Goal: Information Seeking & Learning: Learn about a topic

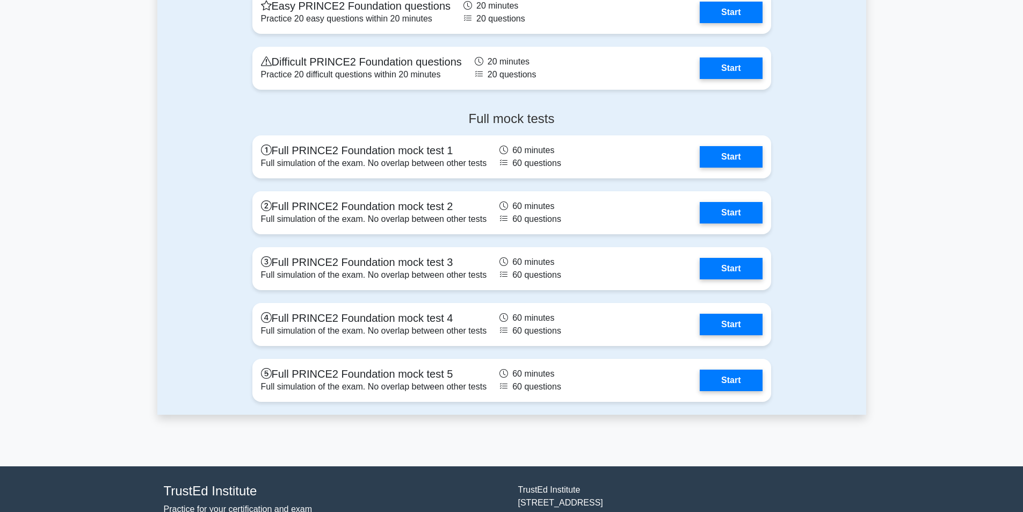
scroll to position [1349, 0]
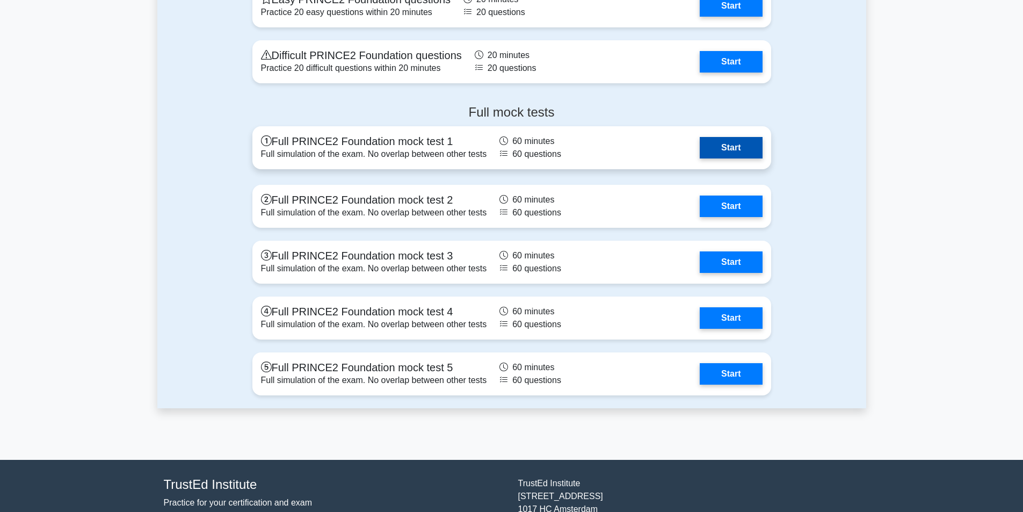
click at [739, 150] on link "Start" at bounding box center [731, 147] width 62 height 21
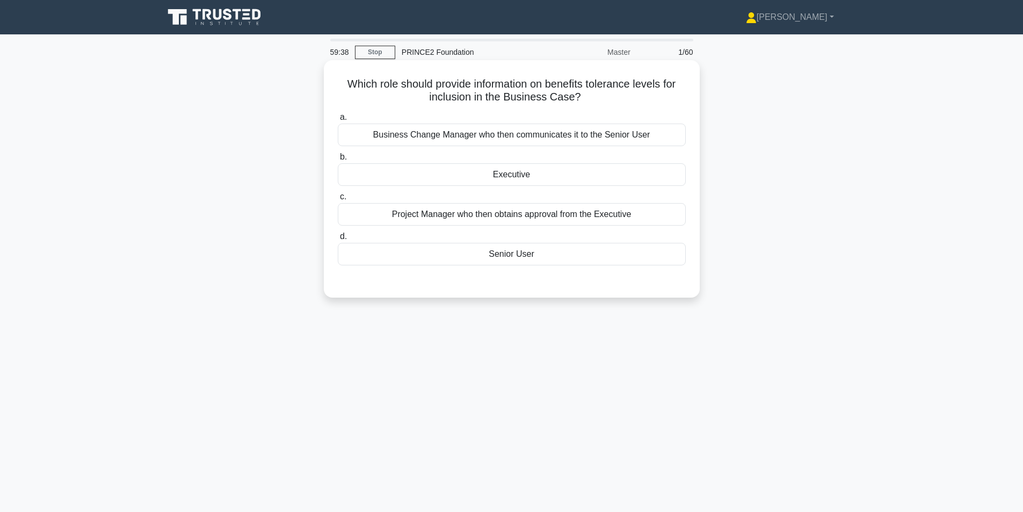
click at [524, 251] on div "Senior User" at bounding box center [512, 254] width 348 height 23
click at [338, 240] on input "d. Senior User" at bounding box center [338, 236] width 0 height 7
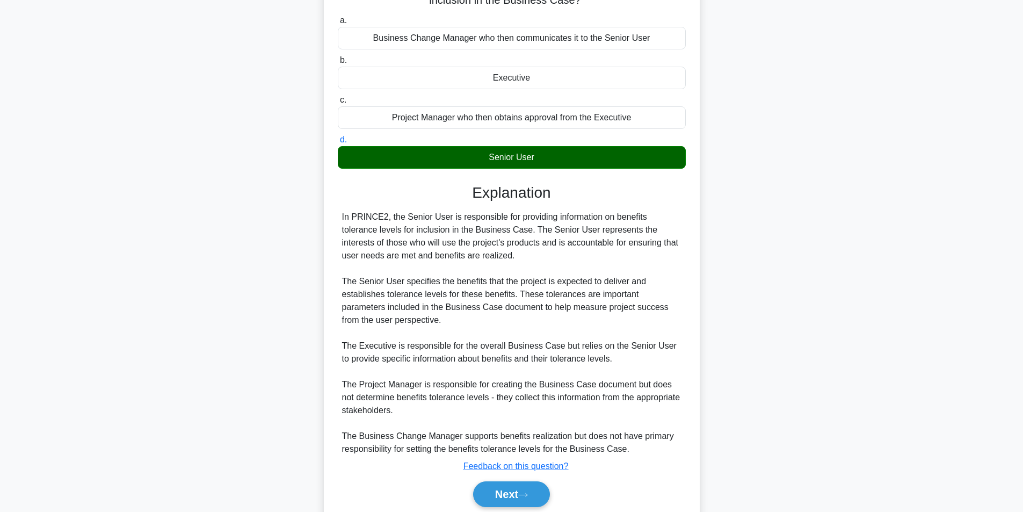
scroll to position [138, 0]
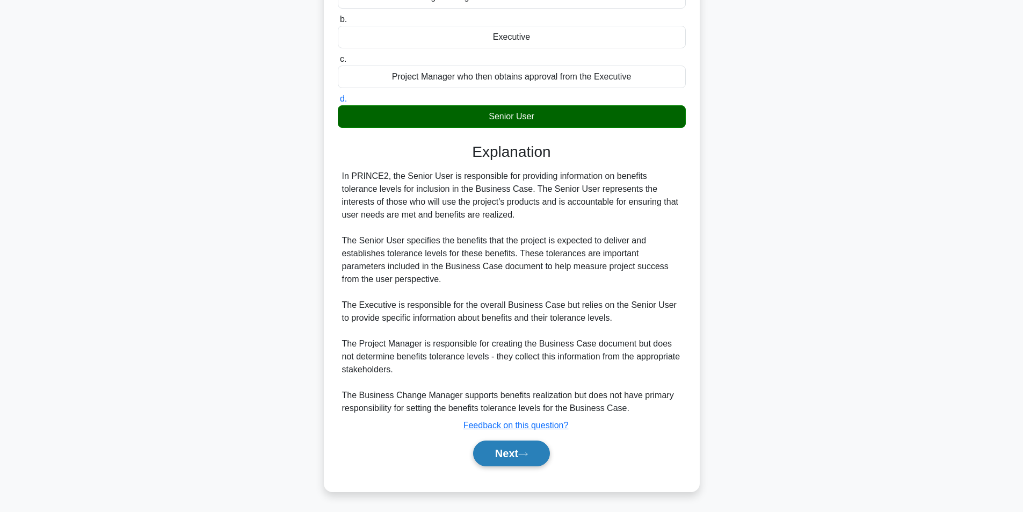
click at [503, 454] on button "Next" at bounding box center [511, 453] width 77 height 26
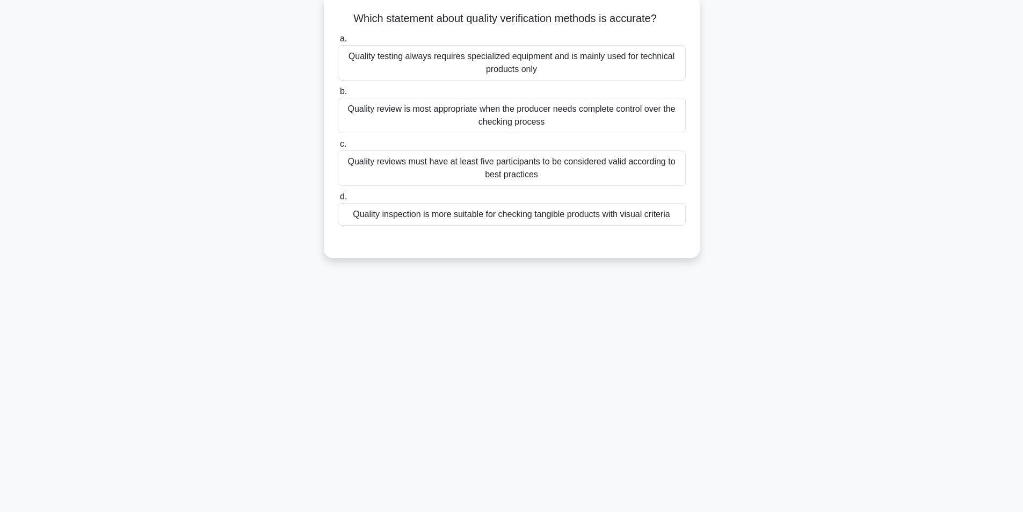
scroll to position [68, 0]
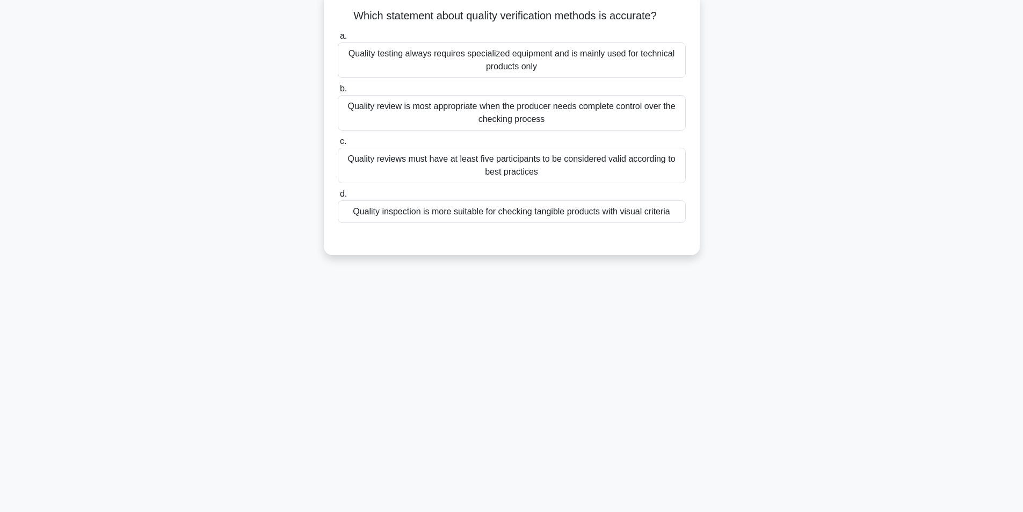
click at [583, 116] on div "Quality review is most appropriate when the producer needs complete control ove…" at bounding box center [512, 112] width 348 height 35
click at [338, 92] on input "b. Quality review is most appropriate when the producer needs complete control …" at bounding box center [338, 88] width 0 height 7
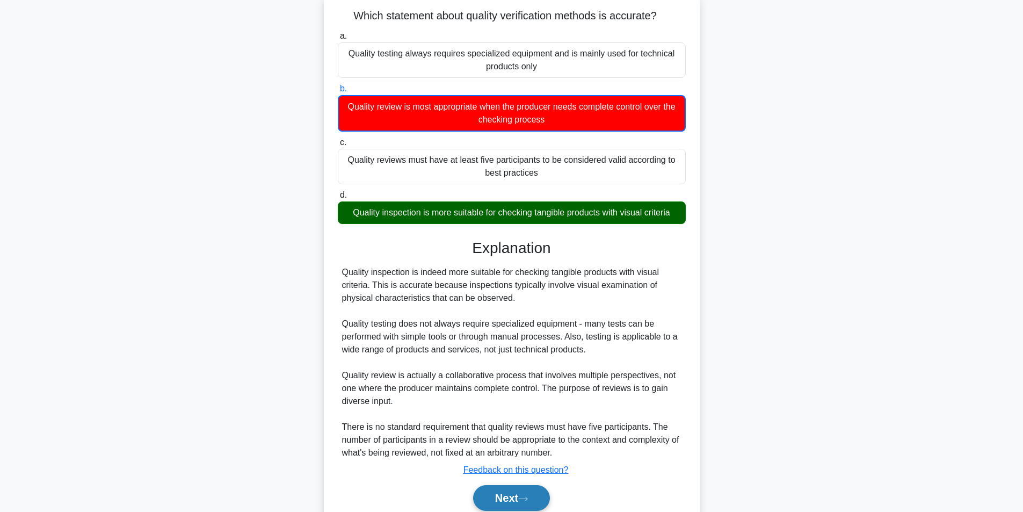
click at [499, 494] on button "Next" at bounding box center [511, 498] width 77 height 26
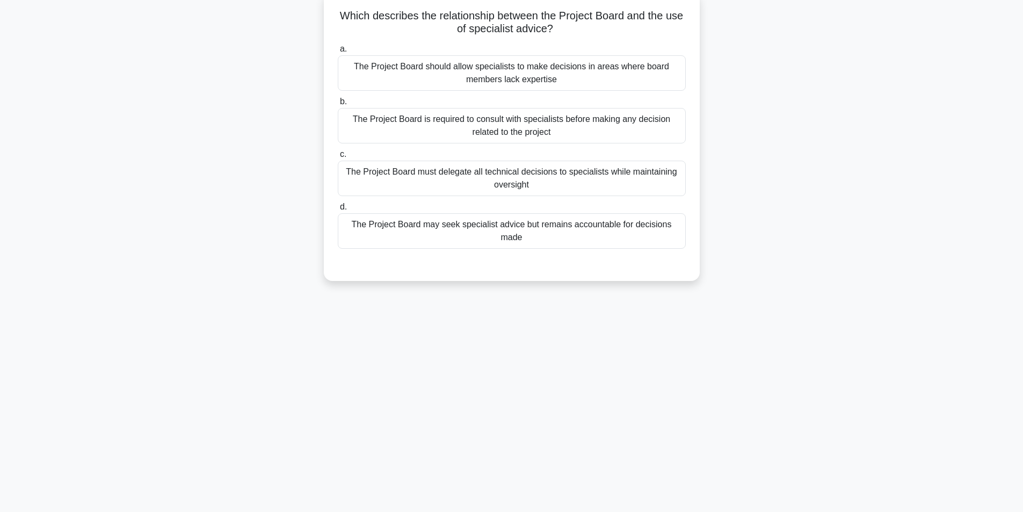
click at [578, 220] on div "The Project Board may seek specialist advice but remains accountable for decisi…" at bounding box center [512, 230] width 348 height 35
click at [338, 210] on input "d. The Project Board may seek specialist advice but remains accountable for dec…" at bounding box center [338, 207] width 0 height 7
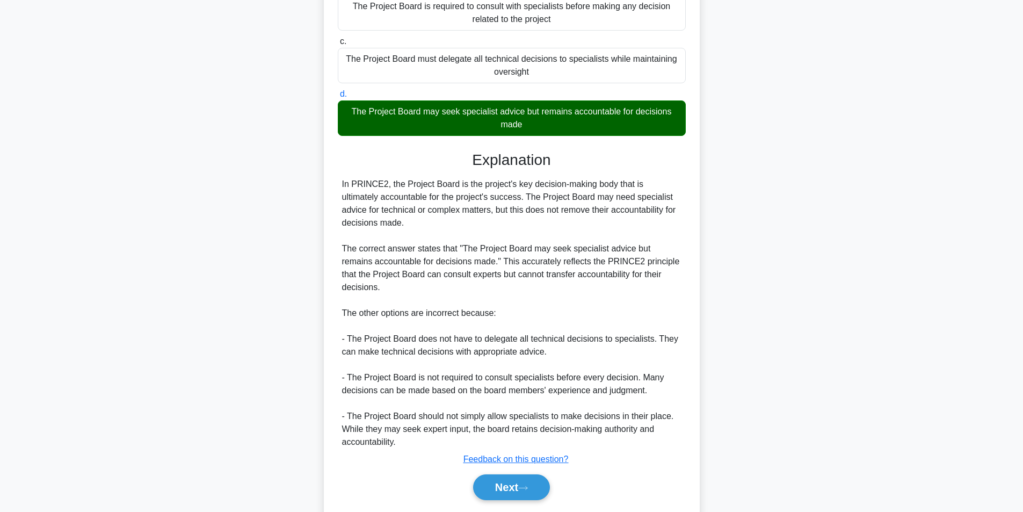
scroll to position [202, 0]
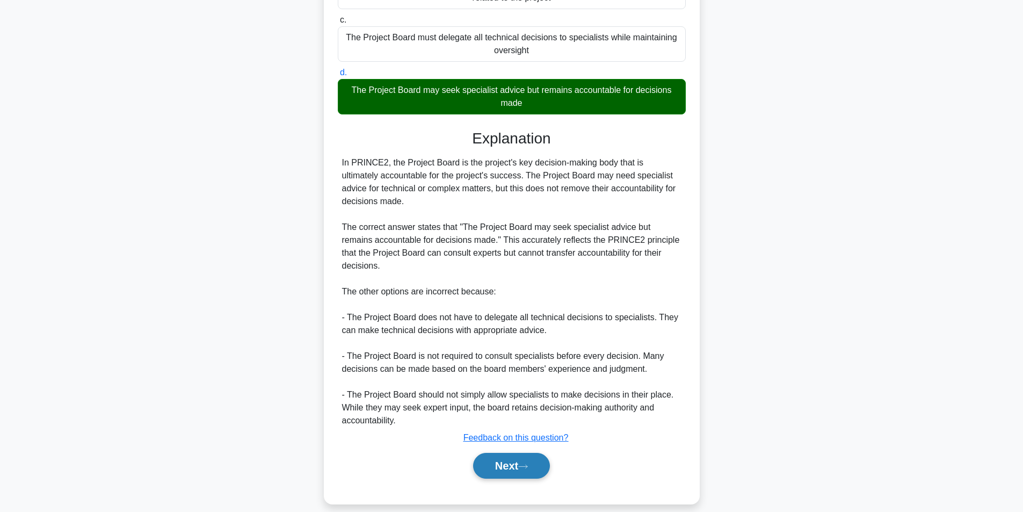
click at [486, 453] on button "Next" at bounding box center [511, 466] width 77 height 26
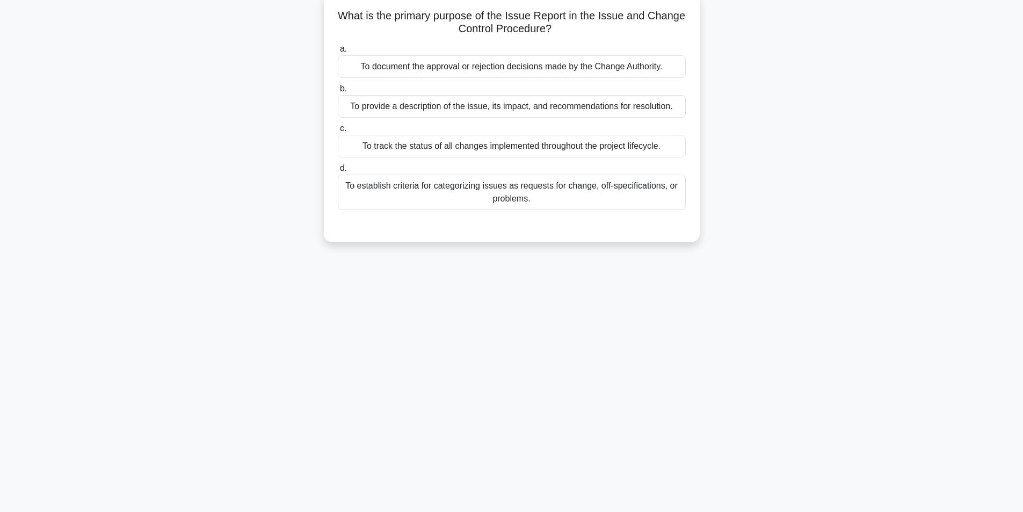
click at [518, 105] on div "To provide a description of the issue, its impact, and recommendations for reso…" at bounding box center [512, 106] width 348 height 23
click at [338, 92] on input "b. To provide a description of the issue, its impact, and recommendations for r…" at bounding box center [338, 88] width 0 height 7
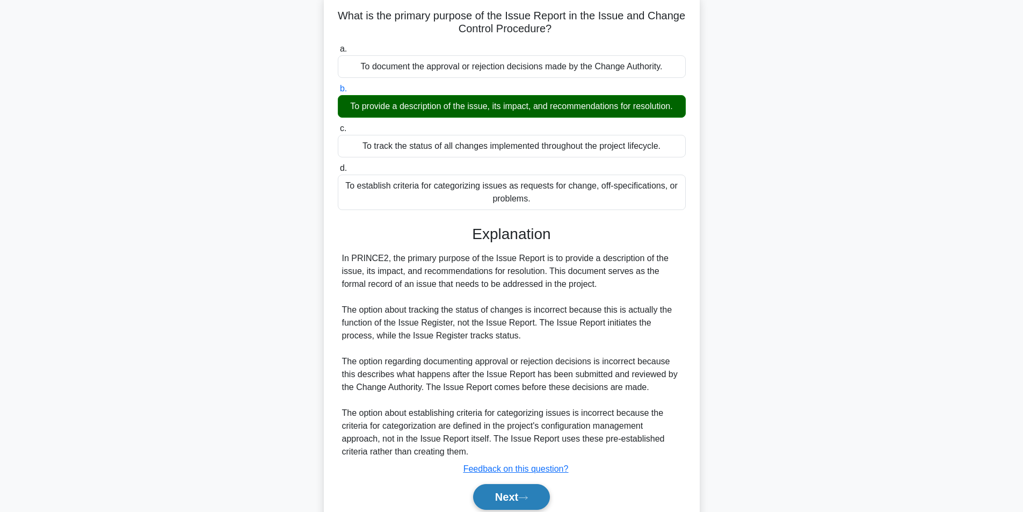
click at [515, 496] on button "Next" at bounding box center [511, 497] width 77 height 26
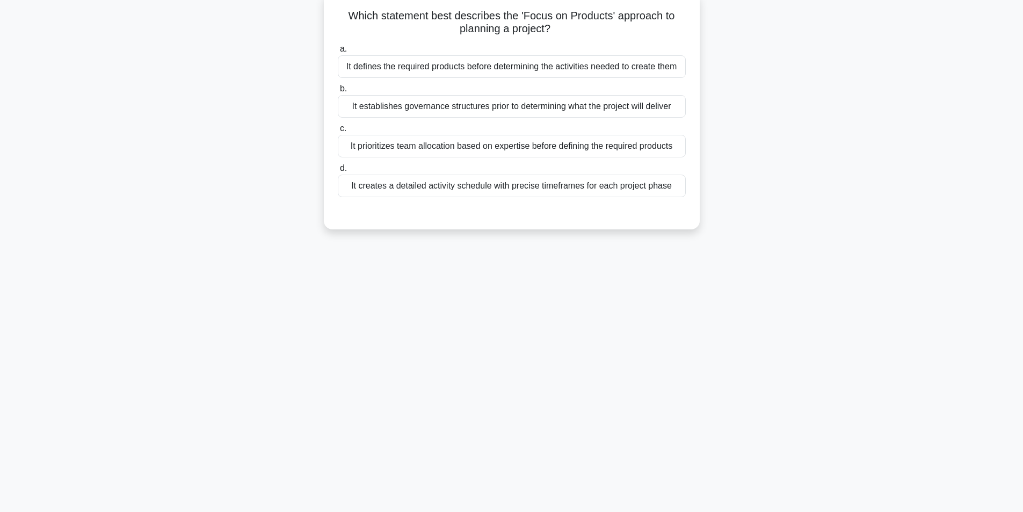
click at [587, 72] on div "It defines the required products before determining the activities needed to cr…" at bounding box center [512, 66] width 348 height 23
click at [338, 53] on input "a. It defines the required products before determining the activities needed to…" at bounding box center [338, 49] width 0 height 7
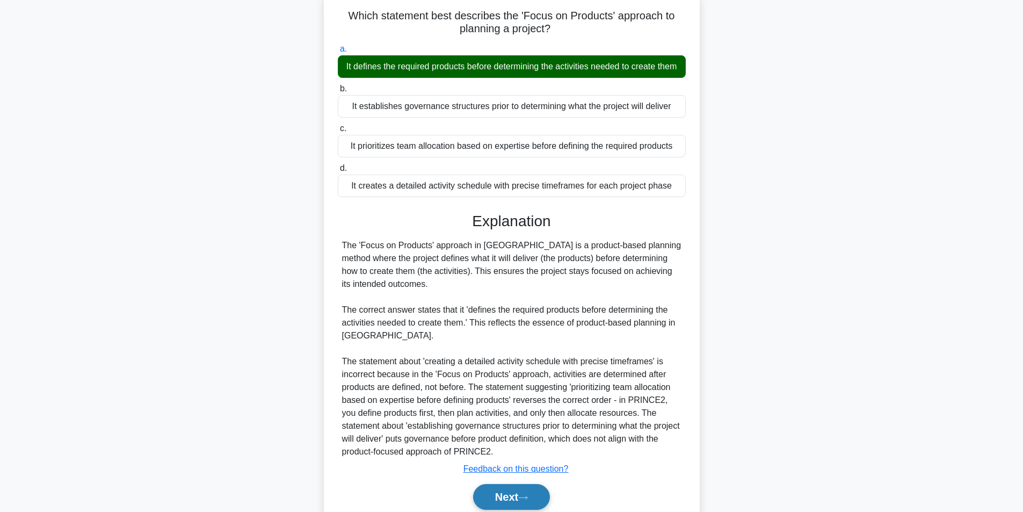
click at [514, 504] on button "Next" at bounding box center [511, 497] width 77 height 26
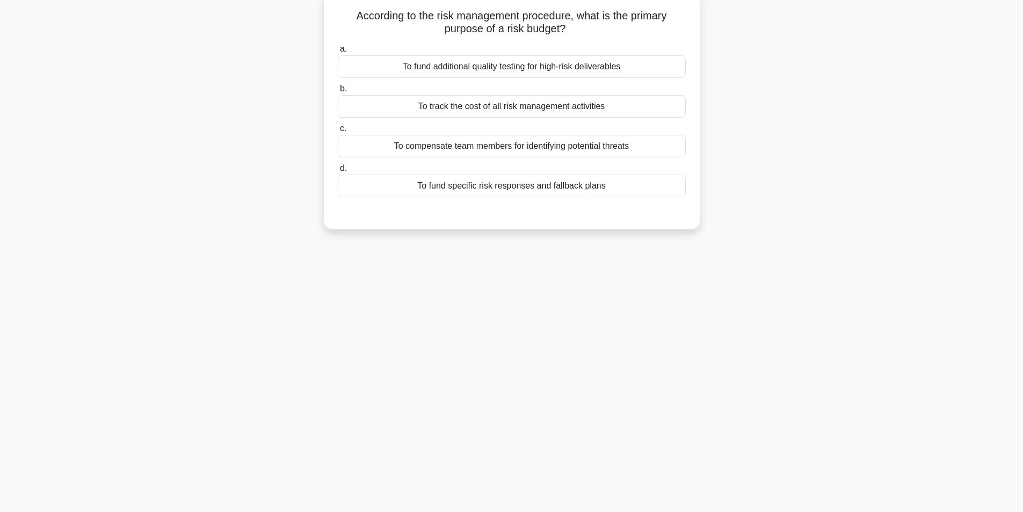
click at [561, 191] on div "To fund specific risk responses and fallback plans" at bounding box center [512, 186] width 348 height 23
click at [338, 172] on input "d. To fund specific risk responses and fallback plans" at bounding box center [338, 168] width 0 height 7
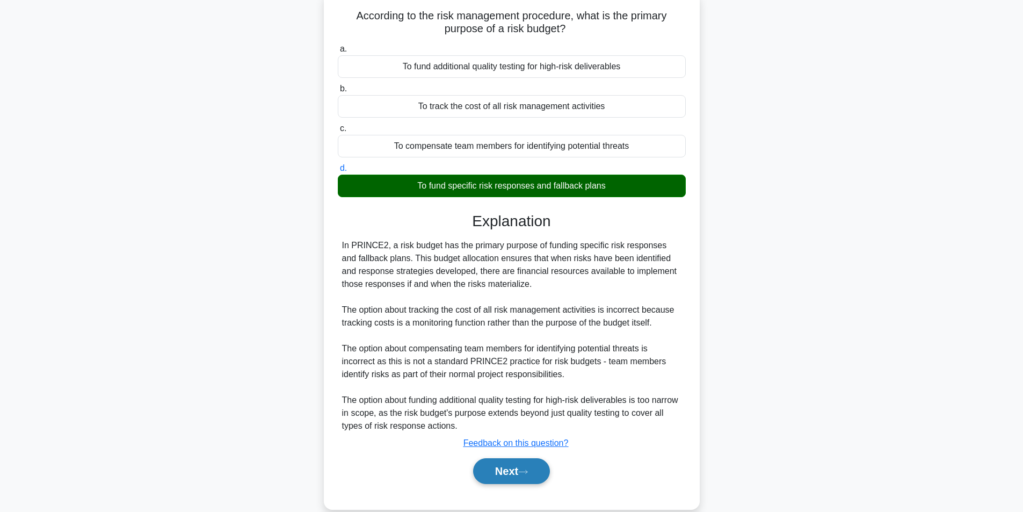
click at [519, 473] on button "Next" at bounding box center [511, 471] width 77 height 26
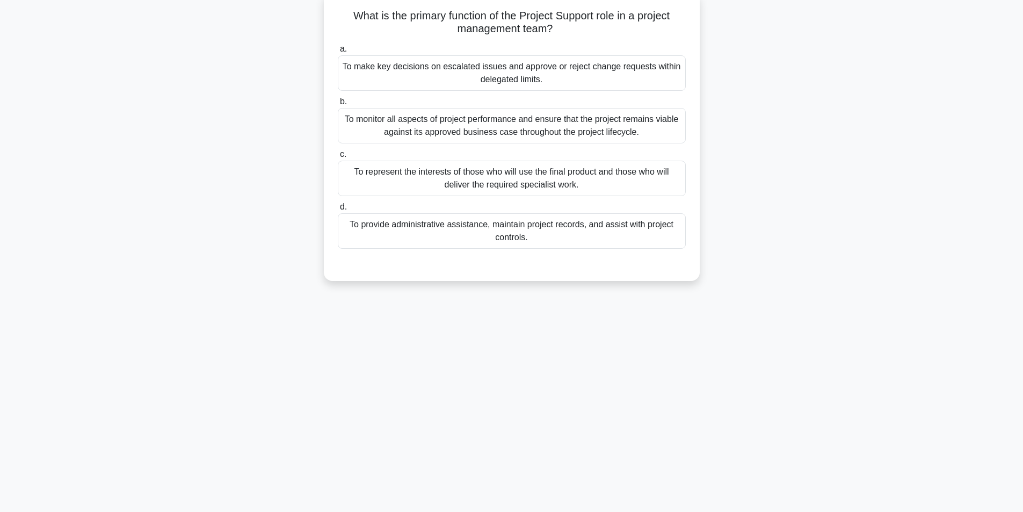
click at [522, 234] on div "To provide administrative assistance, maintain project records, and assist with…" at bounding box center [512, 230] width 348 height 35
click at [338, 210] on input "d. To provide administrative assistance, maintain project records, and assist w…" at bounding box center [338, 207] width 0 height 7
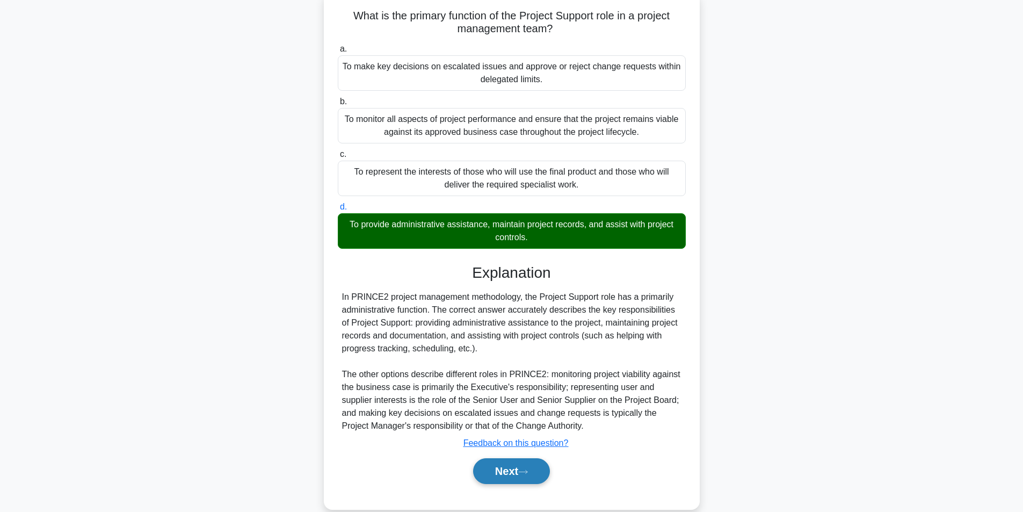
click at [497, 468] on button "Next" at bounding box center [511, 471] width 77 height 26
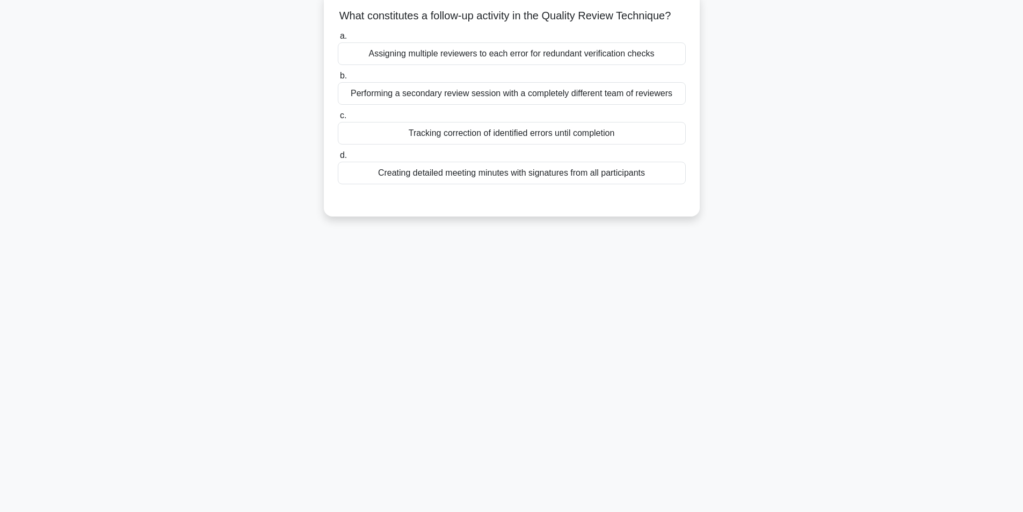
click at [509, 142] on div "Tracking correction of identified errors until completion" at bounding box center [512, 133] width 348 height 23
click at [338, 119] on input "c. Tracking correction of identified errors until completion" at bounding box center [338, 115] width 0 height 7
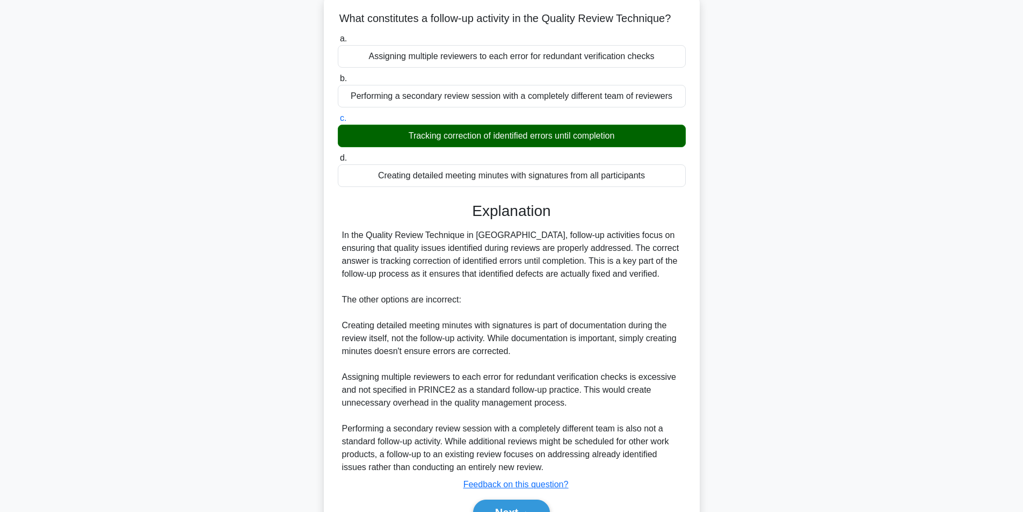
scroll to position [138, 0]
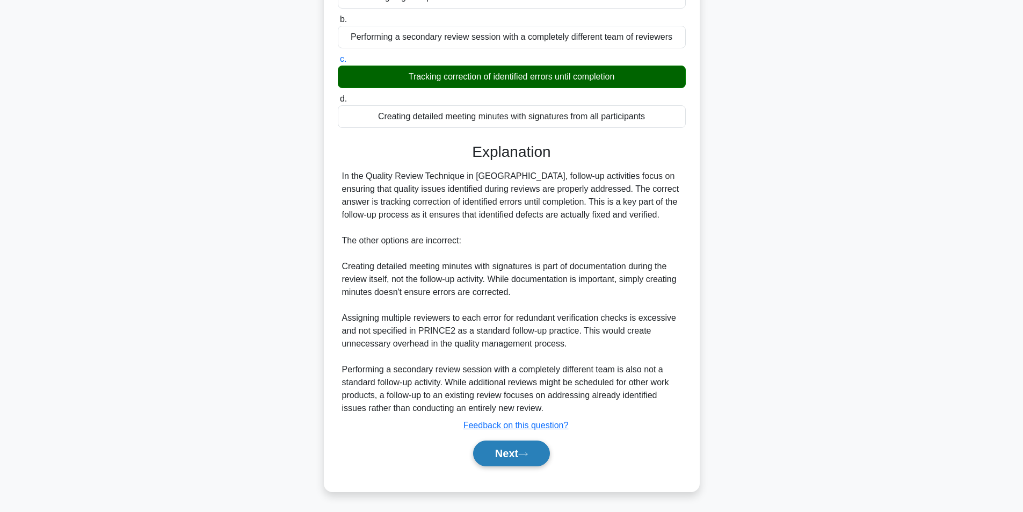
click at [503, 453] on button "Next" at bounding box center [511, 453] width 77 height 26
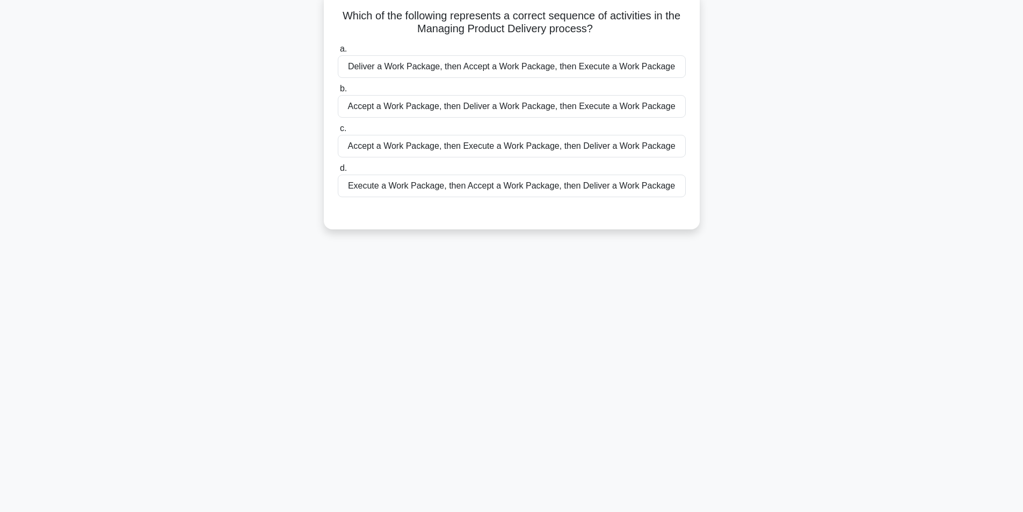
click at [478, 145] on div "Accept a Work Package, then Execute a Work Package, then Deliver a Work Package" at bounding box center [512, 146] width 348 height 23
click at [338, 132] on input "c. Accept a Work Package, then Execute a Work Package, then Deliver a Work Pack…" at bounding box center [338, 128] width 0 height 7
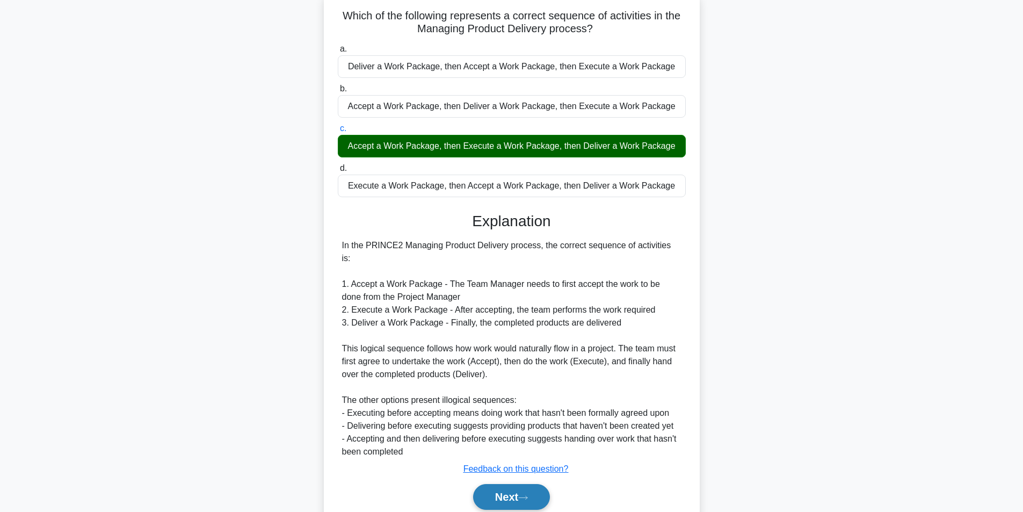
click at [501, 484] on button "Next" at bounding box center [511, 497] width 77 height 26
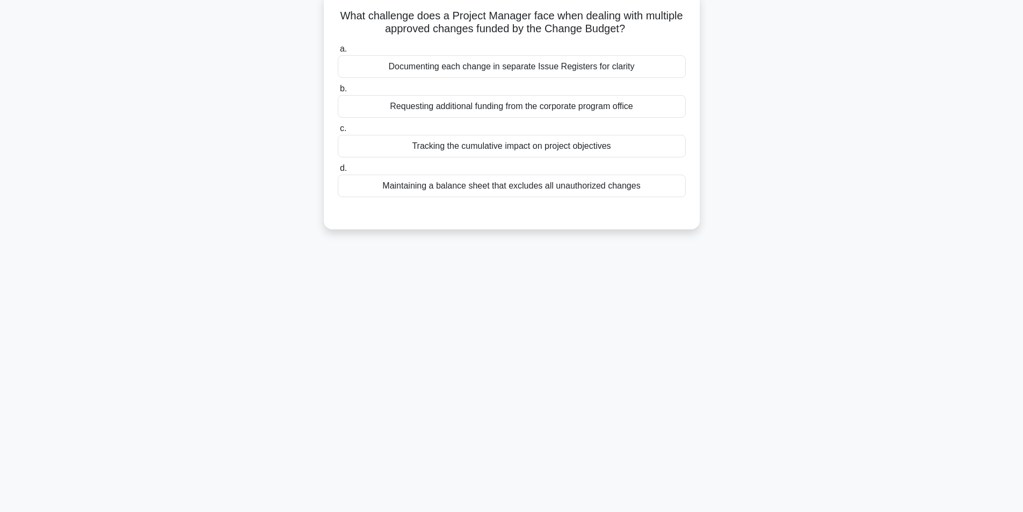
click at [502, 150] on div "Tracking the cumulative impact on project objectives" at bounding box center [512, 146] width 348 height 23
click at [338, 132] on input "c. Tracking the cumulative impact on project objectives" at bounding box center [338, 128] width 0 height 7
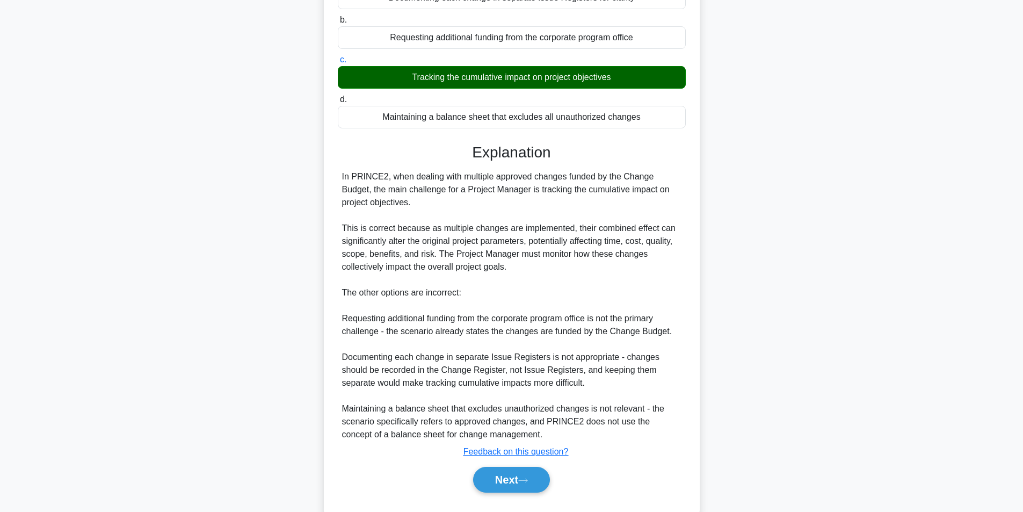
scroll to position [164, 0]
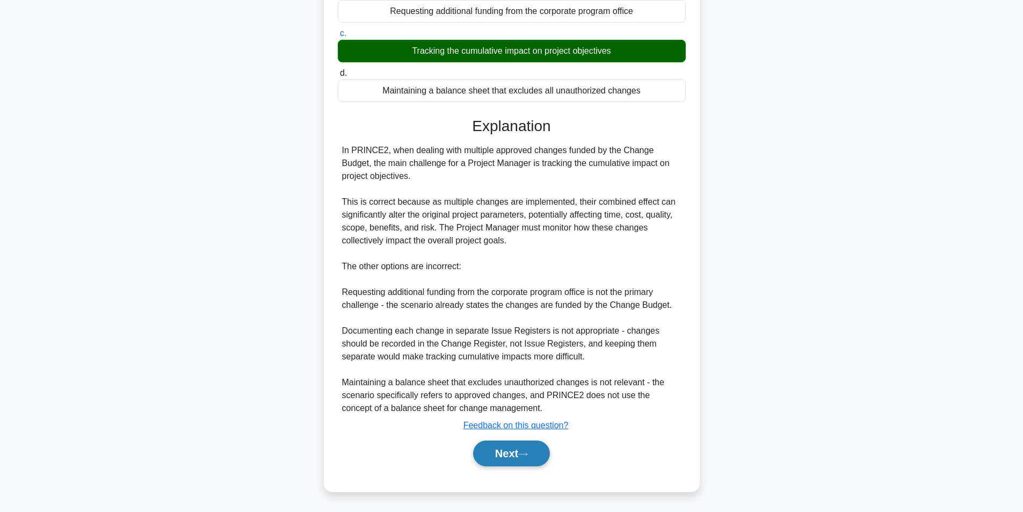
click at [517, 451] on button "Next" at bounding box center [511, 453] width 77 height 26
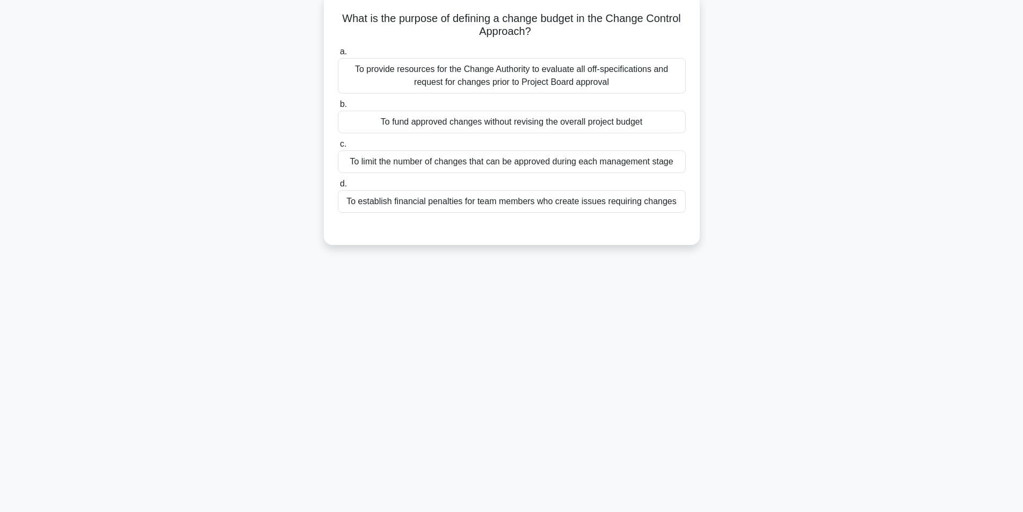
scroll to position [68, 0]
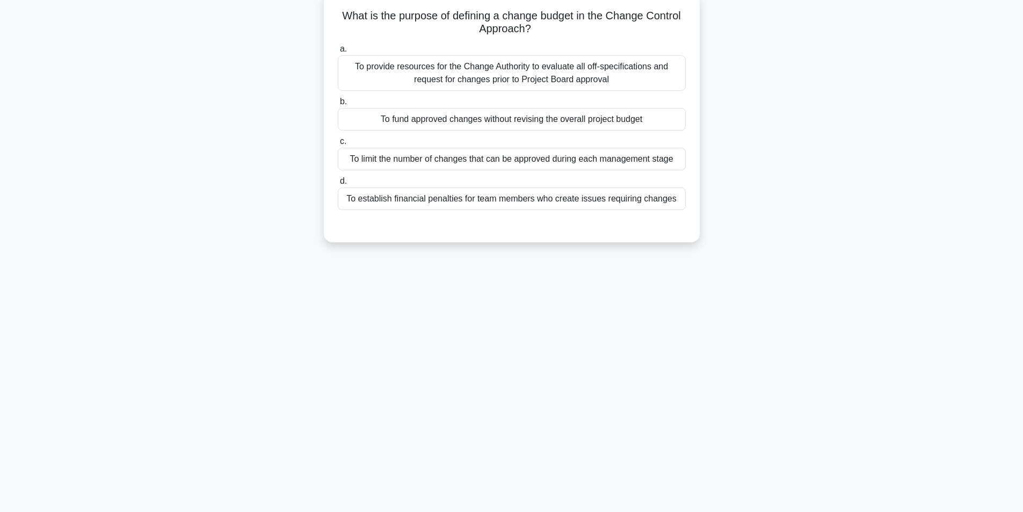
click at [568, 122] on div "To fund approved changes without revising the overall project budget" at bounding box center [512, 119] width 348 height 23
click at [338, 105] on input "b. To fund approved changes without revising the overall project budget" at bounding box center [338, 101] width 0 height 7
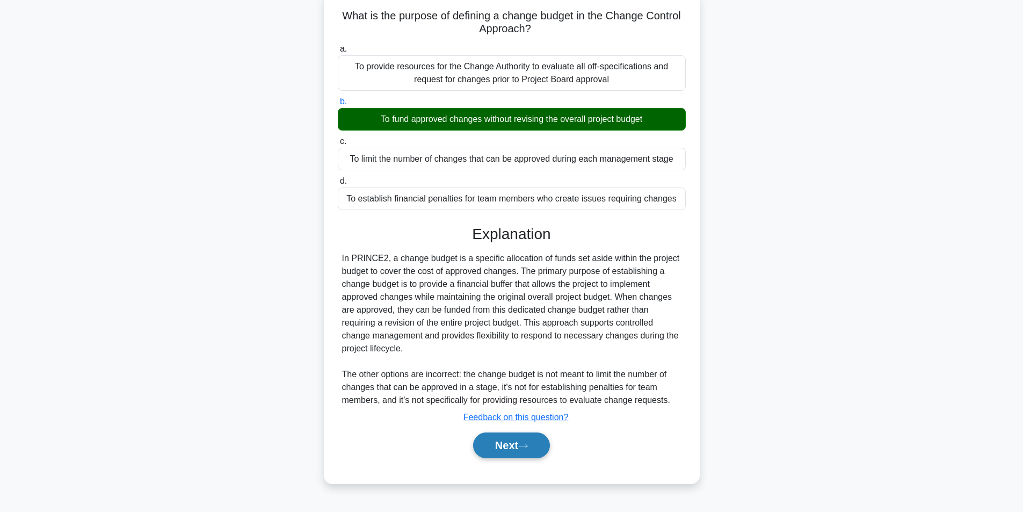
click at [524, 448] on icon at bounding box center [523, 446] width 10 height 6
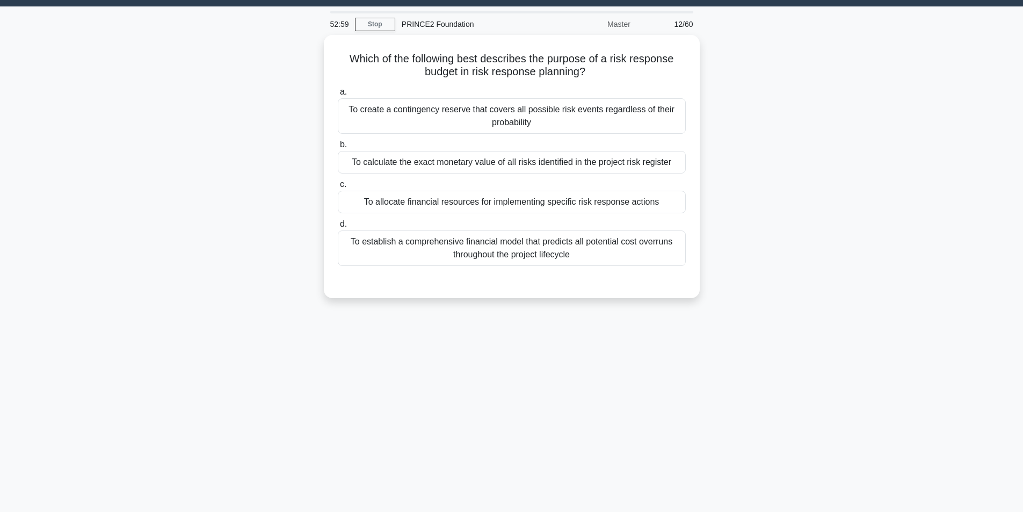
scroll to position [0, 0]
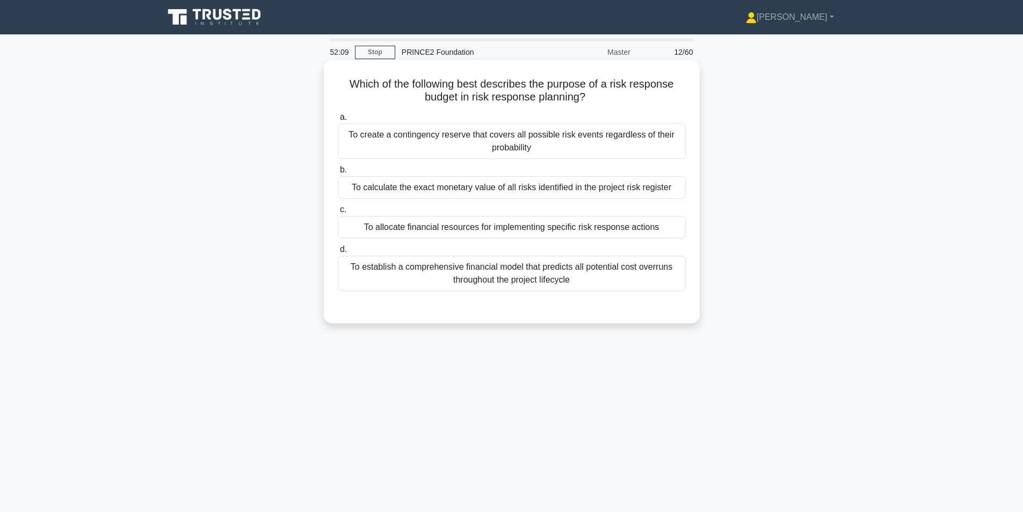
click at [609, 141] on div "To create a contingency reserve that covers all possible risk events regardless…" at bounding box center [512, 141] width 348 height 35
click at [338, 121] on input "a. To create a contingency reserve that covers all possible risk events regardl…" at bounding box center [338, 117] width 0 height 7
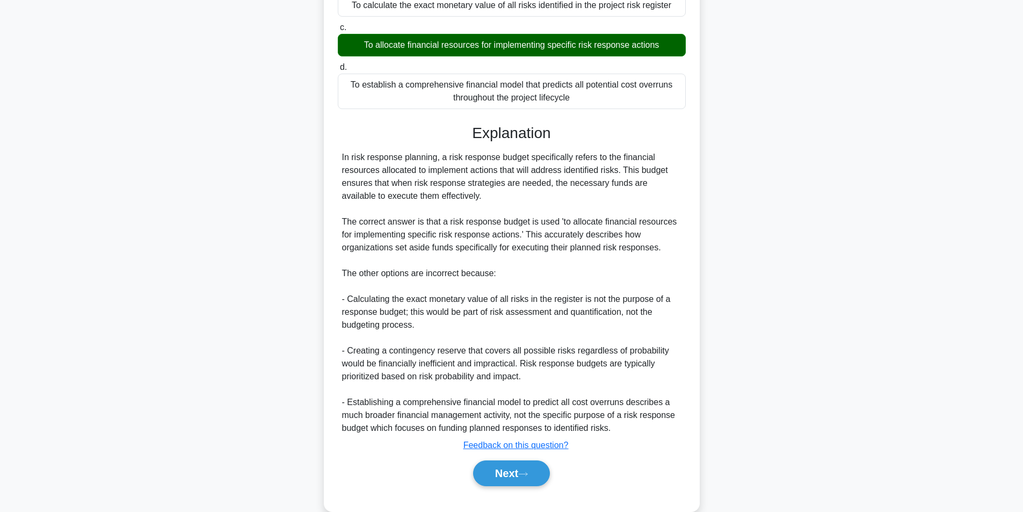
scroll to position [204, 0]
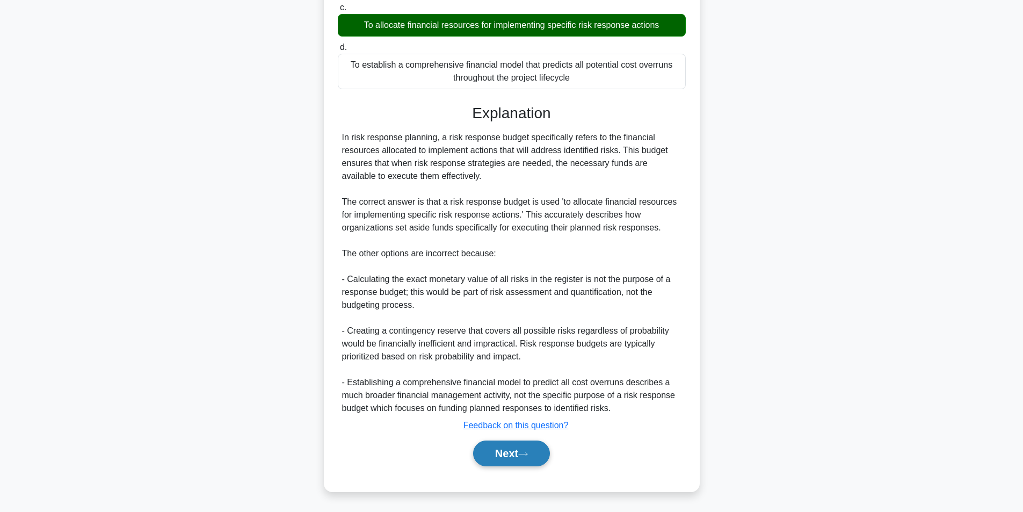
click at [526, 449] on button "Next" at bounding box center [511, 453] width 77 height 26
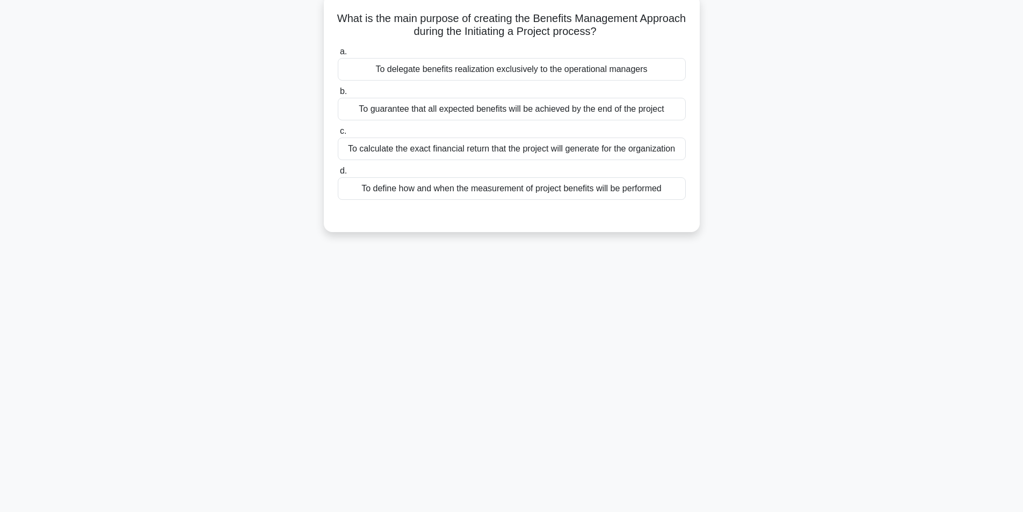
scroll to position [68, 0]
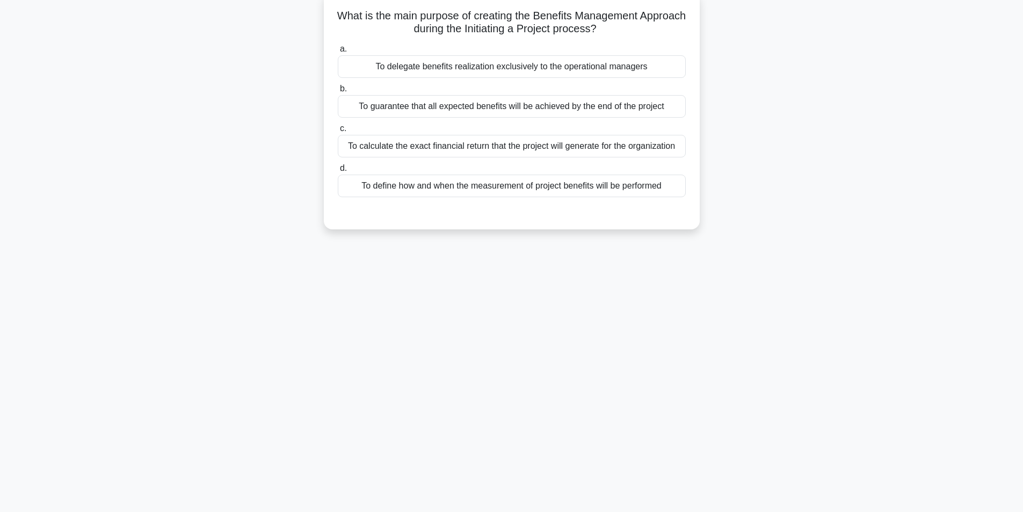
click at [542, 185] on div "To define how and when the measurement of project benefits will be performed" at bounding box center [512, 186] width 348 height 23
click at [338, 172] on input "d. To define how and when the measurement of project benefits will be performed" at bounding box center [338, 168] width 0 height 7
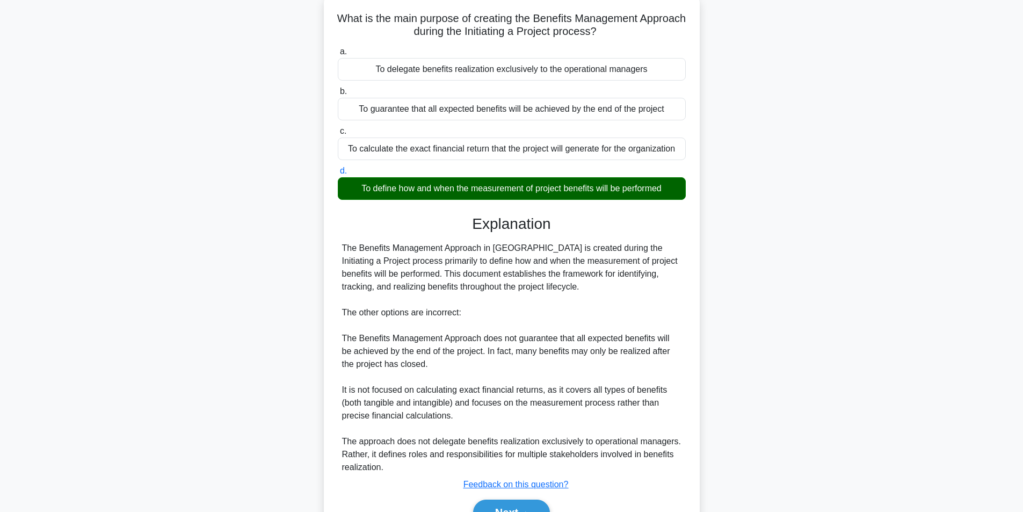
scroll to position [125, 0]
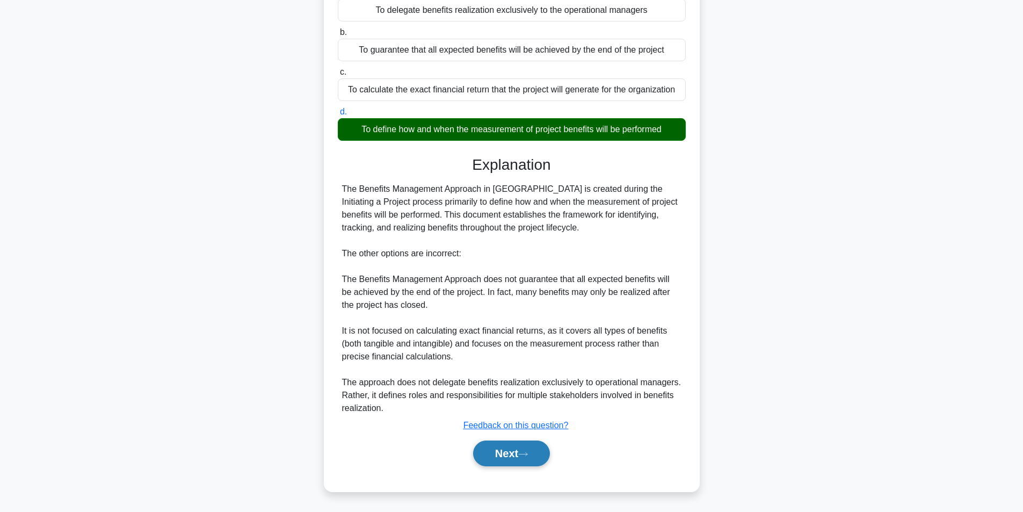
click at [496, 456] on button "Next" at bounding box center [511, 453] width 77 height 26
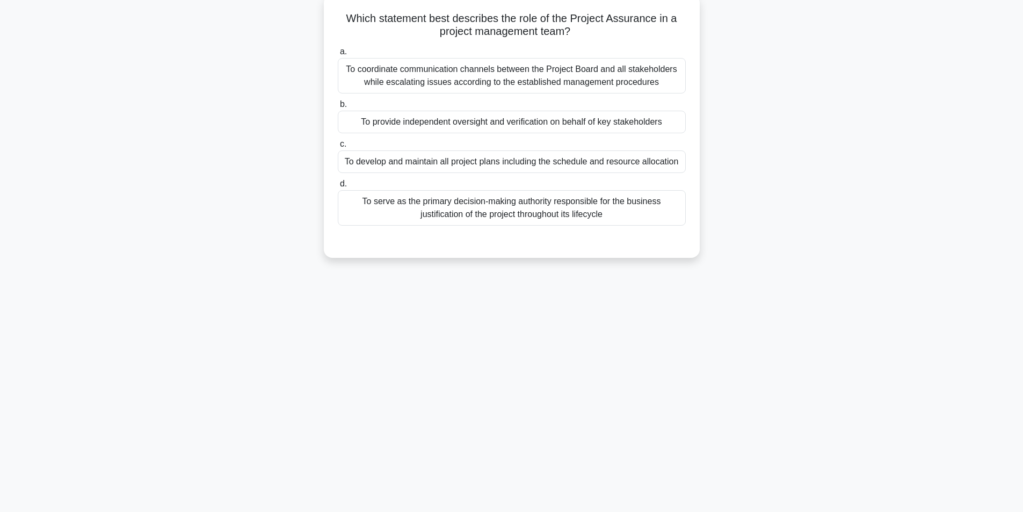
scroll to position [68, 0]
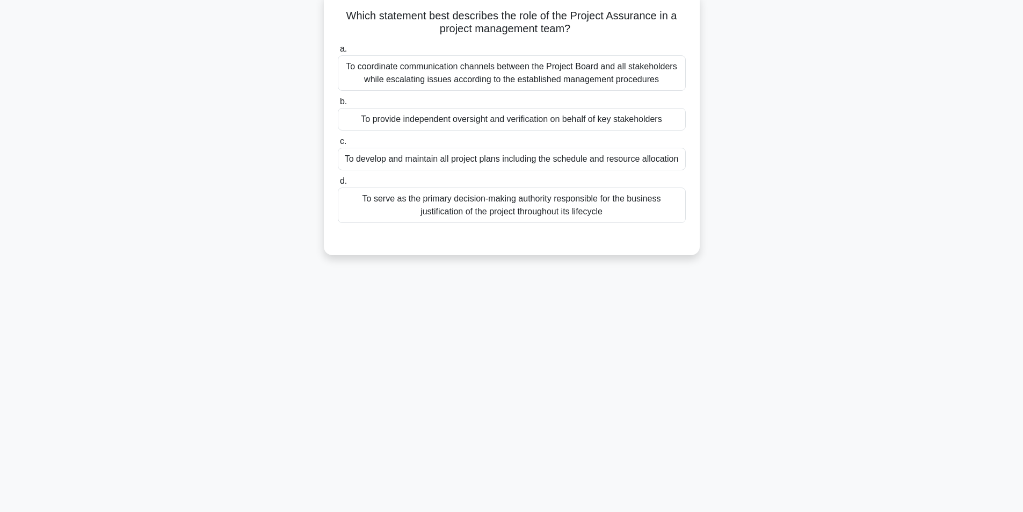
click at [560, 125] on div "To provide independent oversight and verification on behalf of key stakeholders" at bounding box center [512, 119] width 348 height 23
click at [338, 105] on input "b. To provide independent oversight and verification on behalf of key stakehold…" at bounding box center [338, 101] width 0 height 7
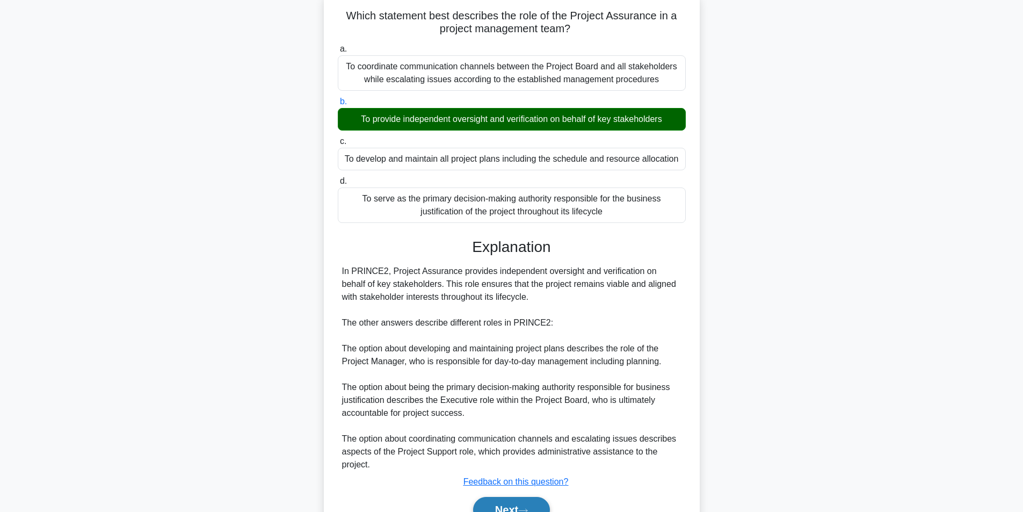
click at [500, 503] on button "Next" at bounding box center [511, 510] width 77 height 26
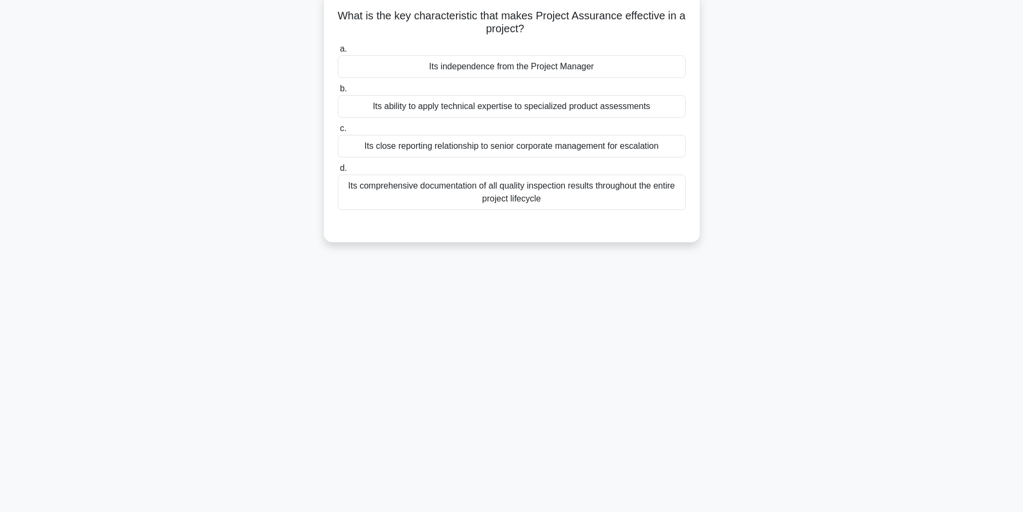
click at [495, 69] on div "Its independence from the Project Manager" at bounding box center [512, 66] width 348 height 23
click at [338, 53] on input "a. Its independence from the Project Manager" at bounding box center [338, 49] width 0 height 7
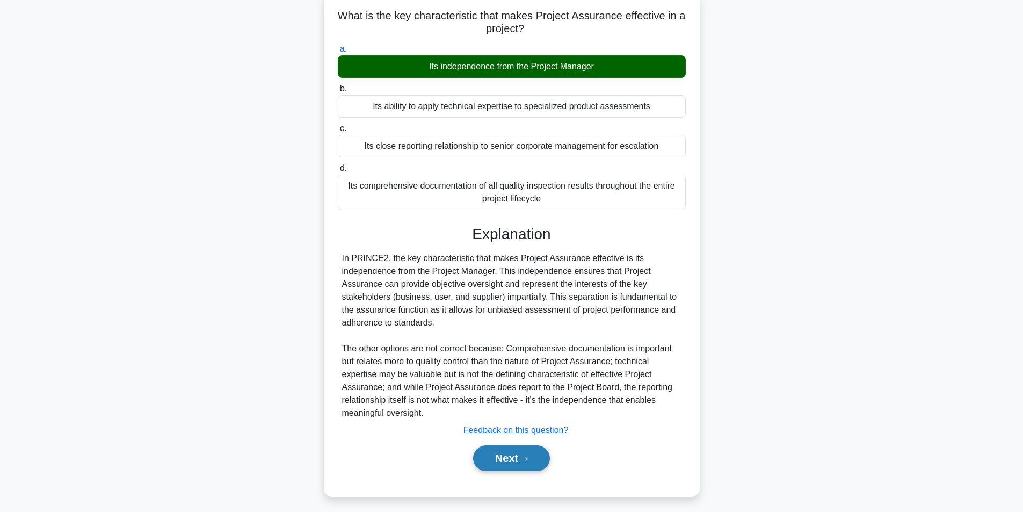
click at [508, 456] on button "Next" at bounding box center [511, 458] width 77 height 26
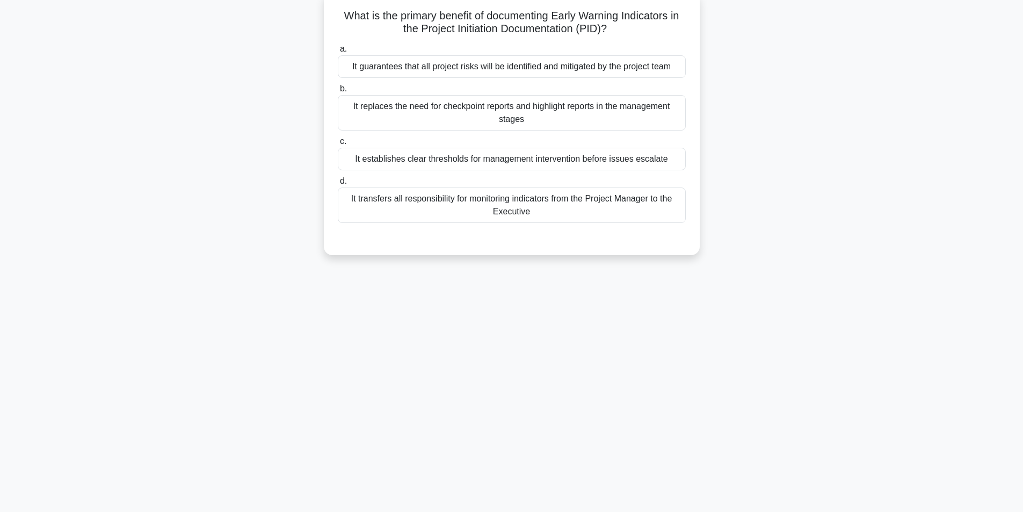
click at [496, 162] on div "It establishes clear thresholds for management intervention before issues escal…" at bounding box center [512, 159] width 348 height 23
click at [338, 145] on input "c. It establishes clear thresholds for management intervention before issues es…" at bounding box center [338, 141] width 0 height 7
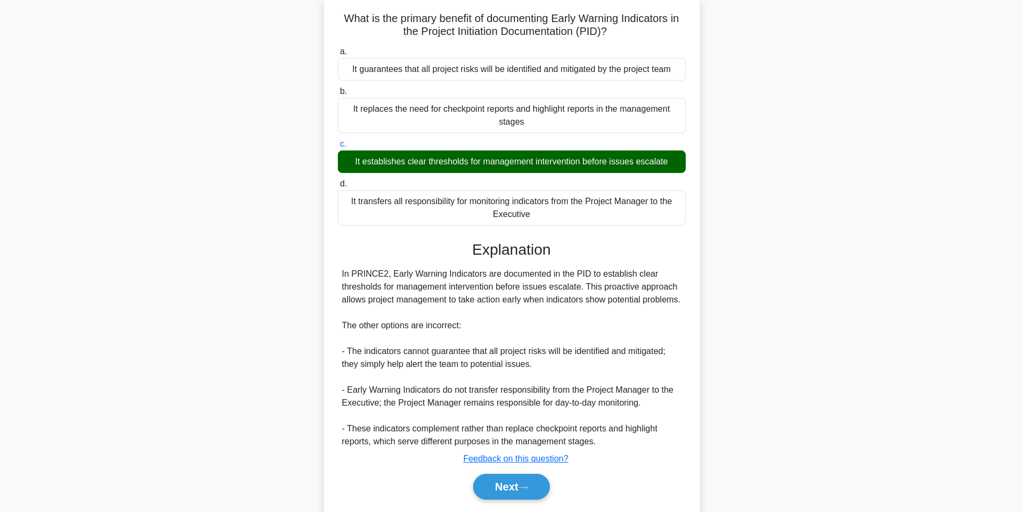
scroll to position [112, 0]
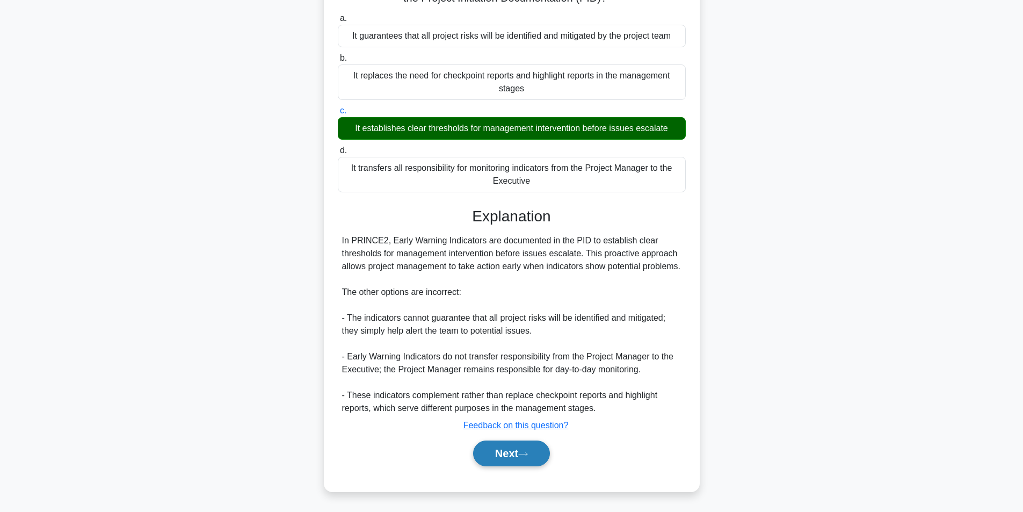
click at [529, 449] on button "Next" at bounding box center [511, 453] width 77 height 26
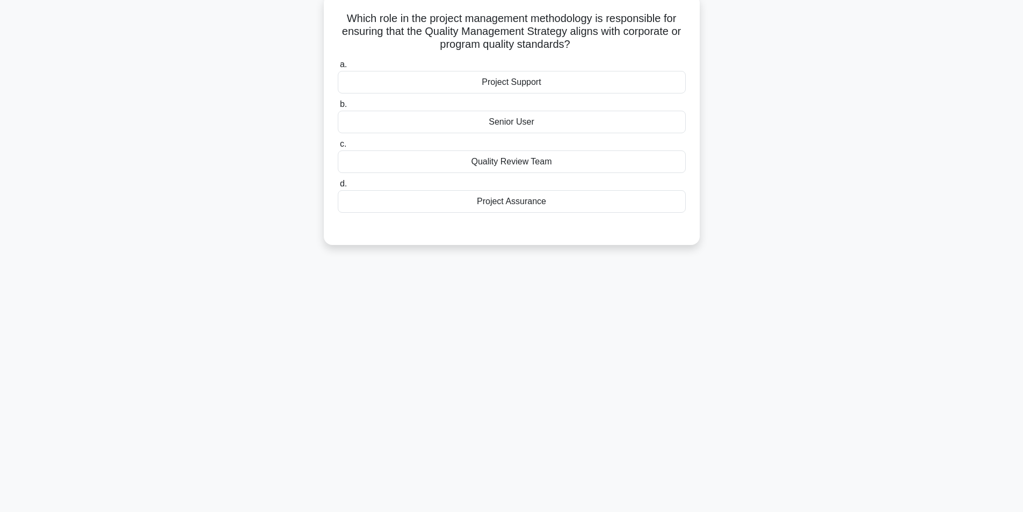
scroll to position [68, 0]
click at [483, 83] on div "Project Support" at bounding box center [512, 79] width 348 height 23
click at [338, 66] on input "a. Project Support" at bounding box center [338, 62] width 0 height 7
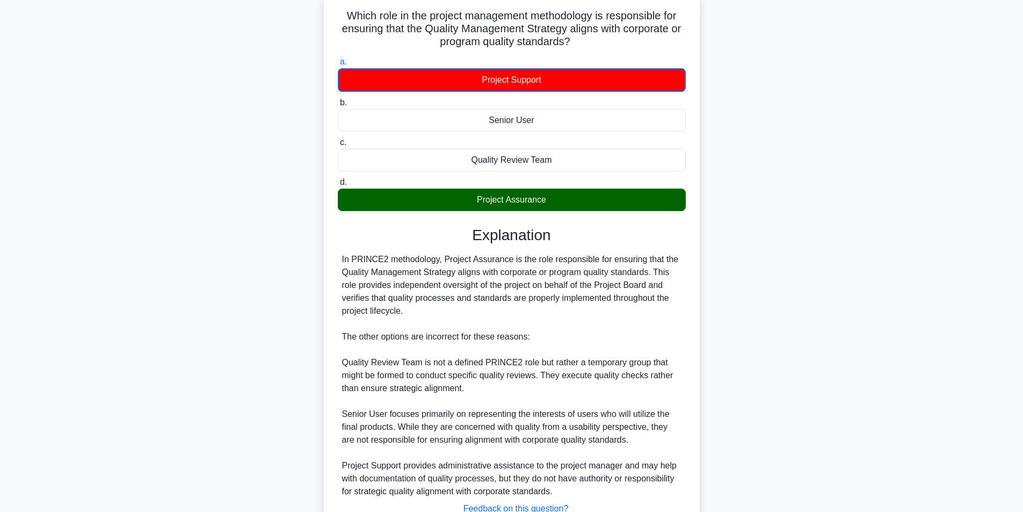
click at [648, 329] on div "In PRINCE2 methodology, Project Assurance is the role responsible for ensuring …" at bounding box center [511, 375] width 339 height 245
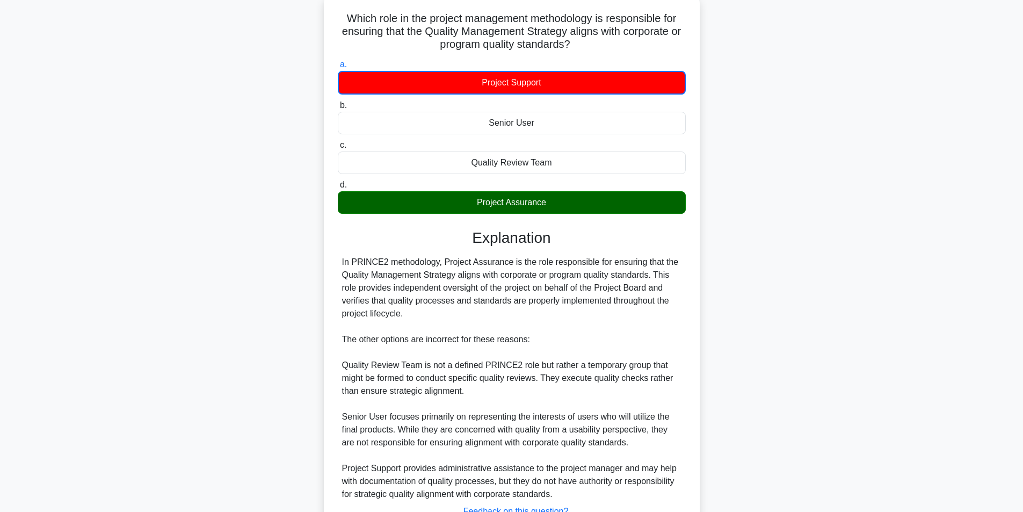
scroll to position [152, 0]
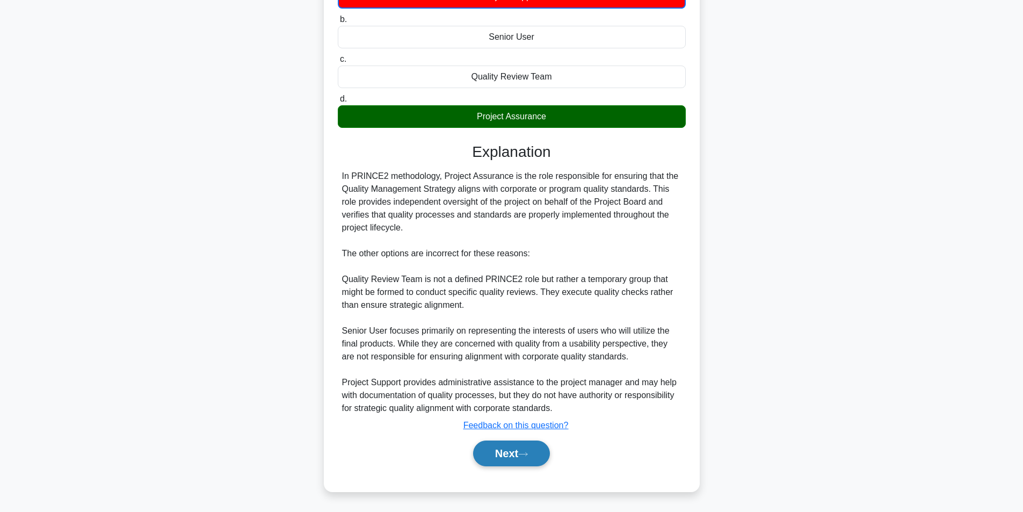
click at [496, 442] on button "Next" at bounding box center [511, 453] width 77 height 26
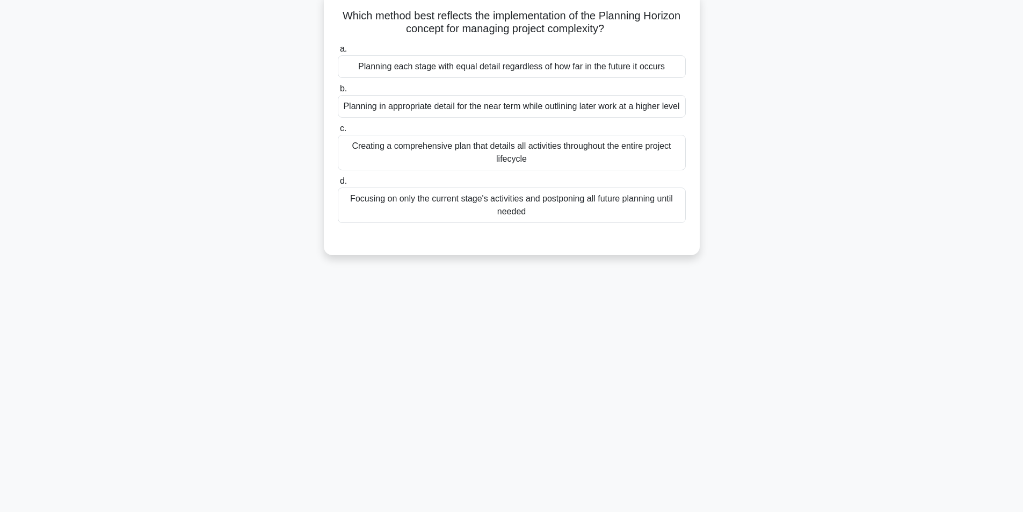
click at [509, 105] on div "Planning in appropriate detail for the near term while outlining later work at …" at bounding box center [512, 106] width 348 height 23
click at [338, 92] on input "b. Planning in appropriate detail for the near term while outlining later work …" at bounding box center [338, 88] width 0 height 7
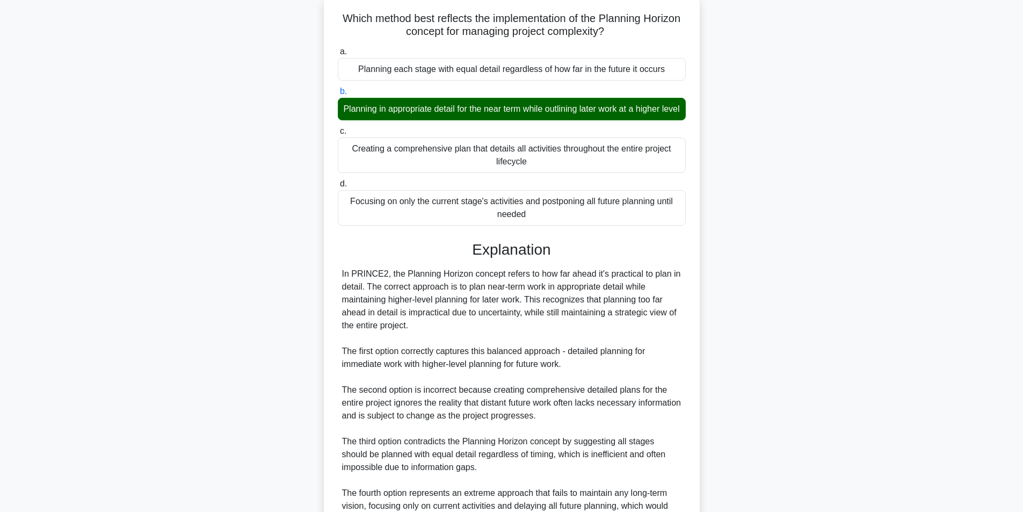
scroll to position [190, 0]
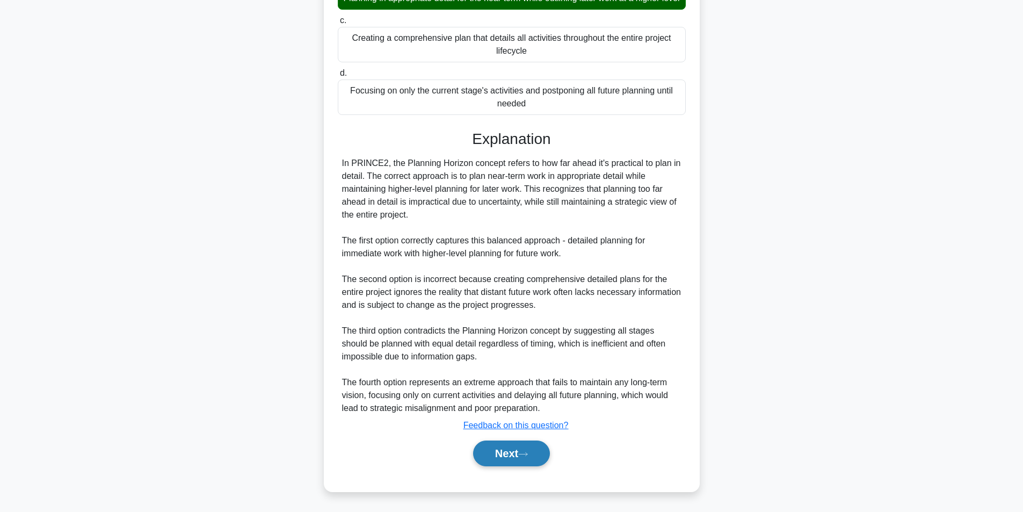
click at [490, 446] on button "Next" at bounding box center [511, 453] width 77 height 26
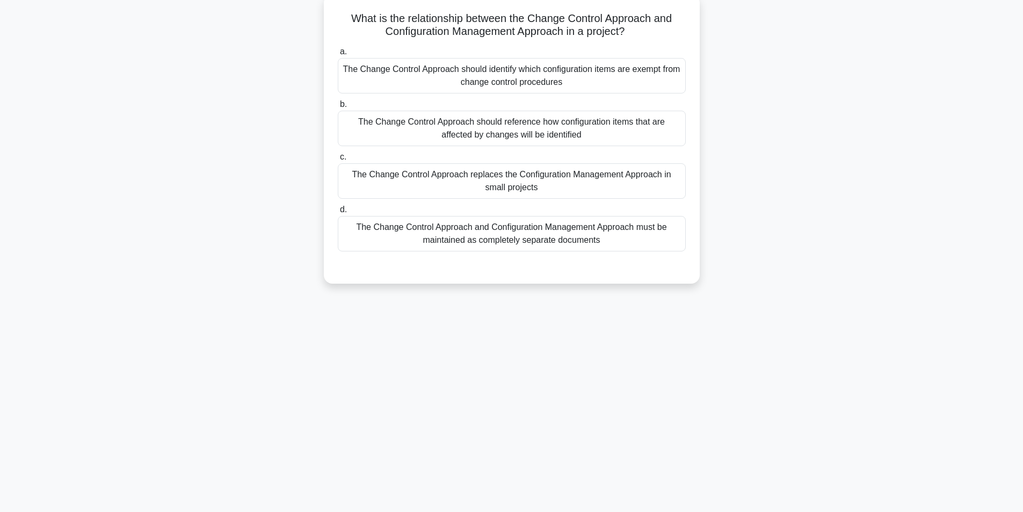
scroll to position [68, 0]
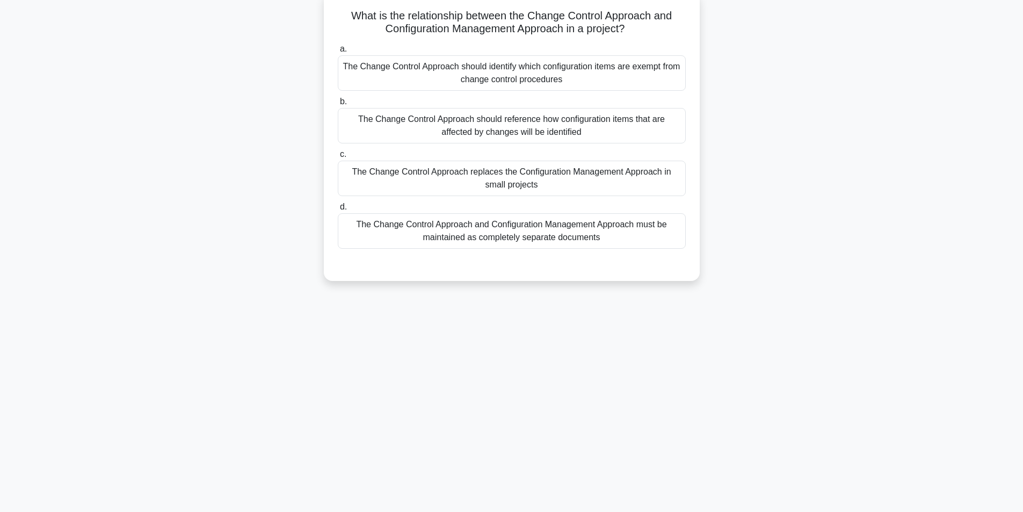
click at [567, 122] on div "The Change Control Approach should reference how configuration items that are a…" at bounding box center [512, 125] width 348 height 35
click at [338, 105] on input "b. The Change Control Approach should reference how configuration items that ar…" at bounding box center [338, 101] width 0 height 7
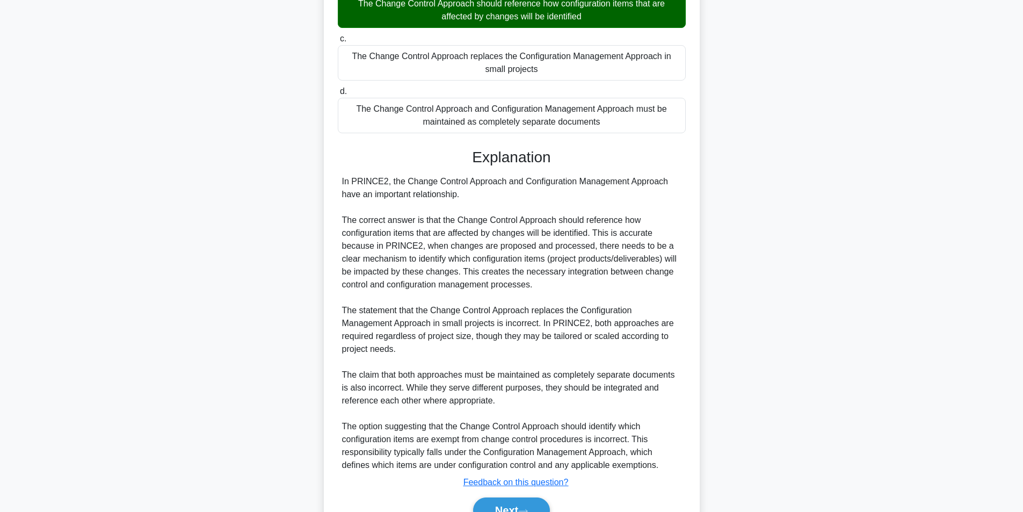
scroll to position [241, 0]
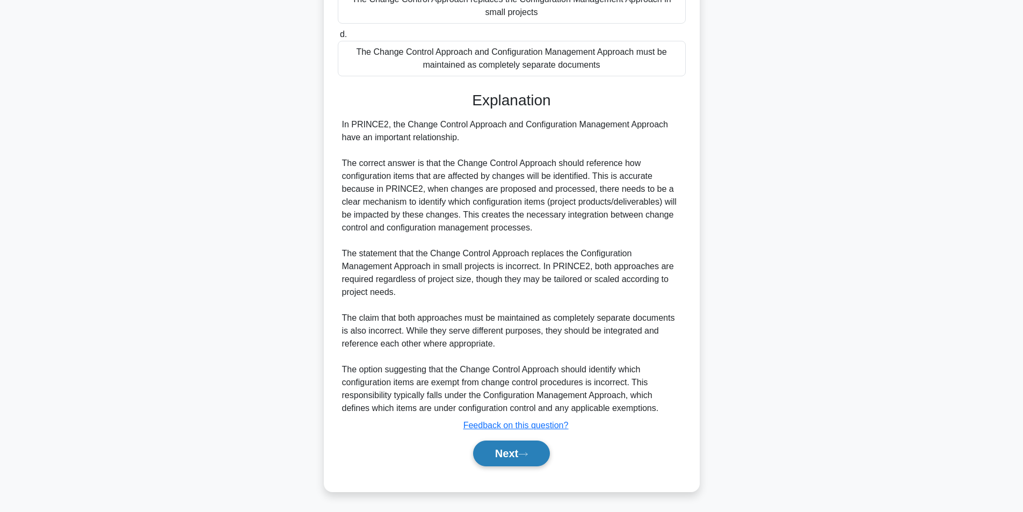
click at [500, 446] on button "Next" at bounding box center [511, 453] width 77 height 26
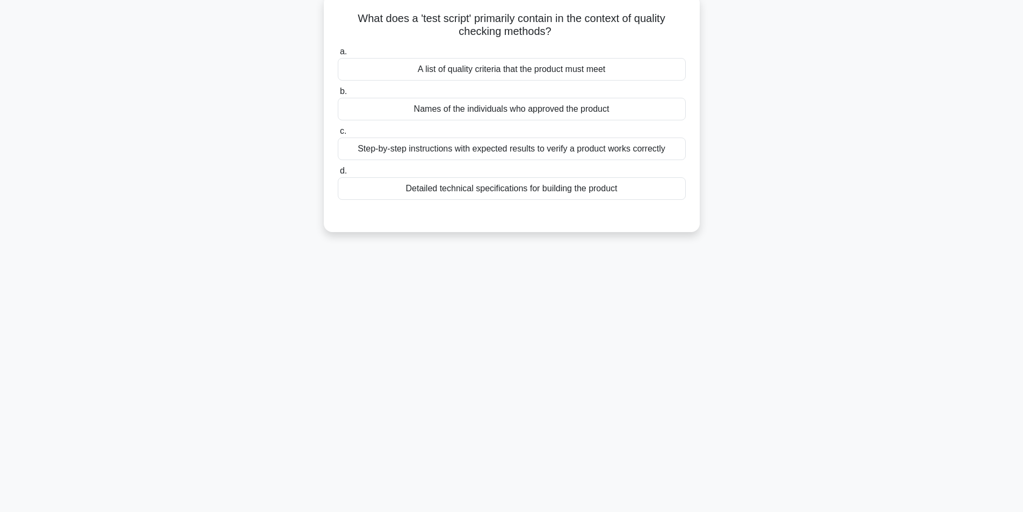
scroll to position [68, 0]
click at [551, 143] on div "Step-by-step instructions with expected results to verify a product works corre…" at bounding box center [512, 146] width 348 height 23
click at [338, 132] on input "c. Step-by-step instructions with expected results to verify a product works co…" at bounding box center [338, 128] width 0 height 7
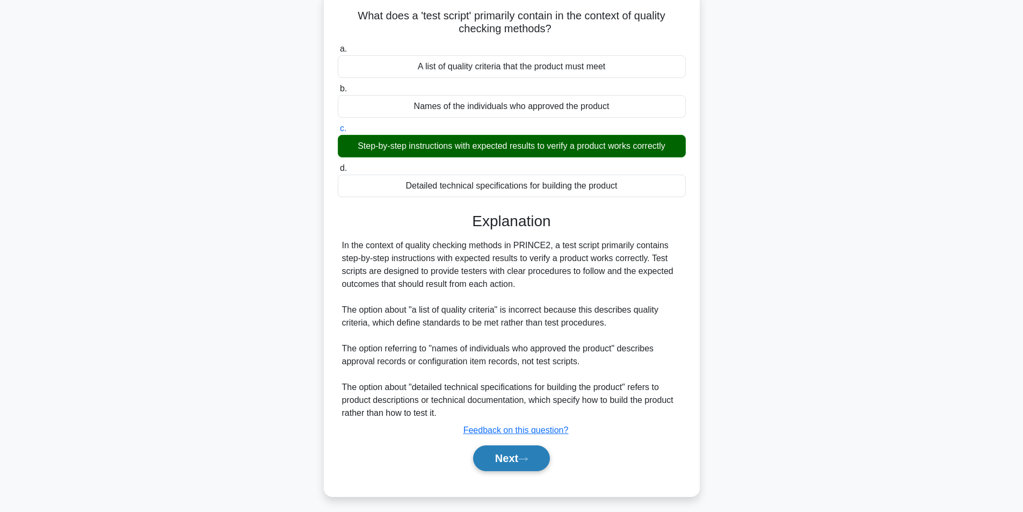
click at [514, 459] on button "Next" at bounding box center [511, 458] width 77 height 26
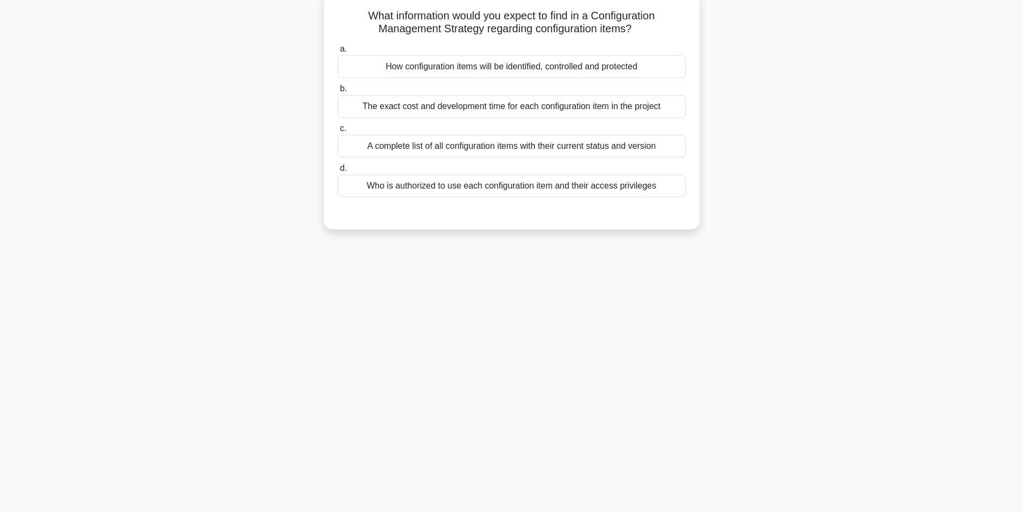
click at [574, 59] on div "How configuration items will be identified, controlled and protected" at bounding box center [512, 66] width 348 height 23
click at [338, 53] on input "a. How configuration items will be identified, controlled and protected" at bounding box center [338, 49] width 0 height 7
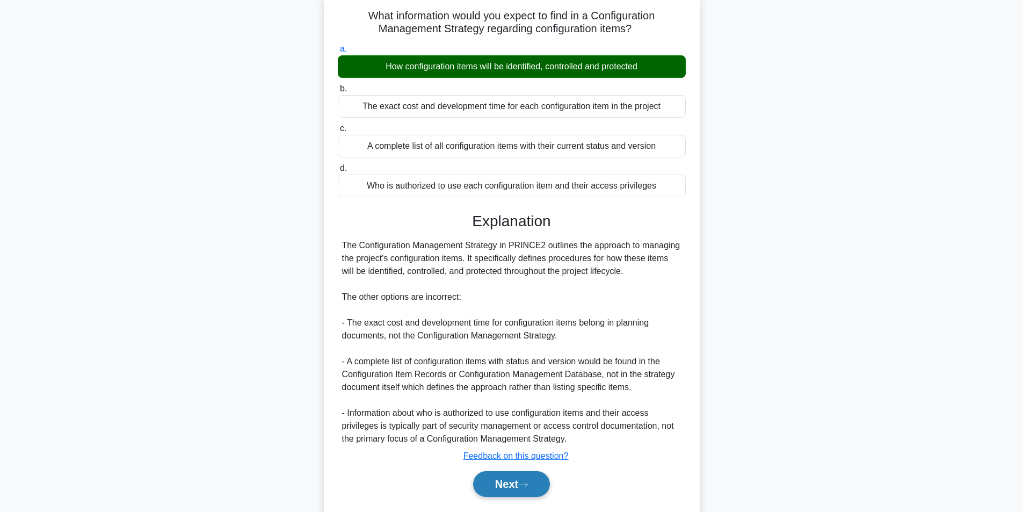
drag, startPoint x: 510, startPoint y: 470, endPoint x: 513, endPoint y: 485, distance: 15.3
click at [513, 485] on div "Next" at bounding box center [512, 484] width 348 height 34
click at [513, 485] on button "Next" at bounding box center [511, 484] width 77 height 26
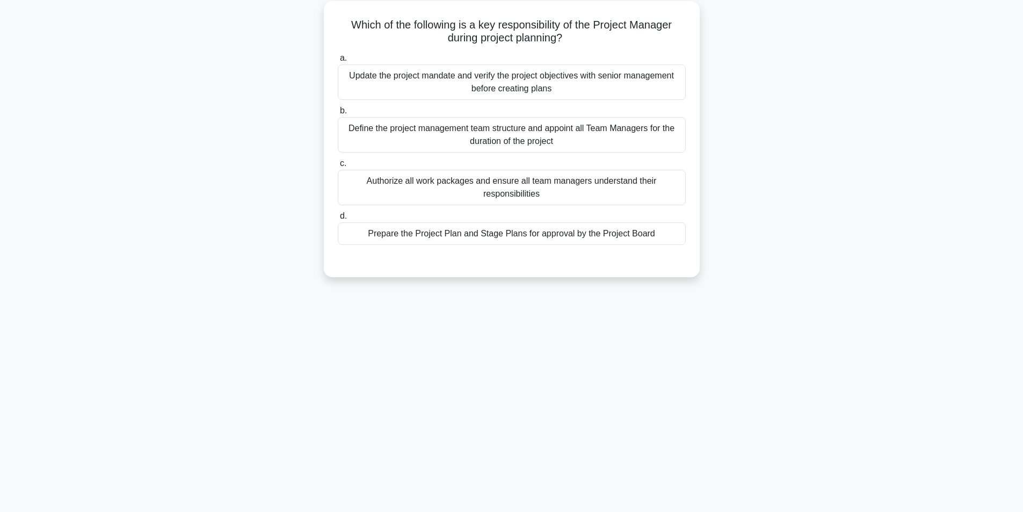
scroll to position [0, 0]
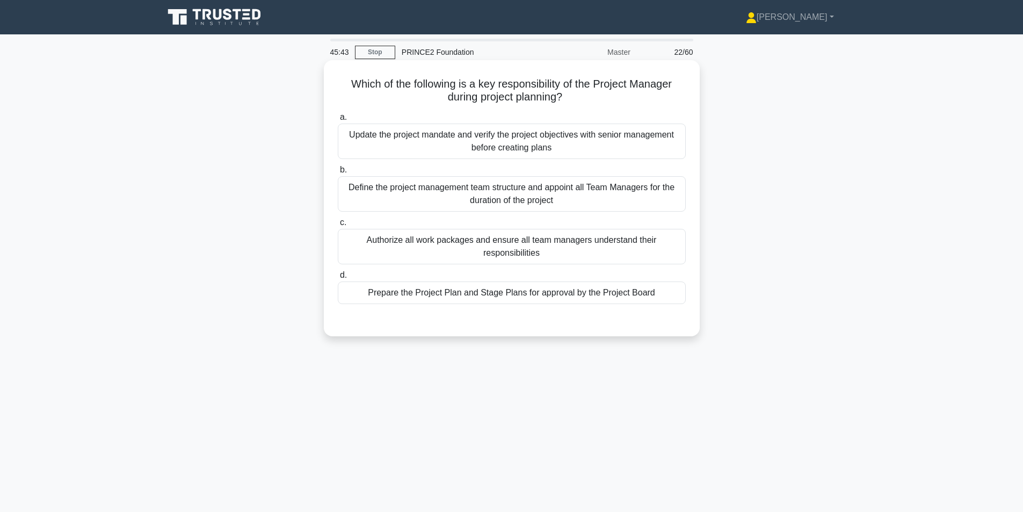
click at [565, 146] on div "Update the project mandate and verify the project objectives with senior manage…" at bounding box center [512, 141] width 348 height 35
click at [338, 121] on input "a. Update the project mandate and verify the project objectives with senior man…" at bounding box center [338, 117] width 0 height 7
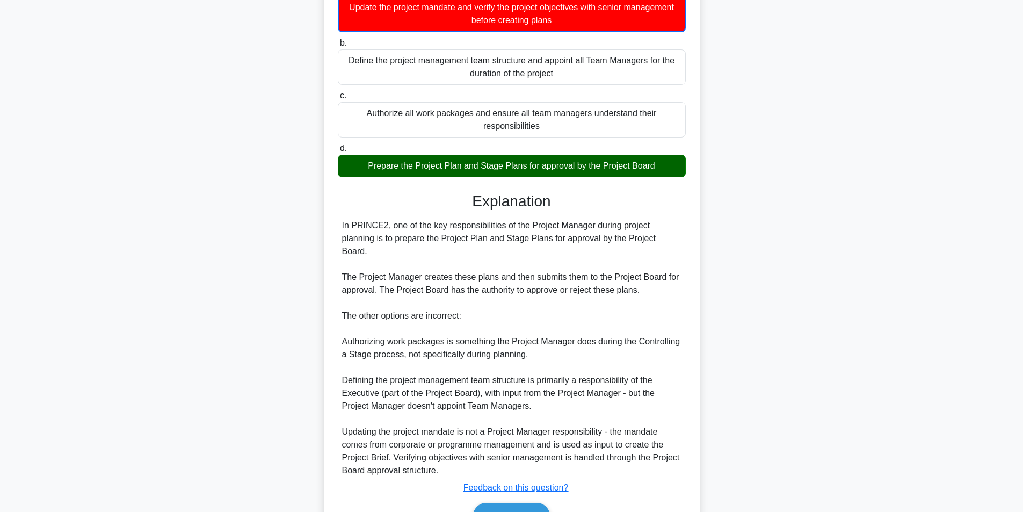
scroll to position [157, 0]
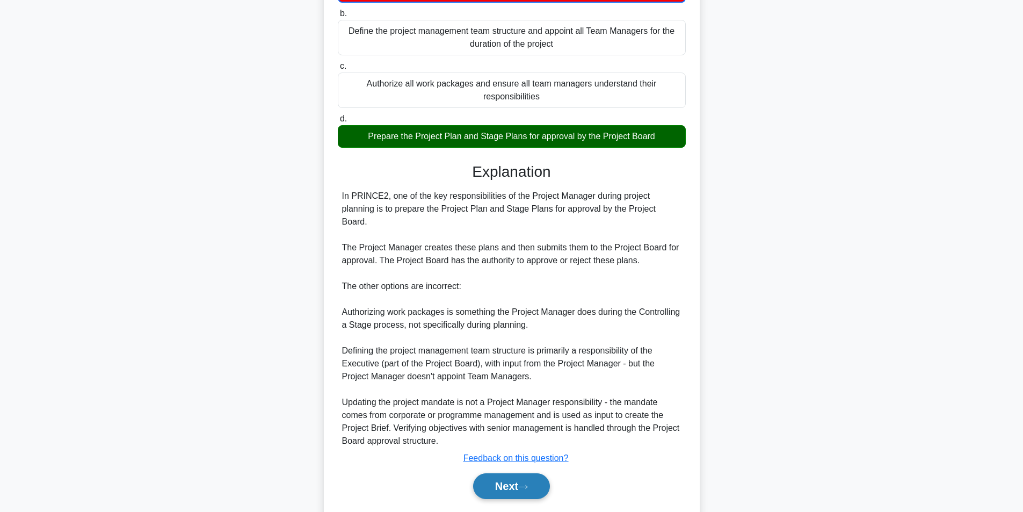
click at [530, 473] on button "Next" at bounding box center [511, 486] width 77 height 26
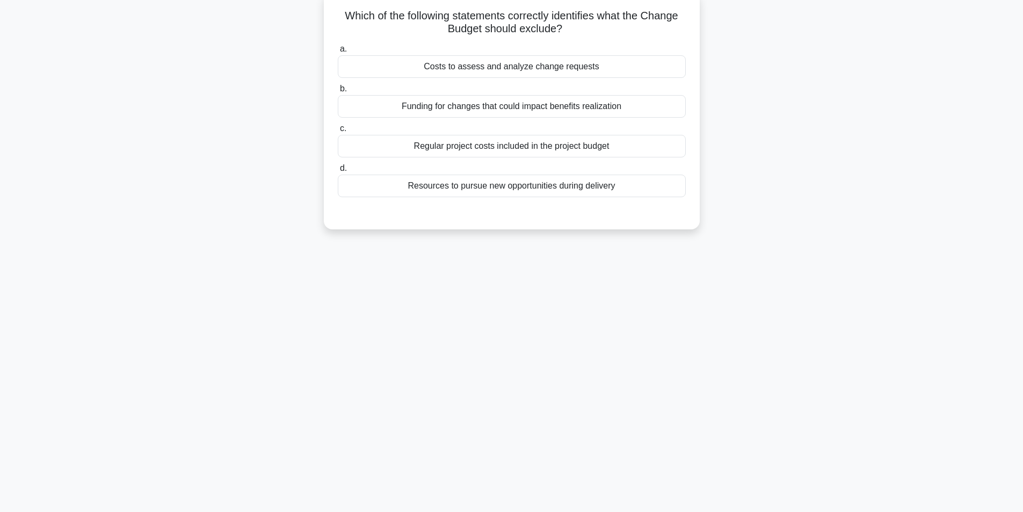
click at [510, 195] on div "Resources to pursue new opportunities during delivery" at bounding box center [512, 186] width 348 height 23
click at [338, 172] on input "d. Resources to pursue new opportunities during delivery" at bounding box center [338, 168] width 0 height 7
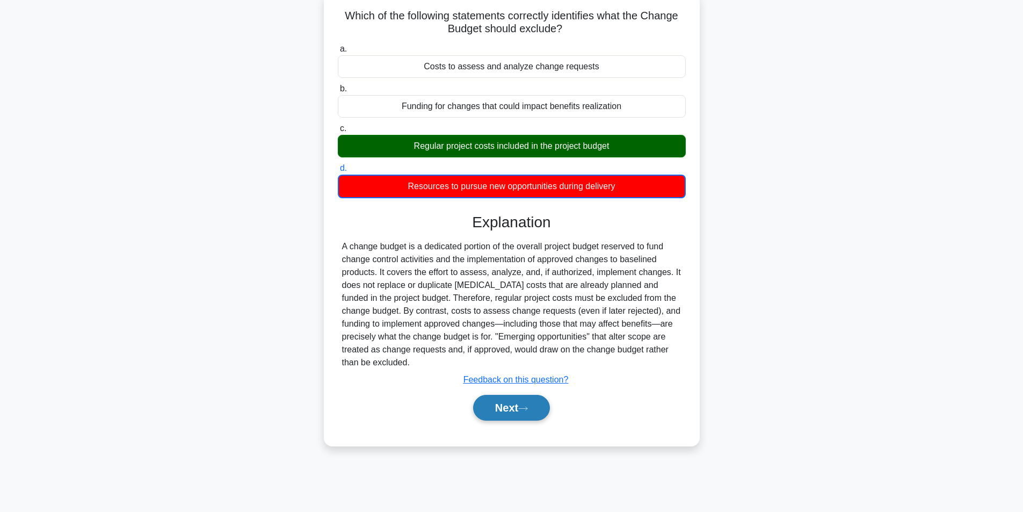
click at [502, 402] on button "Next" at bounding box center [511, 408] width 77 height 26
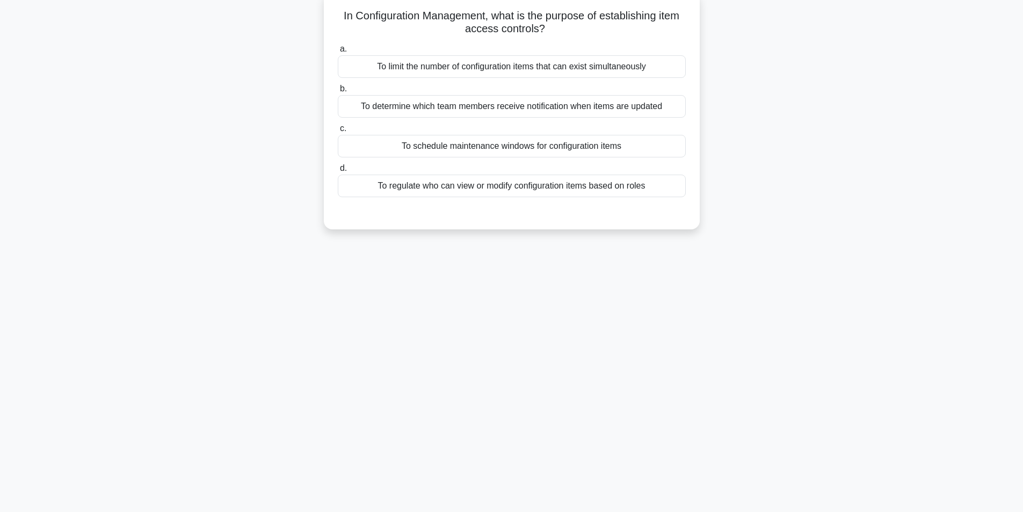
click at [531, 188] on div "To regulate who can view or modify configuration items based on roles" at bounding box center [512, 186] width 348 height 23
click at [338, 172] on input "d. To regulate who can view or modify configuration items based on roles" at bounding box center [338, 168] width 0 height 7
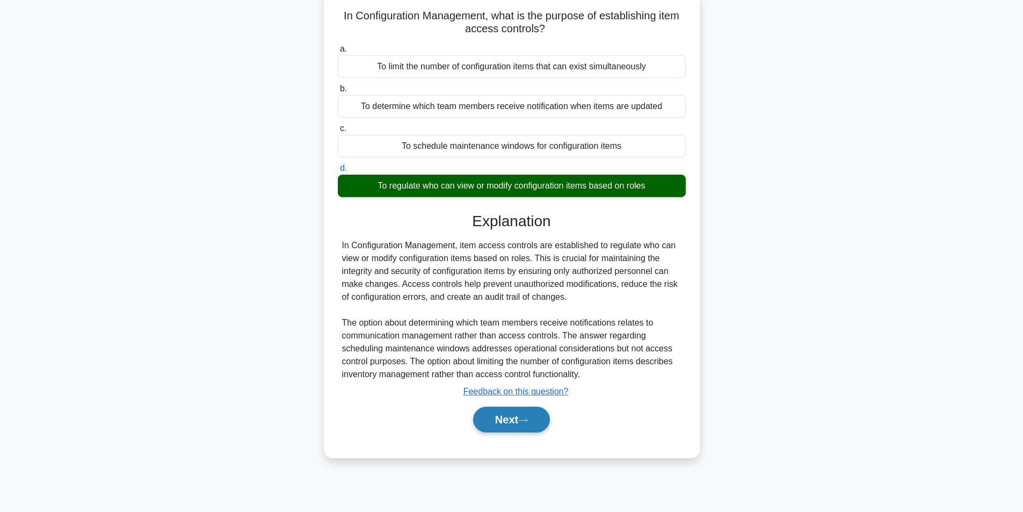
click at [517, 416] on button "Next" at bounding box center [511, 419] width 77 height 26
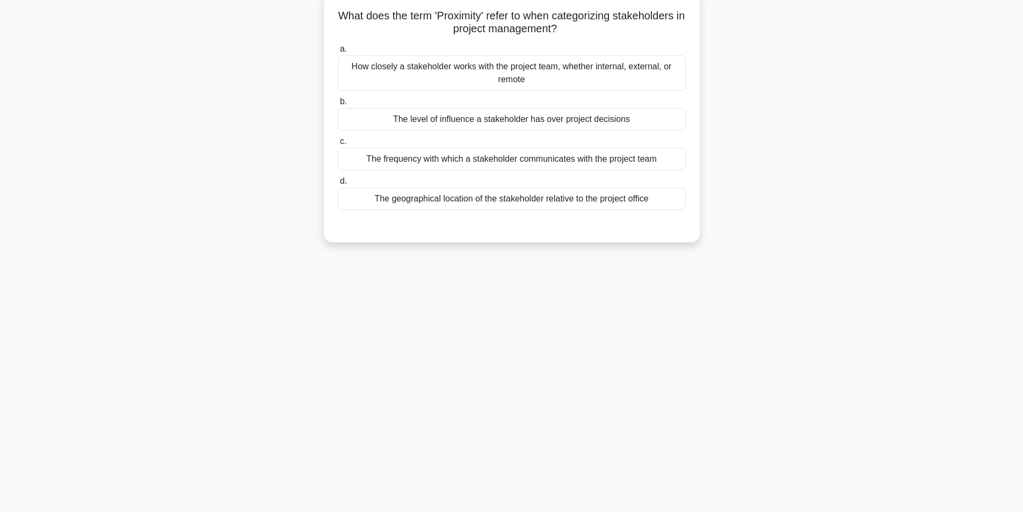
click at [541, 66] on div "How closely a stakeholder works with the project team, whether internal, extern…" at bounding box center [512, 72] width 348 height 35
click at [338, 53] on input "a. How closely a stakeholder works with the project team, whether internal, ext…" at bounding box center [338, 49] width 0 height 7
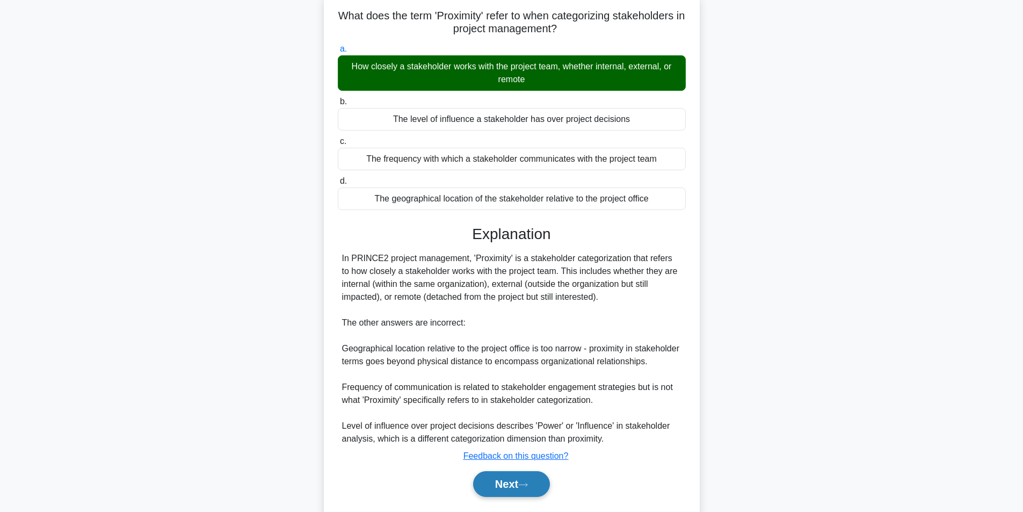
click at [501, 492] on button "Next" at bounding box center [511, 484] width 77 height 26
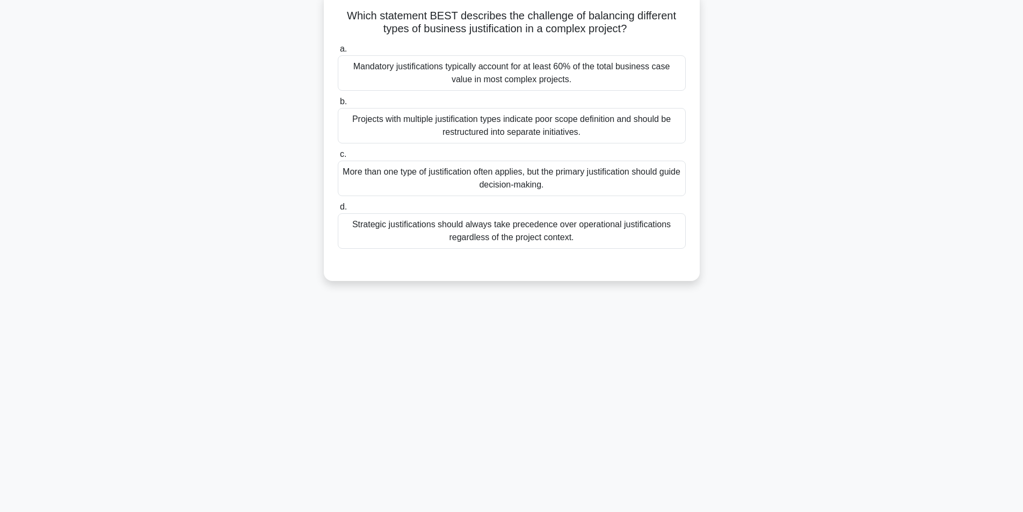
click at [459, 181] on div "More than one type of justification often applies, but the primary justificatio…" at bounding box center [512, 178] width 348 height 35
click at [338, 158] on input "c. More than one type of justification often applies, but the primary justifica…" at bounding box center [338, 154] width 0 height 7
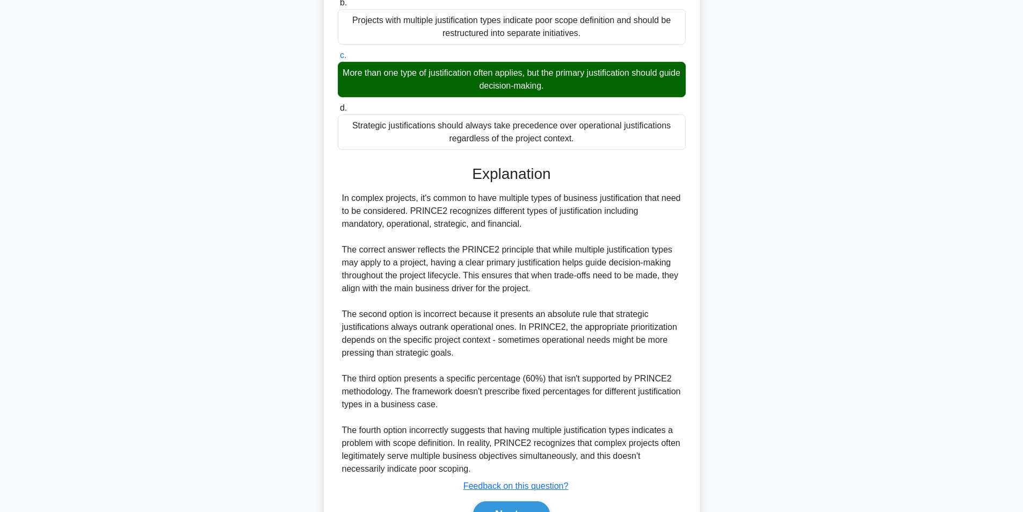
scroll to position [207, 0]
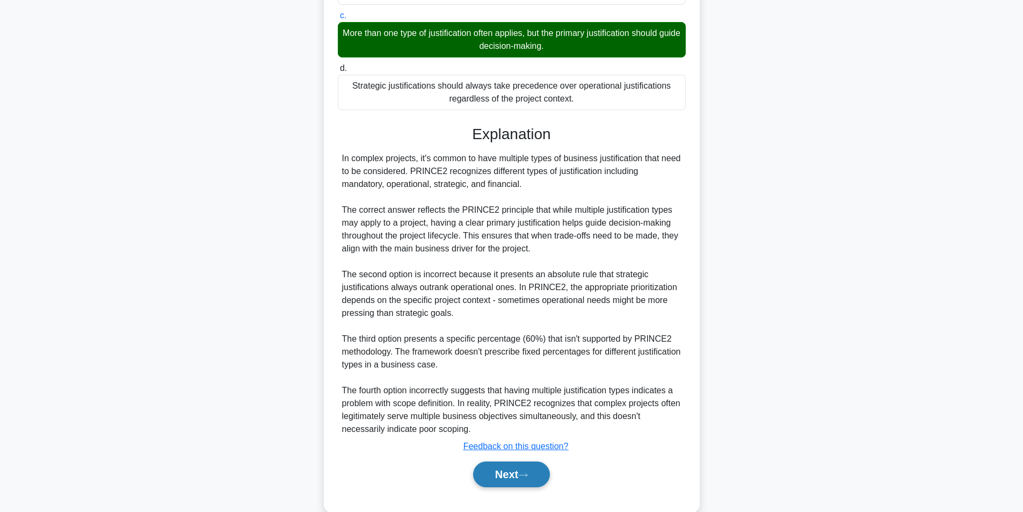
click at [495, 473] on button "Next" at bounding box center [511, 474] width 77 height 26
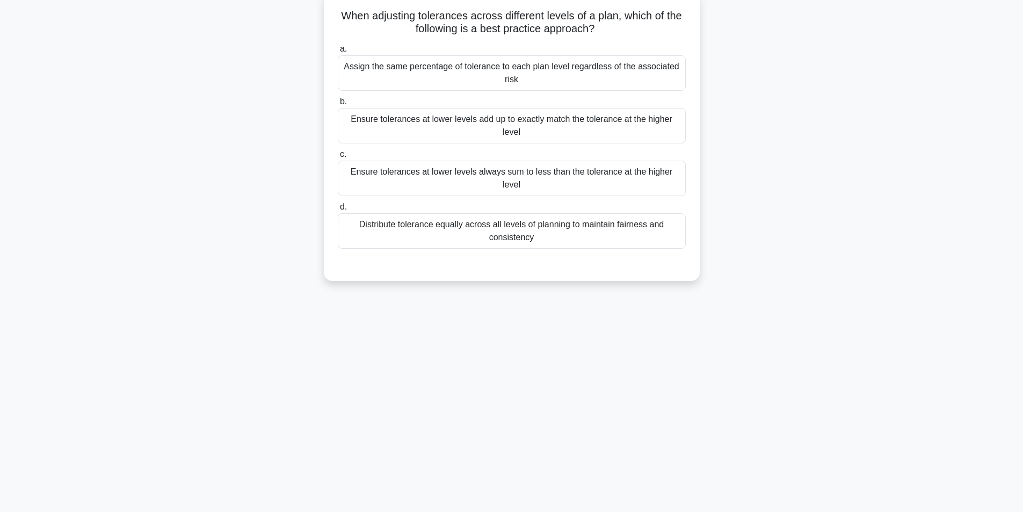
click at [534, 175] on div "Ensure tolerances at lower levels always sum to less than the tolerance at the …" at bounding box center [512, 178] width 348 height 35
click at [338, 158] on input "c. Ensure tolerances at lower levels always sum to less than the tolerance at t…" at bounding box center [338, 154] width 0 height 7
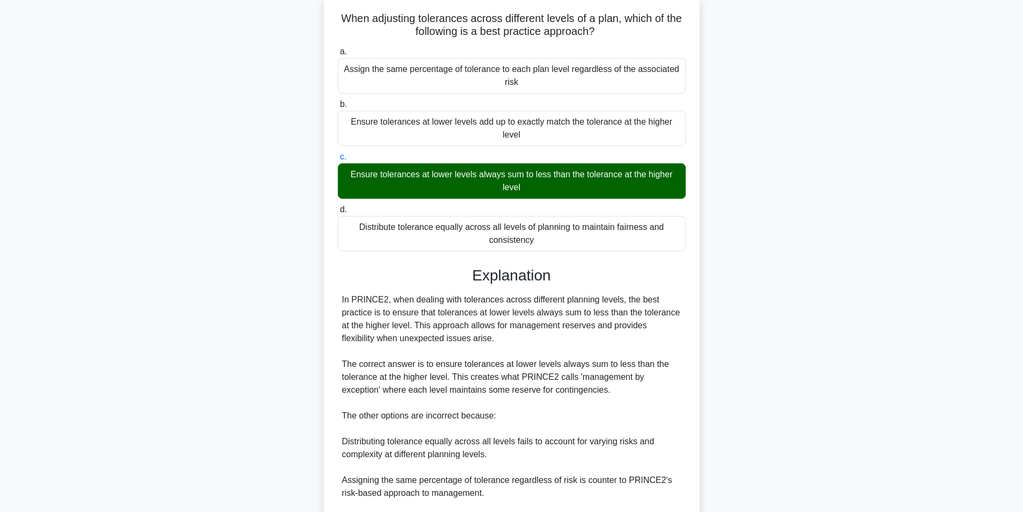
scroll to position [202, 0]
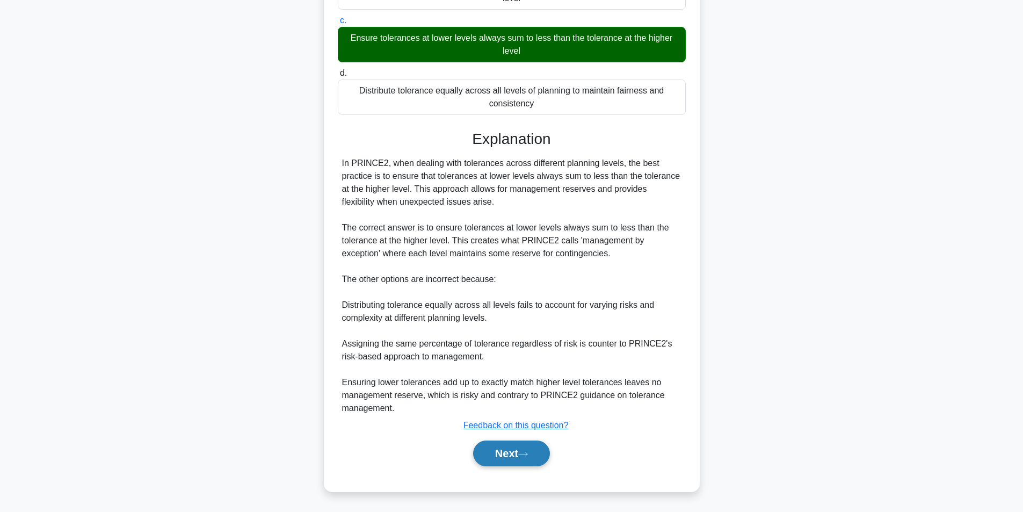
click at [503, 452] on button "Next" at bounding box center [511, 453] width 77 height 26
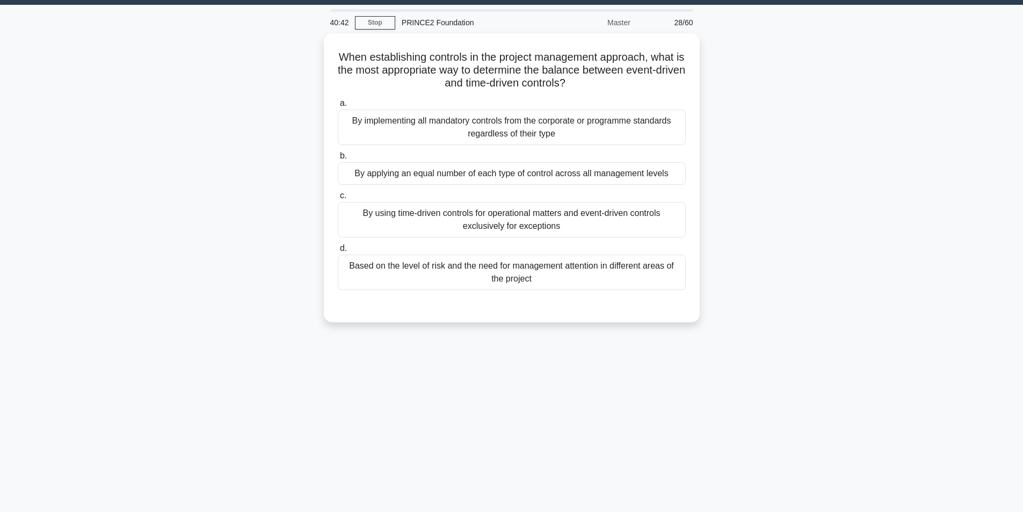
scroll to position [0, 0]
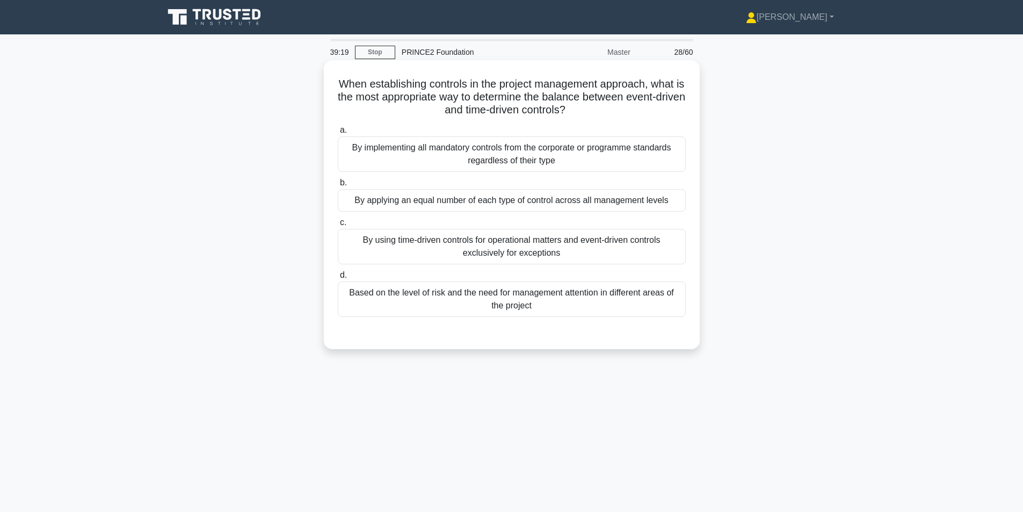
click at [627, 290] on div "Based on the level of risk and the need for management attention in different a…" at bounding box center [512, 298] width 348 height 35
click at [338, 279] on input "d. Based on the level of risk and the need for management attention in differen…" at bounding box center [338, 275] width 0 height 7
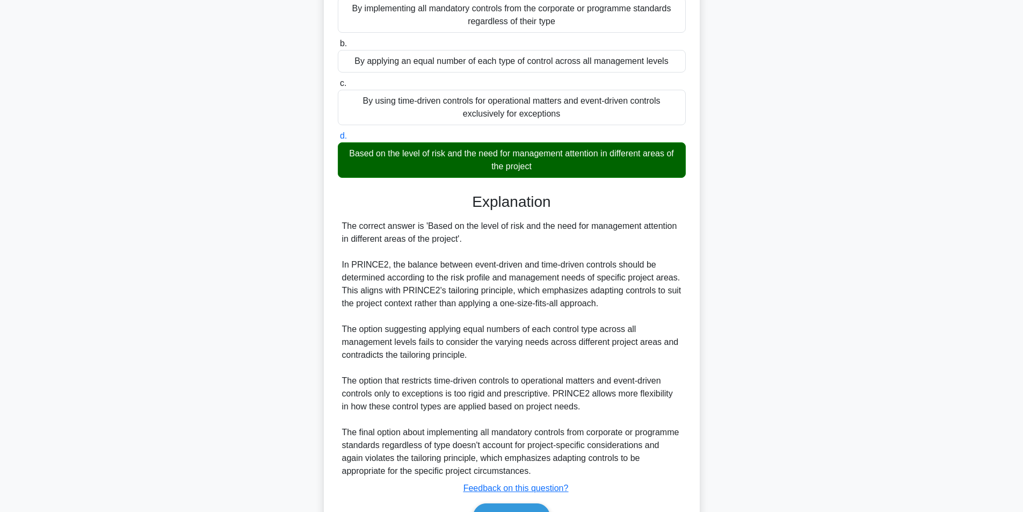
scroll to position [192, 0]
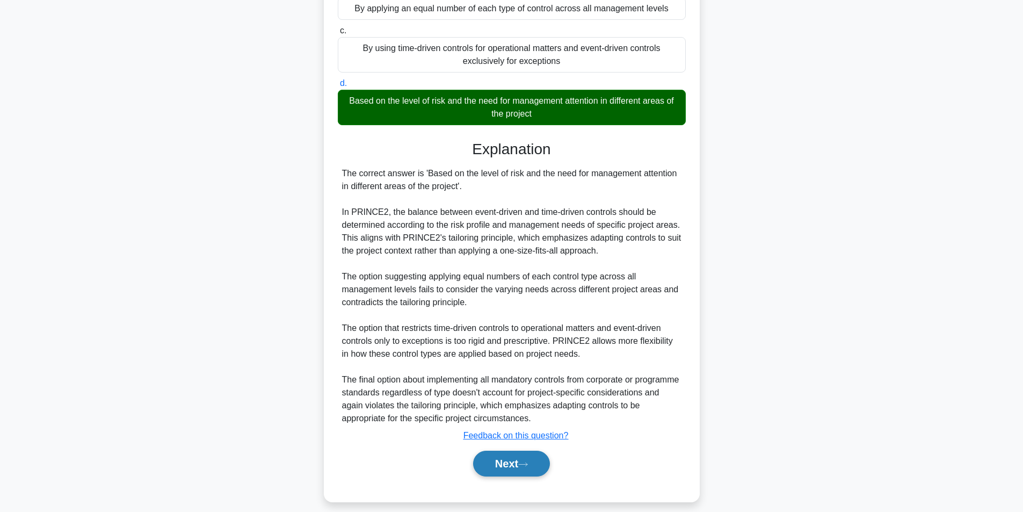
click at [505, 470] on button "Next" at bounding box center [511, 464] width 77 height 26
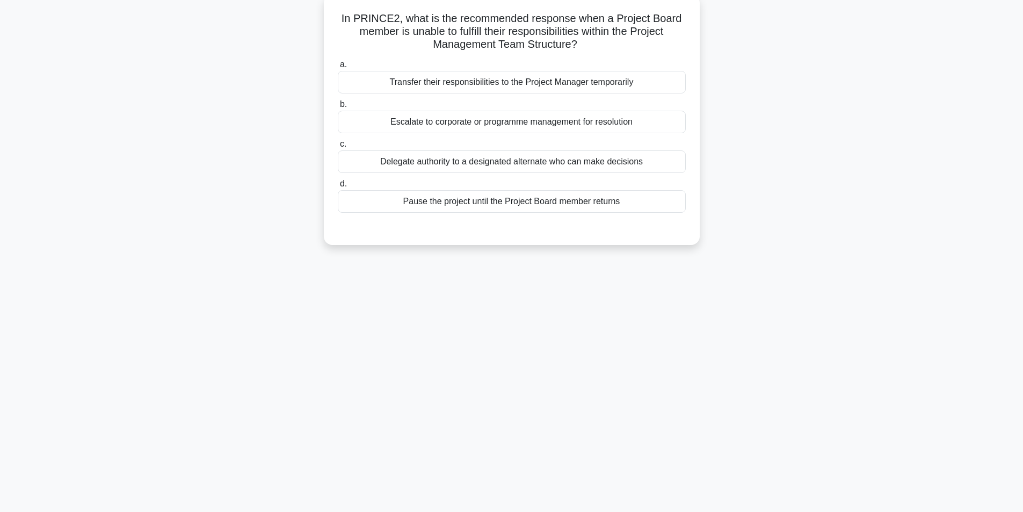
scroll to position [0, 0]
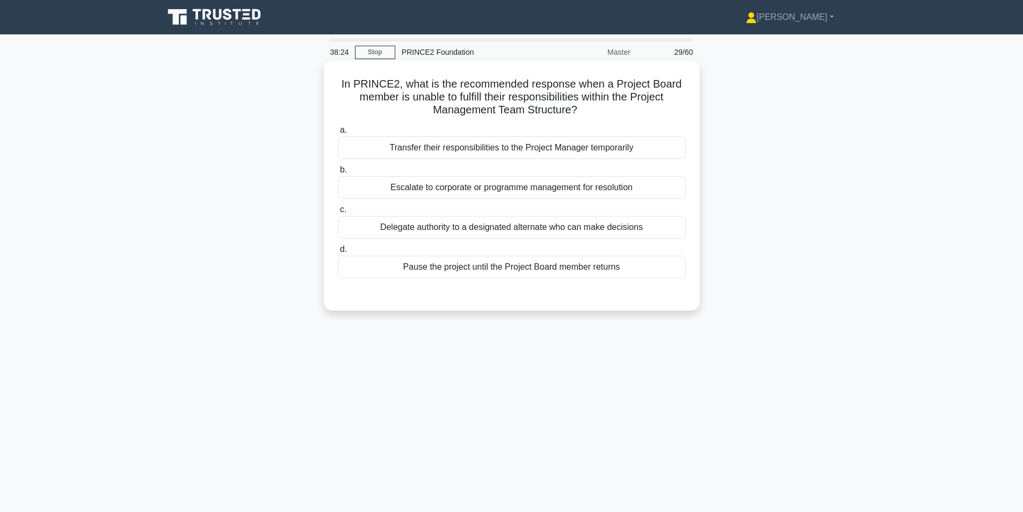
click at [615, 184] on div "Escalate to corporate or programme management for resolution" at bounding box center [512, 187] width 348 height 23
click at [338, 173] on input "b. Escalate to corporate or programme management for resolution" at bounding box center [338, 169] width 0 height 7
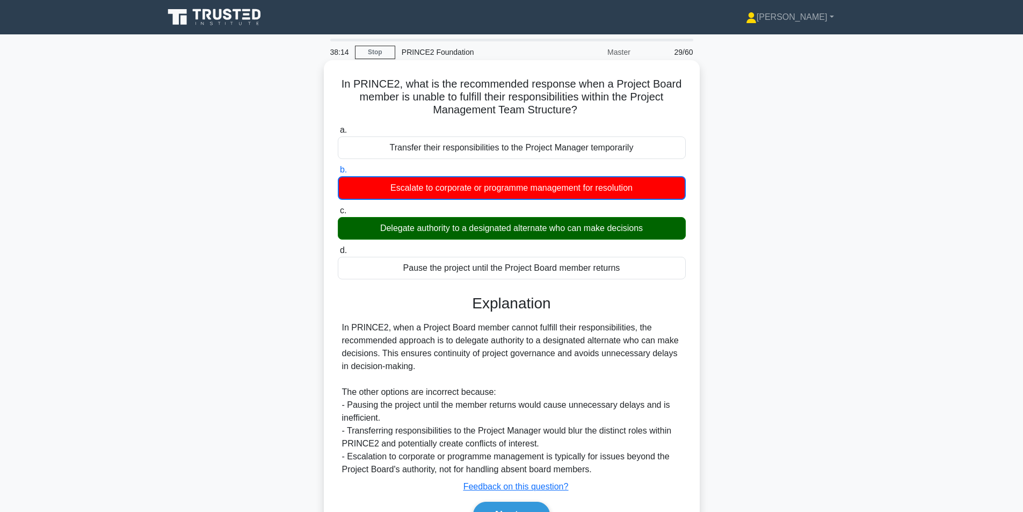
drag, startPoint x: 382, startPoint y: 355, endPoint x: 543, endPoint y: 373, distance: 162.1
click at [543, 373] on div "In PRINCE2, when a Project Board member cannot fulfill their responsibilities, …" at bounding box center [511, 398] width 339 height 155
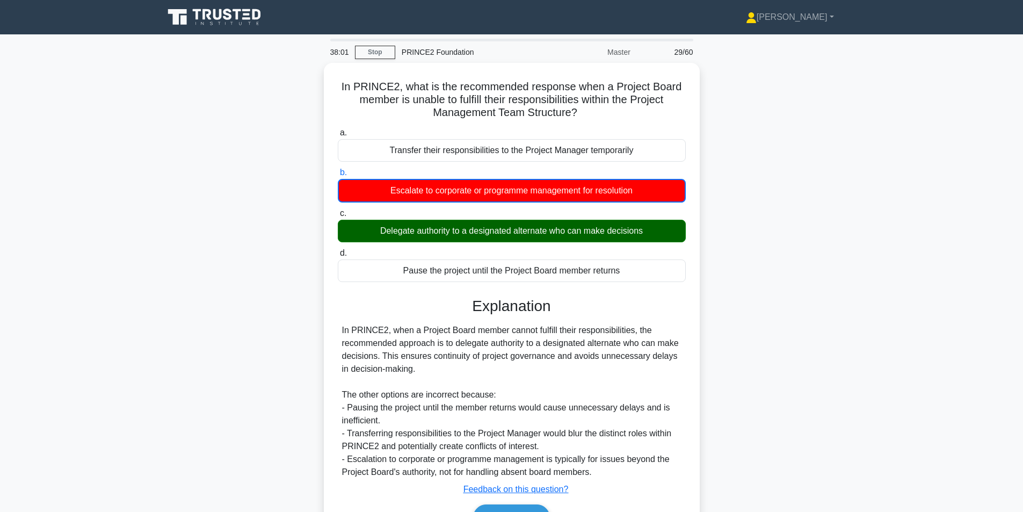
drag, startPoint x: 1023, startPoint y: 173, endPoint x: 1030, endPoint y: 277, distance: 103.9
click at [1022, 277] on html "Carol Profile Settings" at bounding box center [511, 290] width 1023 height 580
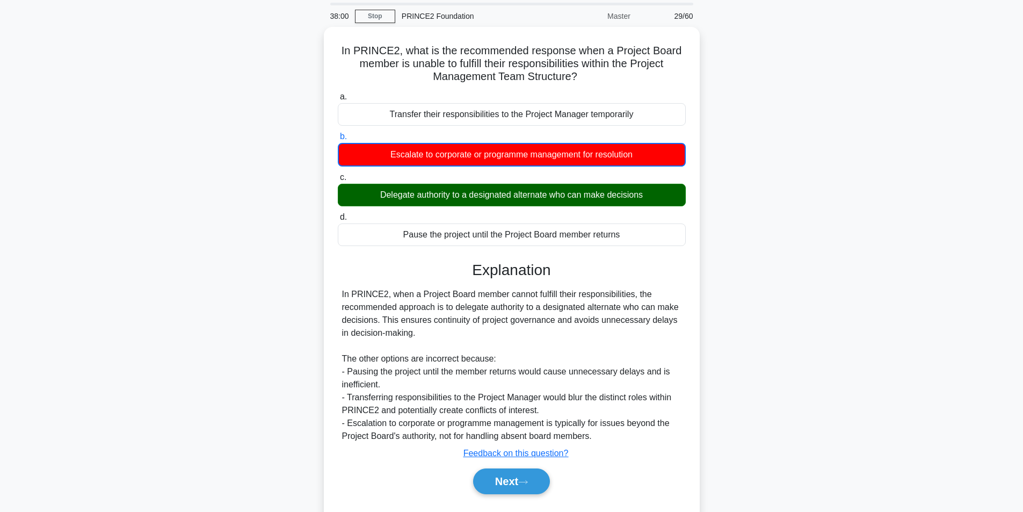
scroll to position [68, 0]
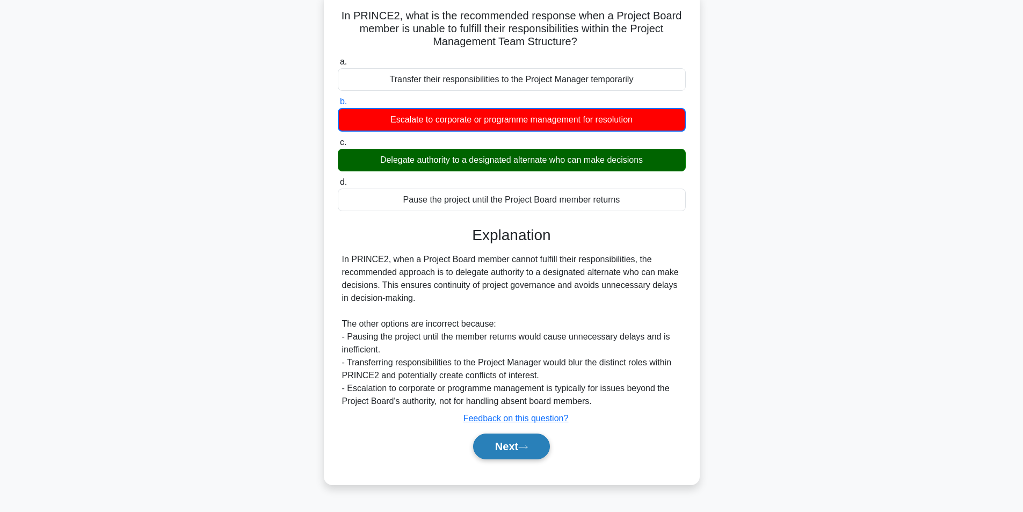
click at [496, 446] on button "Next" at bounding box center [511, 446] width 77 height 26
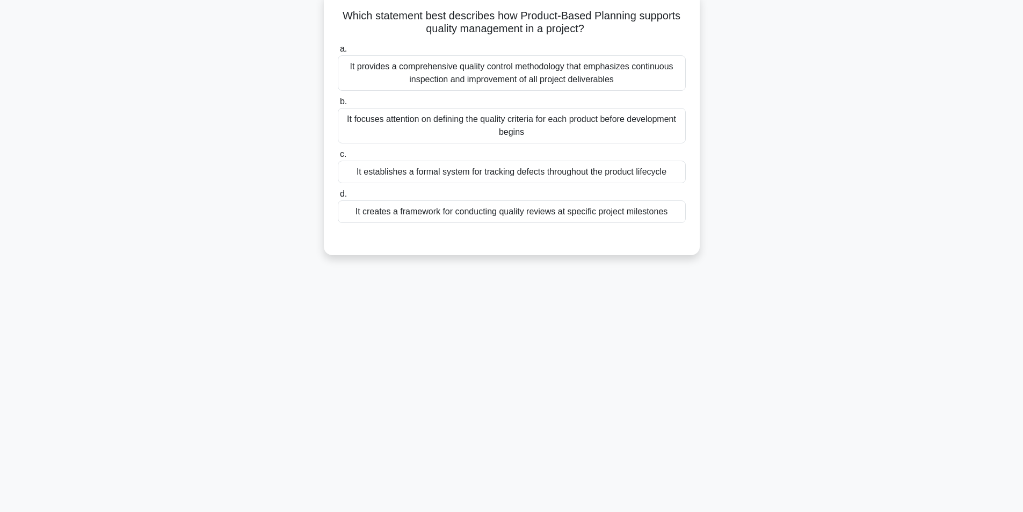
click at [585, 77] on div "It provides a comprehensive quality control methodology that emphasizes continu…" at bounding box center [512, 72] width 348 height 35
click at [338, 53] on input "a. It provides a comprehensive quality control methodology that emphasizes cont…" at bounding box center [338, 49] width 0 height 7
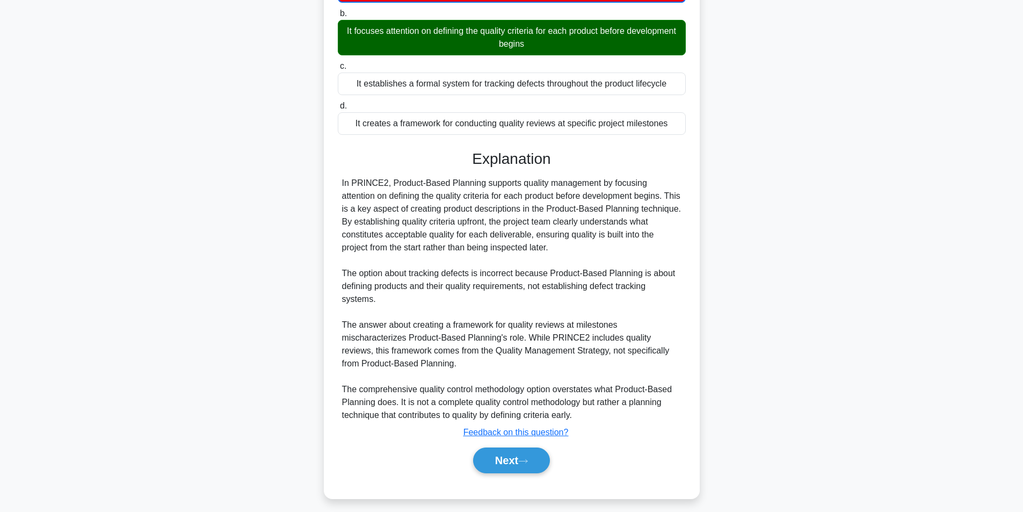
scroll to position [165, 0]
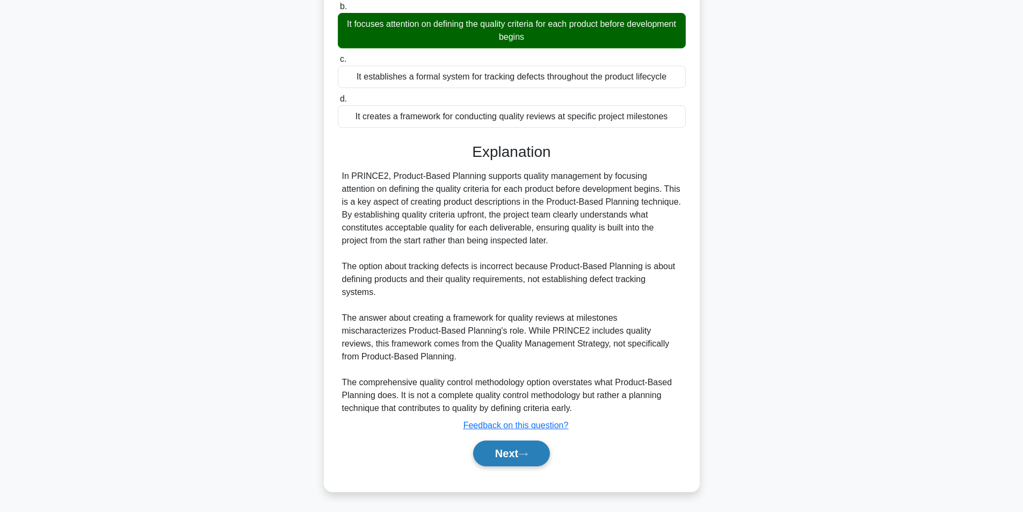
click at [511, 450] on button "Next" at bounding box center [511, 453] width 77 height 26
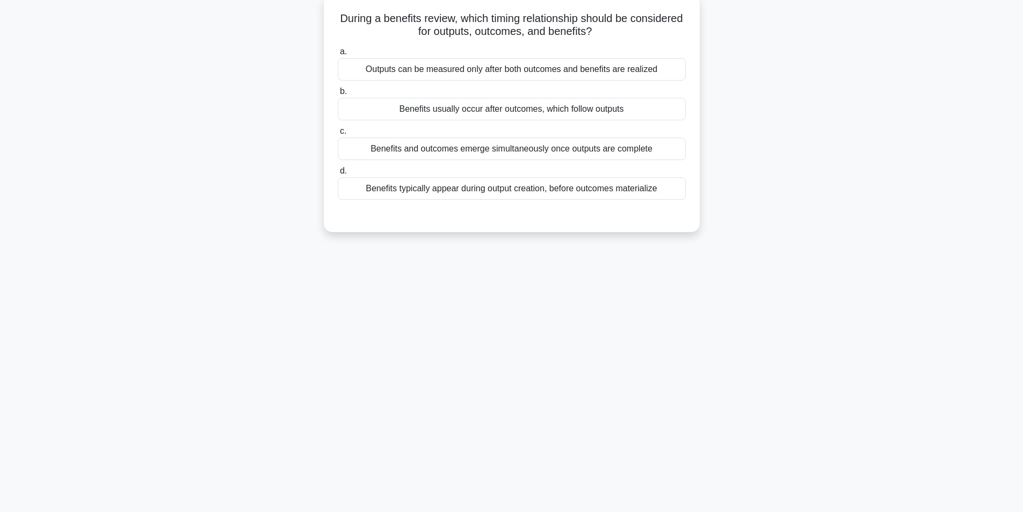
scroll to position [68, 0]
click at [482, 108] on div "Benefits usually occur after outcomes, which follow outputs" at bounding box center [512, 106] width 348 height 23
click at [338, 92] on input "b. Benefits usually occur after outcomes, which follow outputs" at bounding box center [338, 88] width 0 height 7
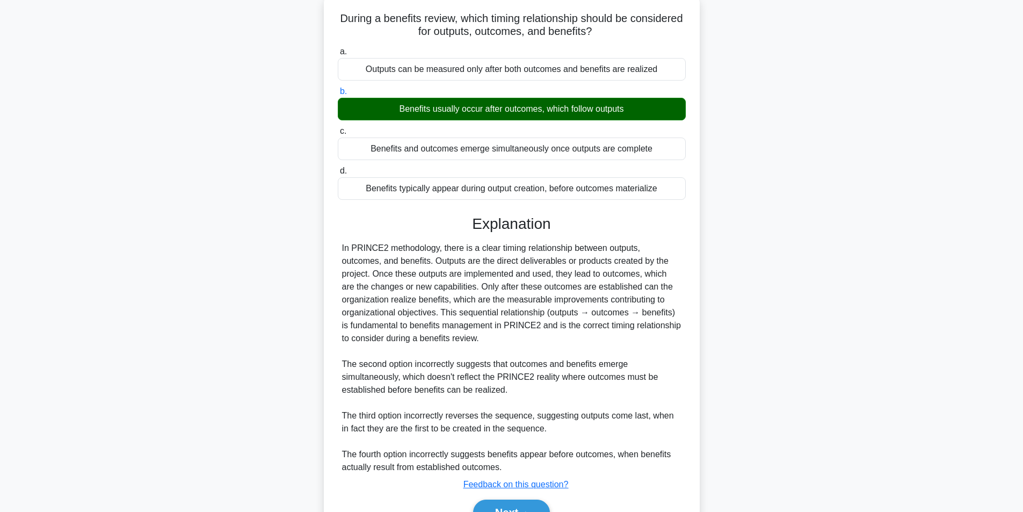
scroll to position [125, 0]
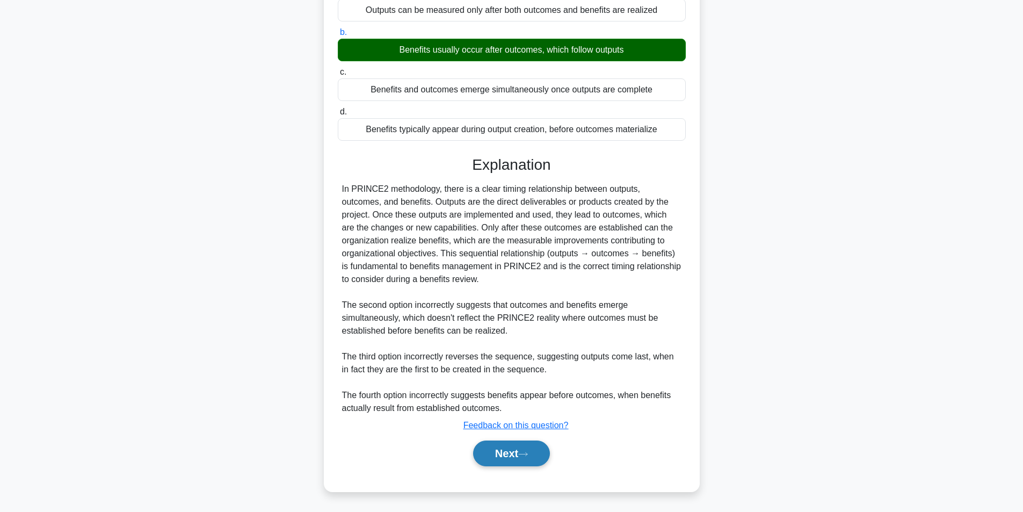
click at [499, 456] on button "Next" at bounding box center [511, 453] width 77 height 26
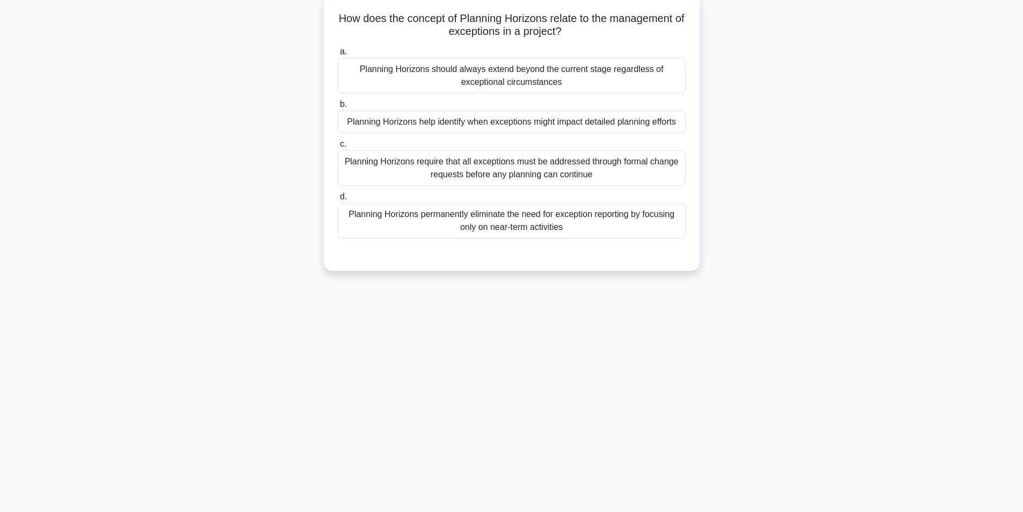
scroll to position [68, 0]
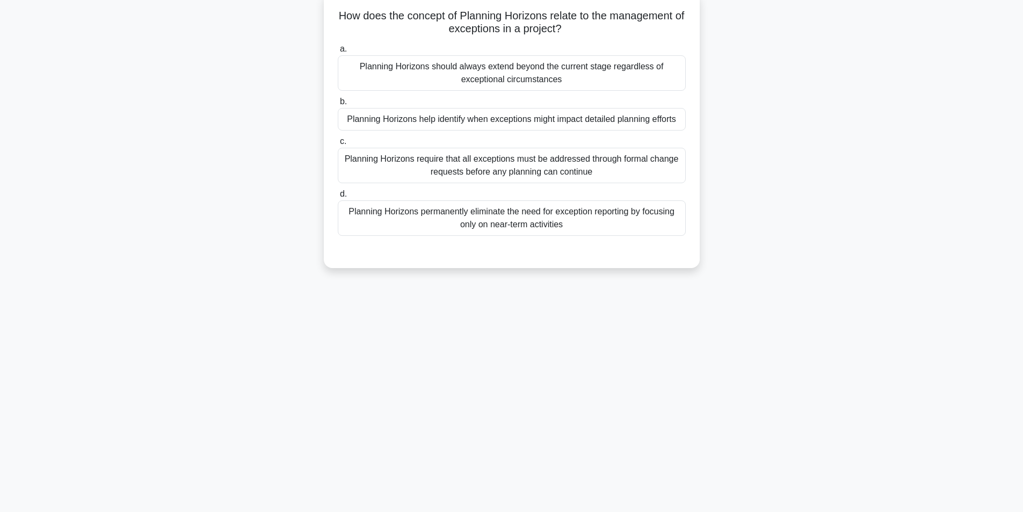
click at [519, 119] on div "Planning Horizons help identify when exceptions might impact detailed planning …" at bounding box center [512, 119] width 348 height 23
click at [338, 105] on input "b. Planning Horizons help identify when exceptions might impact detailed planni…" at bounding box center [338, 101] width 0 height 7
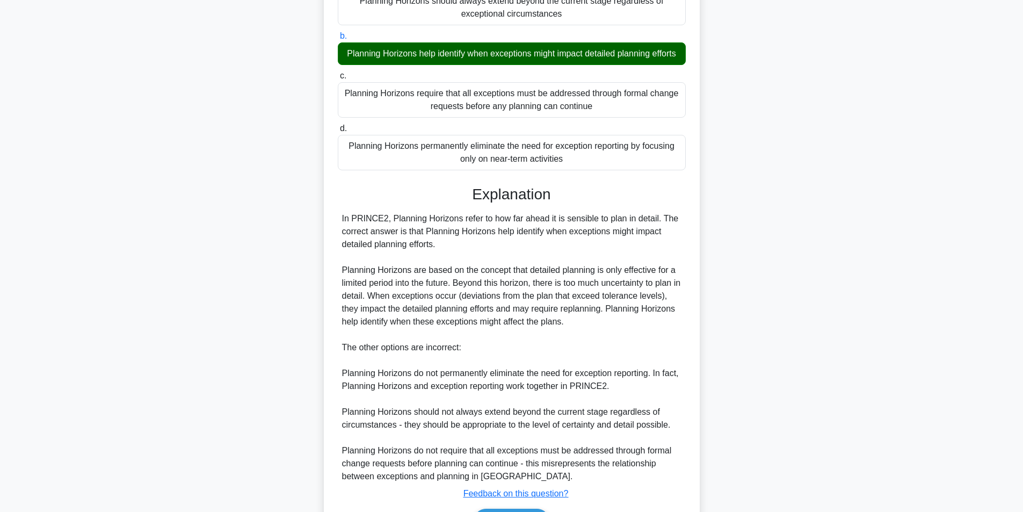
scroll to position [215, 0]
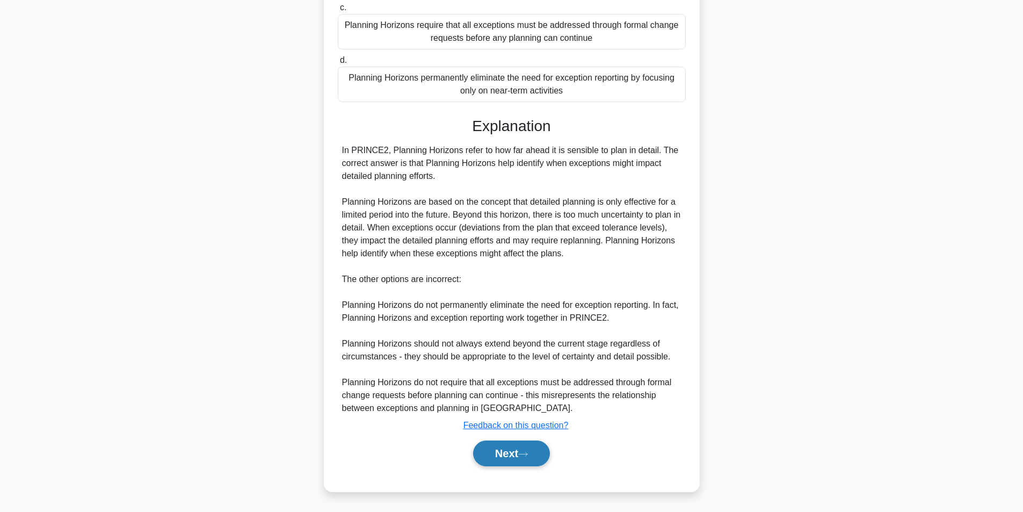
click at [519, 456] on button "Next" at bounding box center [511, 453] width 77 height 26
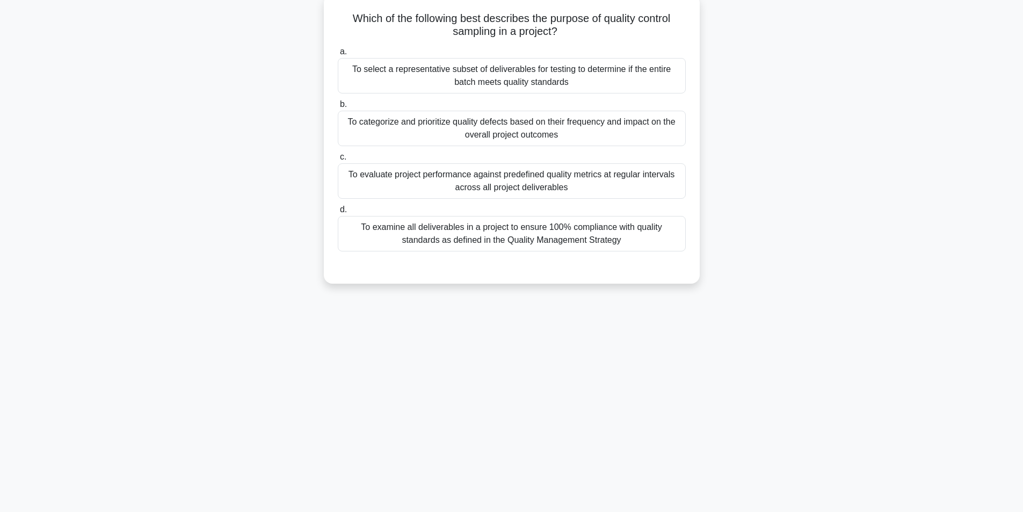
scroll to position [68, 0]
click at [508, 180] on div "To evaluate project performance against predefined quality metrics at regular i…" at bounding box center [512, 178] width 348 height 35
click at [338, 158] on input "c. To evaluate project performance against predefined quality metrics at regula…" at bounding box center [338, 154] width 0 height 7
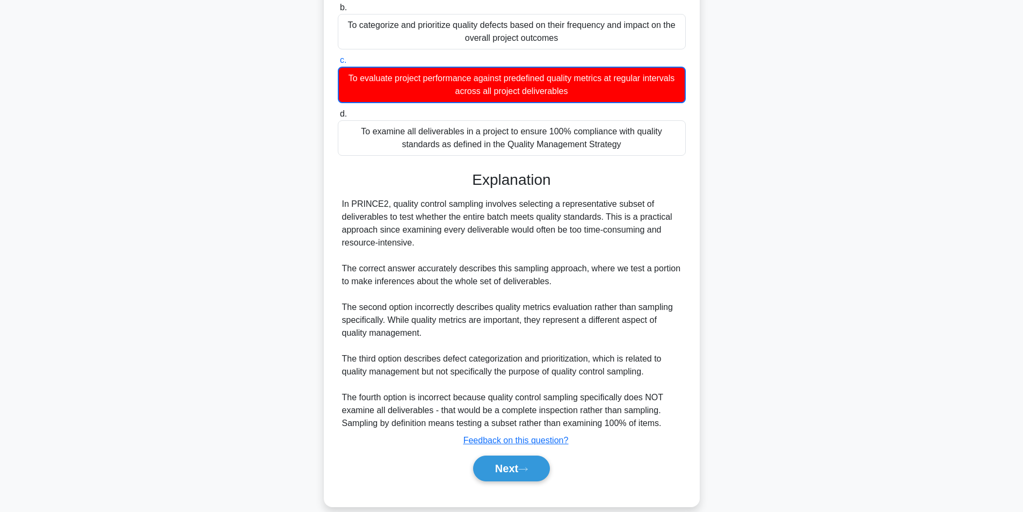
scroll to position [178, 0]
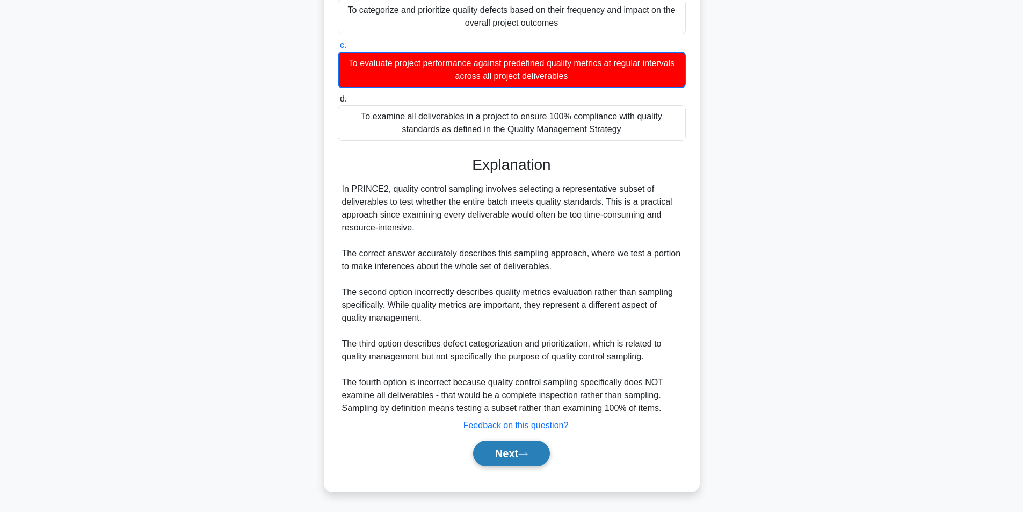
click at [500, 455] on button "Next" at bounding box center [511, 453] width 77 height 26
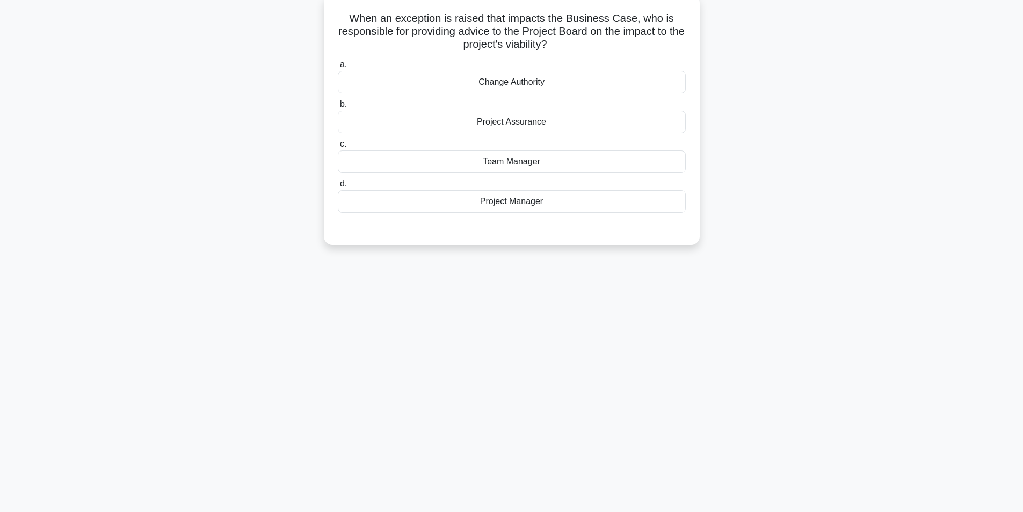
scroll to position [68, 0]
click at [495, 200] on div "Project Manager" at bounding box center [512, 198] width 348 height 23
click at [338, 185] on input "d. Project Manager" at bounding box center [338, 181] width 0 height 7
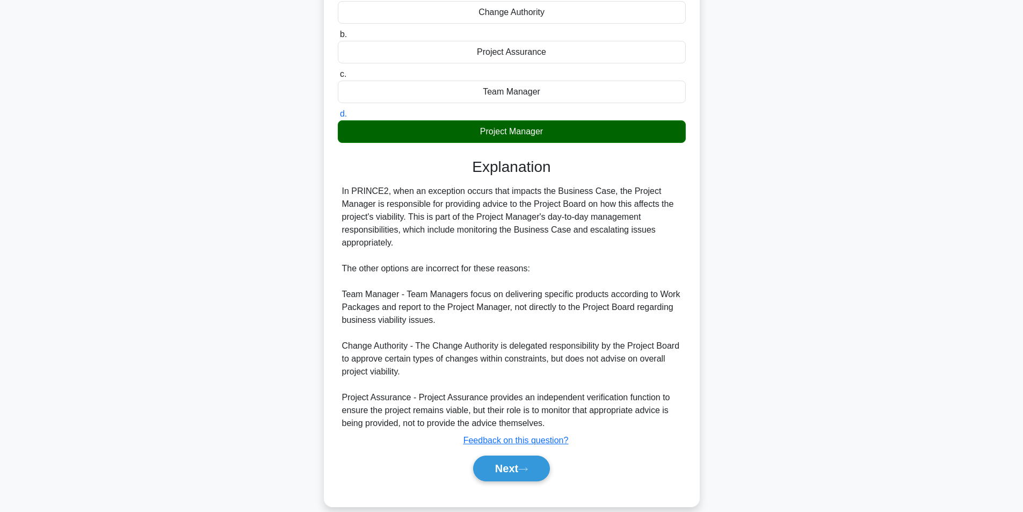
scroll to position [151, 0]
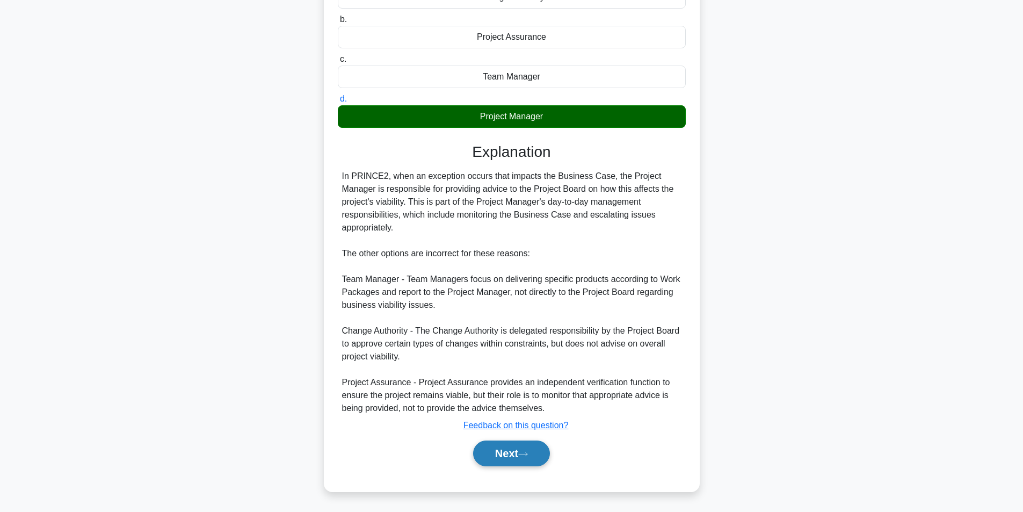
click at [488, 446] on button "Next" at bounding box center [511, 453] width 77 height 26
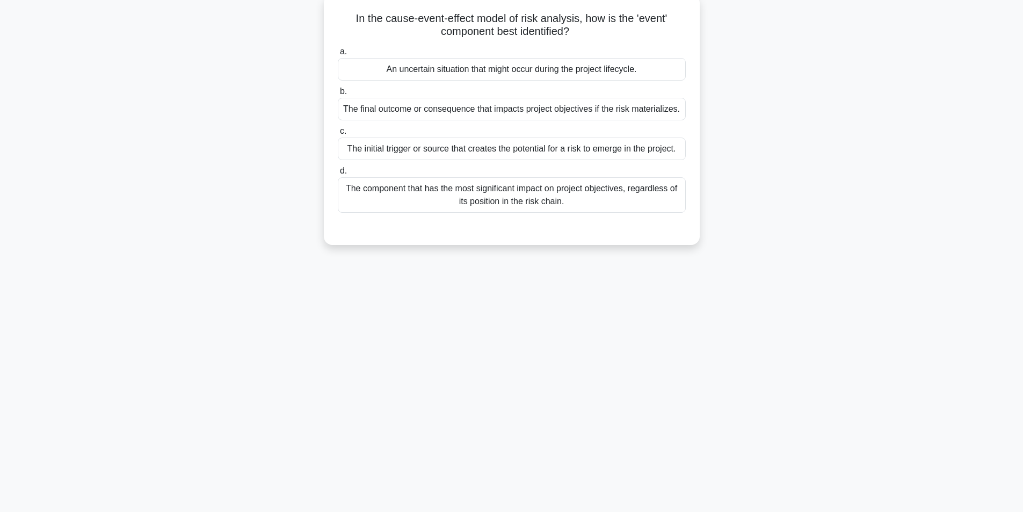
scroll to position [68, 0]
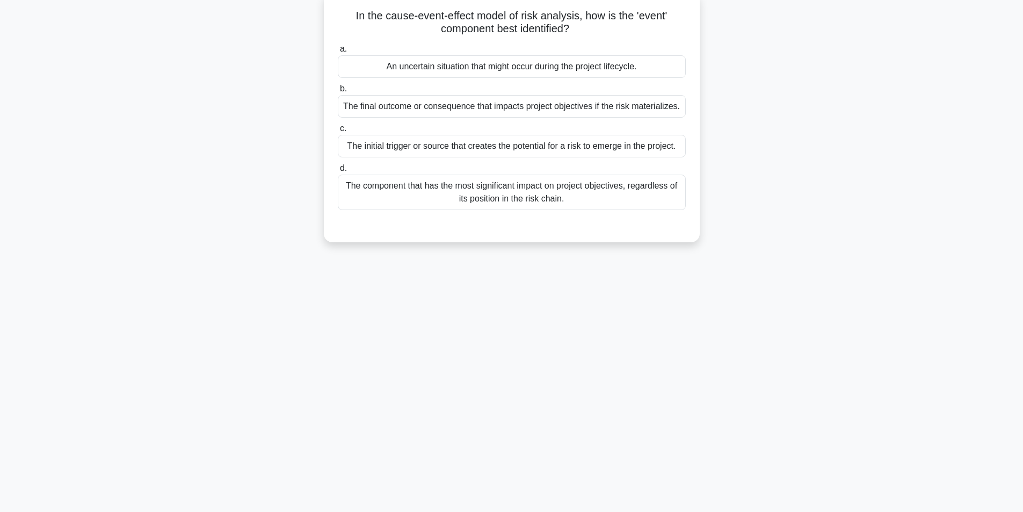
click at [433, 151] on div "The initial trigger or source that creates the potential for a risk to emerge i…" at bounding box center [512, 146] width 348 height 23
click at [338, 132] on input "c. The initial trigger or source that creates the potential for a risk to emerg…" at bounding box center [338, 128] width 0 height 7
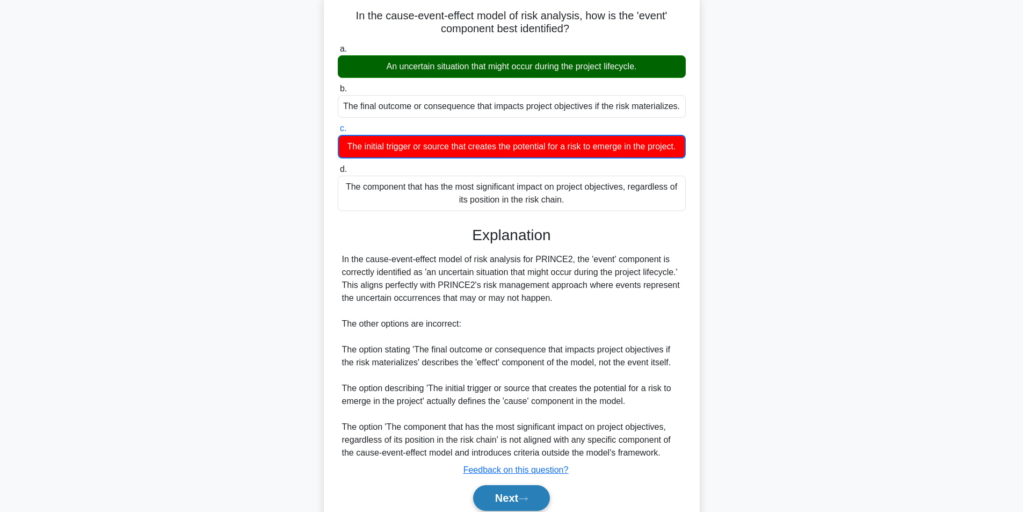
click at [500, 504] on button "Next" at bounding box center [511, 498] width 77 height 26
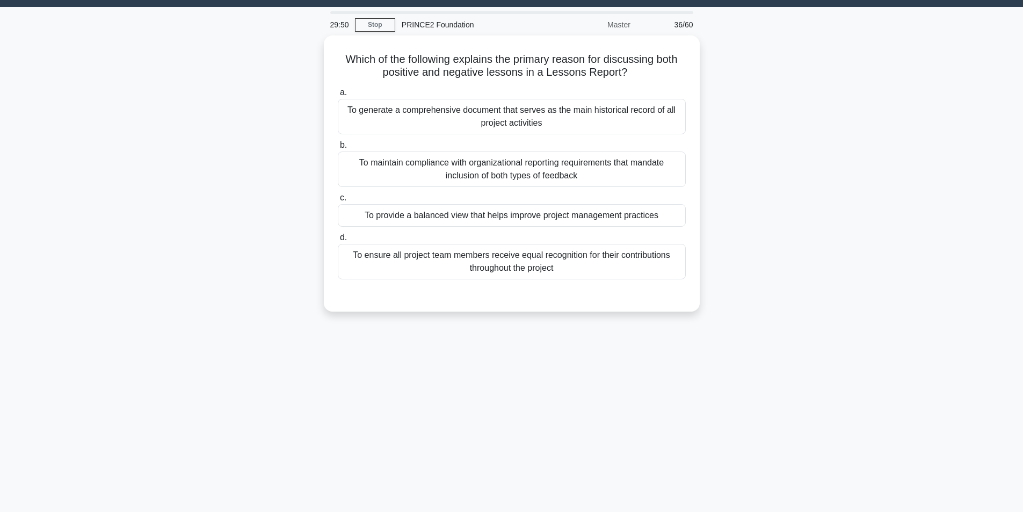
scroll to position [28, 0]
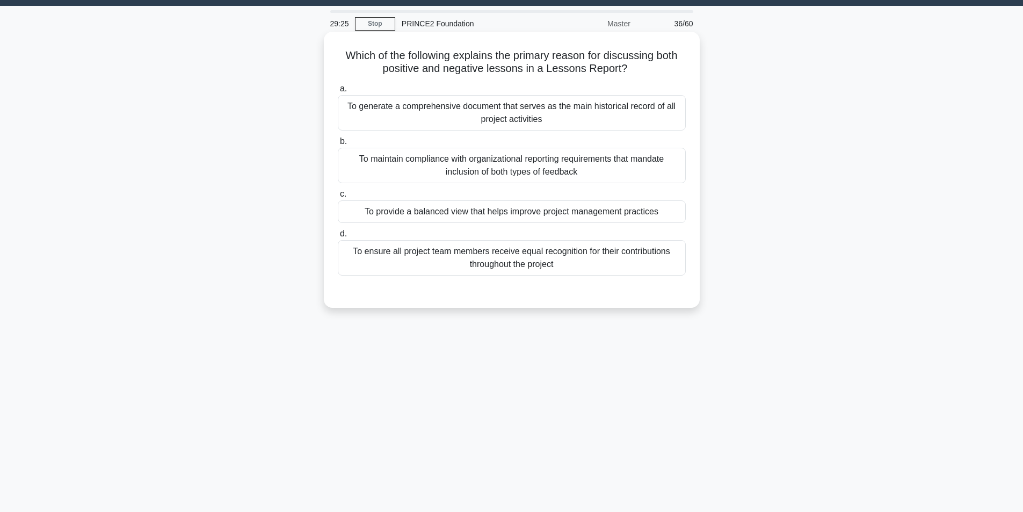
click at [590, 212] on div "To provide a balanced view that helps improve project management practices" at bounding box center [512, 211] width 348 height 23
click at [338, 198] on input "c. To provide a balanced view that helps improve project management practices" at bounding box center [338, 194] width 0 height 7
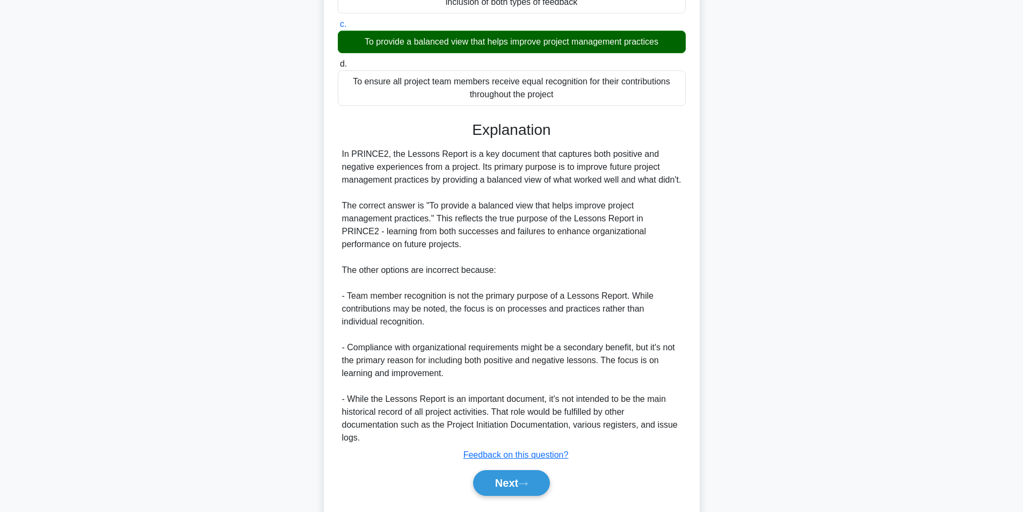
scroll to position [241, 0]
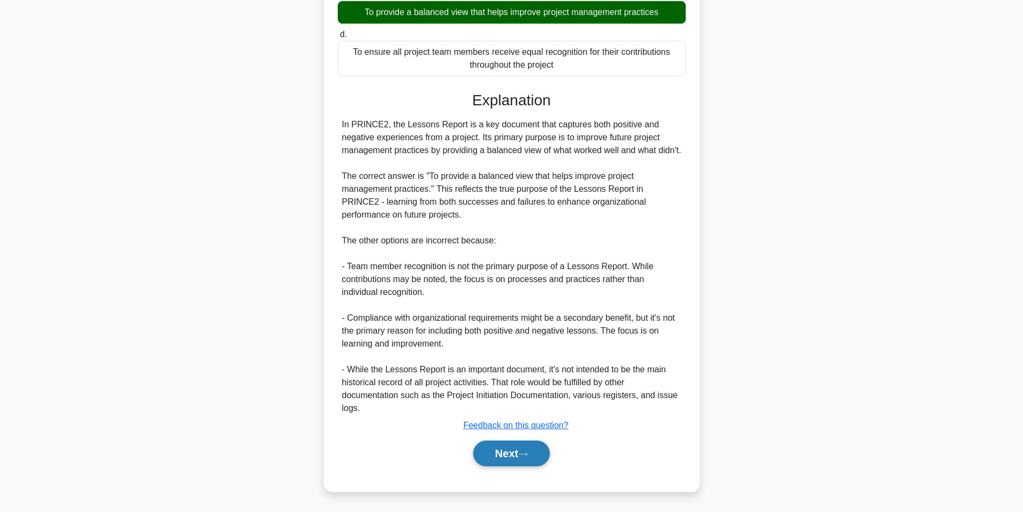
click at [518, 453] on button "Next" at bounding box center [511, 453] width 77 height 26
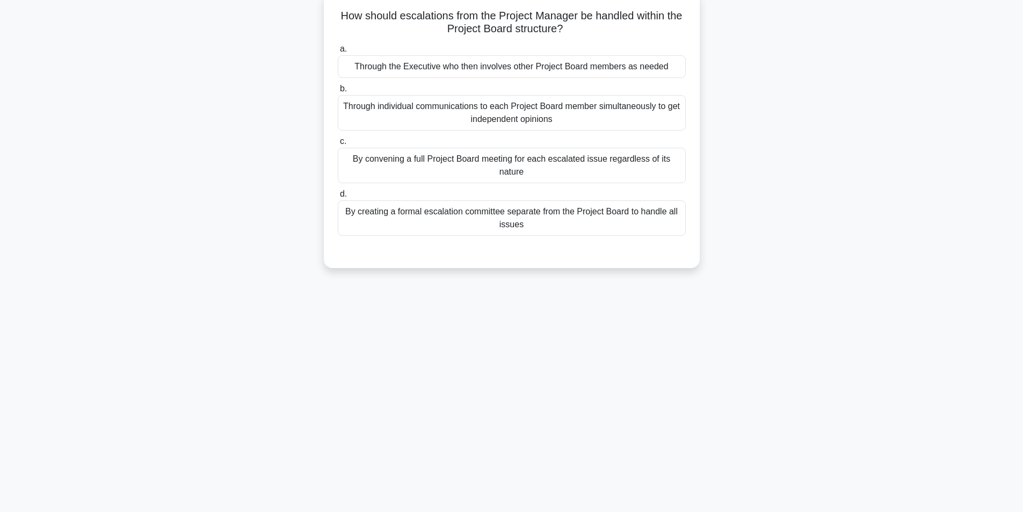
click at [418, 65] on div "Through the Executive who then involves other Project Board members as needed" at bounding box center [512, 66] width 348 height 23
click at [338, 53] on input "a. Through the Executive who then involves other Project Board members as needed" at bounding box center [338, 49] width 0 height 7
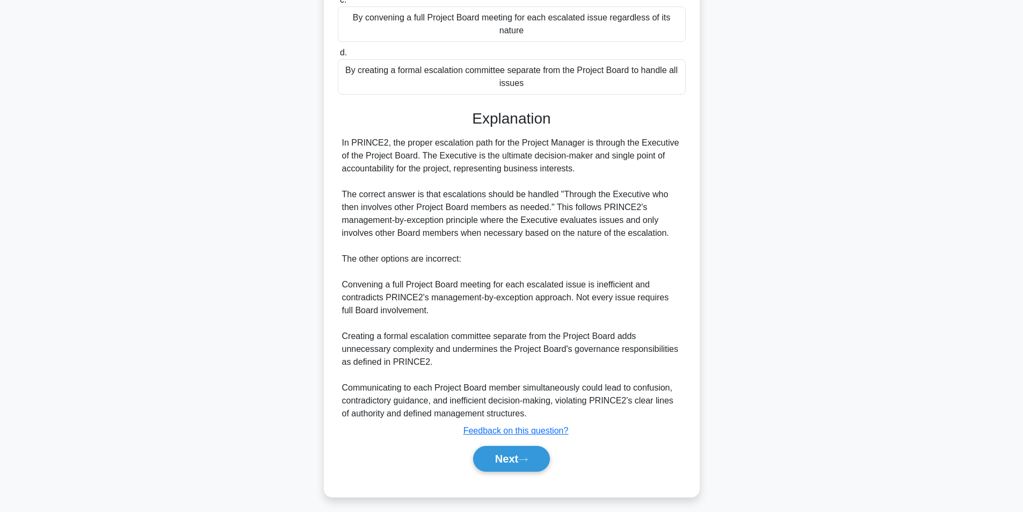
scroll to position [215, 0]
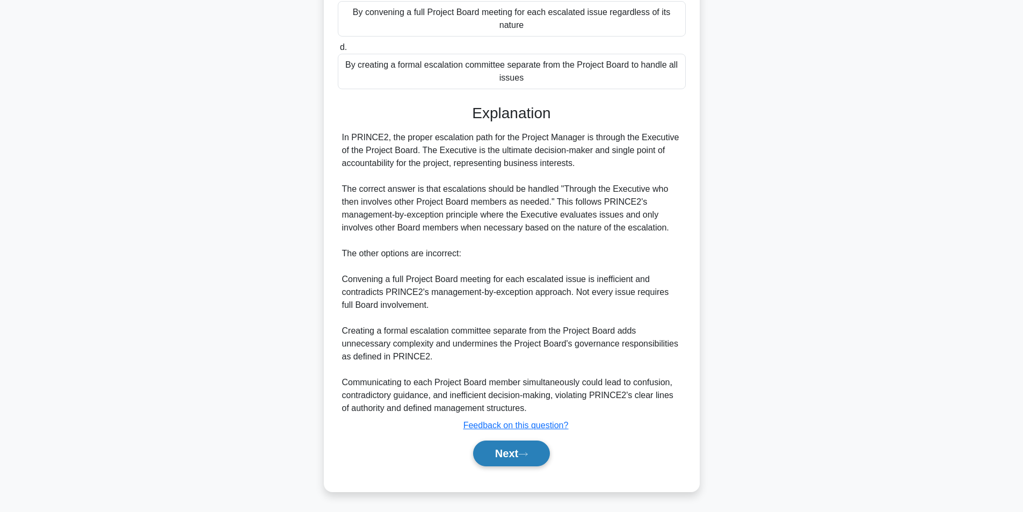
click at [517, 447] on button "Next" at bounding box center [511, 453] width 77 height 26
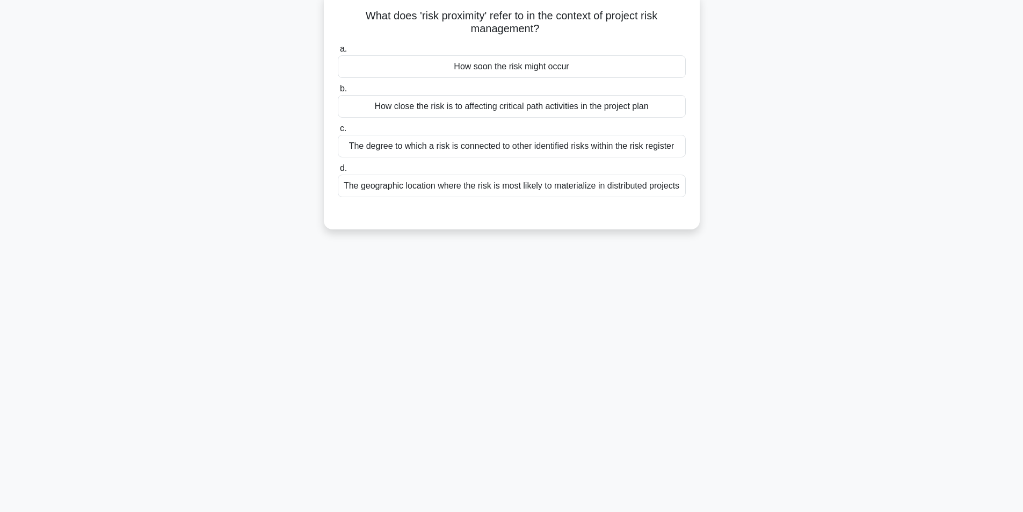
click at [504, 66] on div "How soon the risk might occur" at bounding box center [512, 66] width 348 height 23
click at [338, 53] on input "a. How soon the risk might occur" at bounding box center [338, 49] width 0 height 7
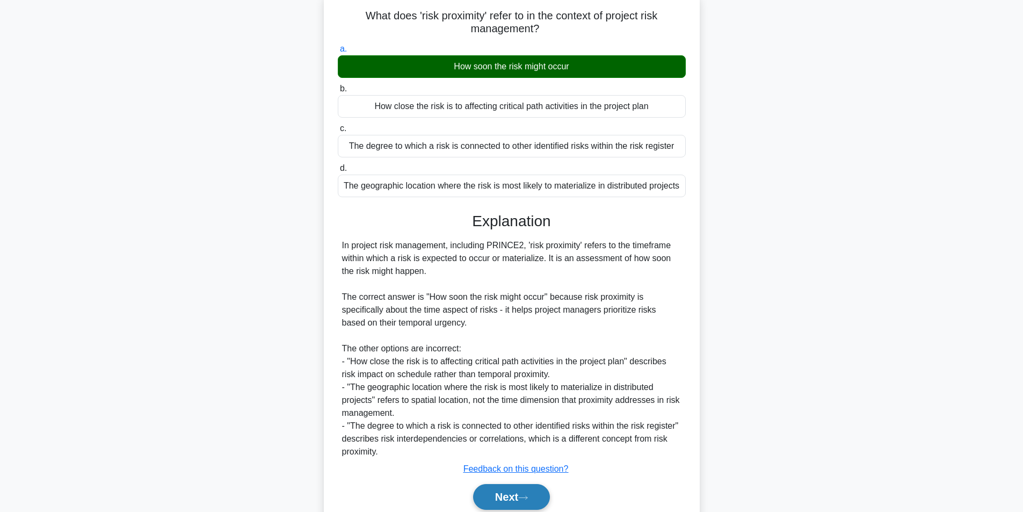
click at [511, 499] on button "Next" at bounding box center [511, 497] width 77 height 26
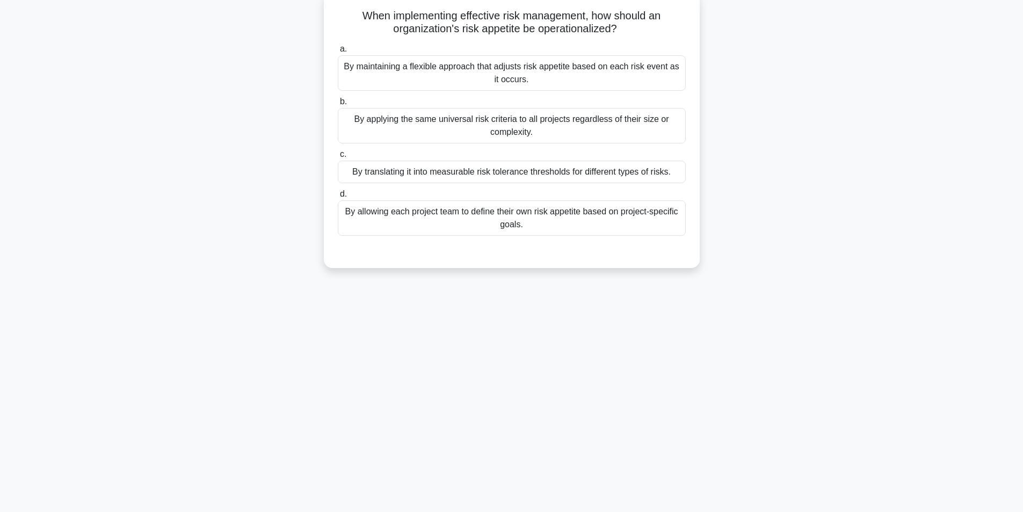
click at [538, 79] on div "By maintaining a flexible approach that adjusts risk appetite based on each ris…" at bounding box center [512, 72] width 348 height 35
click at [338, 53] on input "a. By maintaining a flexible approach that adjusts risk appetite based on each …" at bounding box center [338, 49] width 0 height 7
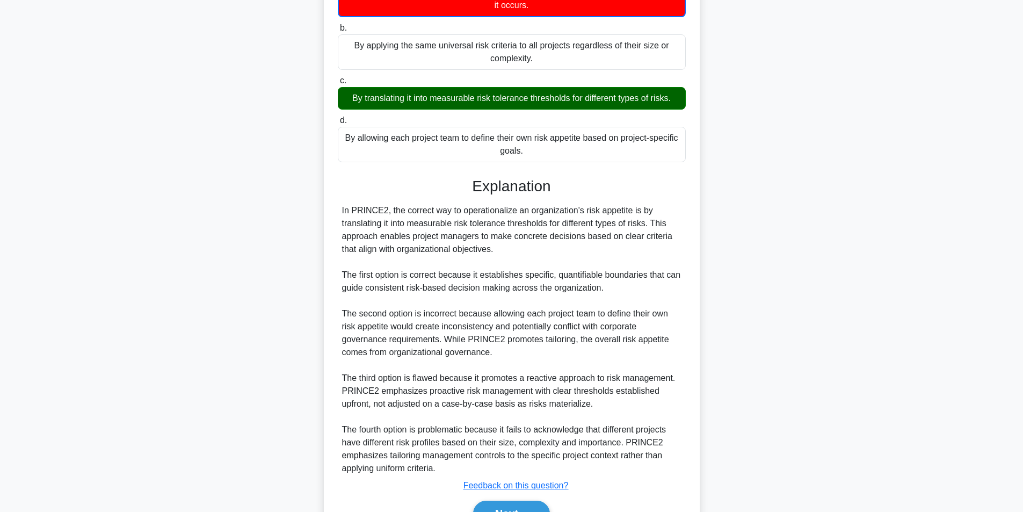
scroll to position [204, 0]
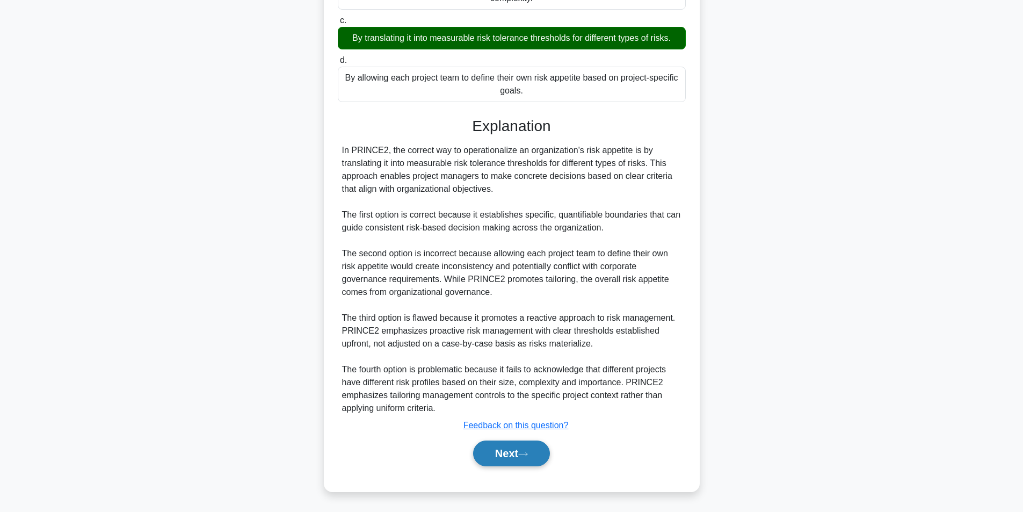
click at [507, 459] on button "Next" at bounding box center [511, 453] width 77 height 26
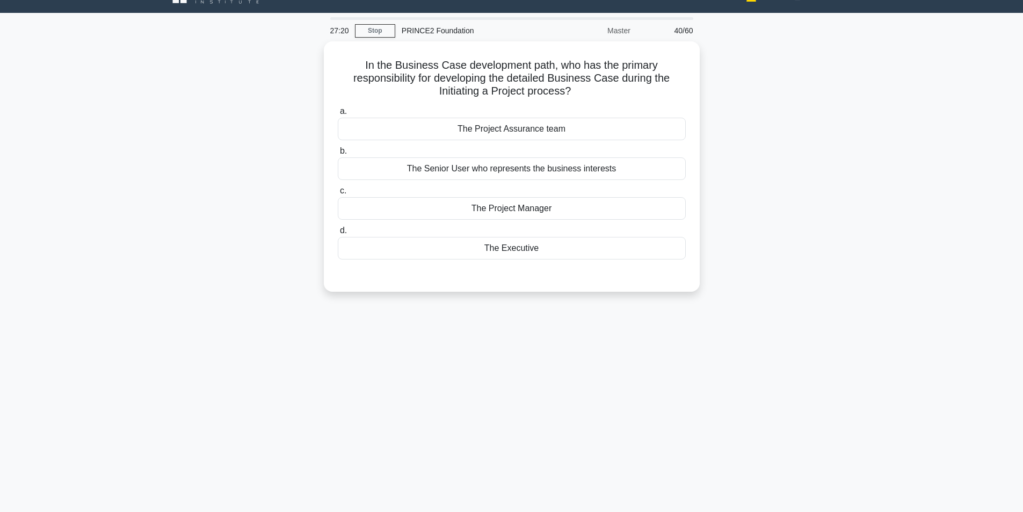
scroll to position [43, 0]
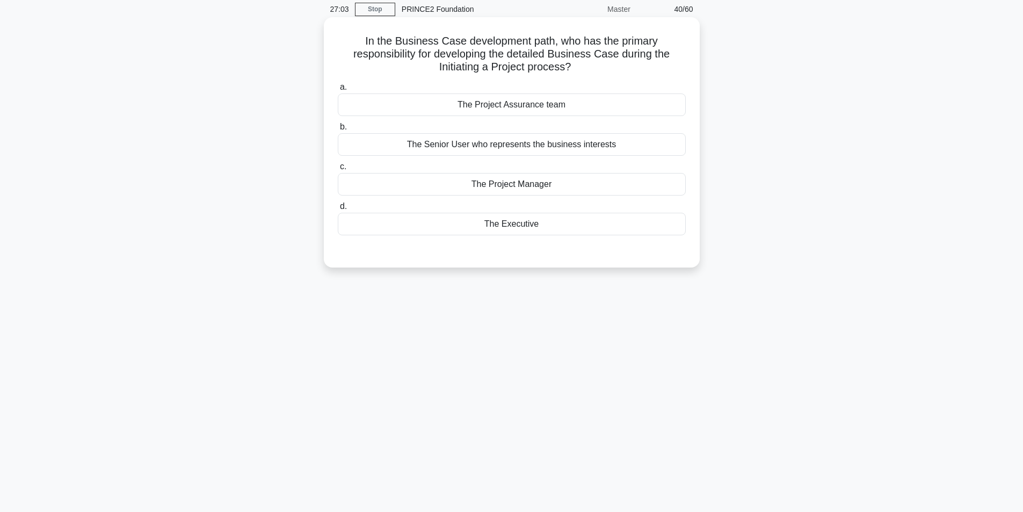
click at [484, 229] on div "The Executive" at bounding box center [512, 224] width 348 height 23
click at [338, 210] on input "d. The Executive" at bounding box center [338, 206] width 0 height 7
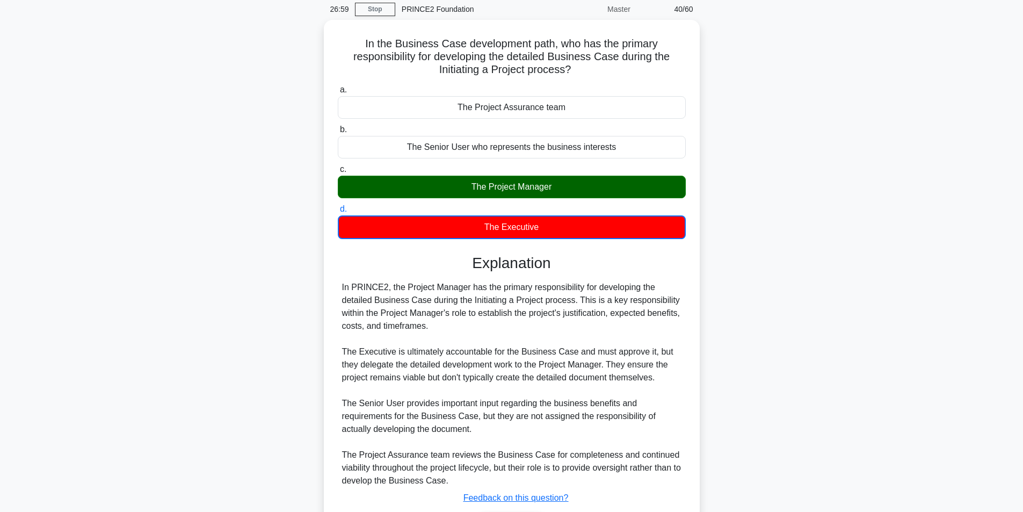
scroll to position [113, 0]
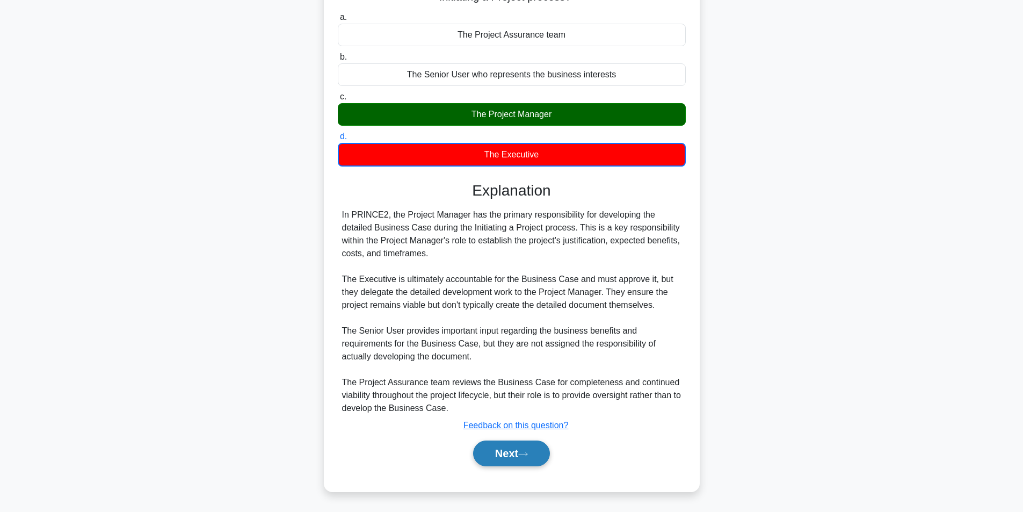
click at [489, 450] on button "Next" at bounding box center [511, 453] width 77 height 26
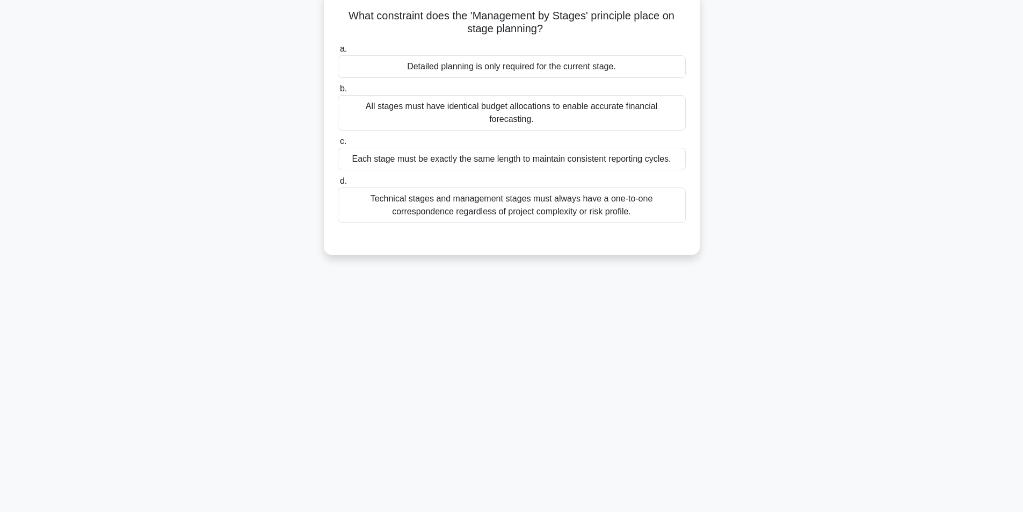
click at [410, 64] on div "Detailed planning is only required for the current stage." at bounding box center [512, 66] width 348 height 23
click at [338, 53] on input "a. Detailed planning is only required for the current stage." at bounding box center [338, 49] width 0 height 7
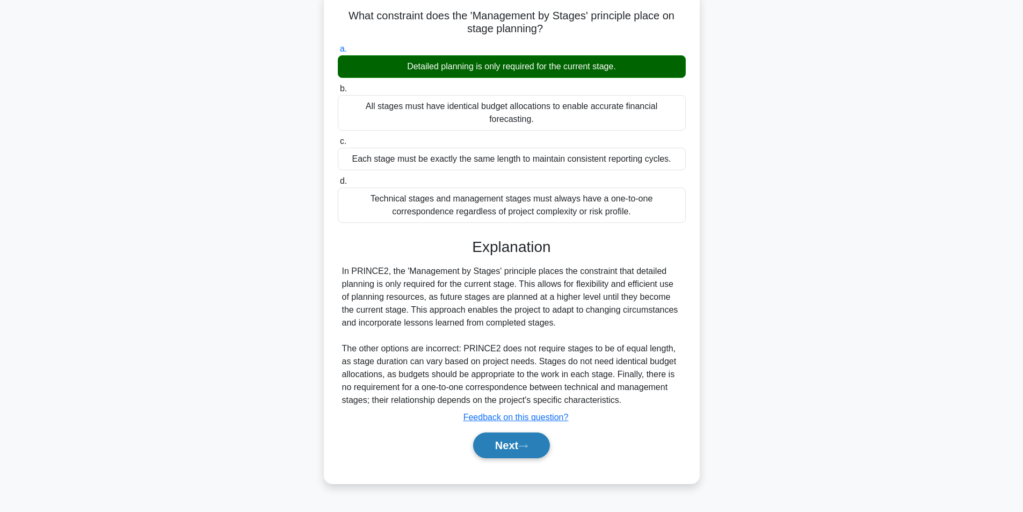
click at [502, 432] on button "Next" at bounding box center [511, 445] width 77 height 26
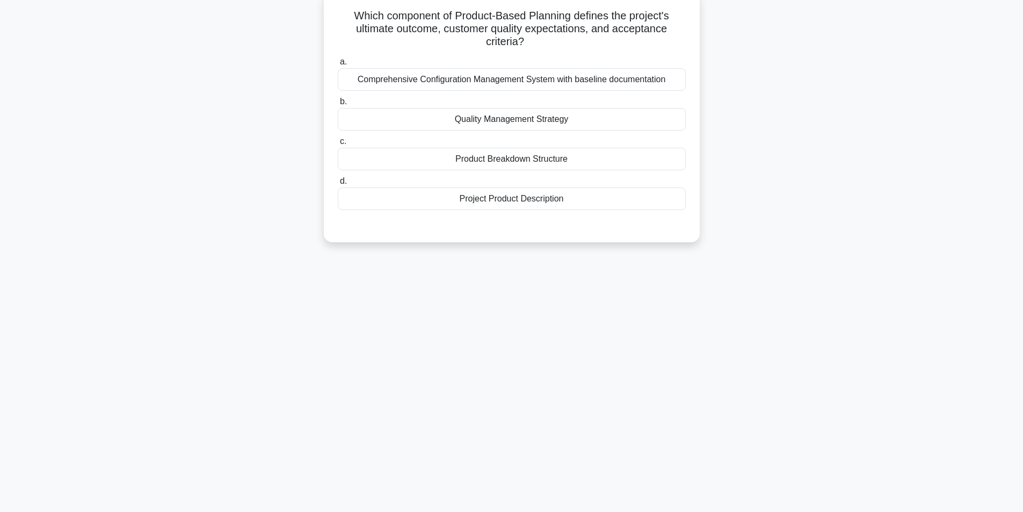
click at [485, 198] on div "Project Product Description" at bounding box center [512, 198] width 348 height 23
click at [338, 185] on input "d. Project Product Description" at bounding box center [338, 181] width 0 height 7
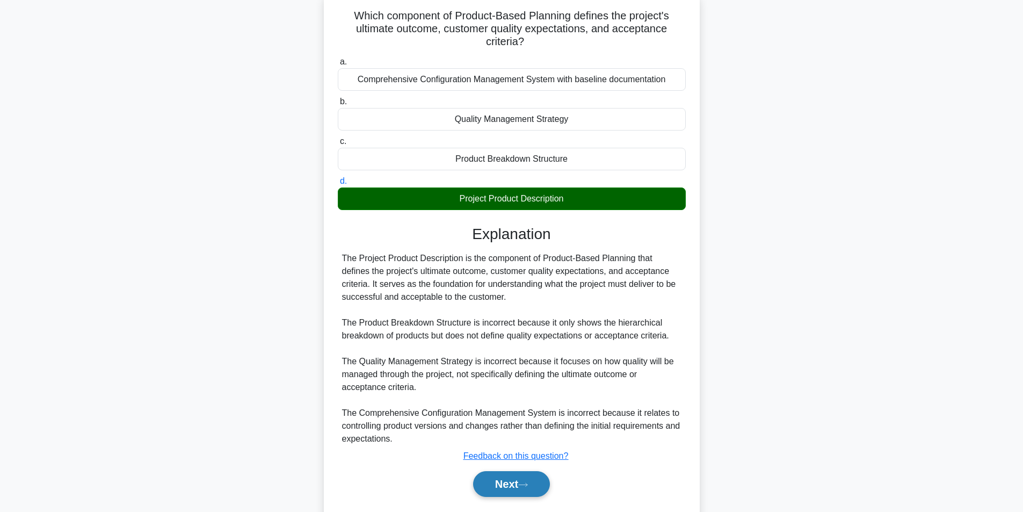
click at [513, 479] on button "Next" at bounding box center [511, 484] width 77 height 26
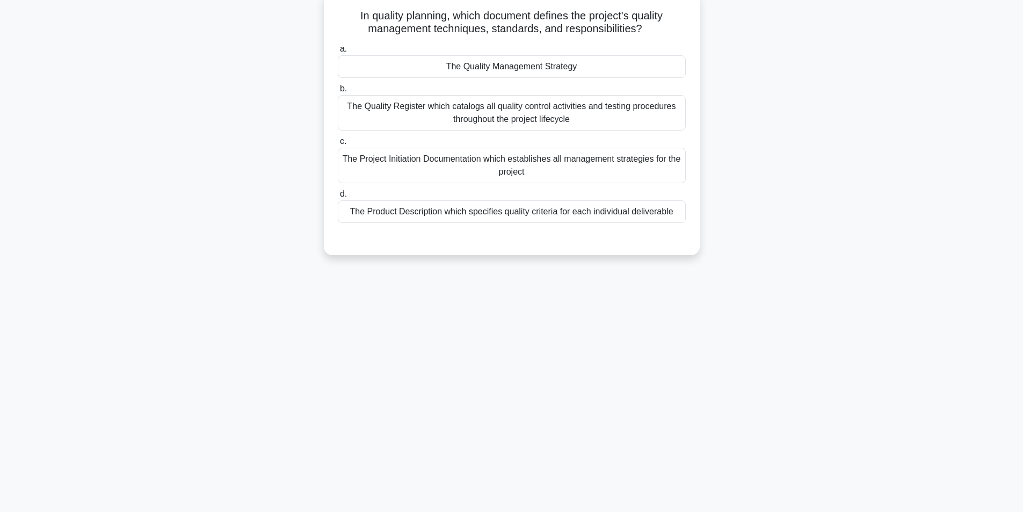
click at [453, 215] on div "The Product Description which specifies quality criteria for each individual de…" at bounding box center [512, 211] width 348 height 23
click at [338, 198] on input "d. The Product Description which specifies quality criteria for each individual…" at bounding box center [338, 194] width 0 height 7
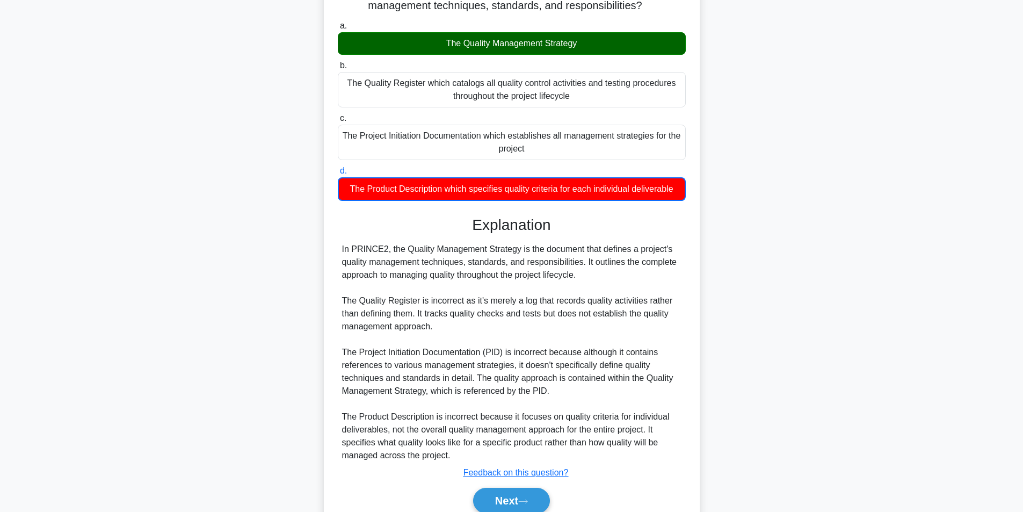
scroll to position [139, 0]
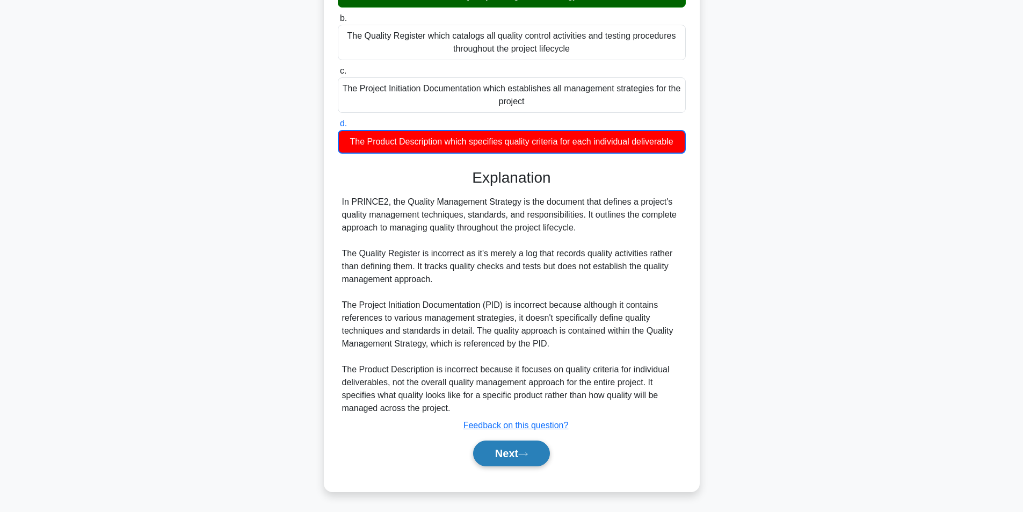
click at [519, 447] on button "Next" at bounding box center [511, 453] width 77 height 26
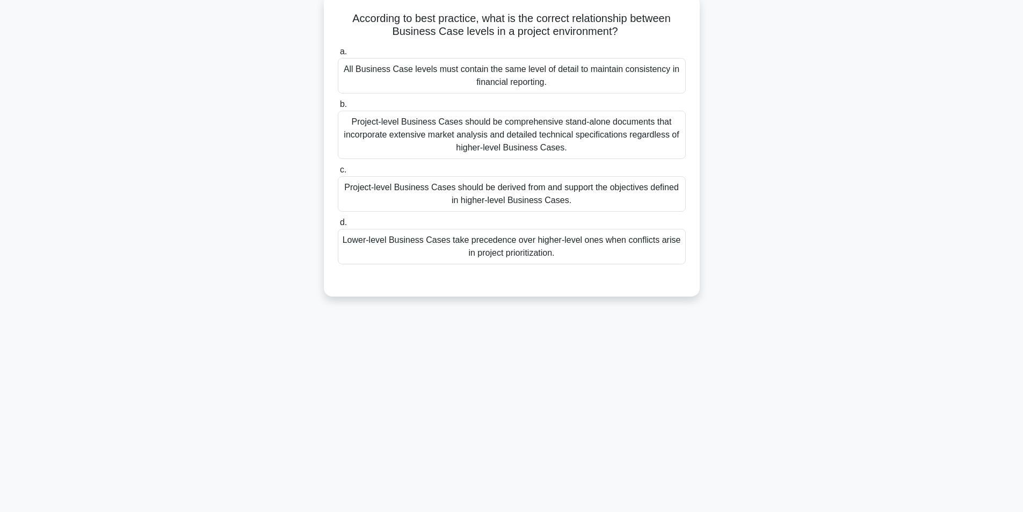
scroll to position [68, 0]
click at [545, 202] on div "Project-level Business Cases should be derived from and support the objectives …" at bounding box center [512, 190] width 348 height 35
click at [338, 171] on input "c. Project-level Business Cases should be derived from and support the objectiv…" at bounding box center [338, 167] width 0 height 7
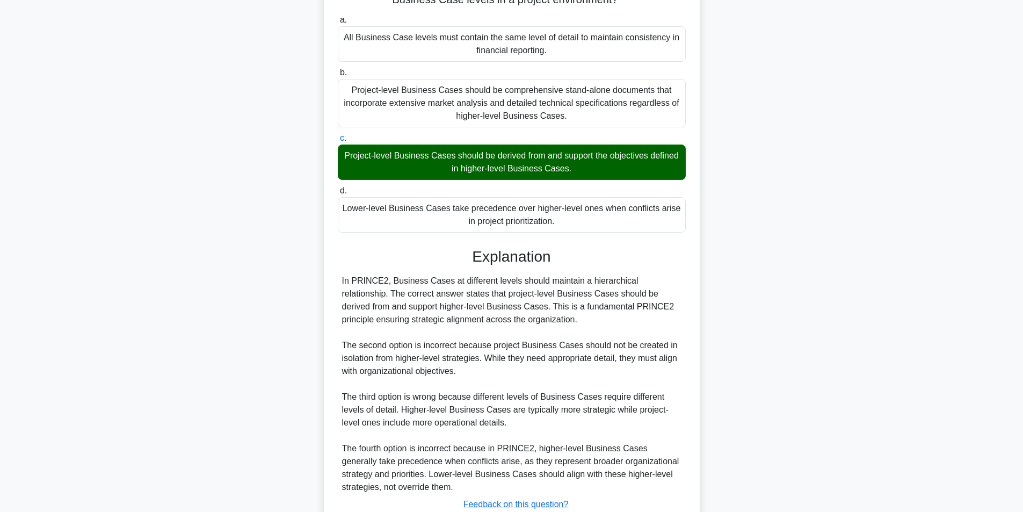
scroll to position [177, 0]
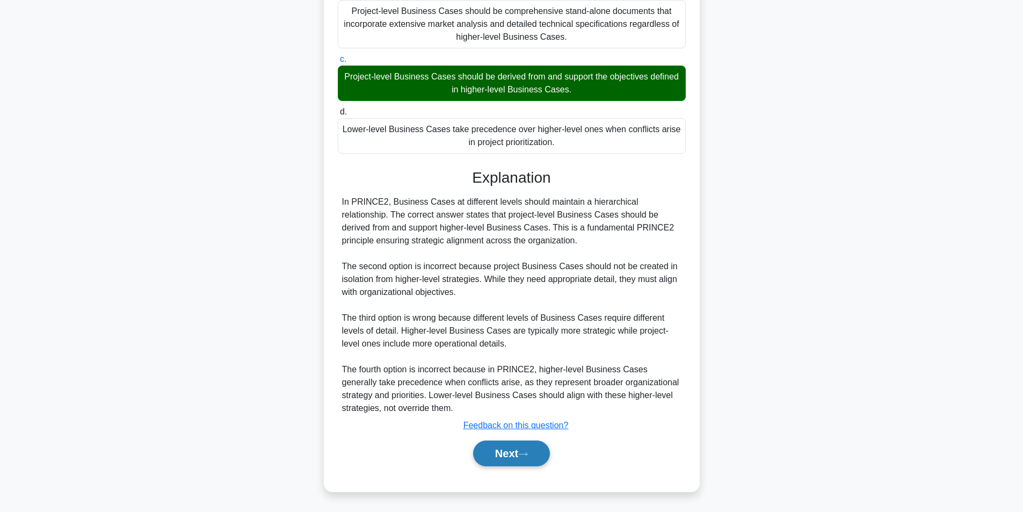
click at [527, 448] on button "Next" at bounding box center [511, 453] width 77 height 26
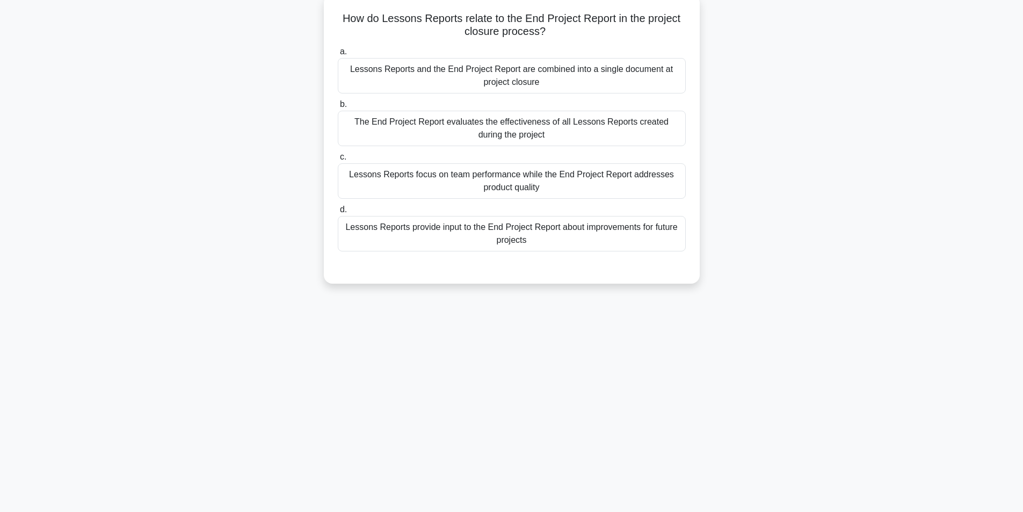
scroll to position [68, 0]
click at [499, 234] on div "Lessons Reports provide input to the End Project Report about improvements for …" at bounding box center [512, 230] width 348 height 35
click at [338, 210] on input "d. Lessons Reports provide input to the End Project Report about improvements f…" at bounding box center [338, 207] width 0 height 7
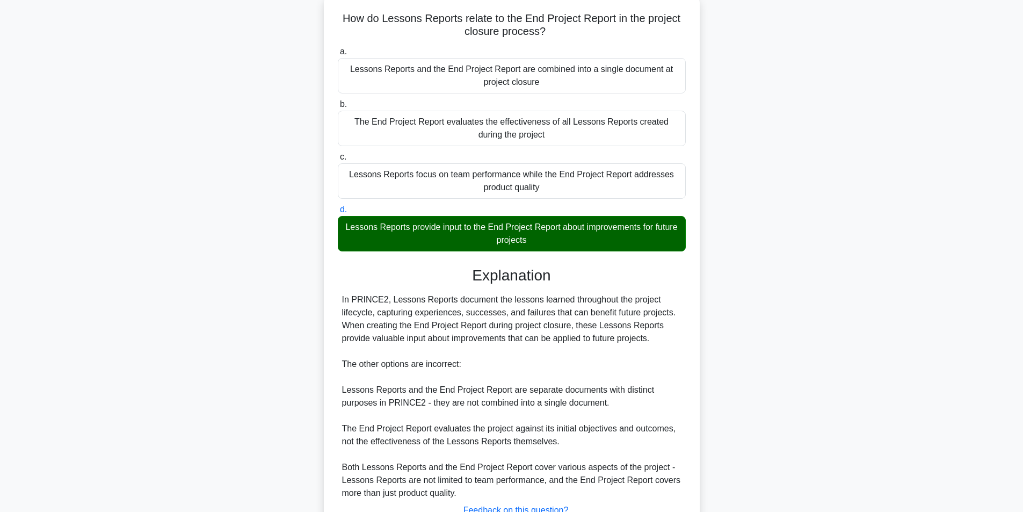
scroll to position [151, 0]
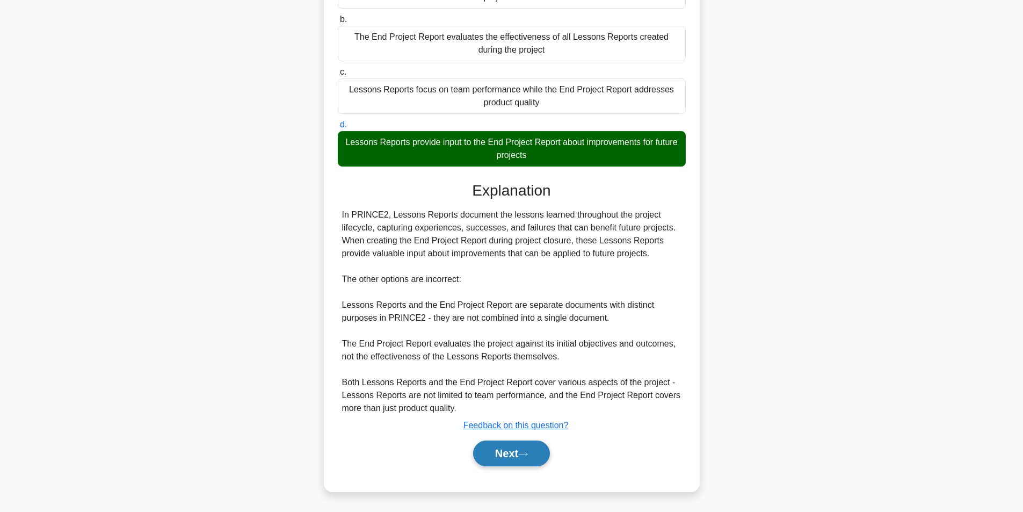
click at [528, 455] on icon at bounding box center [523, 454] width 10 height 6
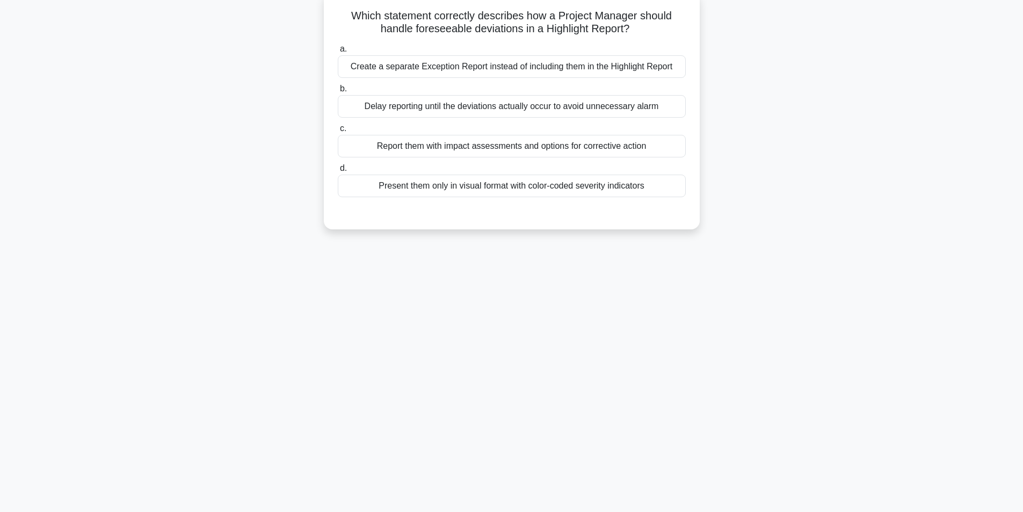
click at [437, 62] on div "Create a separate Exception Report instead of including them in the Highlight R…" at bounding box center [512, 66] width 348 height 23
click at [338, 53] on input "a. Create a separate Exception Report instead of including them in the Highligh…" at bounding box center [338, 49] width 0 height 7
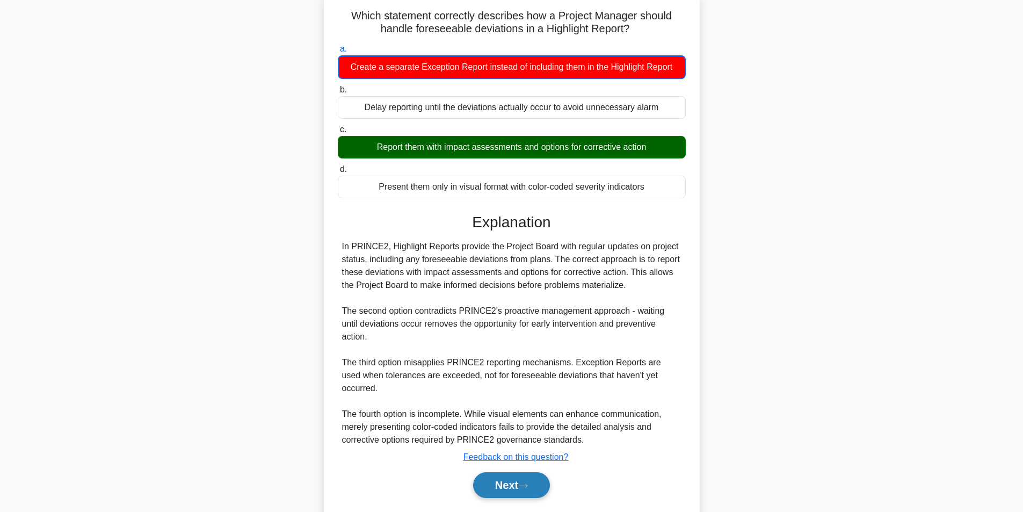
click at [485, 472] on button "Next" at bounding box center [511, 485] width 77 height 26
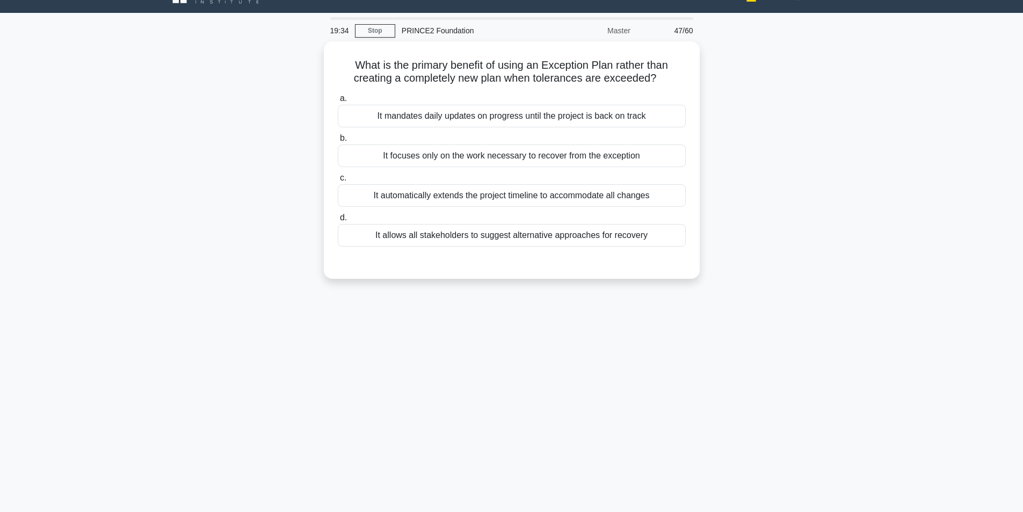
scroll to position [0, 0]
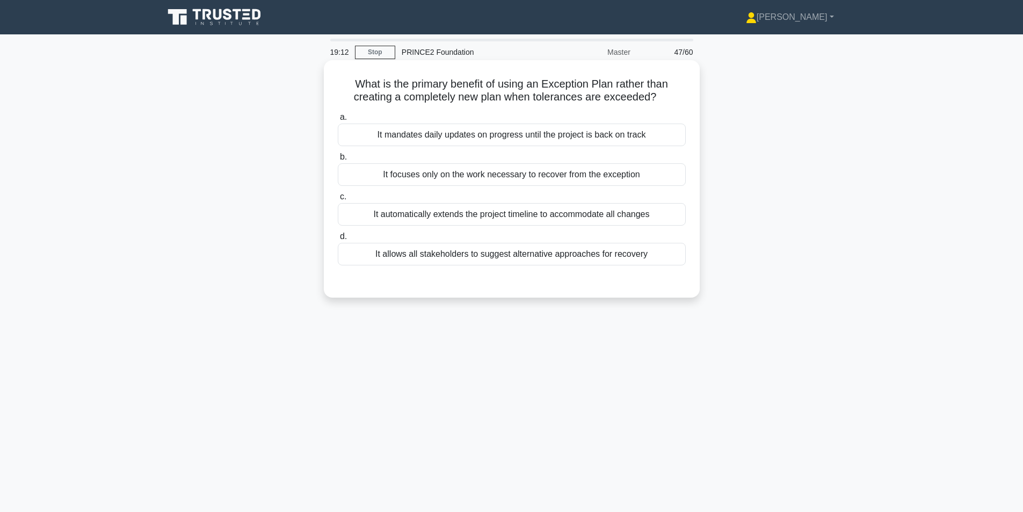
click at [555, 257] on div "It allows all stakeholders to suggest alternative approaches for recovery" at bounding box center [512, 254] width 348 height 23
click at [338, 240] on input "d. It allows all stakeholders to suggest alternative approaches for recovery" at bounding box center [338, 236] width 0 height 7
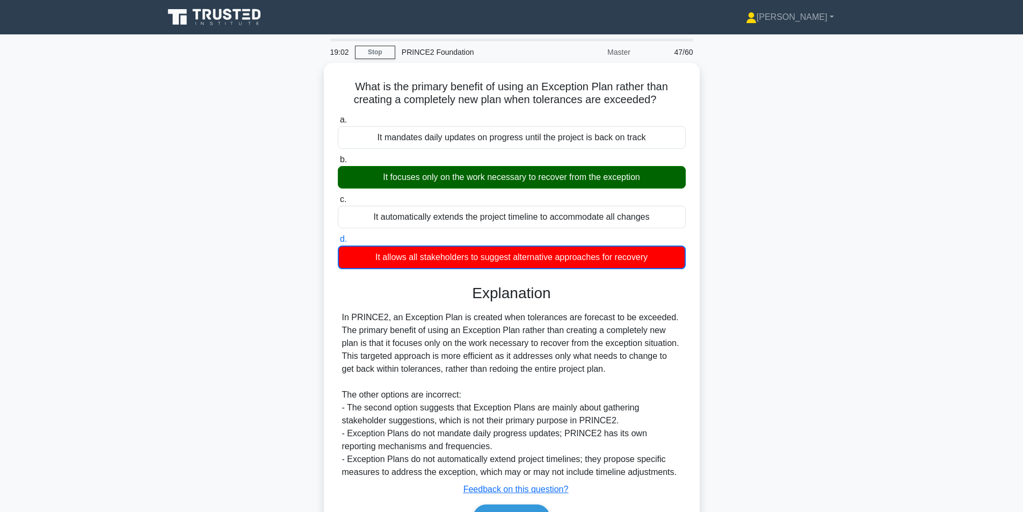
scroll to position [68, 0]
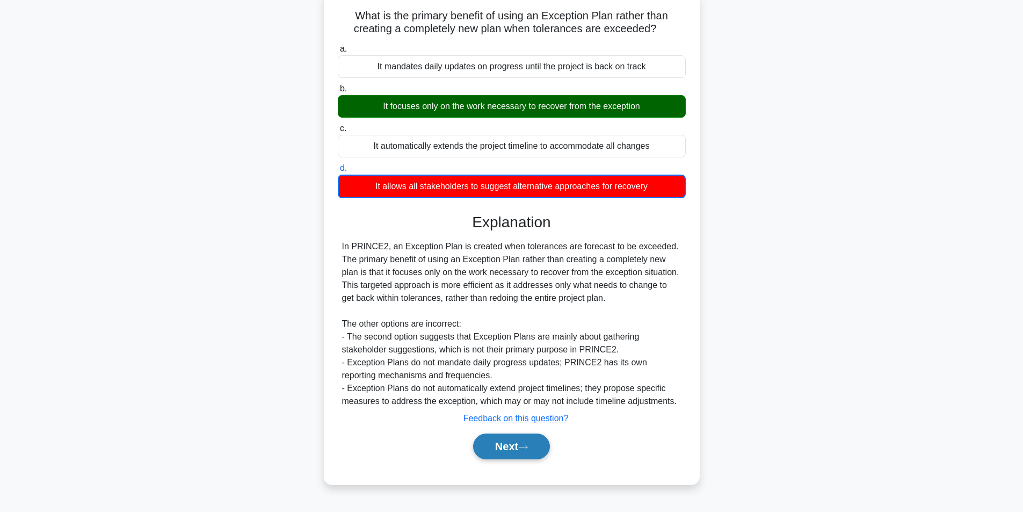
click at [488, 448] on button "Next" at bounding box center [511, 446] width 77 height 26
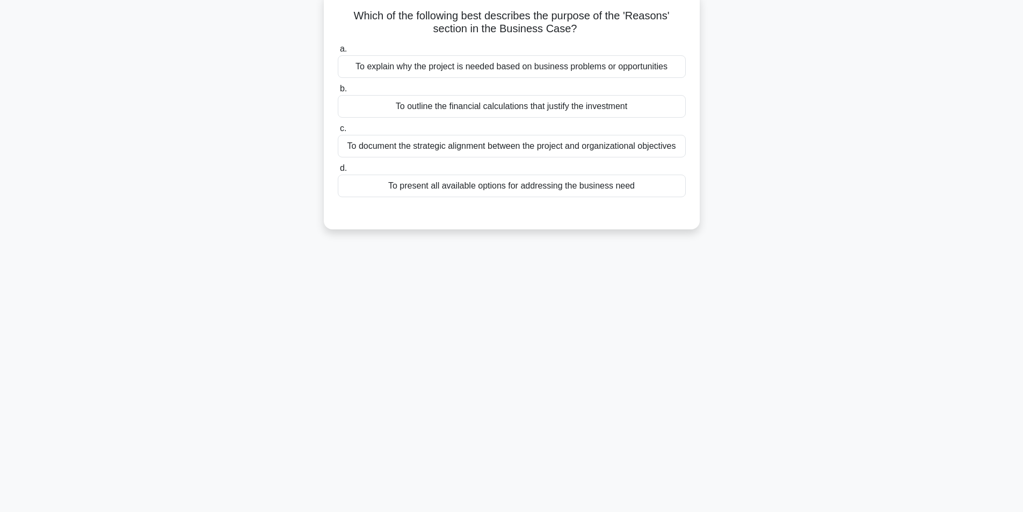
click at [539, 72] on div "To explain why the project is needed based on business problems or opportunities" at bounding box center [512, 66] width 348 height 23
click at [338, 53] on input "a. To explain why the project is needed based on business problems or opportuni…" at bounding box center [338, 49] width 0 height 7
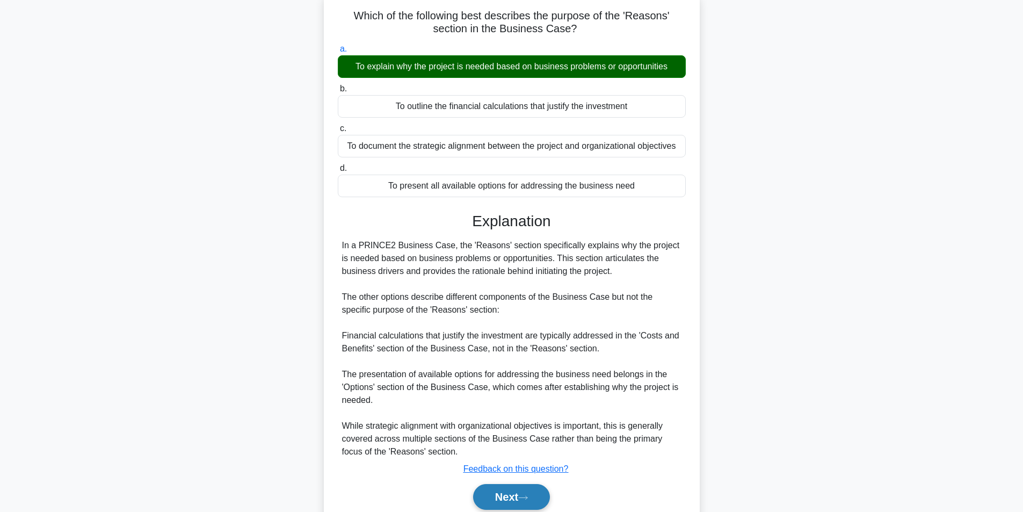
click at [506, 492] on button "Next" at bounding box center [511, 497] width 77 height 26
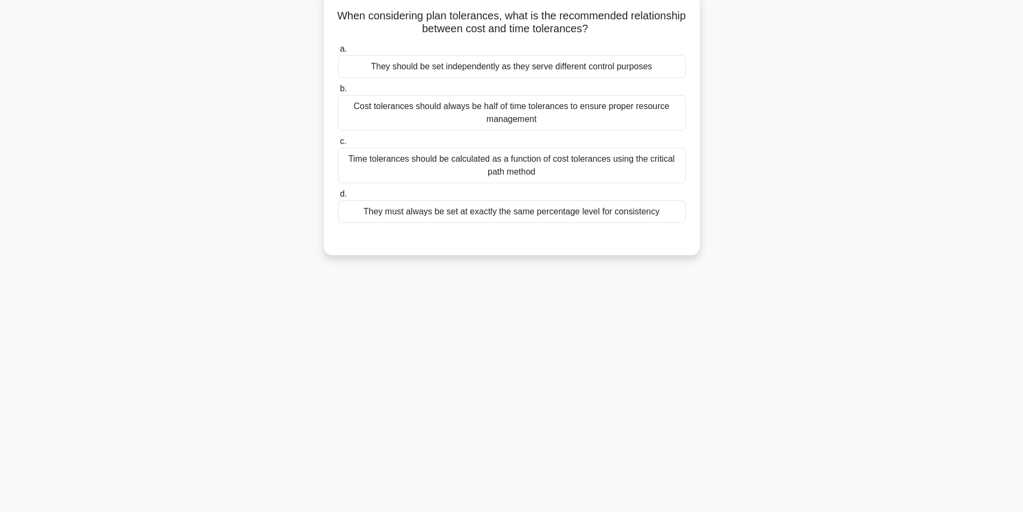
click at [470, 166] on div "Time tolerances should be calculated as a function of cost tolerances using the…" at bounding box center [512, 165] width 348 height 35
click at [338, 145] on input "c. Time tolerances should be calculated as a function of cost tolerances using …" at bounding box center [338, 141] width 0 height 7
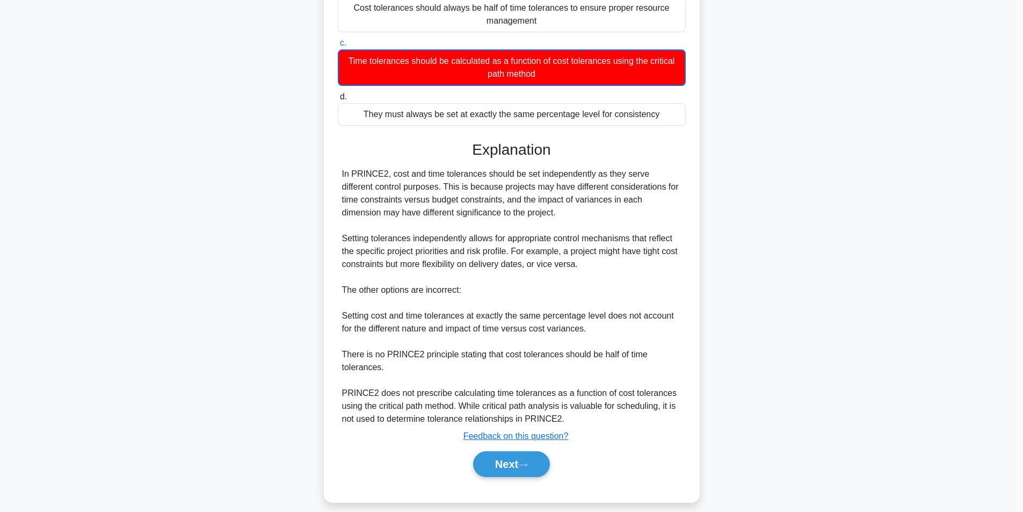
scroll to position [178, 0]
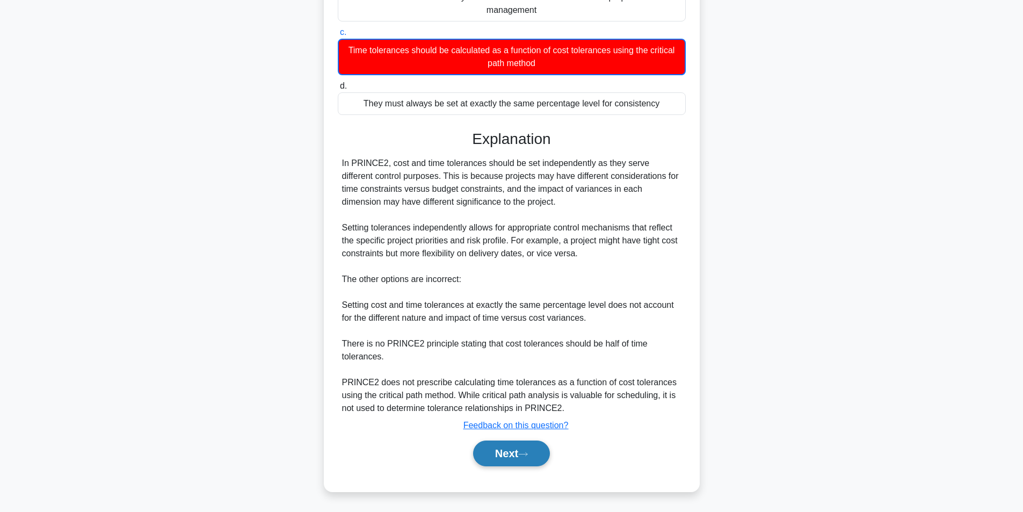
click at [509, 452] on button "Next" at bounding box center [511, 453] width 77 height 26
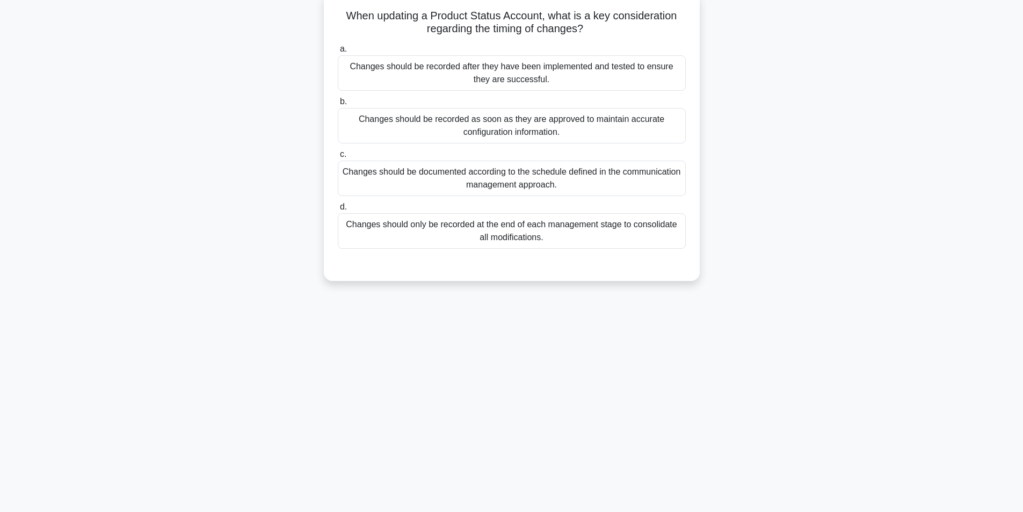
click at [432, 125] on div "Changes should be recorded as soon as they are approved to maintain accurate co…" at bounding box center [512, 125] width 348 height 35
click at [338, 105] on input "b. Changes should be recorded as soon as they are approved to maintain accurate…" at bounding box center [338, 101] width 0 height 7
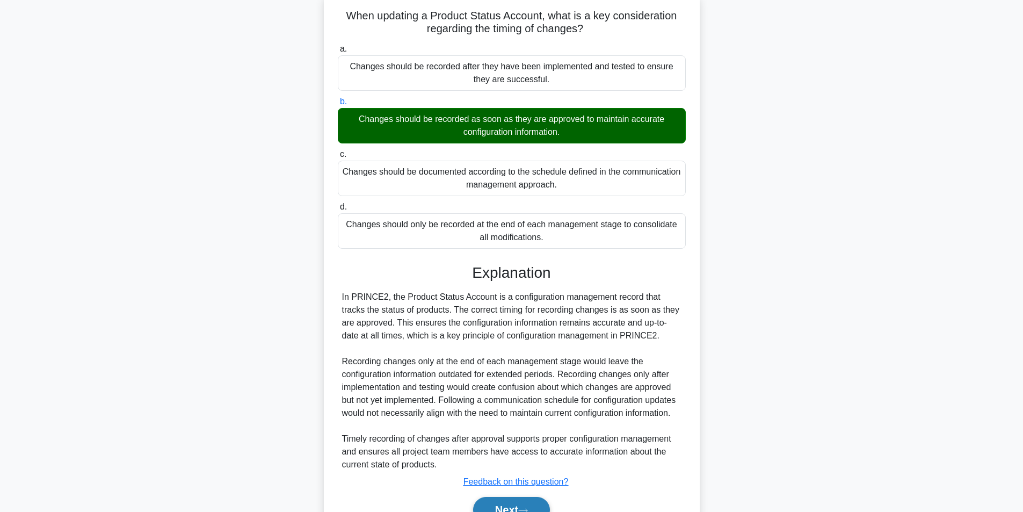
click at [525, 502] on button "Next" at bounding box center [511, 510] width 77 height 26
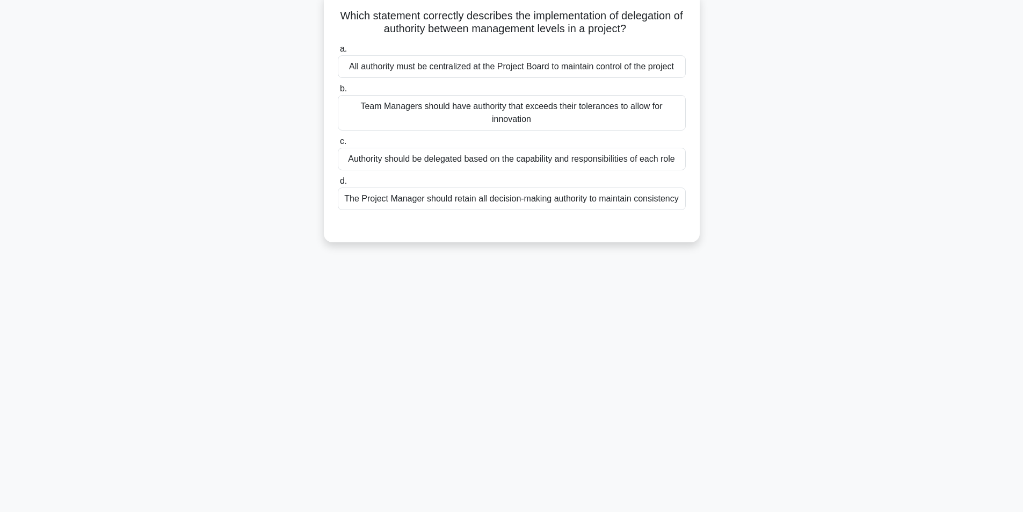
click at [511, 202] on div "The Project Manager should retain all decision-making authority to maintain con…" at bounding box center [512, 198] width 348 height 23
click at [338, 185] on input "d. The Project Manager should retain all decision-making authority to maintain …" at bounding box center [338, 181] width 0 height 7
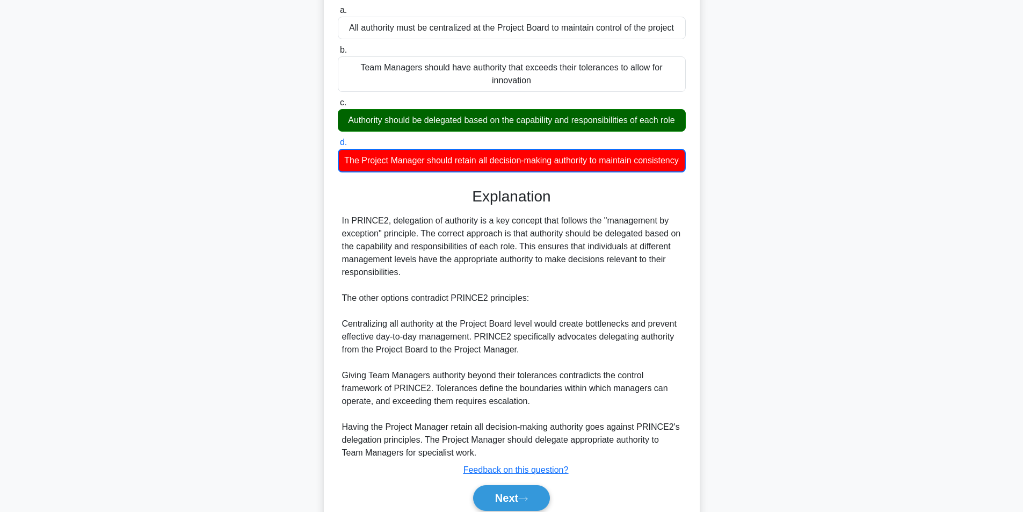
scroll to position [165, 0]
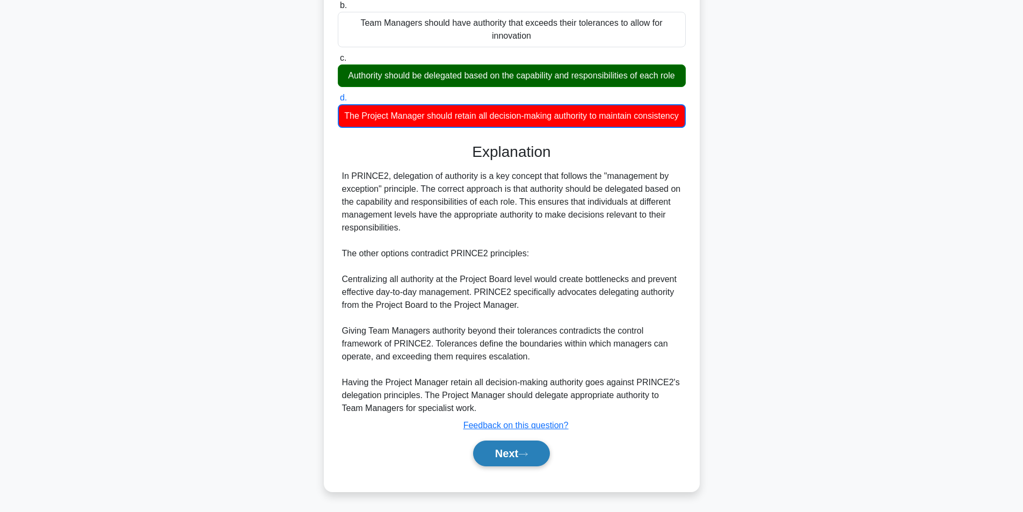
click at [533, 446] on button "Next" at bounding box center [511, 453] width 77 height 26
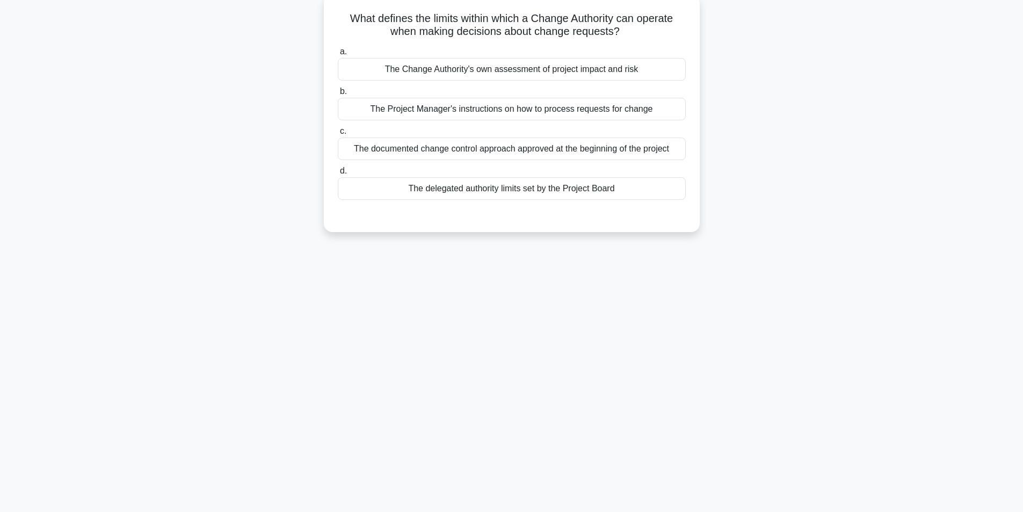
scroll to position [0, 0]
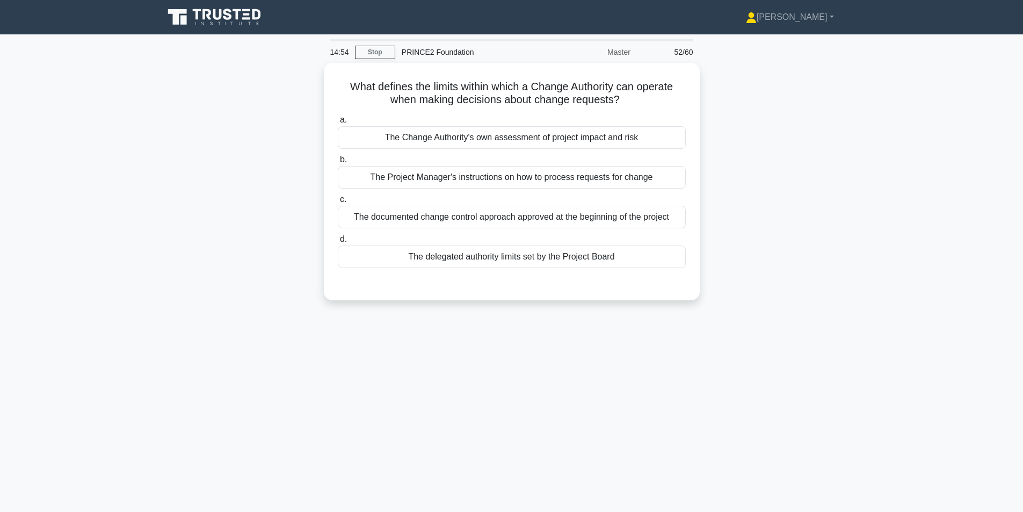
click at [1018, 211] on main "14:54 Stop PRINCE2 Foundation Master 52/60 What defines the limits within which…" at bounding box center [511, 307] width 1023 height 546
click at [1018, 211] on main "14:46 Stop PRINCE2 Foundation Master 52/60 What defines the limits within which…" at bounding box center [511, 307] width 1023 height 546
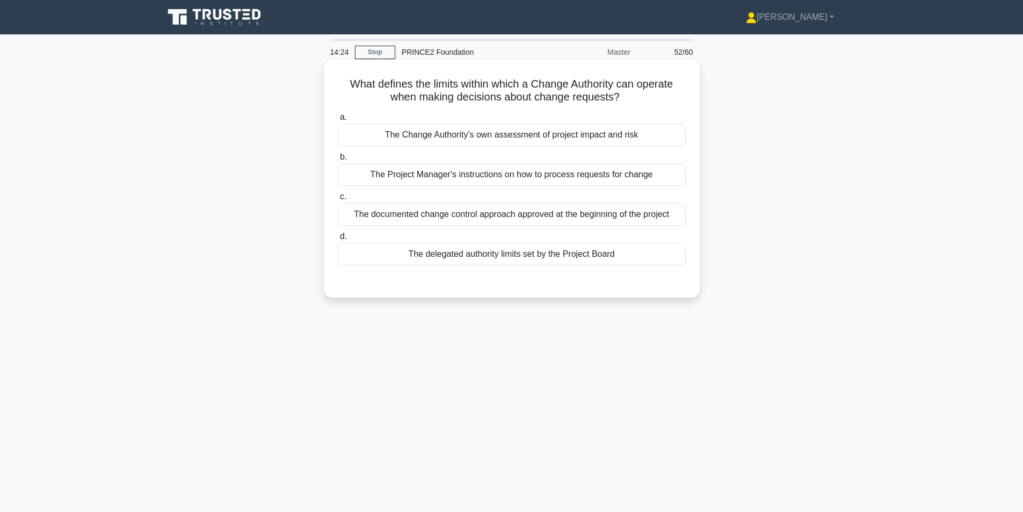
click at [564, 139] on div "The Change Authority's own assessment of project impact and risk" at bounding box center [512, 135] width 348 height 23
click at [338, 121] on input "a. The Change Authority's own assessment of project impact and risk" at bounding box center [338, 117] width 0 height 7
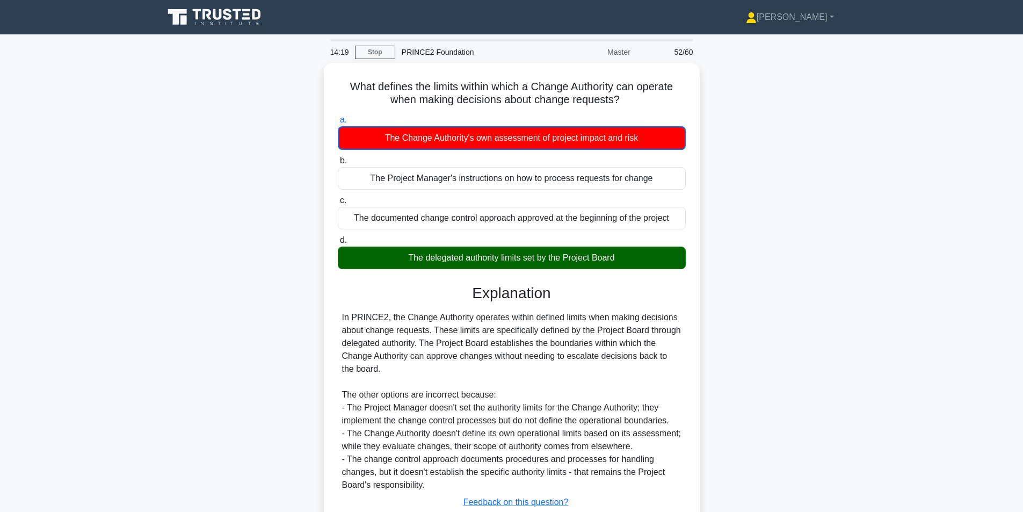
scroll to position [75, 0]
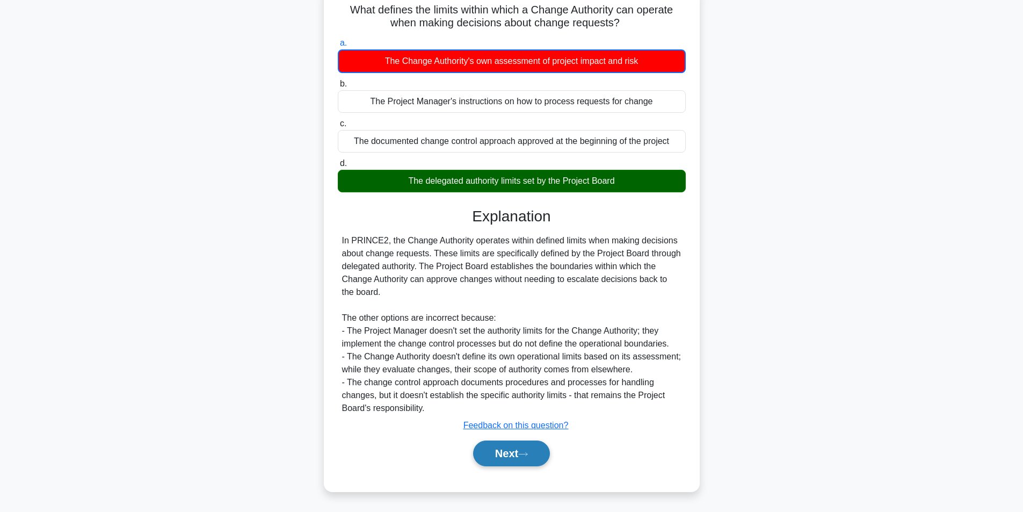
click at [504, 452] on button "Next" at bounding box center [511, 453] width 77 height 26
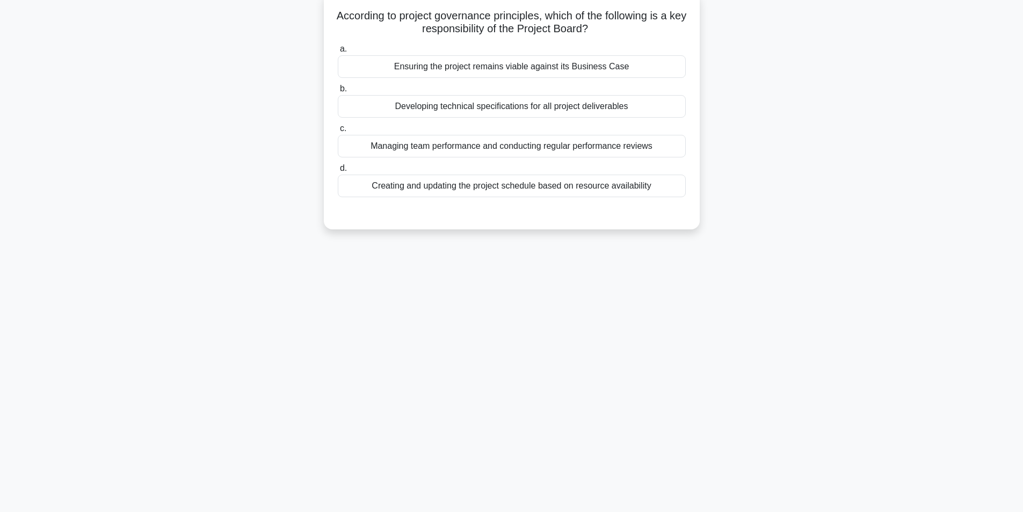
click at [493, 69] on div "Ensuring the project remains viable against its Business Case" at bounding box center [512, 66] width 348 height 23
click at [338, 53] on input "a. Ensuring the project remains viable against its Business Case" at bounding box center [338, 49] width 0 height 7
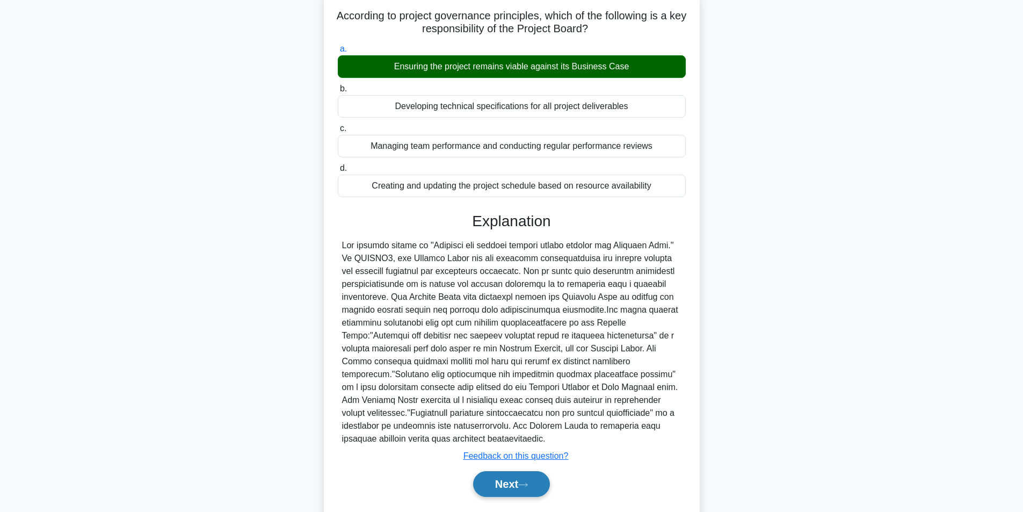
click at [484, 482] on button "Next" at bounding box center [511, 484] width 77 height 26
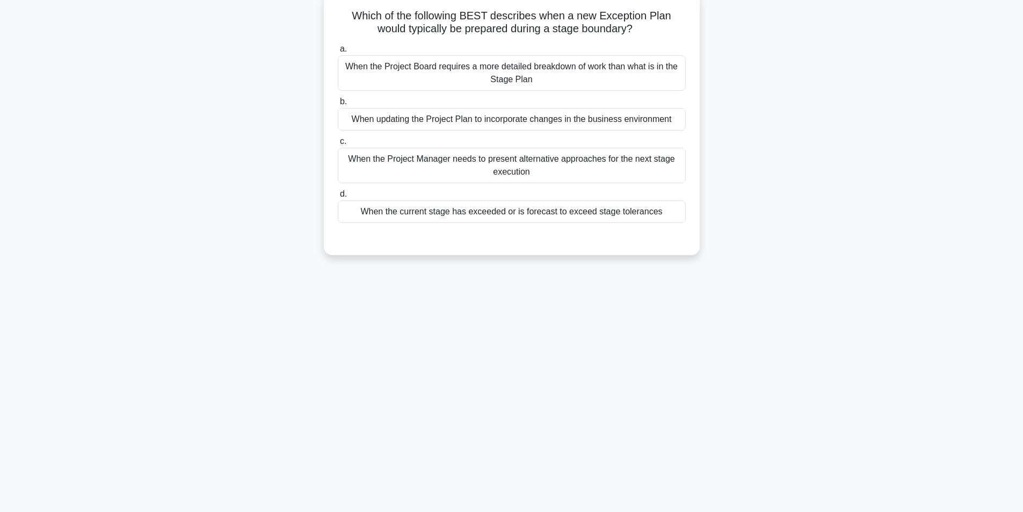
click at [519, 209] on div "When the current stage has exceeded or is forecast to exceed stage tolerances" at bounding box center [512, 211] width 348 height 23
click at [338, 198] on input "d. When the current stage has exceeded or is forecast to exceed stage tolerances" at bounding box center [338, 194] width 0 height 7
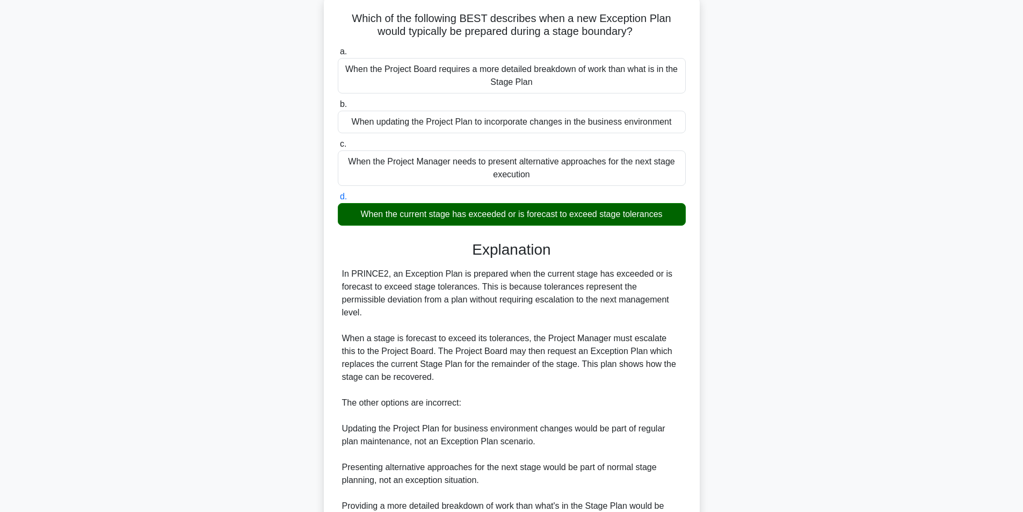
scroll to position [164, 0]
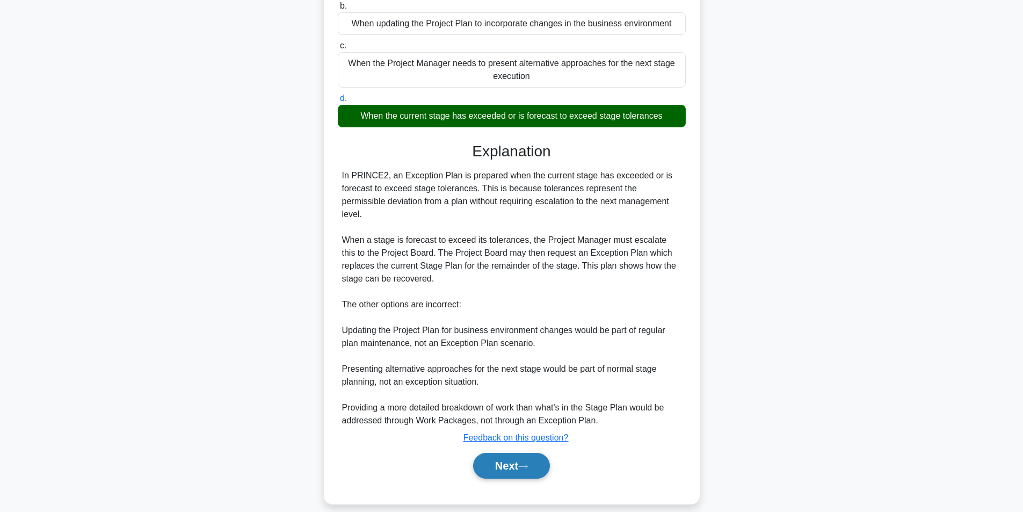
click at [511, 453] on button "Next" at bounding box center [511, 466] width 77 height 26
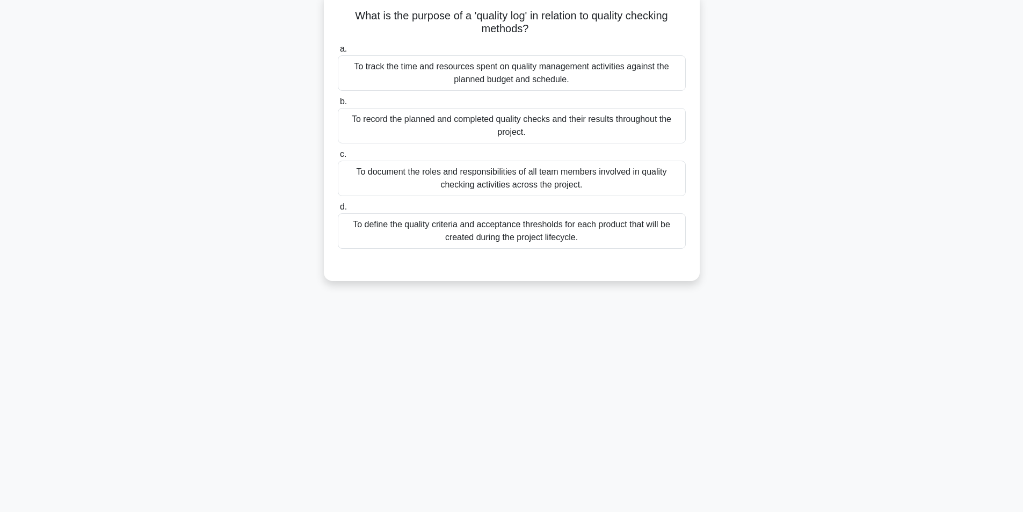
click at [444, 132] on div "To record the planned and completed quality checks and their results throughout…" at bounding box center [512, 125] width 348 height 35
click at [338, 105] on input "b. To record the planned and completed quality checks and their results through…" at bounding box center [338, 101] width 0 height 7
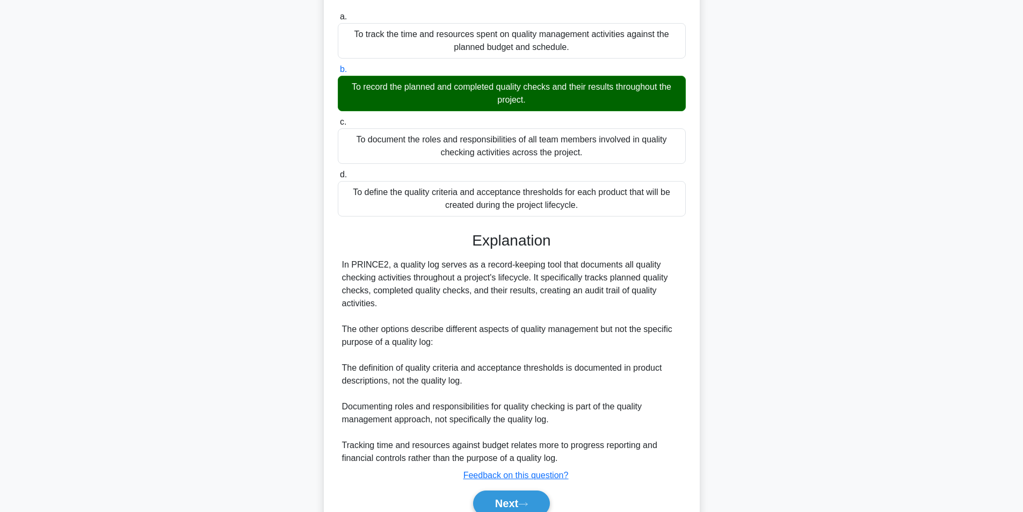
scroll to position [151, 0]
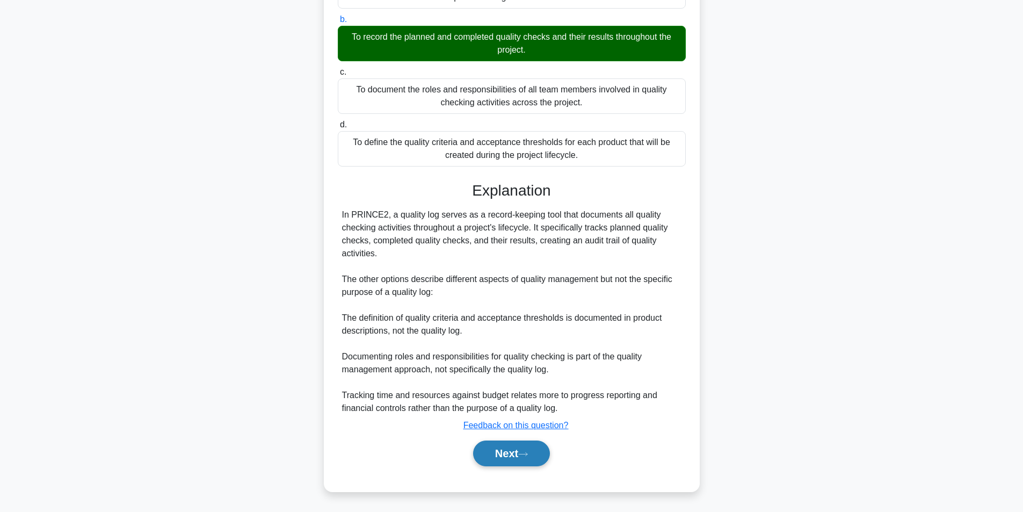
click at [548, 451] on button "Next" at bounding box center [511, 453] width 77 height 26
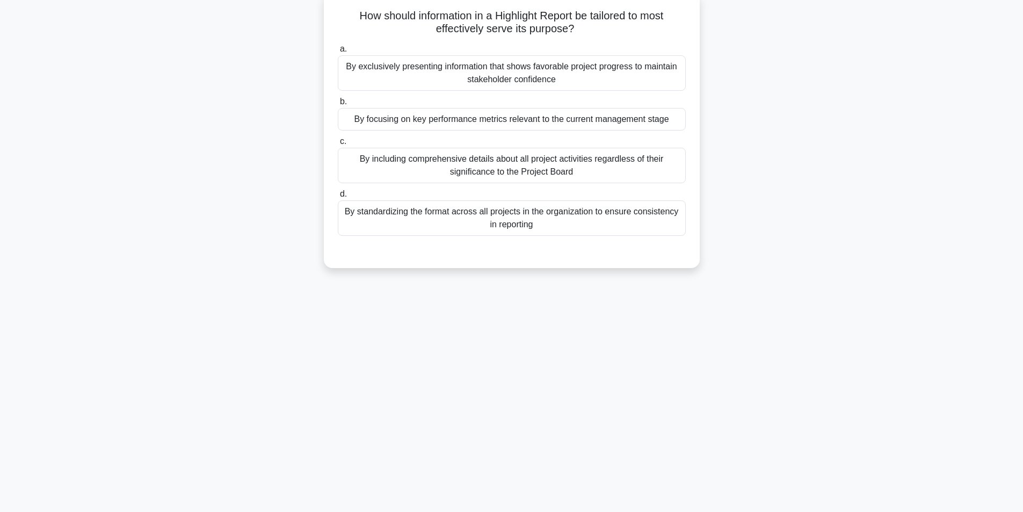
click at [459, 118] on div "By focusing on key performance metrics relevant to the current management stage" at bounding box center [512, 119] width 348 height 23
click at [338, 105] on input "b. By focusing on key performance metrics relevant to the current management st…" at bounding box center [338, 101] width 0 height 7
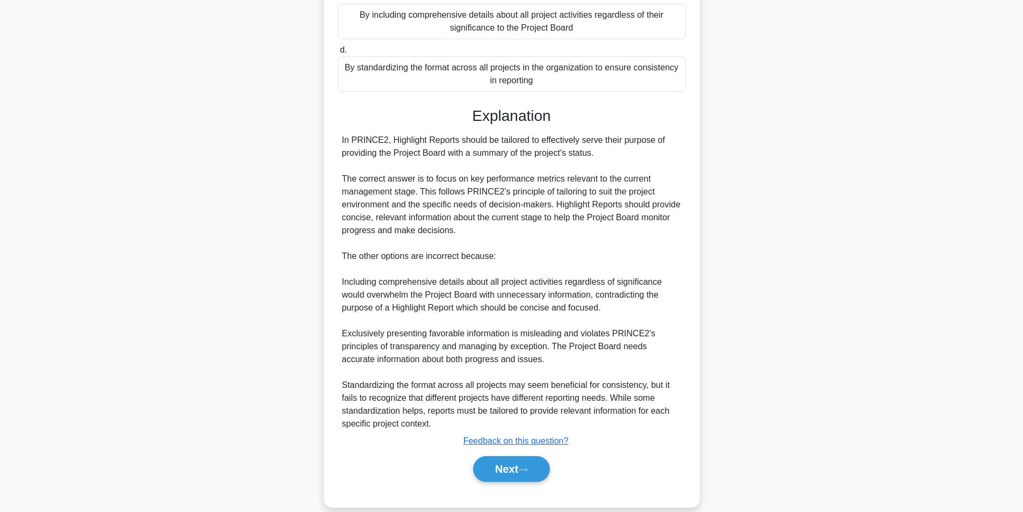
scroll to position [224, 0]
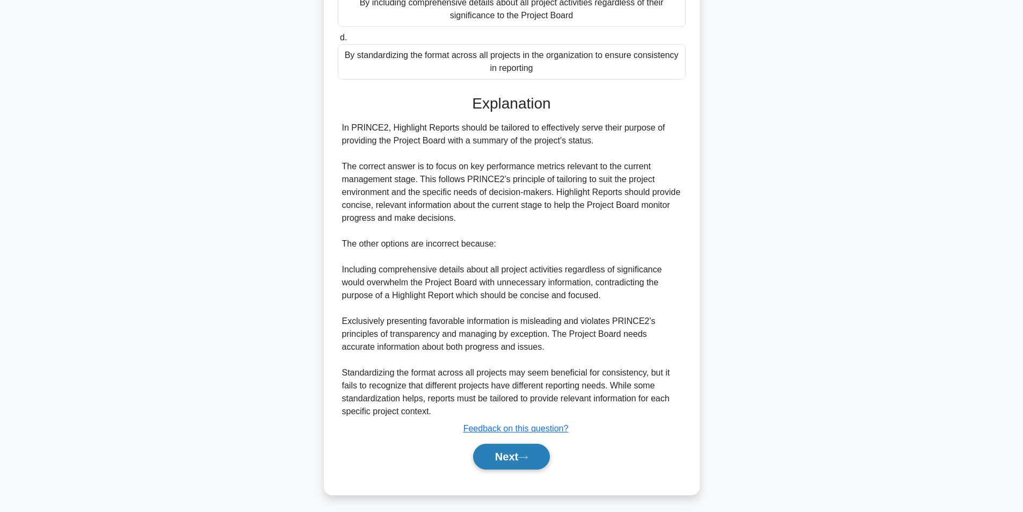
click at [527, 455] on icon at bounding box center [523, 457] width 10 height 6
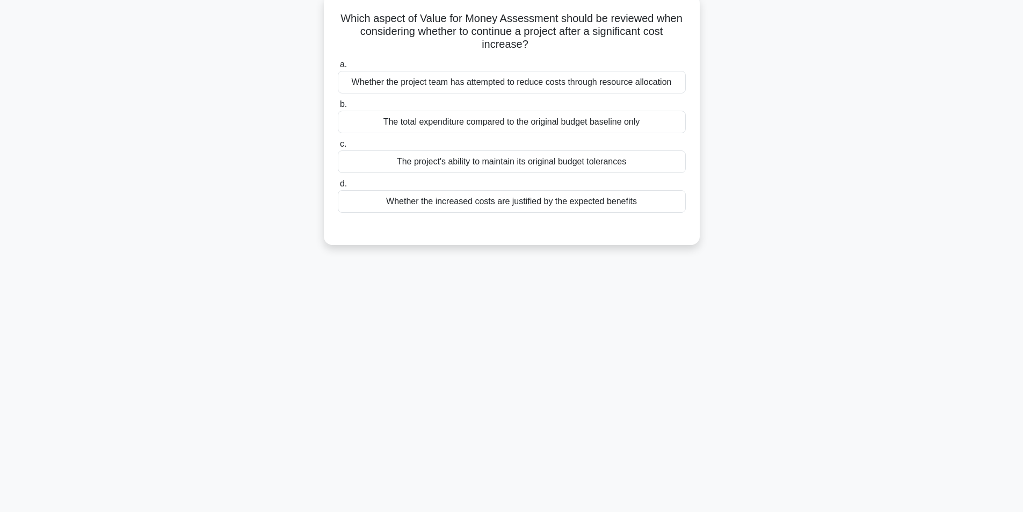
scroll to position [68, 0]
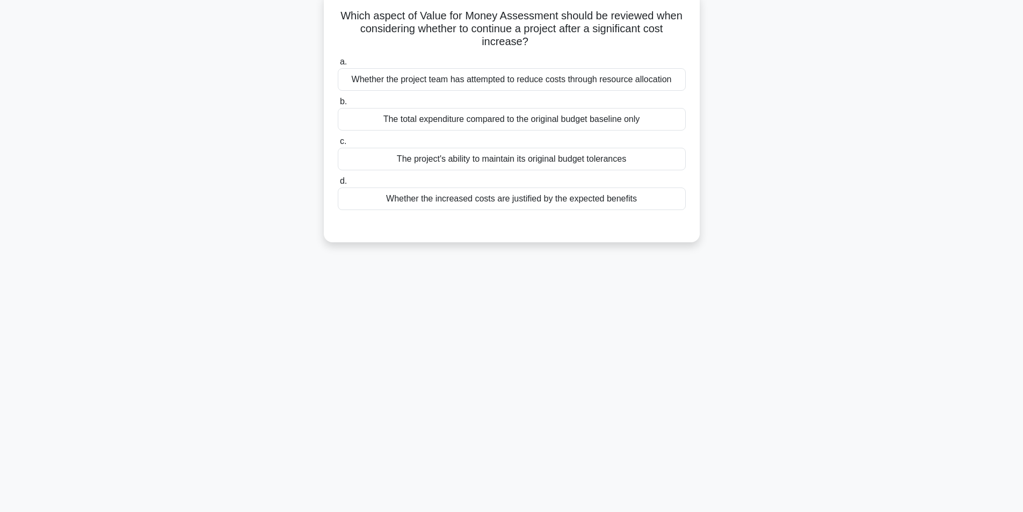
click at [542, 195] on div "Whether the increased costs are justified by the expected benefits" at bounding box center [512, 198] width 348 height 23
click at [338, 185] on input "d. Whether the increased costs are justified by the expected benefits" at bounding box center [338, 181] width 0 height 7
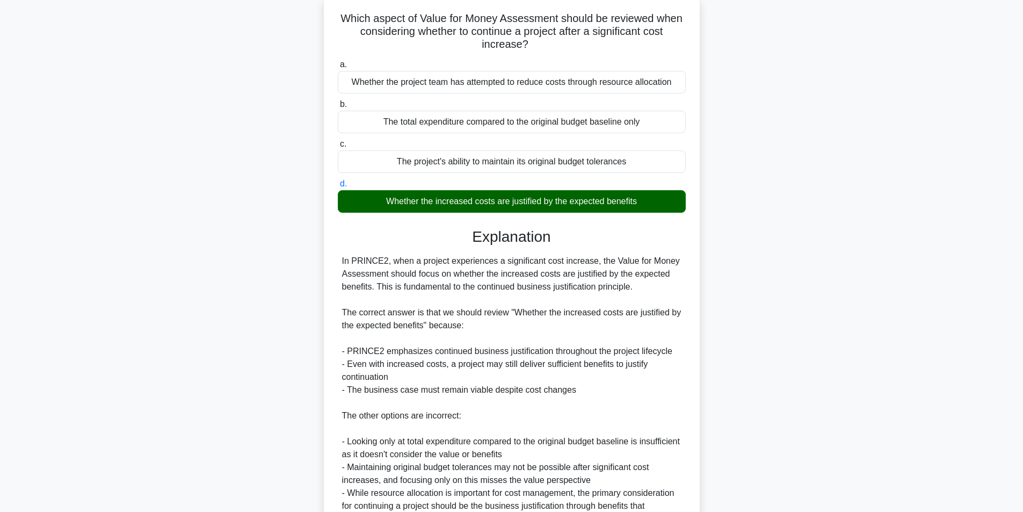
scroll to position [177, 0]
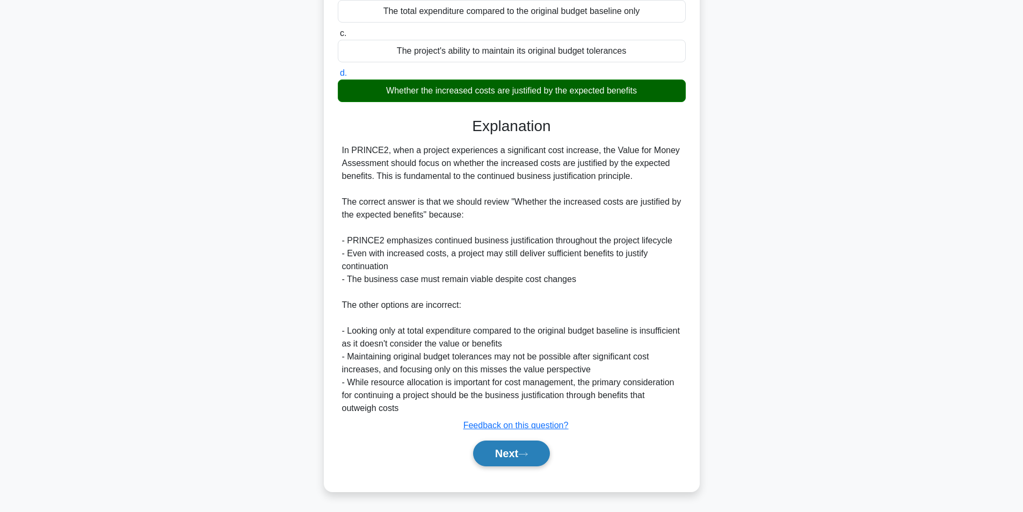
click at [501, 449] on button "Next" at bounding box center [511, 453] width 77 height 26
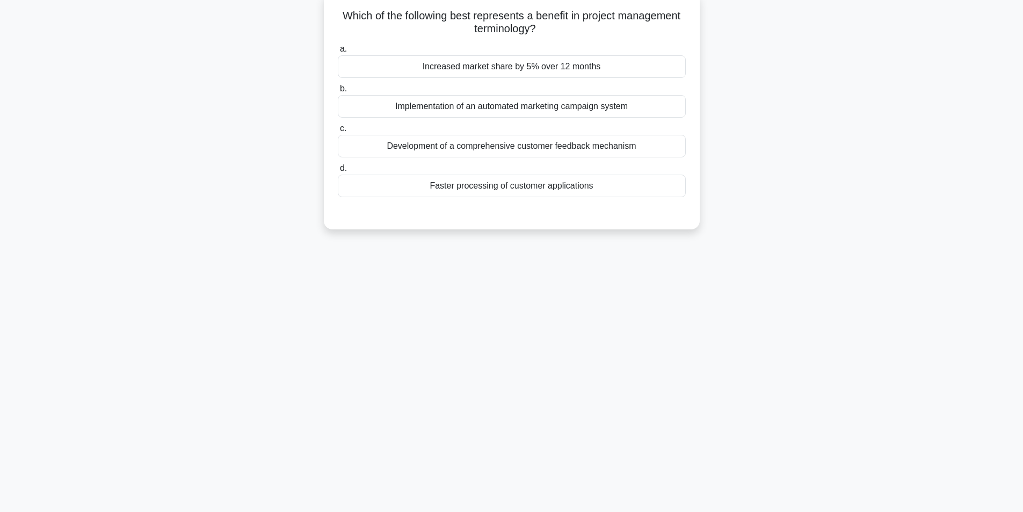
click at [515, 66] on div "Increased market share by 5% over 12 months" at bounding box center [512, 66] width 348 height 23
click at [338, 53] on input "a. Increased market share by 5% over 12 months" at bounding box center [338, 49] width 0 height 7
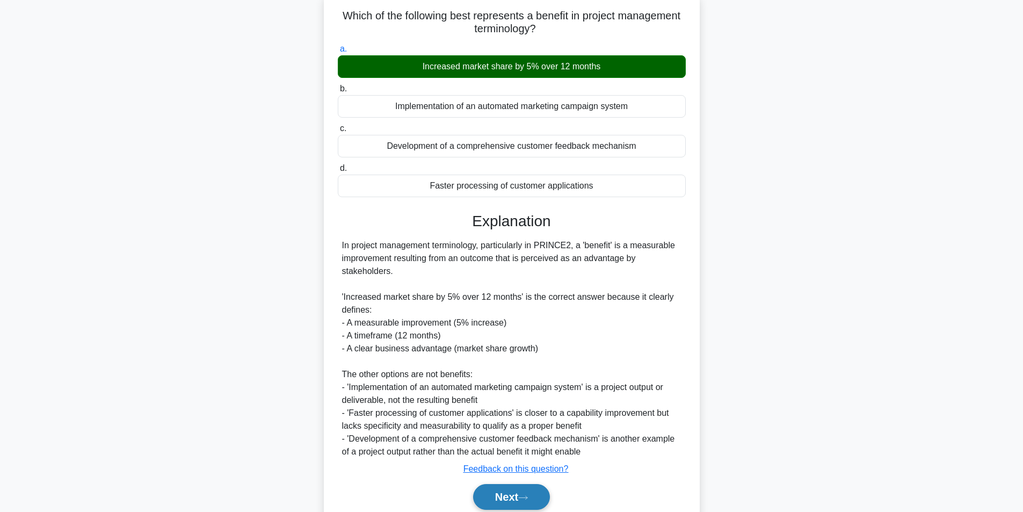
click at [503, 493] on button "Next" at bounding box center [511, 497] width 77 height 26
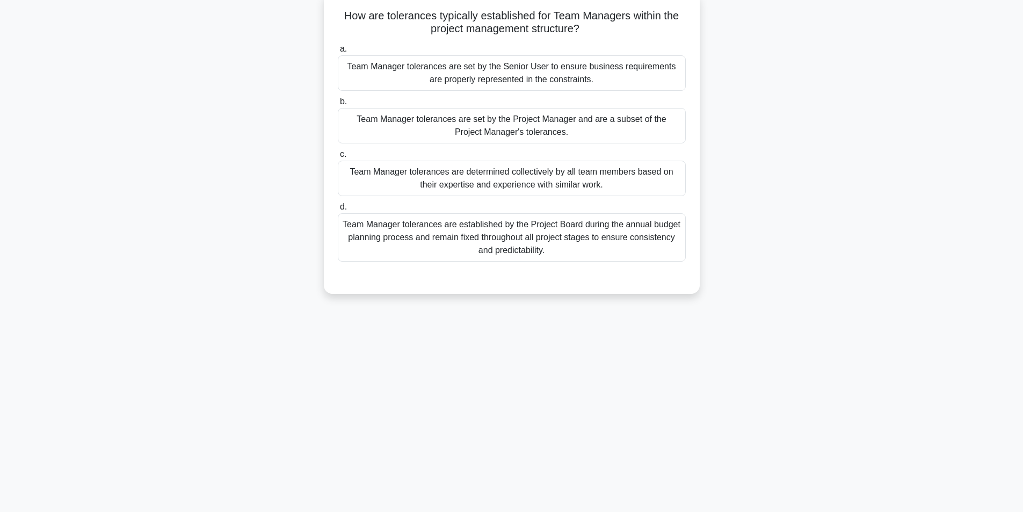
click at [468, 134] on div "Team Manager tolerances are set by the Project Manager and are a subset of the …" at bounding box center [512, 125] width 348 height 35
click at [338, 105] on input "b. Team Manager tolerances are set by the Project Manager and are a subset of t…" at bounding box center [338, 101] width 0 height 7
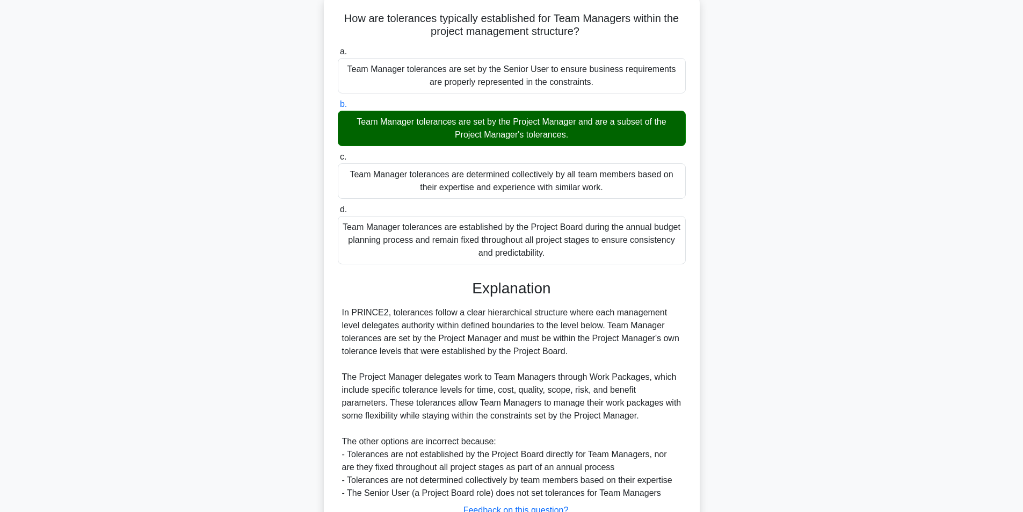
scroll to position [151, 0]
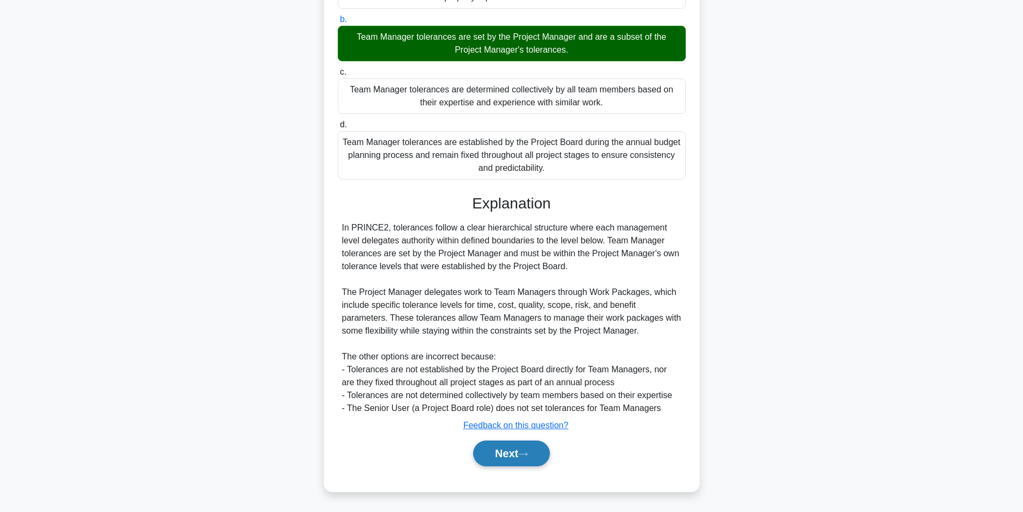
click at [502, 458] on button "Next" at bounding box center [511, 453] width 77 height 26
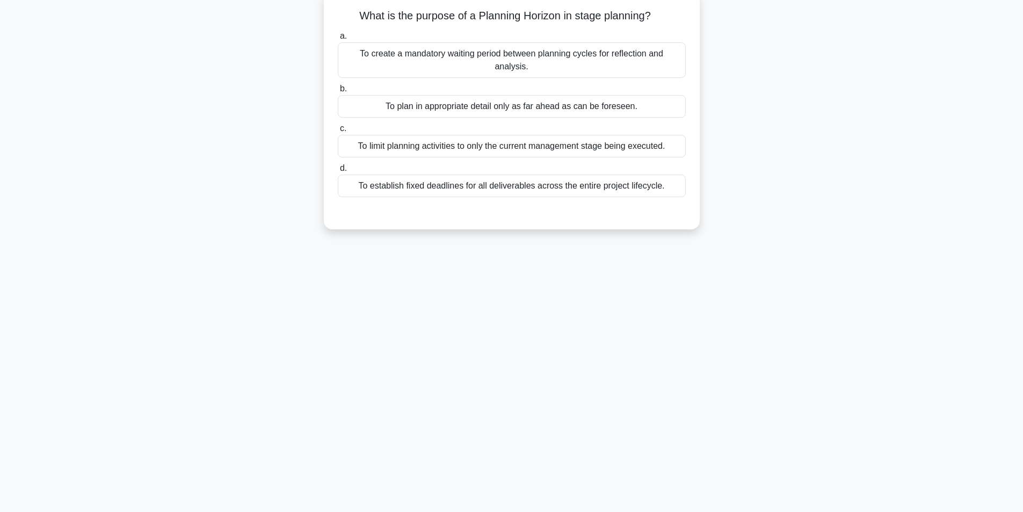
click at [522, 95] on div "To plan in appropriate detail only as far ahead as can be foreseen." at bounding box center [512, 106] width 348 height 23
click at [338, 92] on input "b. To plan in appropriate detail only as far ahead as can be foreseen." at bounding box center [338, 88] width 0 height 7
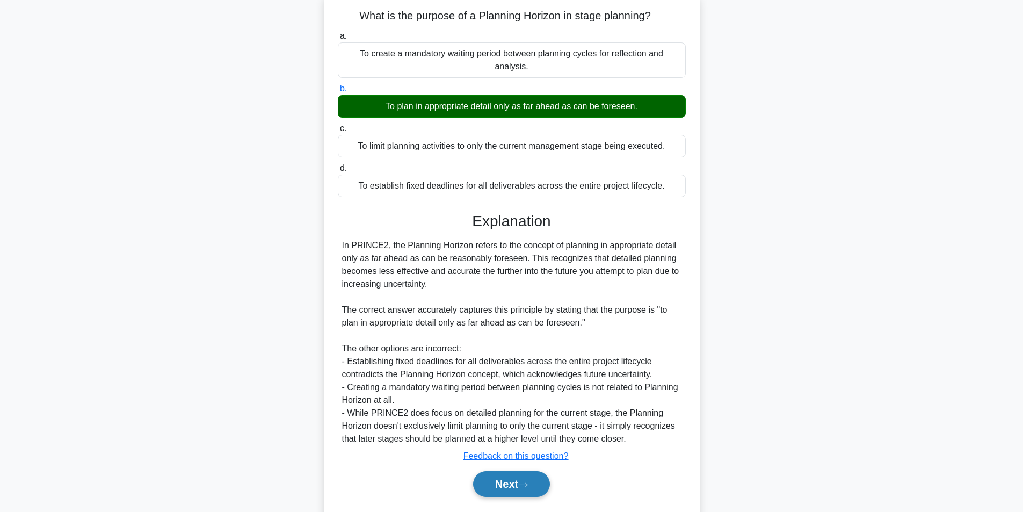
click at [488, 471] on button "Next" at bounding box center [511, 484] width 77 height 26
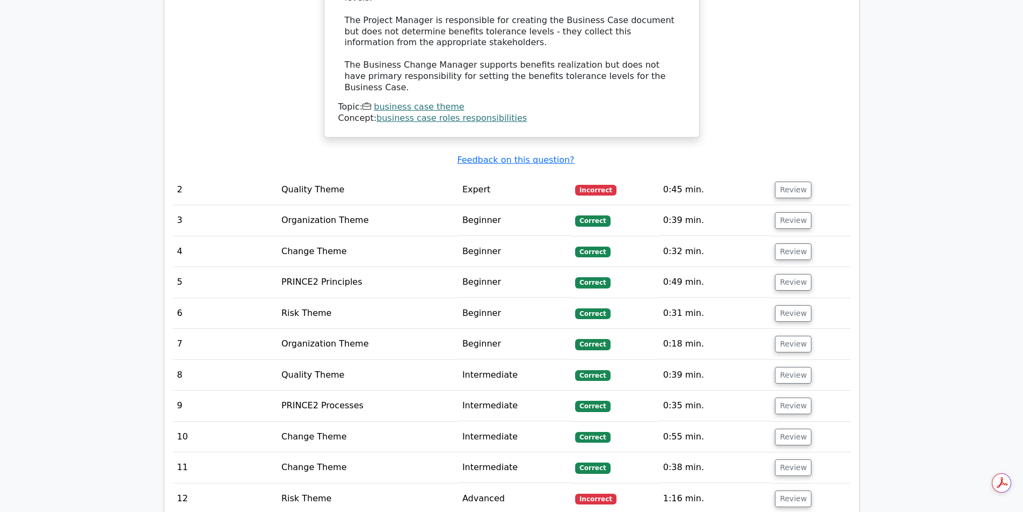
scroll to position [1105, 0]
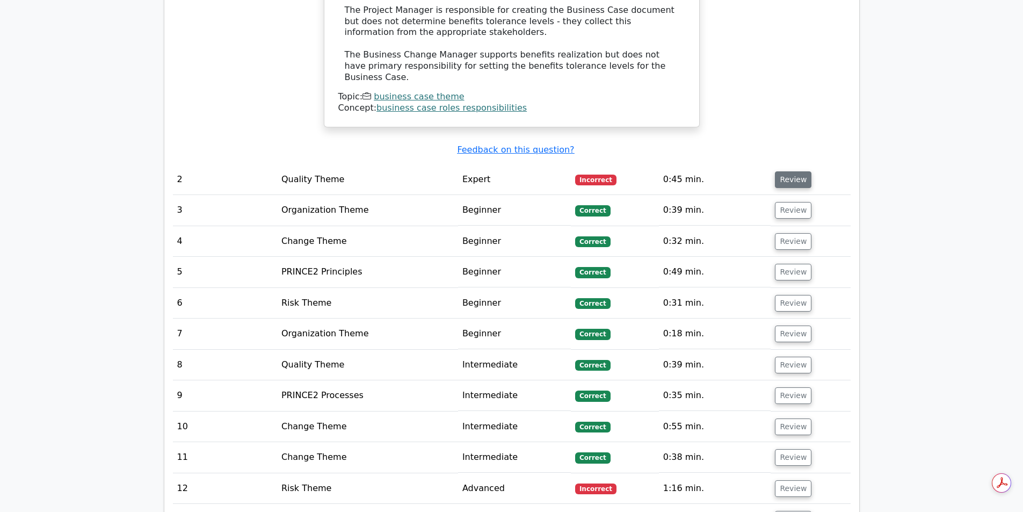
click at [786, 171] on button "Review" at bounding box center [793, 179] width 37 height 17
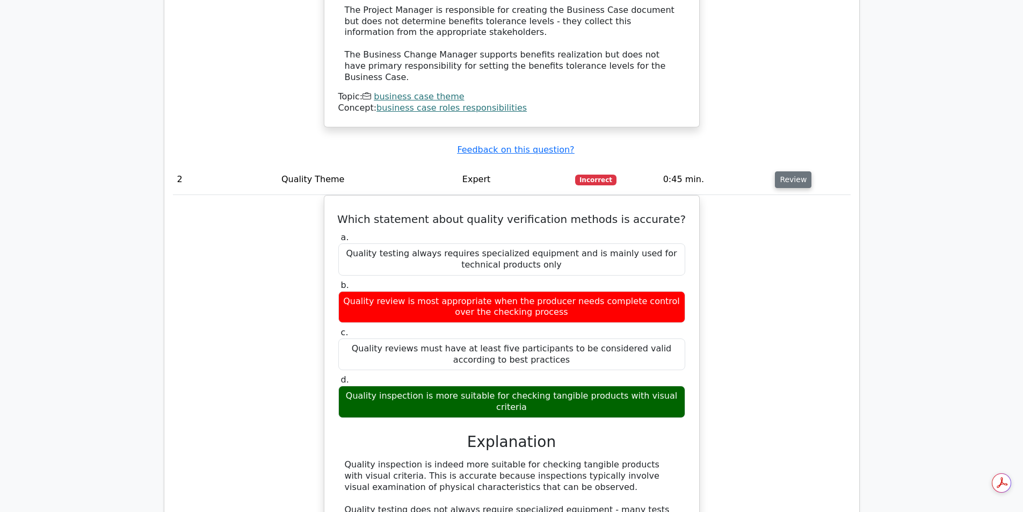
click at [786, 171] on button "Review" at bounding box center [793, 179] width 37 height 17
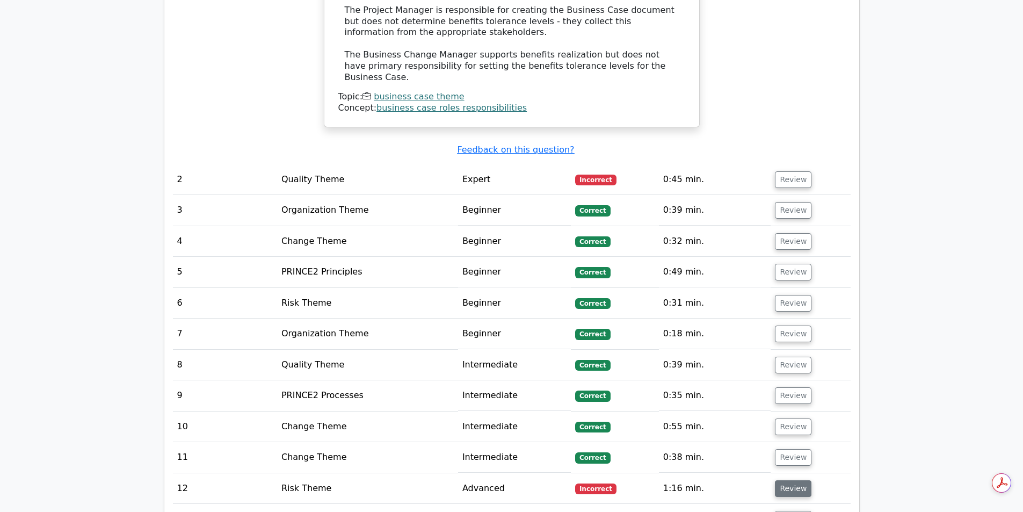
click at [783, 480] on button "Review" at bounding box center [793, 488] width 37 height 17
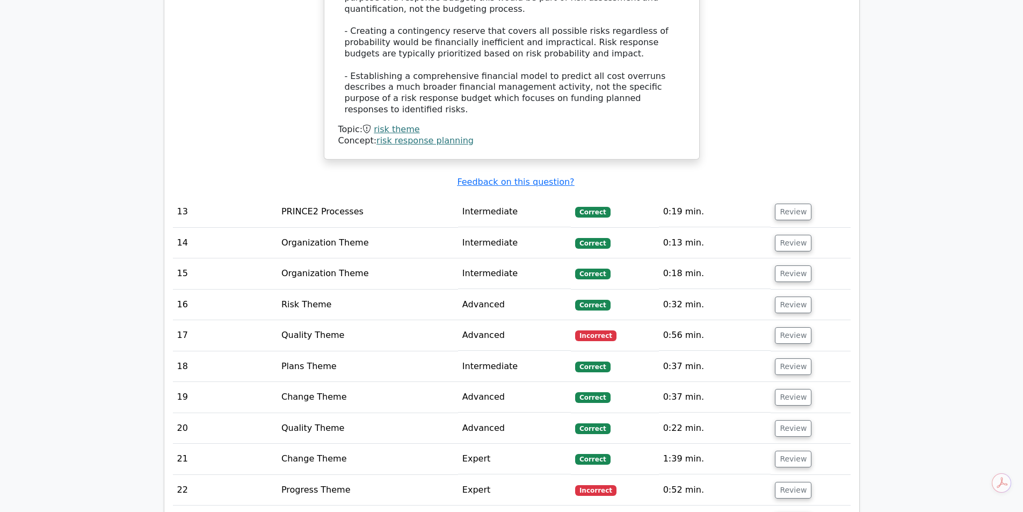
scroll to position [2064, 0]
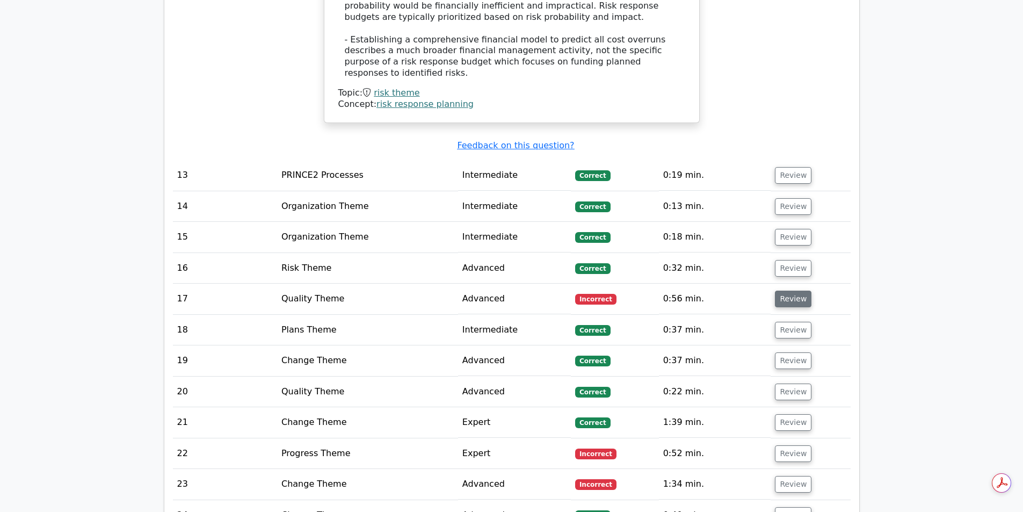
click at [794, 291] on button "Review" at bounding box center [793, 299] width 37 height 17
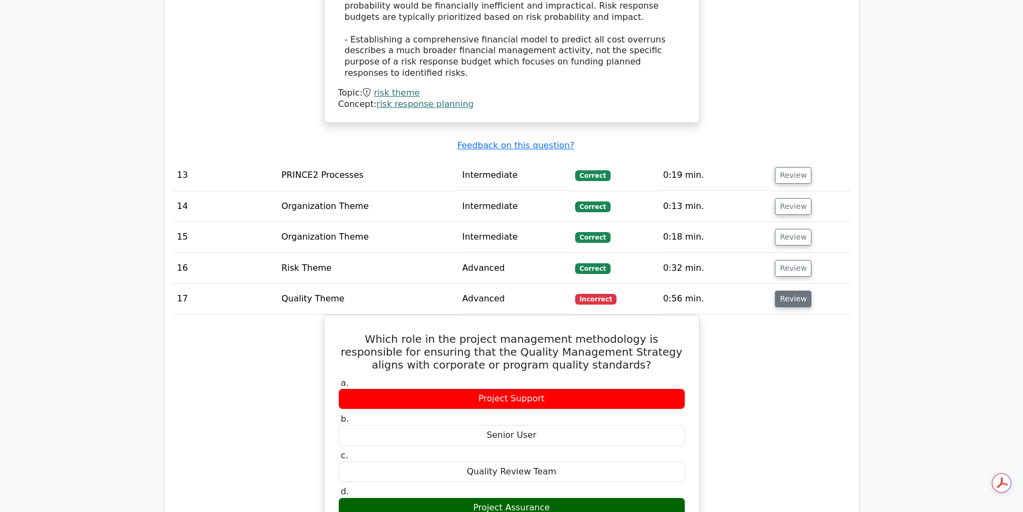
click at [794, 291] on button "Review" at bounding box center [793, 299] width 37 height 17
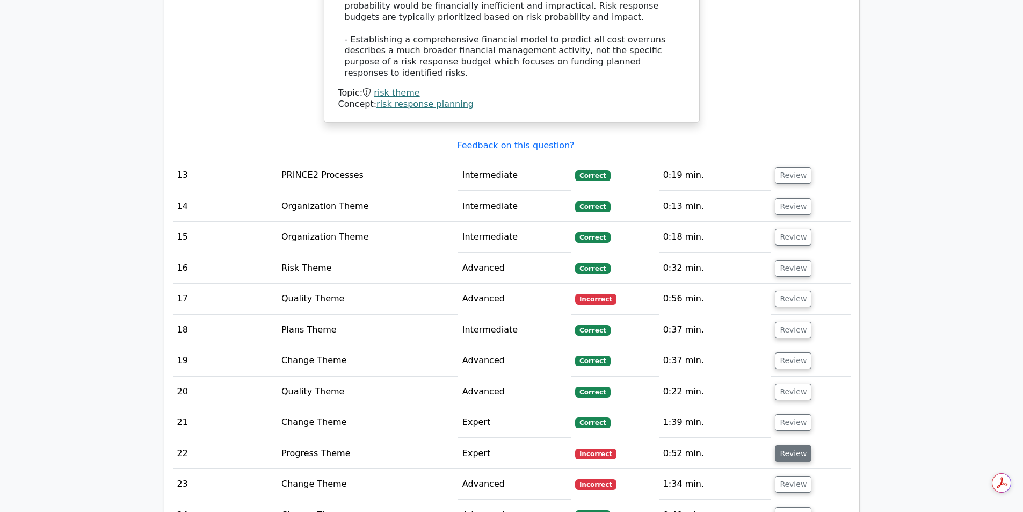
click at [783, 445] on button "Review" at bounding box center [793, 453] width 37 height 17
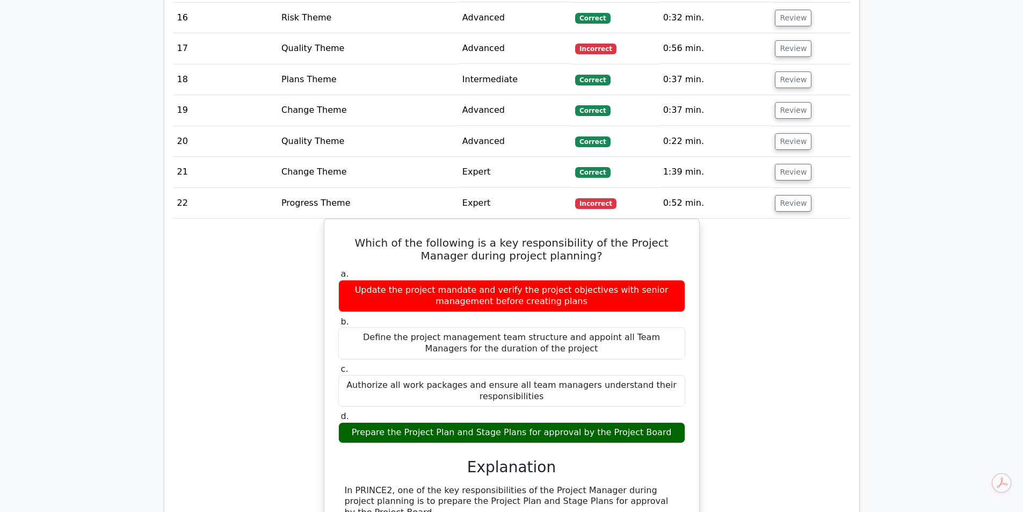
scroll to position [2385, 0]
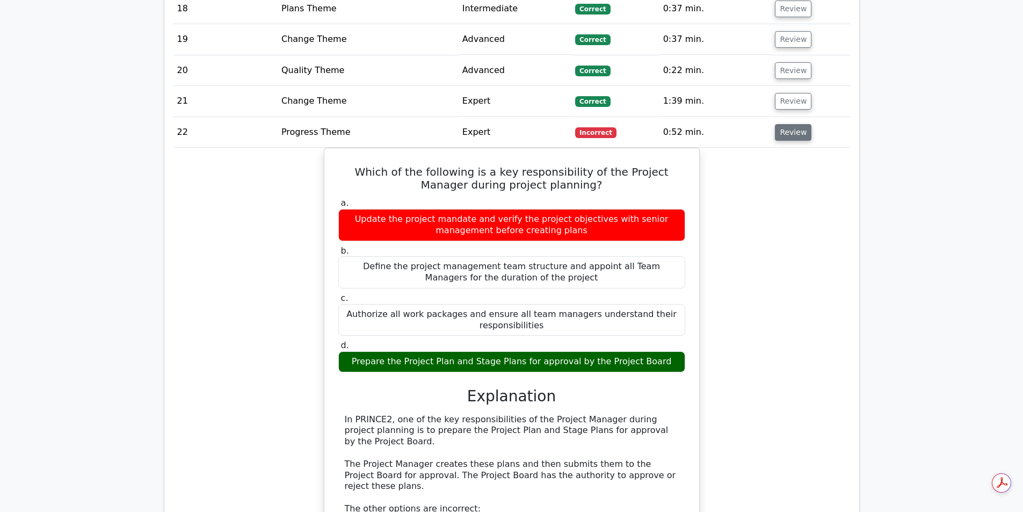
click at [788, 124] on button "Review" at bounding box center [793, 132] width 37 height 17
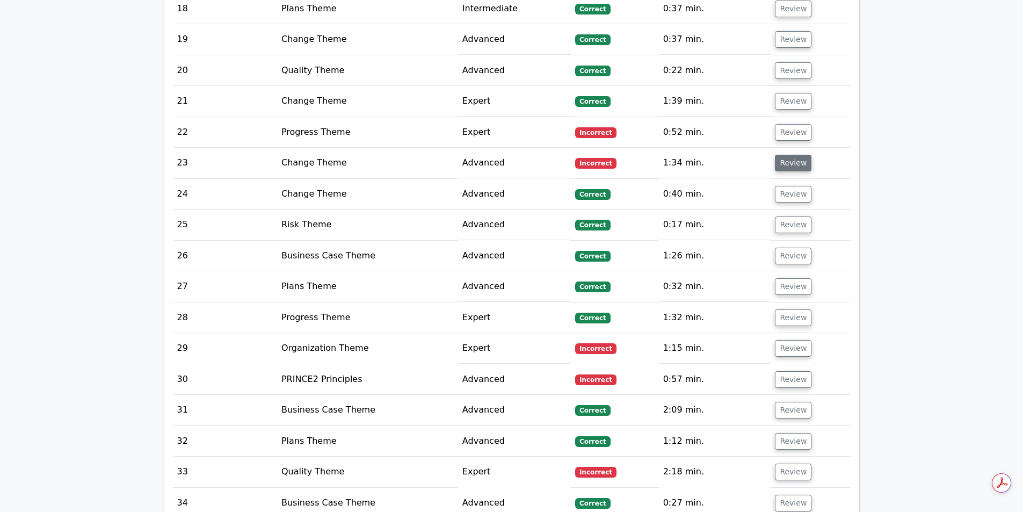
click at [786, 155] on button "Review" at bounding box center [793, 163] width 37 height 17
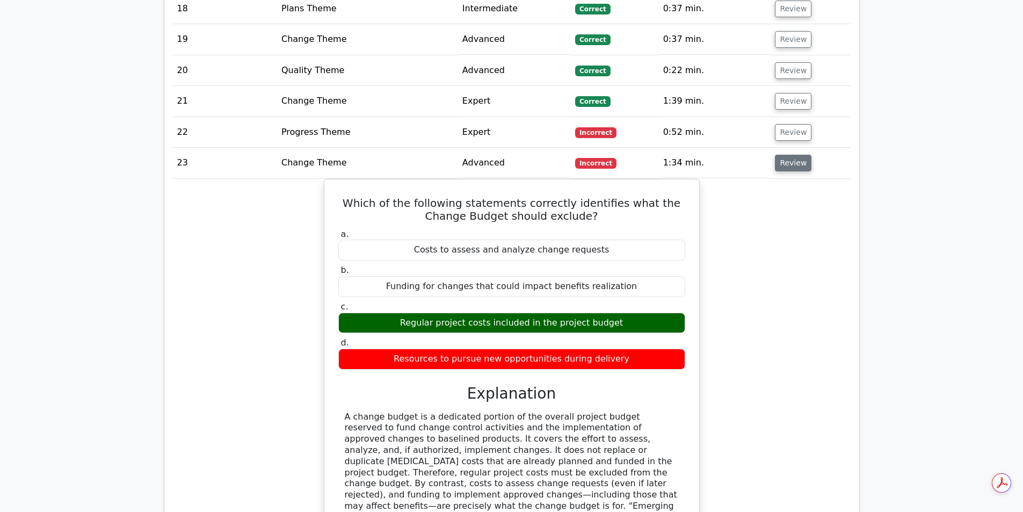
click at [787, 155] on button "Review" at bounding box center [793, 163] width 37 height 17
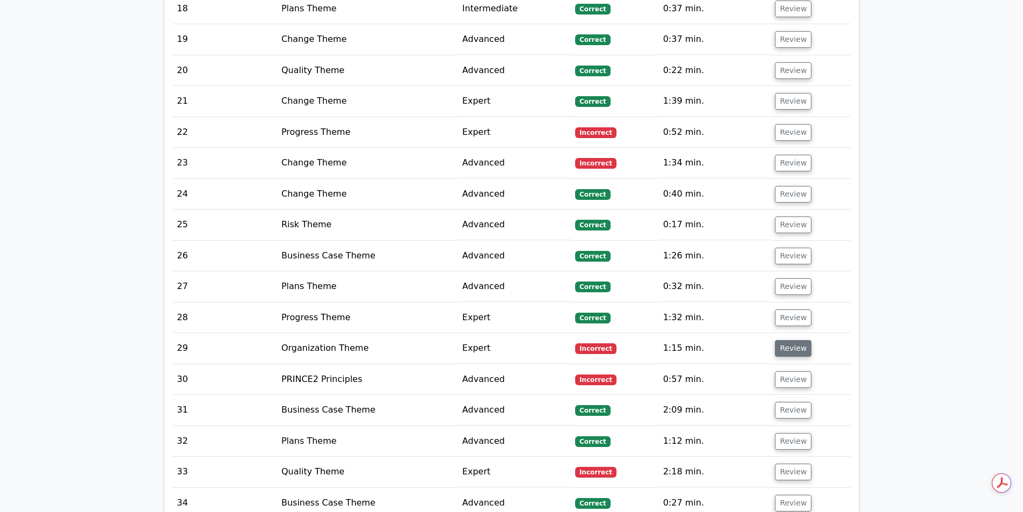
click at [780, 340] on button "Review" at bounding box center [793, 348] width 37 height 17
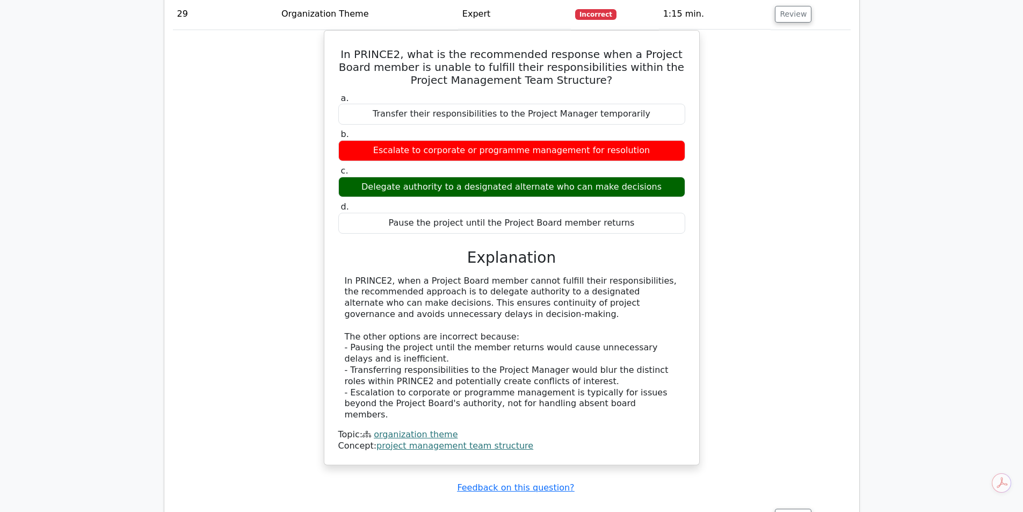
scroll to position [2627, 0]
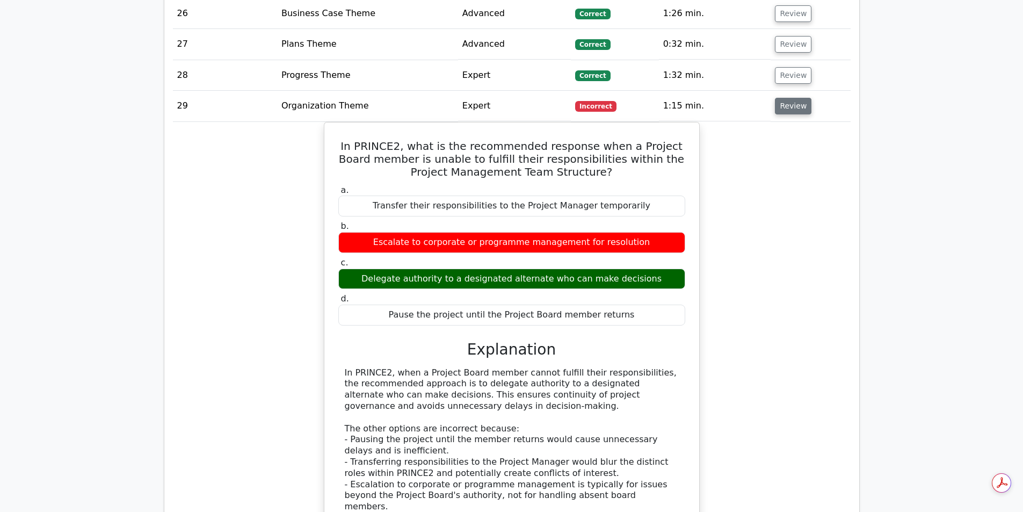
click at [784, 98] on button "Review" at bounding box center [793, 106] width 37 height 17
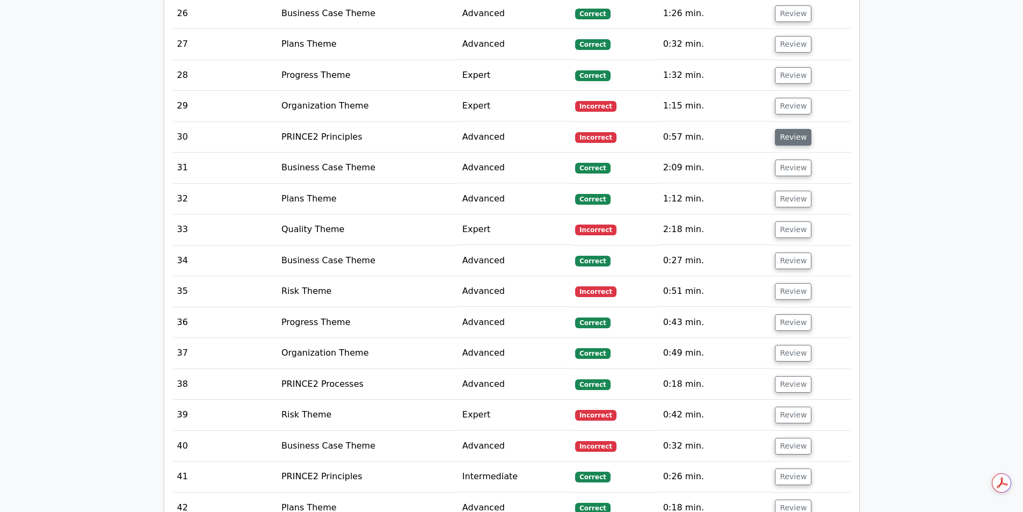
click at [788, 129] on button "Review" at bounding box center [793, 137] width 37 height 17
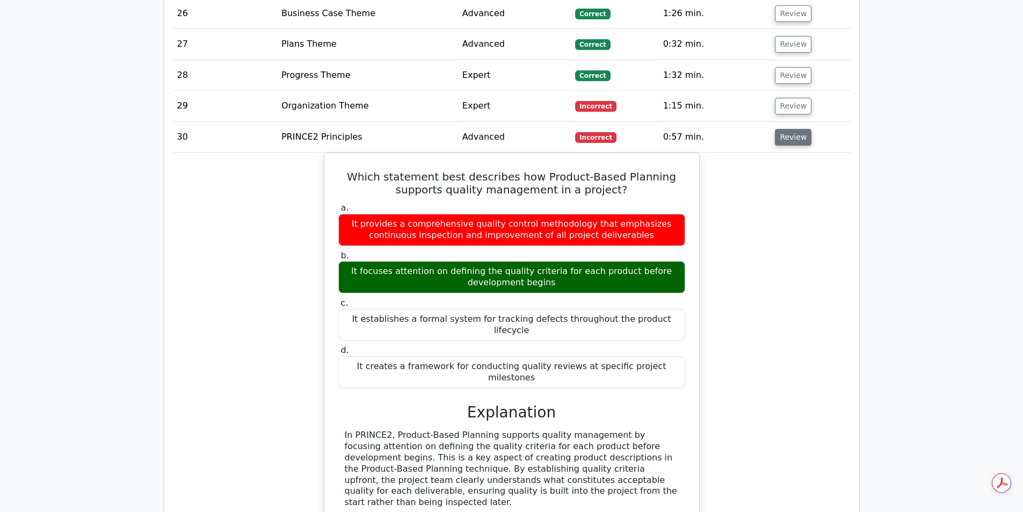
click at [788, 129] on button "Review" at bounding box center [793, 137] width 37 height 17
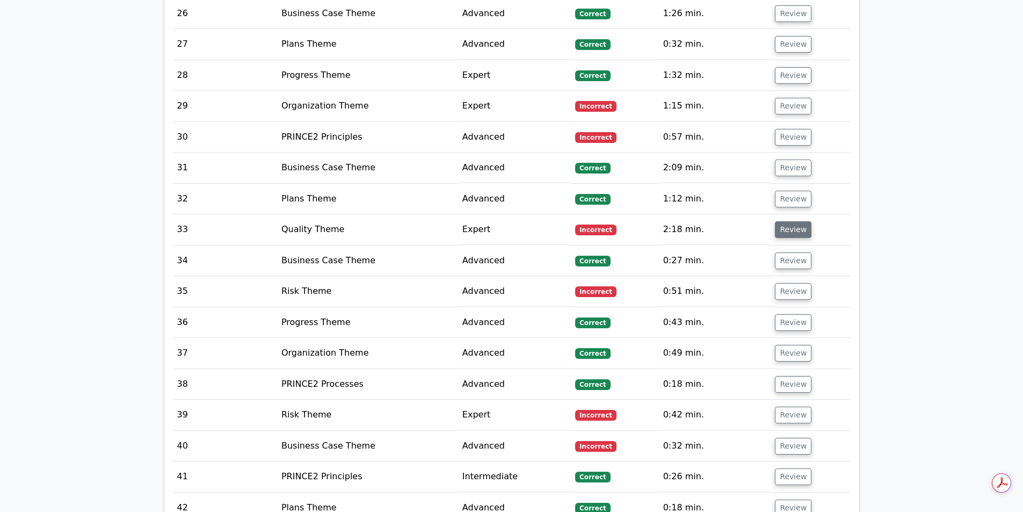
click at [783, 221] on button "Review" at bounding box center [793, 229] width 37 height 17
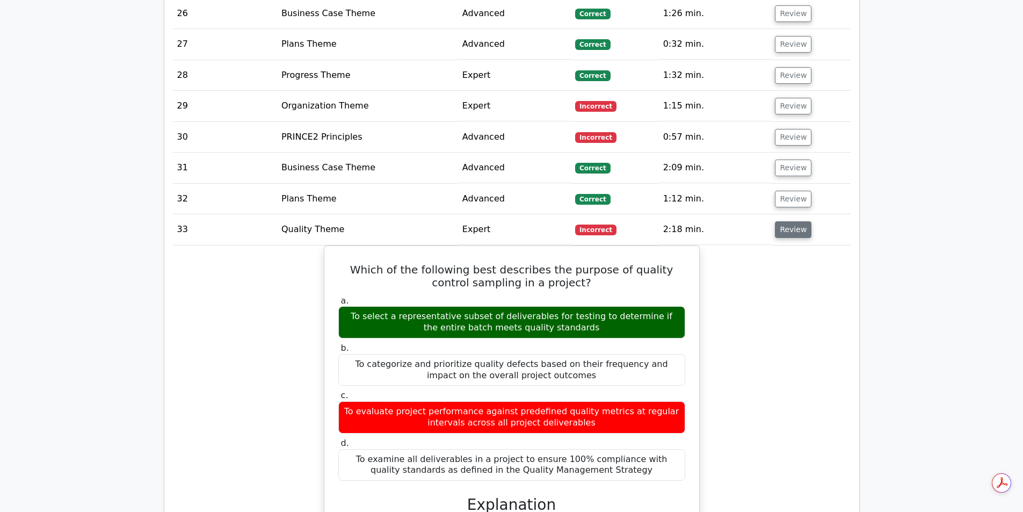
click at [783, 221] on button "Review" at bounding box center [793, 229] width 37 height 17
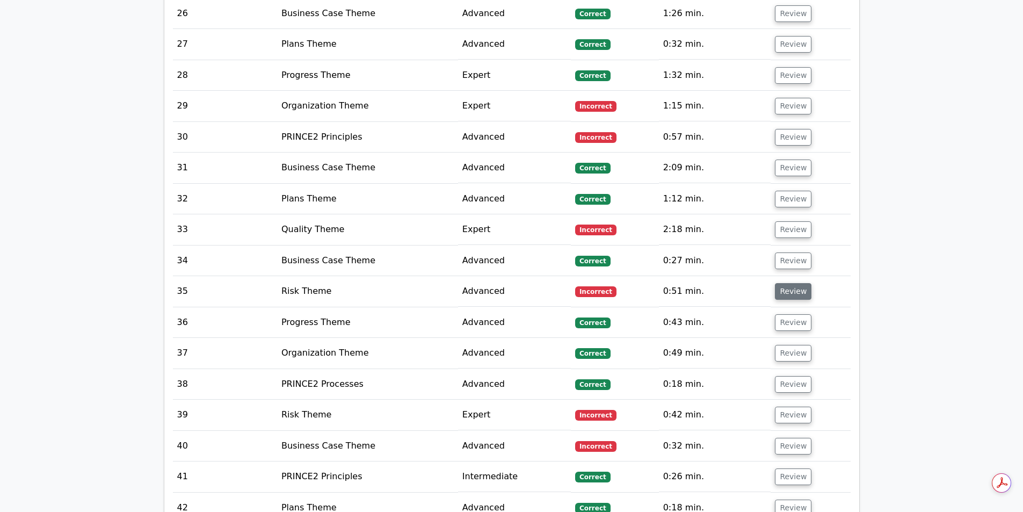
click at [781, 283] on button "Review" at bounding box center [793, 291] width 37 height 17
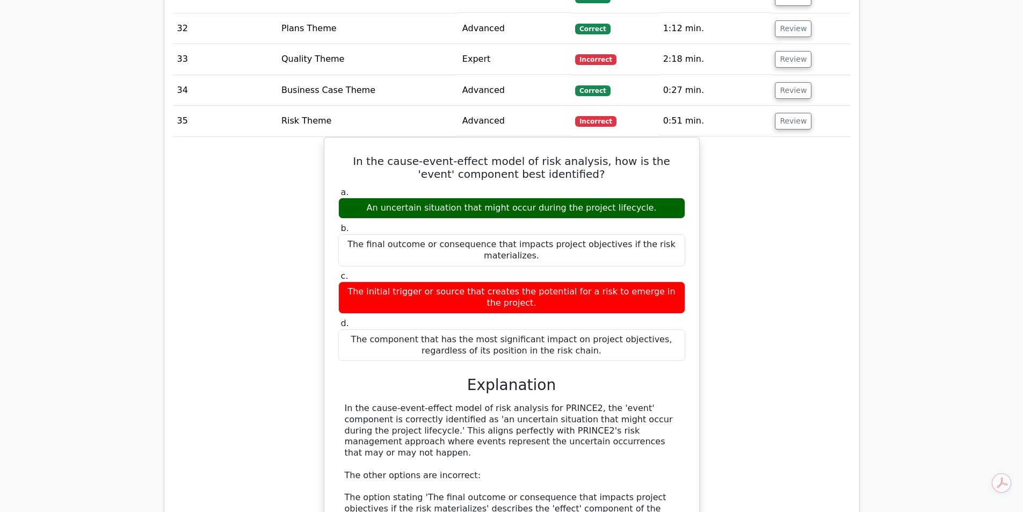
scroll to position [2795, 0]
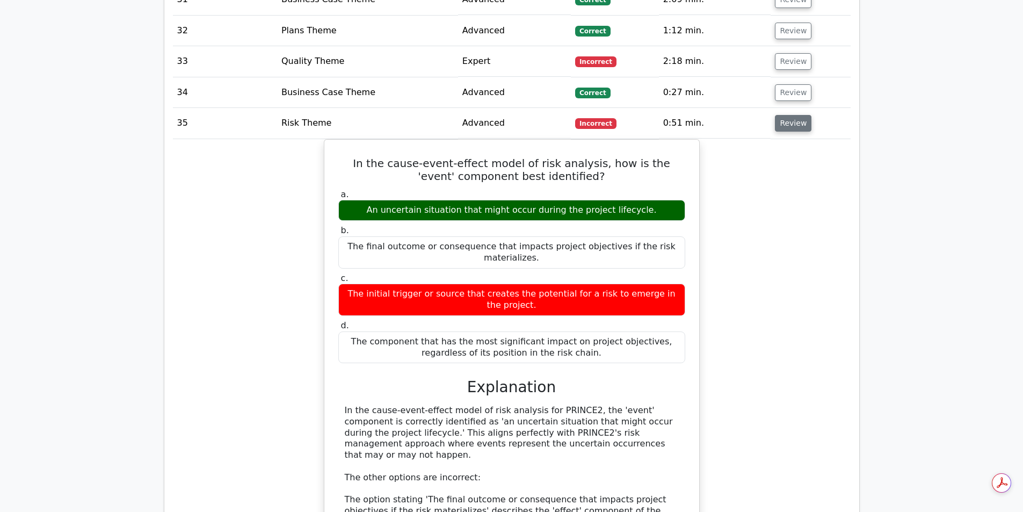
click at [780, 115] on button "Review" at bounding box center [793, 123] width 37 height 17
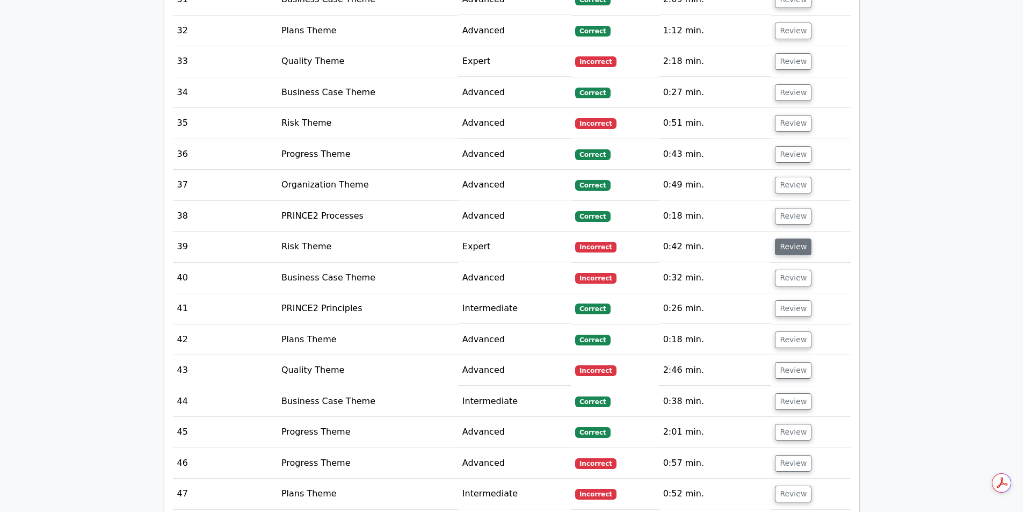
click at [794, 238] on button "Review" at bounding box center [793, 246] width 37 height 17
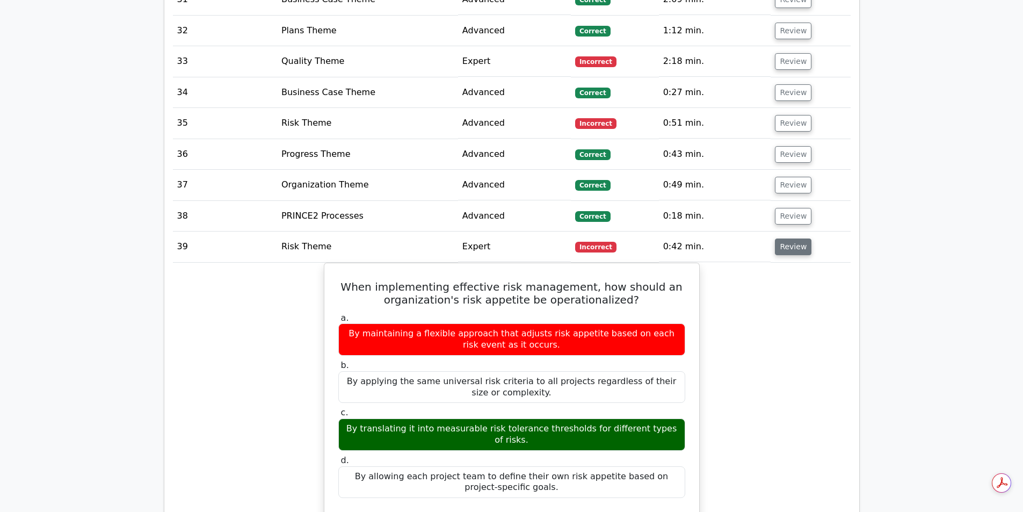
click at [794, 238] on button "Review" at bounding box center [793, 246] width 37 height 17
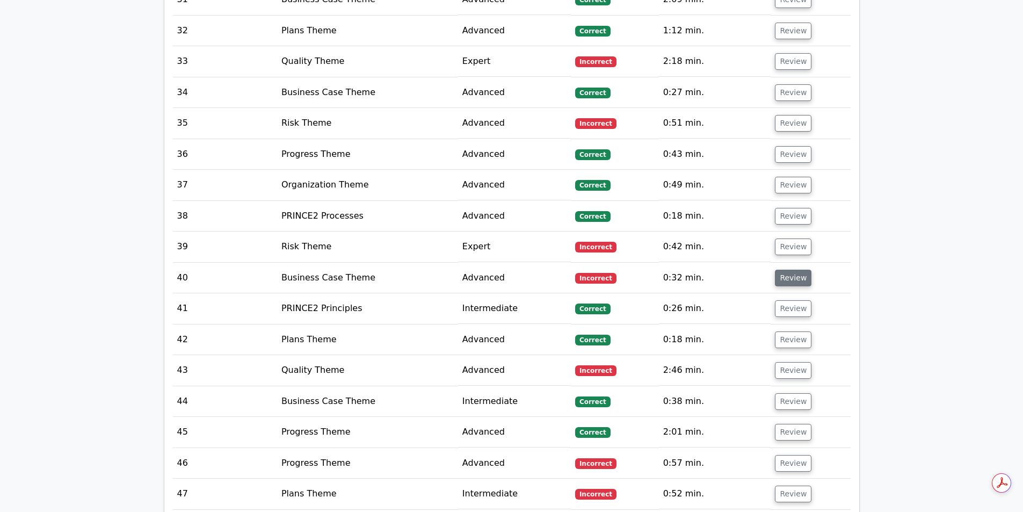
click at [791, 270] on button "Review" at bounding box center [793, 278] width 37 height 17
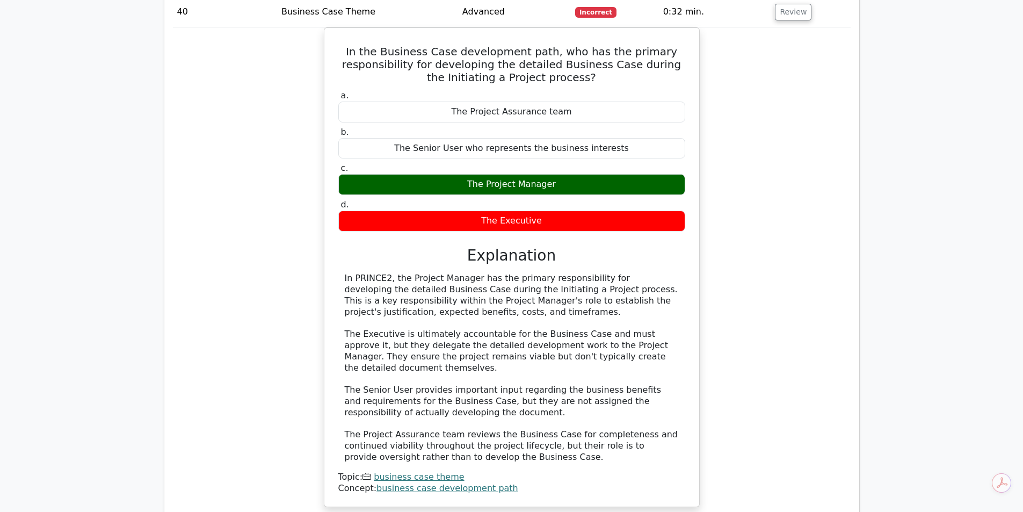
scroll to position [2991, 0]
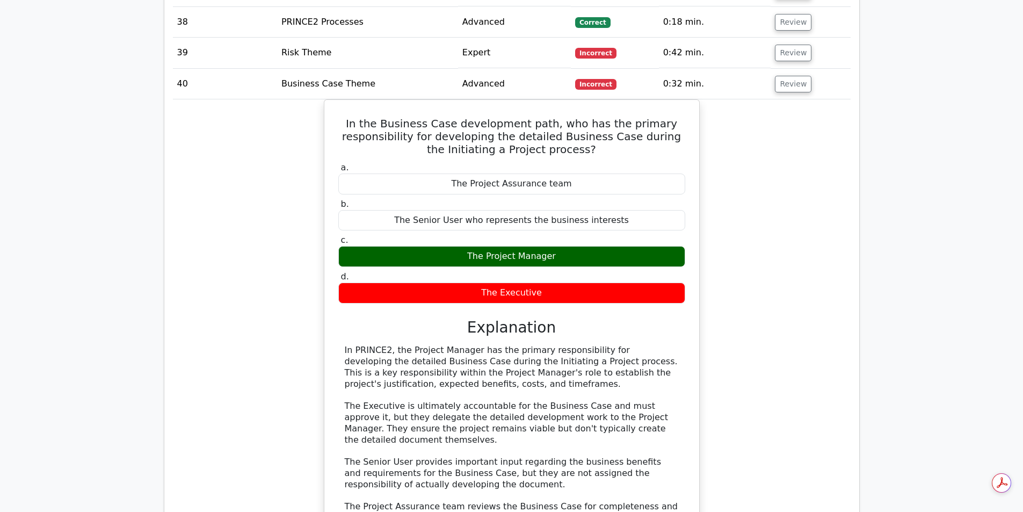
drag, startPoint x: 1022, startPoint y: 363, endPoint x: 1026, endPoint y: 405, distance: 42.1
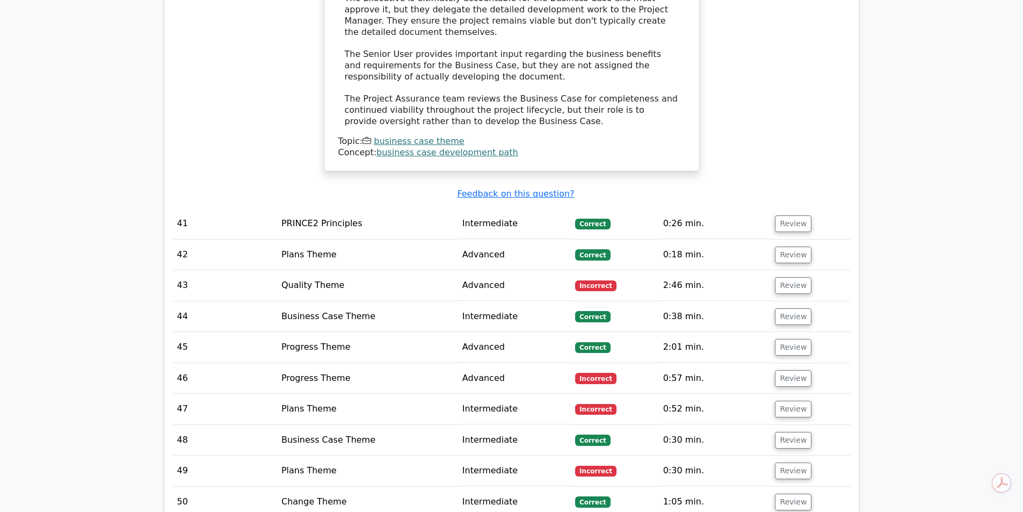
scroll to position [3438, 0]
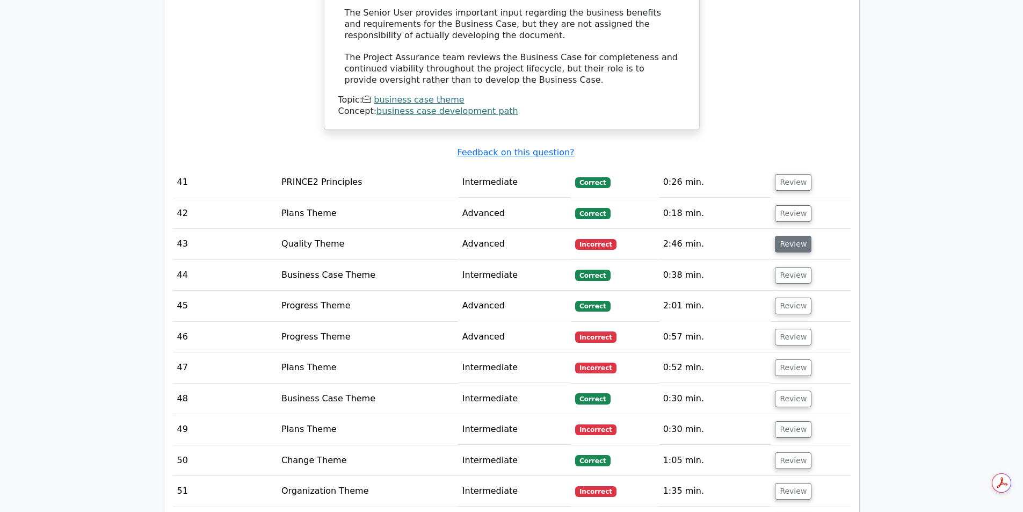
click at [790, 236] on button "Review" at bounding box center [793, 244] width 37 height 17
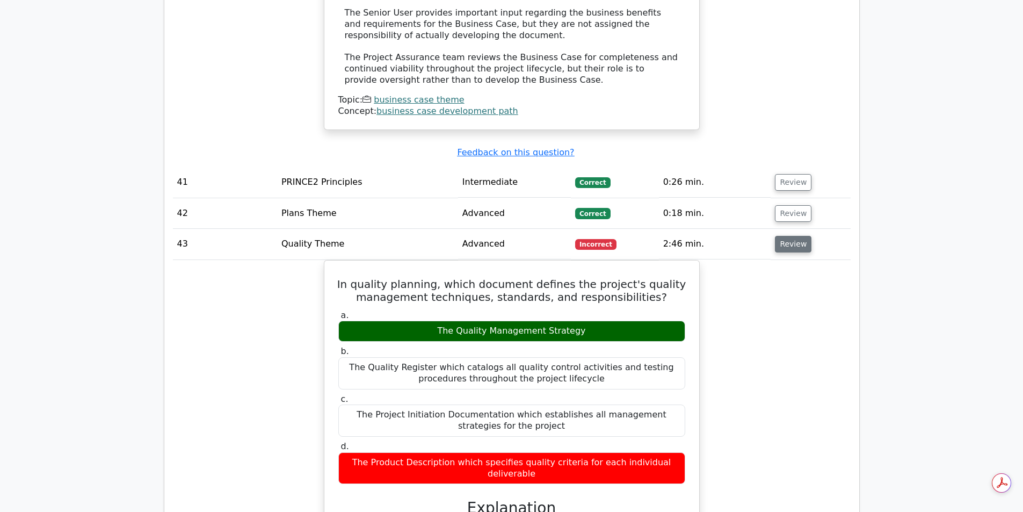
click at [790, 236] on button "Review" at bounding box center [793, 244] width 37 height 17
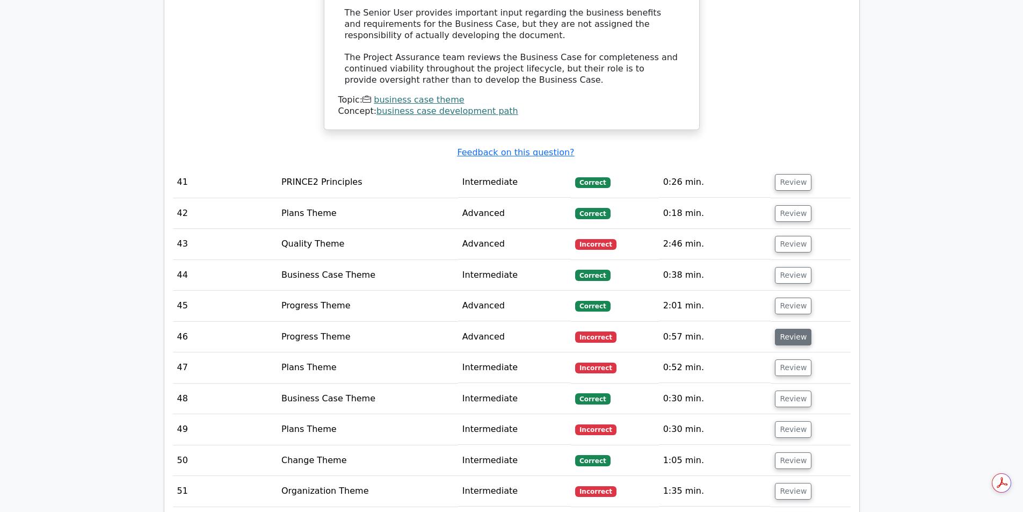
click at [781, 329] on button "Review" at bounding box center [793, 337] width 37 height 17
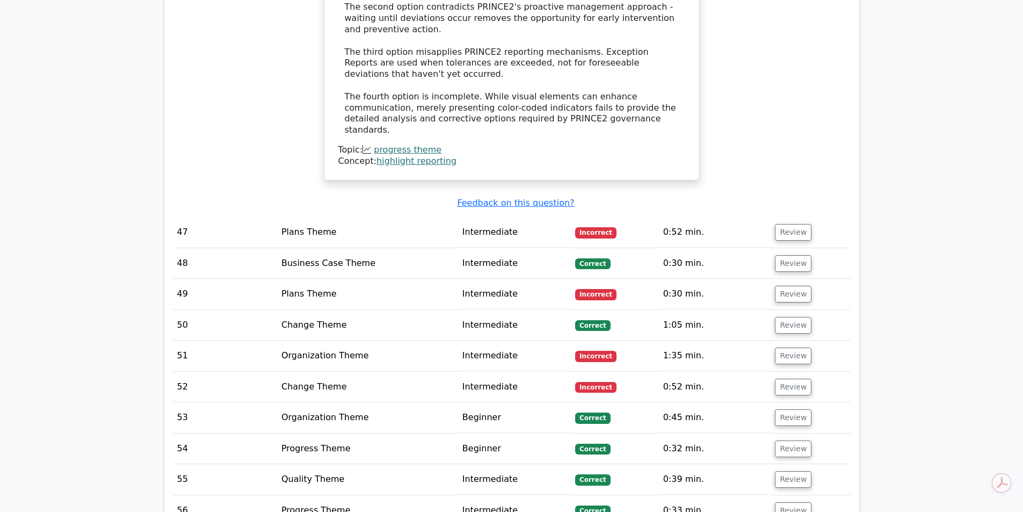
scroll to position [4134, 0]
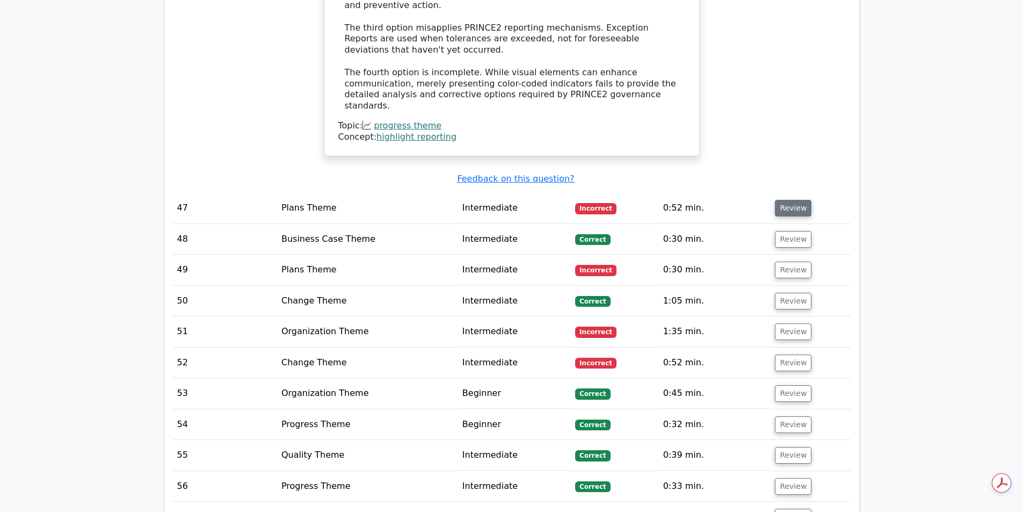
click at [781, 200] on button "Review" at bounding box center [793, 208] width 37 height 17
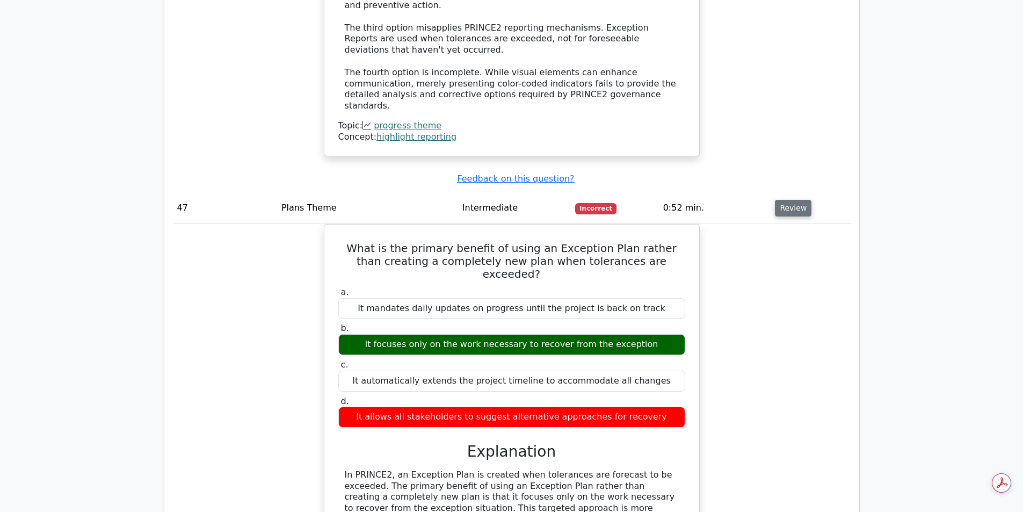
click at [781, 200] on button "Review" at bounding box center [793, 208] width 37 height 17
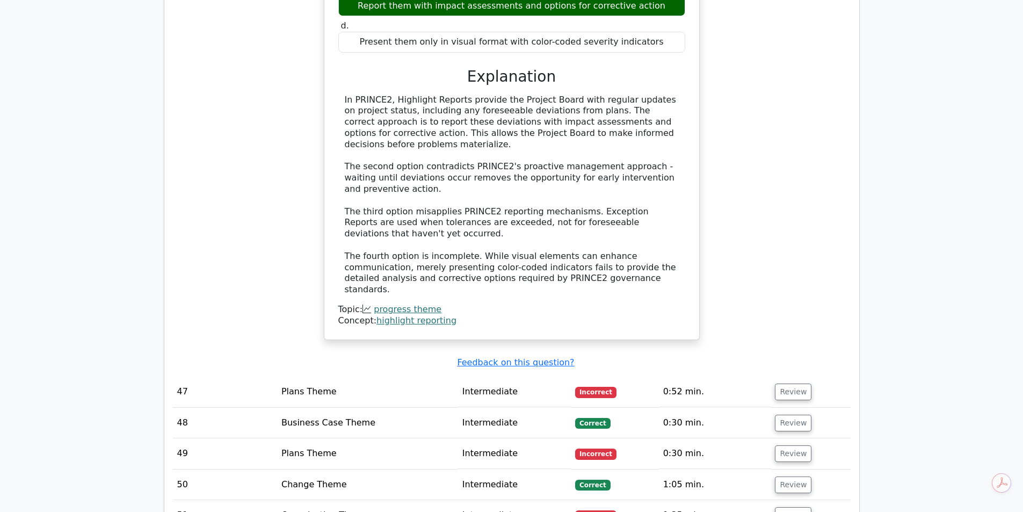
scroll to position [3964, 0]
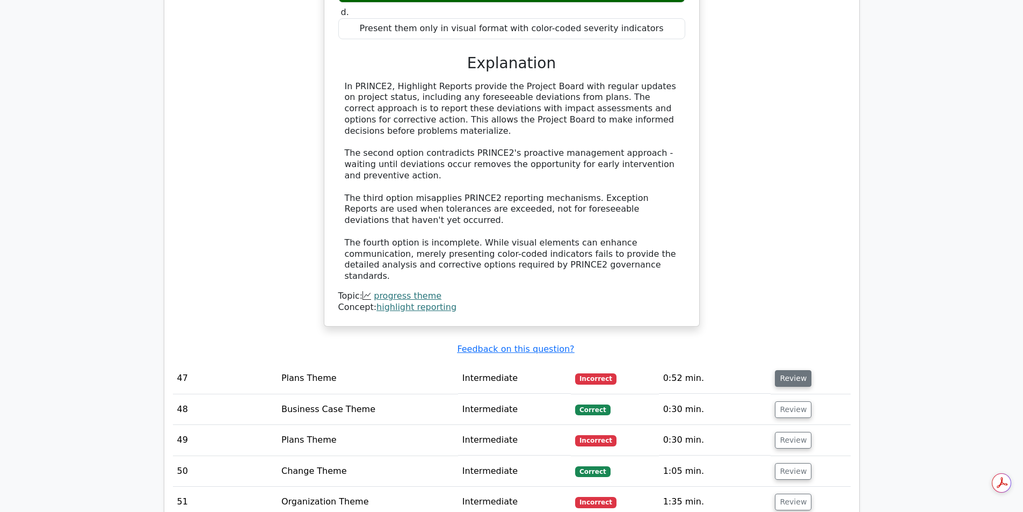
click at [782, 370] on button "Review" at bounding box center [793, 378] width 37 height 17
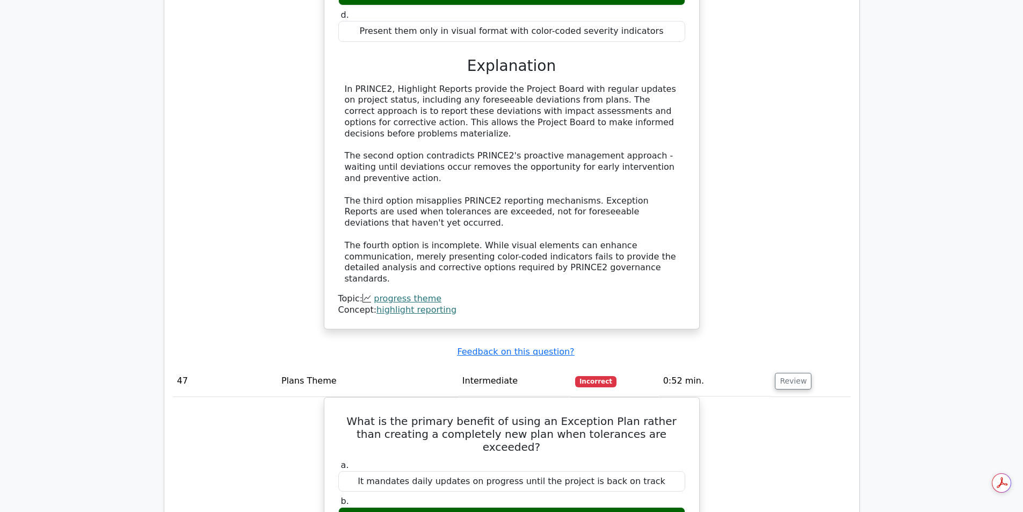
drag, startPoint x: 1021, startPoint y: 411, endPoint x: 1012, endPoint y: 388, distance: 25.5
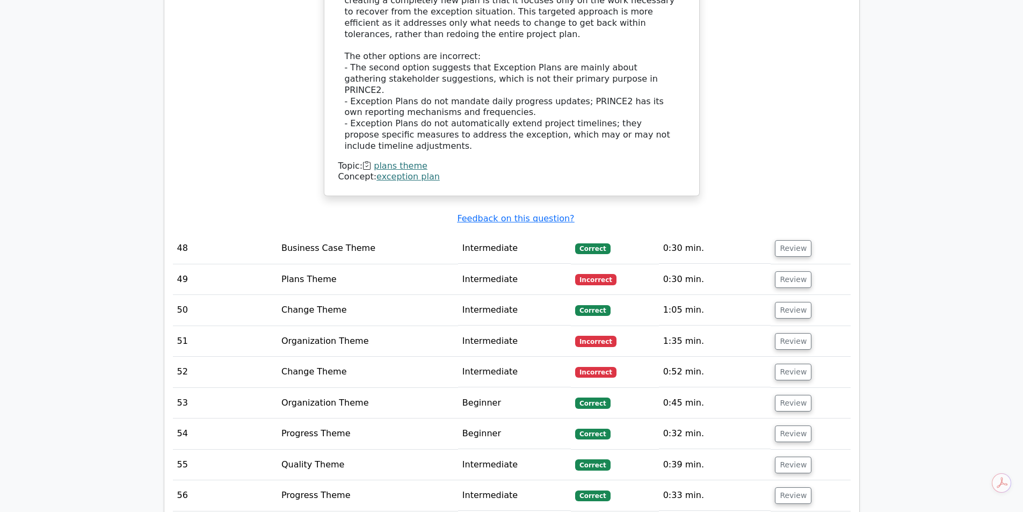
scroll to position [4645, 0]
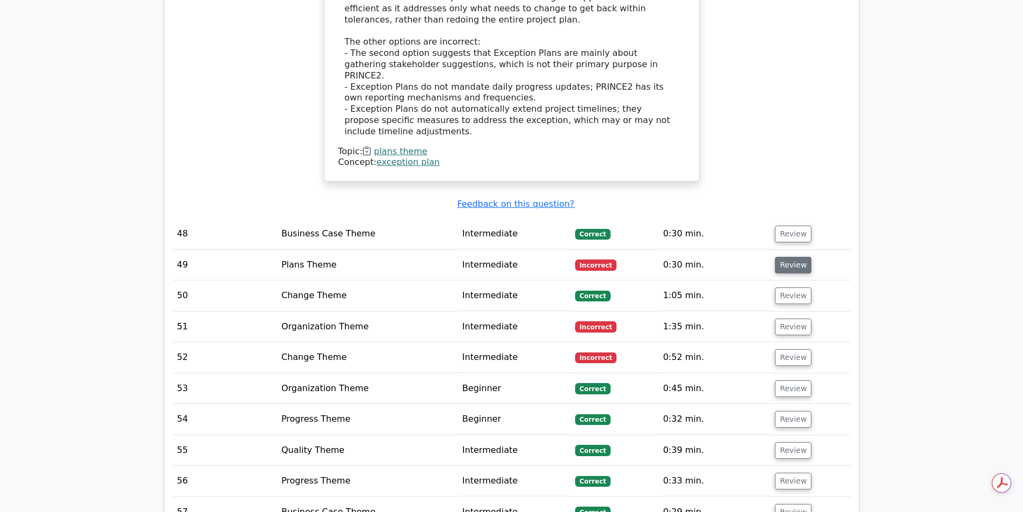
click at [791, 257] on button "Review" at bounding box center [793, 265] width 37 height 17
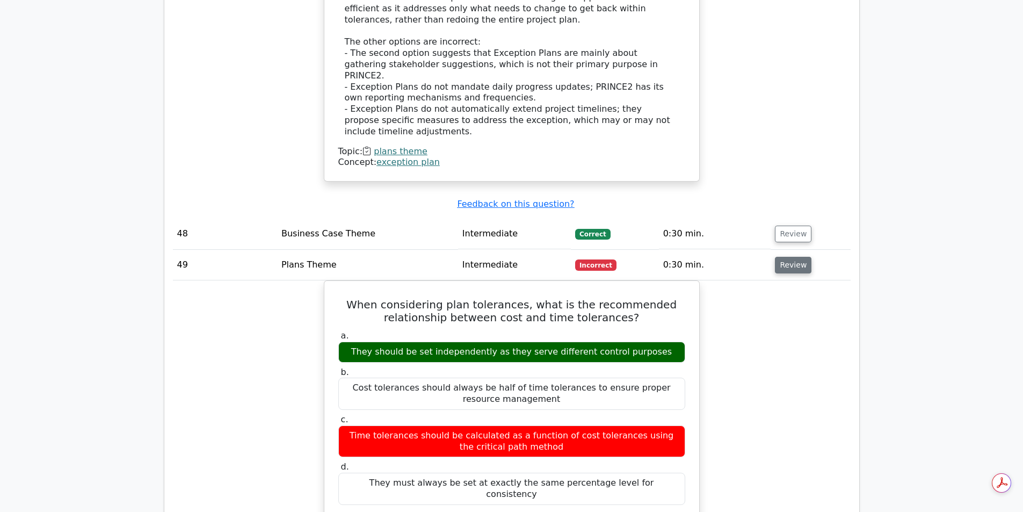
click at [791, 257] on button "Review" at bounding box center [793, 265] width 37 height 17
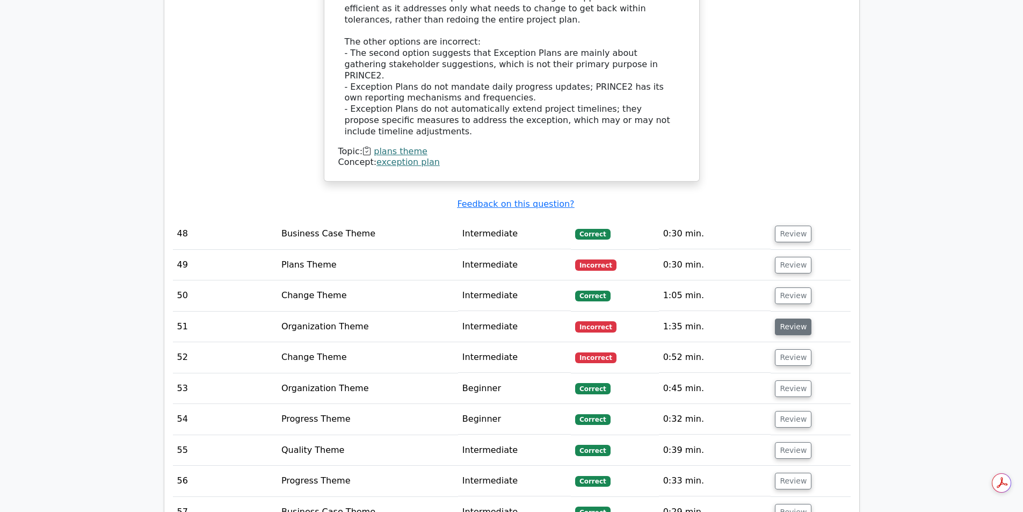
click at [784, 318] on button "Review" at bounding box center [793, 326] width 37 height 17
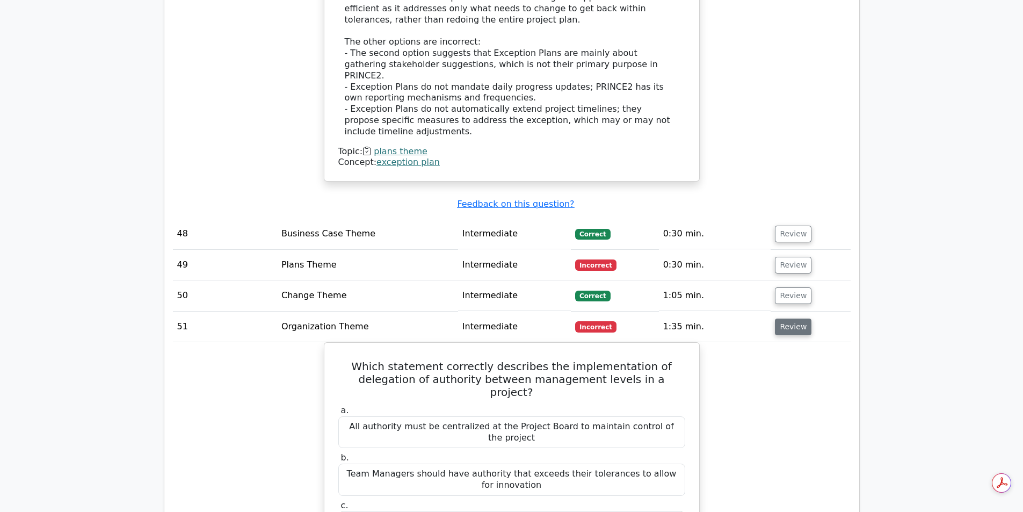
click at [784, 318] on button "Review" at bounding box center [793, 326] width 37 height 17
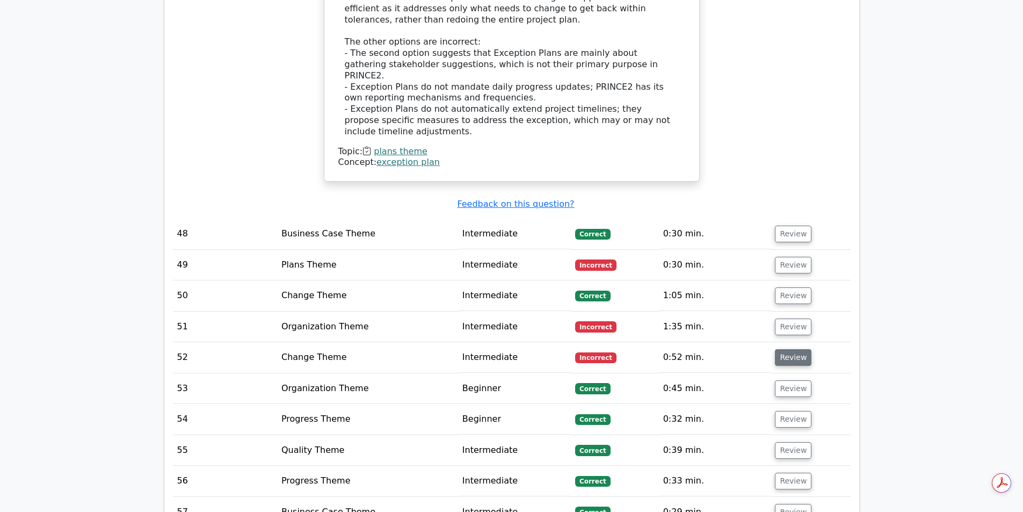
click at [786, 349] on button "Review" at bounding box center [793, 357] width 37 height 17
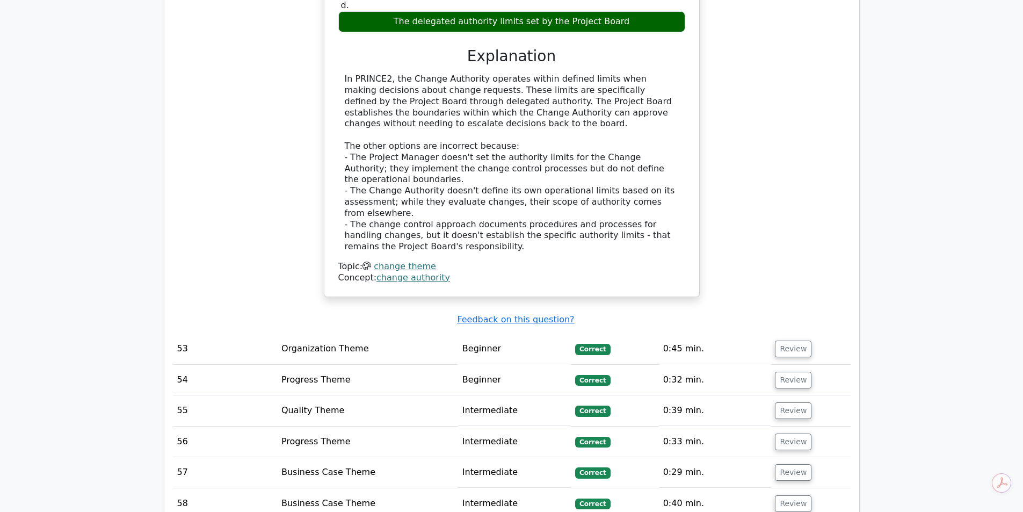
scroll to position [5235, 0]
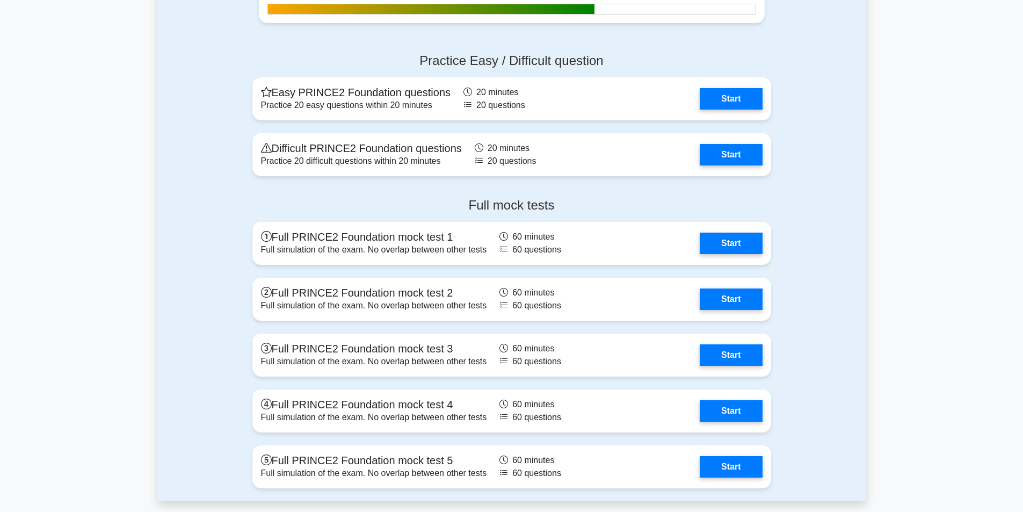
scroll to position [1263, 0]
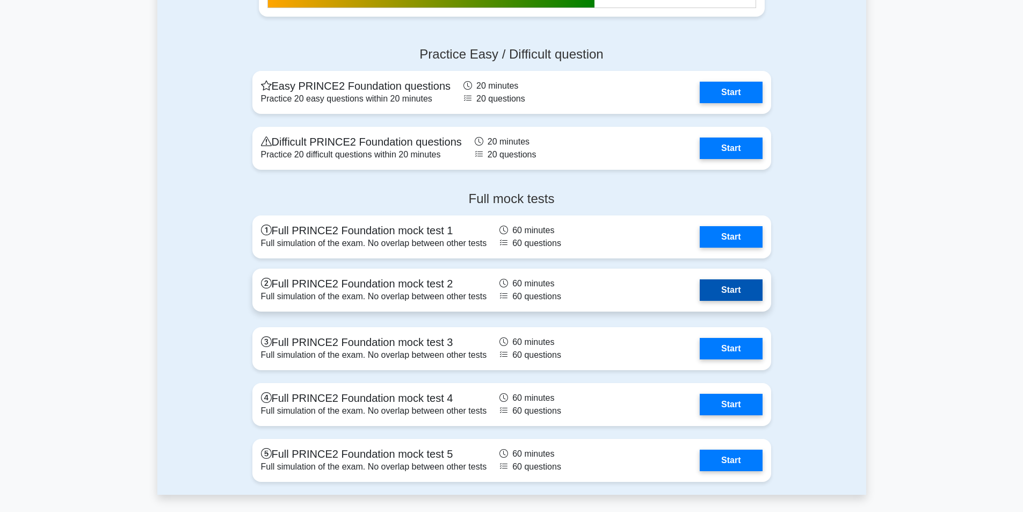
click at [718, 287] on link "Start" at bounding box center [731, 289] width 62 height 21
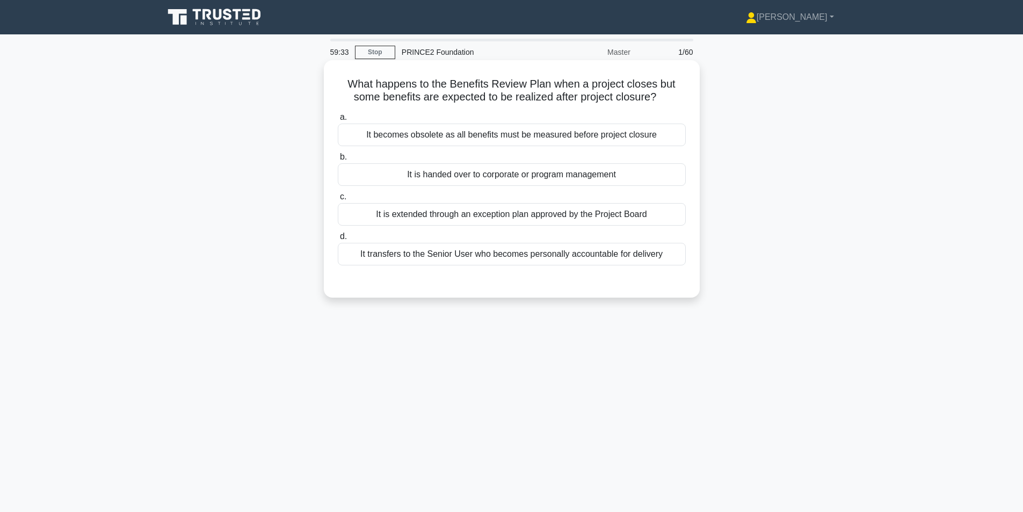
click at [524, 256] on div "It transfers to the Senior User who becomes personally accountable for delivery" at bounding box center [512, 254] width 348 height 23
click at [338, 240] on input "d. It transfers to the Senior User who becomes personally accountable for deliv…" at bounding box center [338, 236] width 0 height 7
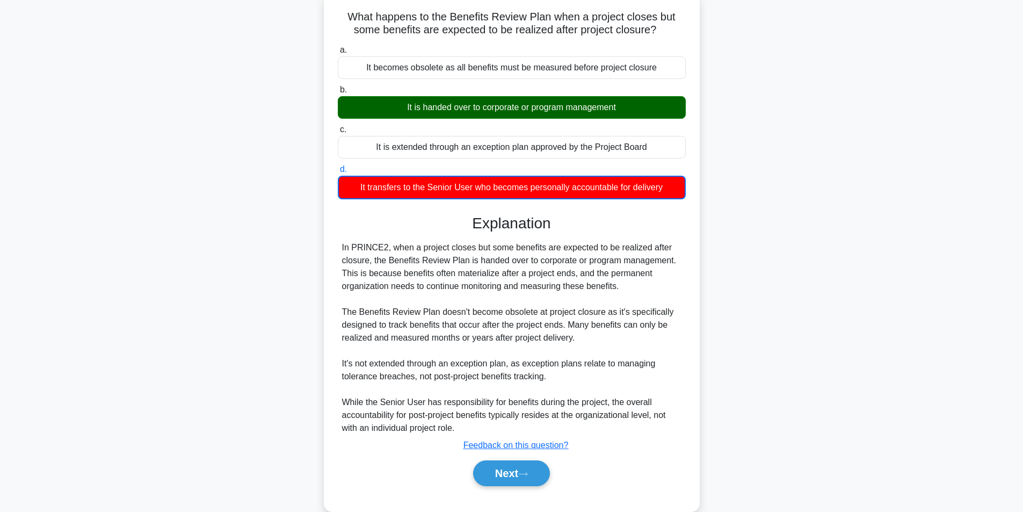
scroll to position [88, 0]
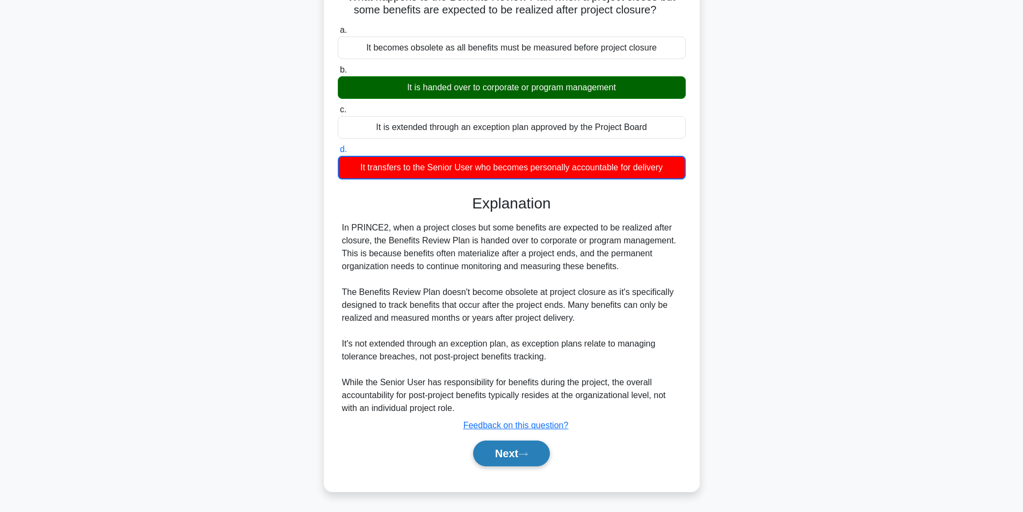
click at [492, 445] on button "Next" at bounding box center [511, 453] width 77 height 26
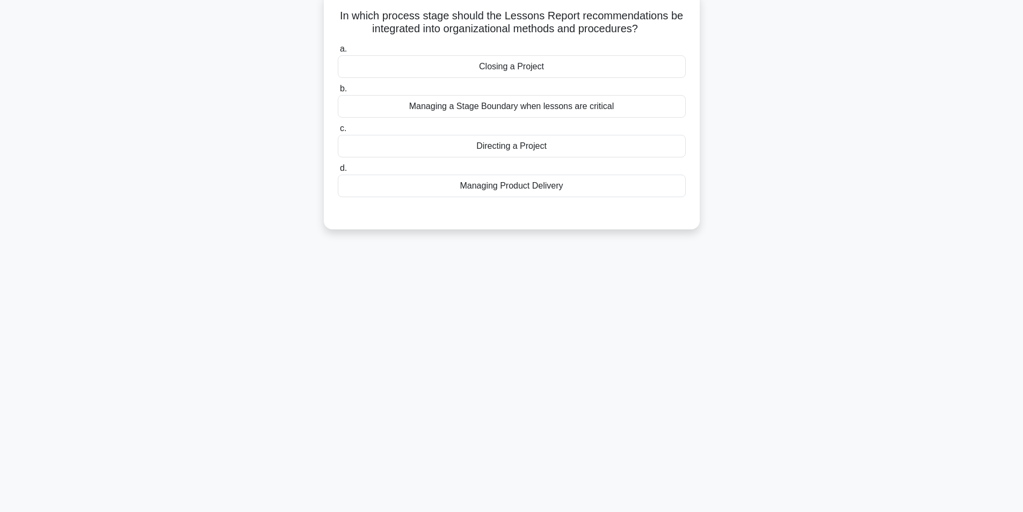
click at [473, 185] on div "Managing Product Delivery" at bounding box center [512, 186] width 348 height 23
click at [338, 172] on input "d. Managing Product Delivery" at bounding box center [338, 168] width 0 height 7
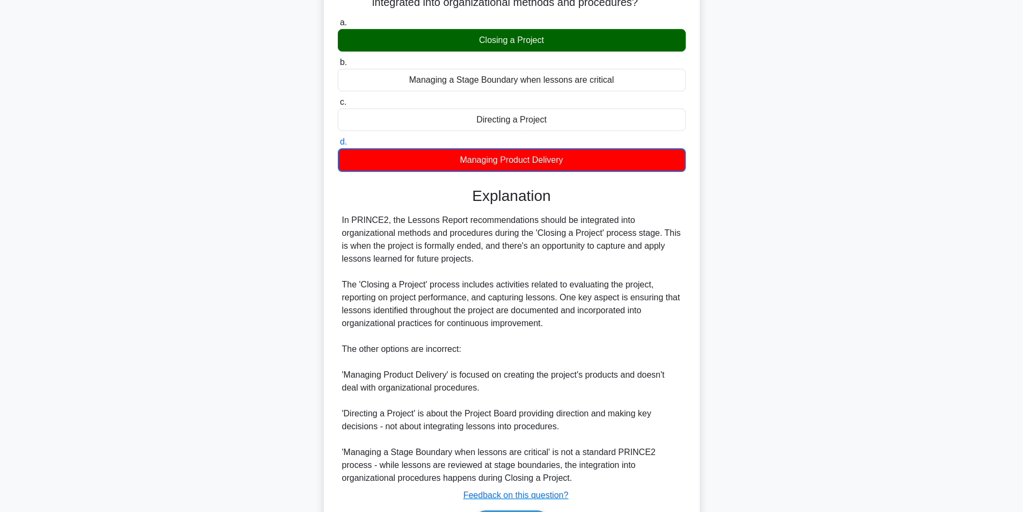
scroll to position [165, 0]
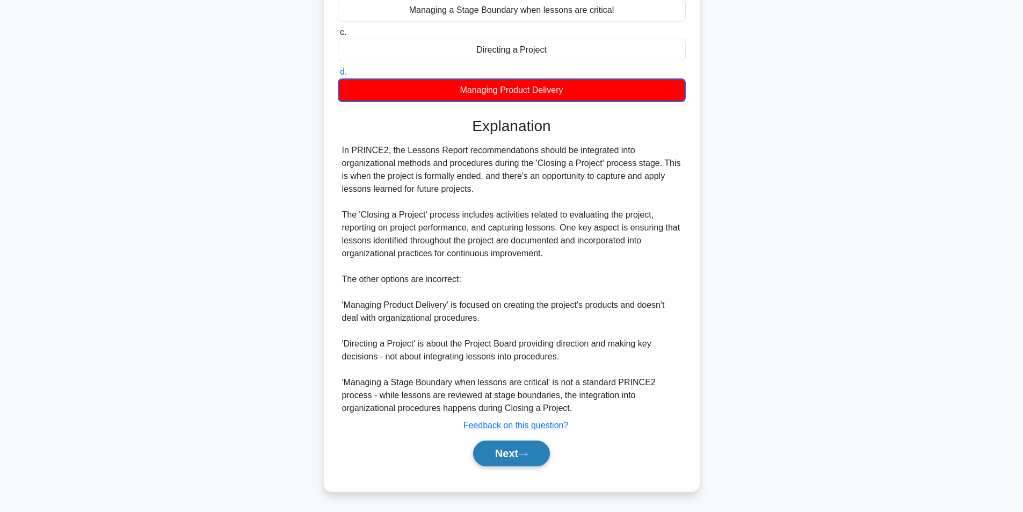
click at [509, 453] on button "Next" at bounding box center [511, 453] width 77 height 26
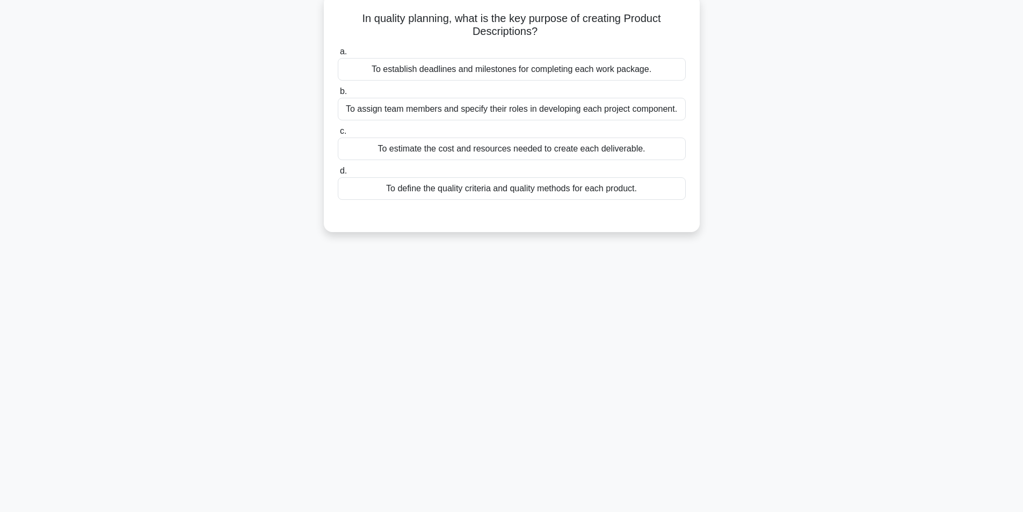
click at [509, 453] on div "58:36 Stop PRINCE2 Foundation Master 3/60 In quality planning, what is the key …" at bounding box center [511, 238] width 709 height 537
click at [585, 191] on div "To define the quality criteria and quality methods for each product." at bounding box center [512, 186] width 348 height 23
click at [338, 172] on input "d. To define the quality criteria and quality methods for each product." at bounding box center [338, 168] width 0 height 7
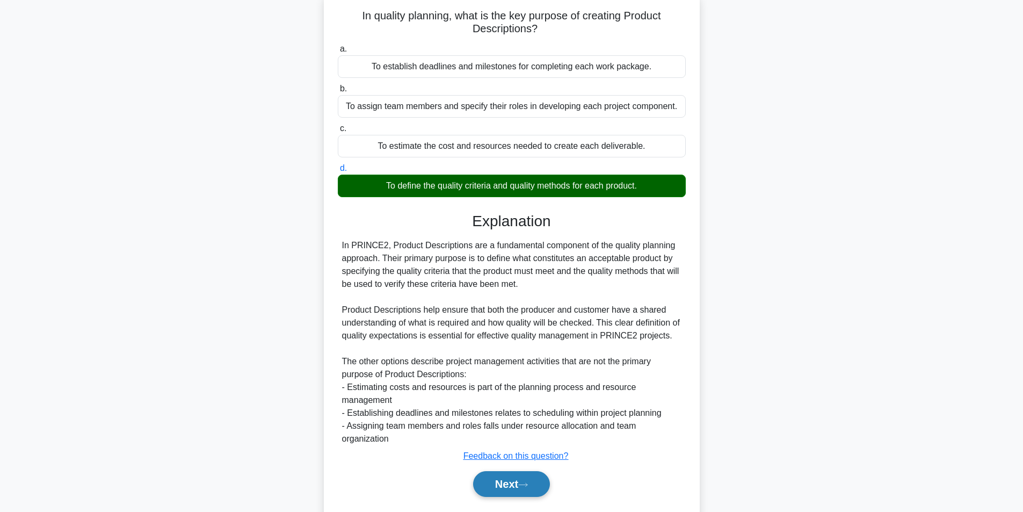
click at [487, 486] on button "Next" at bounding box center [511, 484] width 77 height 26
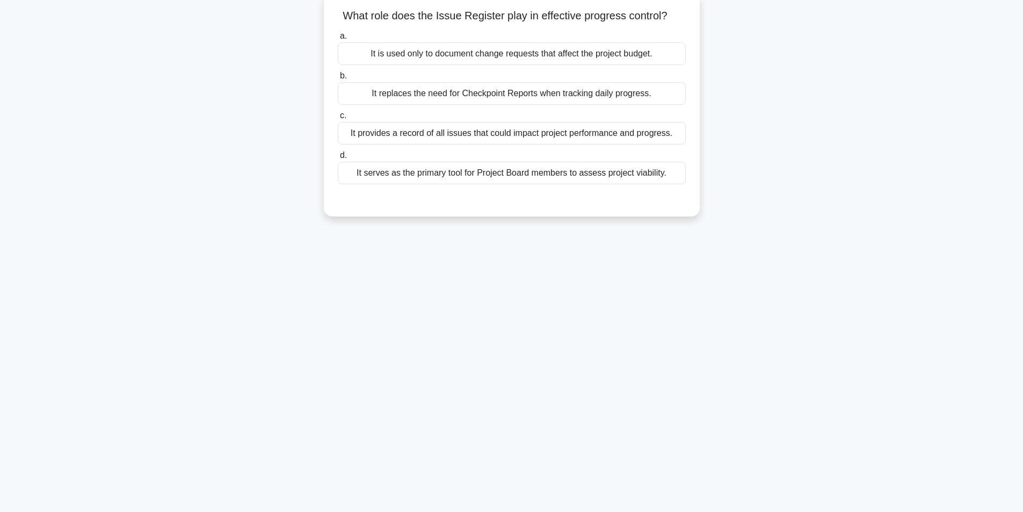
click at [587, 136] on div "It provides a record of all issues that could impact project performance and pr…" at bounding box center [512, 133] width 348 height 23
click at [338, 119] on input "c. It provides a record of all issues that could impact project performance and…" at bounding box center [338, 115] width 0 height 7
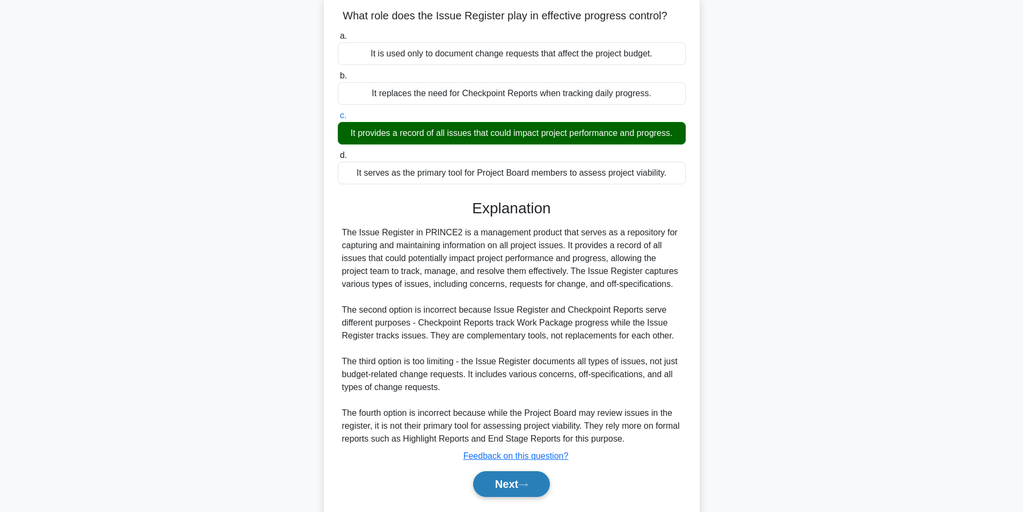
click at [491, 482] on button "Next" at bounding box center [511, 484] width 77 height 26
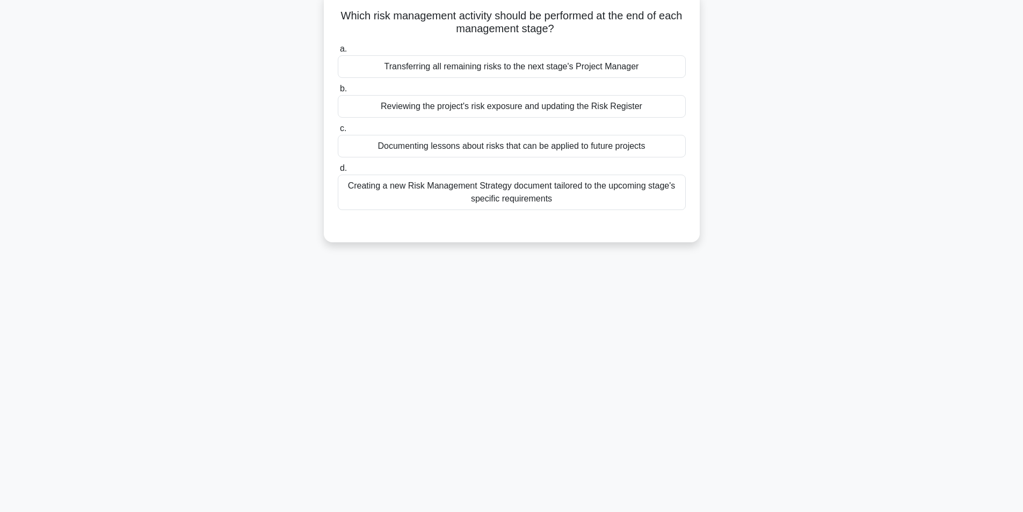
click at [517, 105] on div "Reviewing the project's risk exposure and updating the Risk Register" at bounding box center [512, 106] width 348 height 23
click at [338, 92] on input "b. Reviewing the project's risk exposure and updating the Risk Register" at bounding box center [338, 88] width 0 height 7
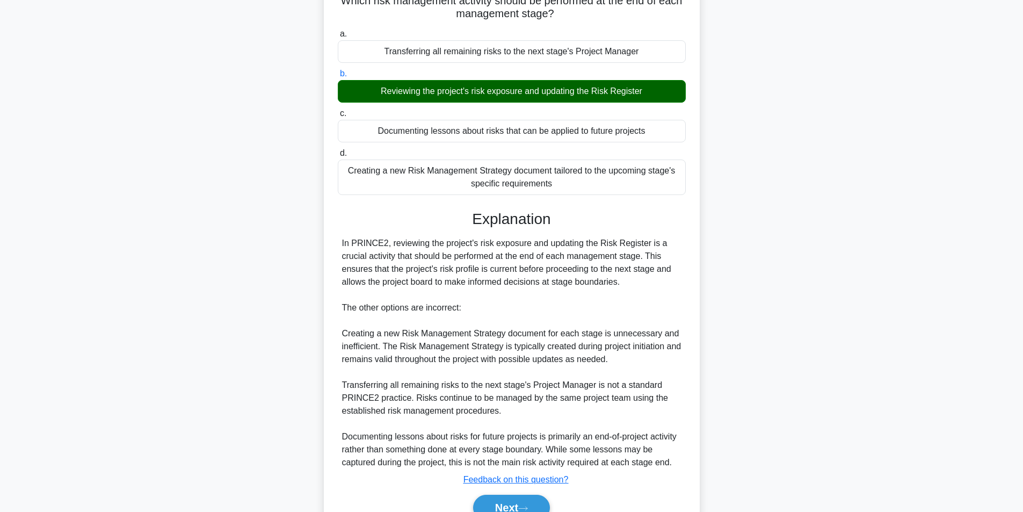
scroll to position [138, 0]
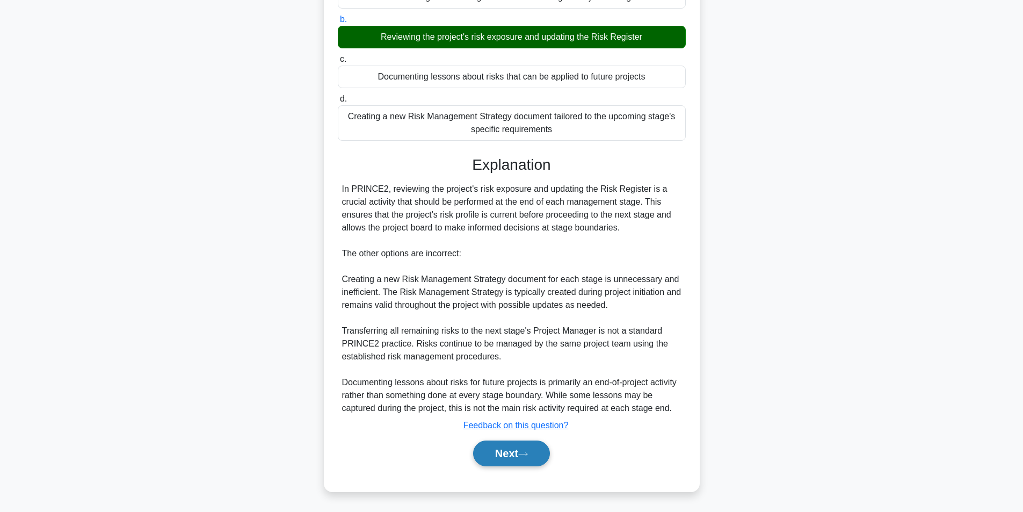
click at [511, 447] on button "Next" at bounding box center [511, 453] width 77 height 26
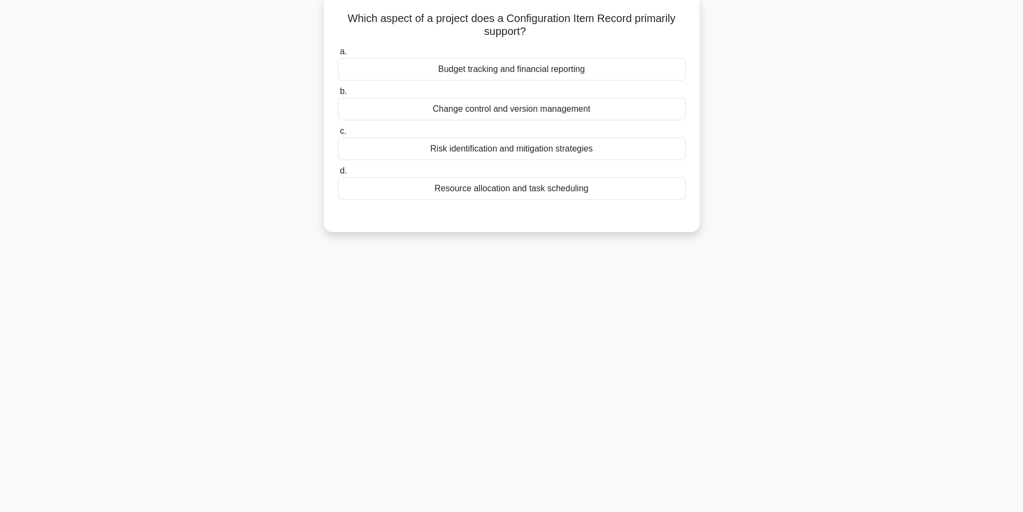
scroll to position [68, 0]
click at [507, 105] on div "Change control and version management" at bounding box center [512, 106] width 348 height 23
click at [338, 92] on input "b. Change control and version management" at bounding box center [338, 88] width 0 height 7
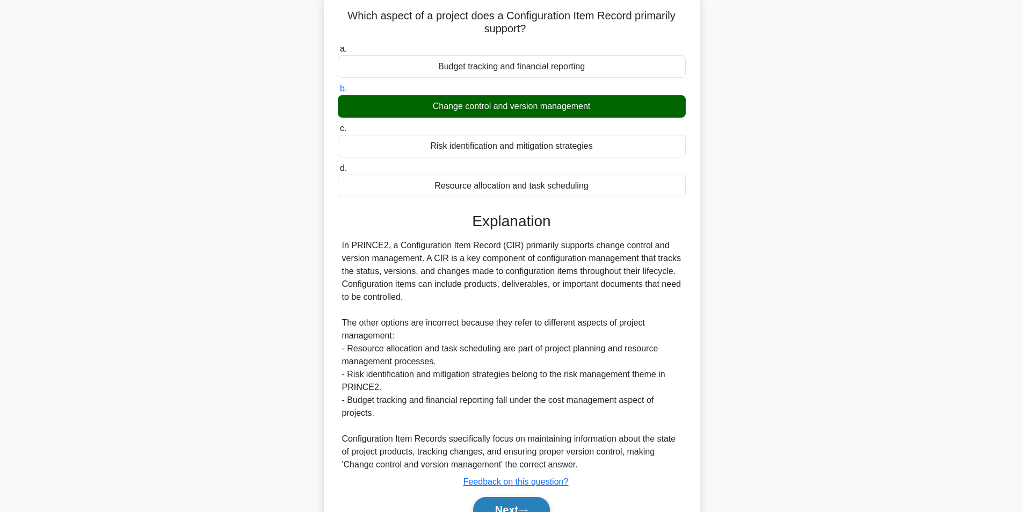
click at [507, 501] on button "Next" at bounding box center [511, 510] width 77 height 26
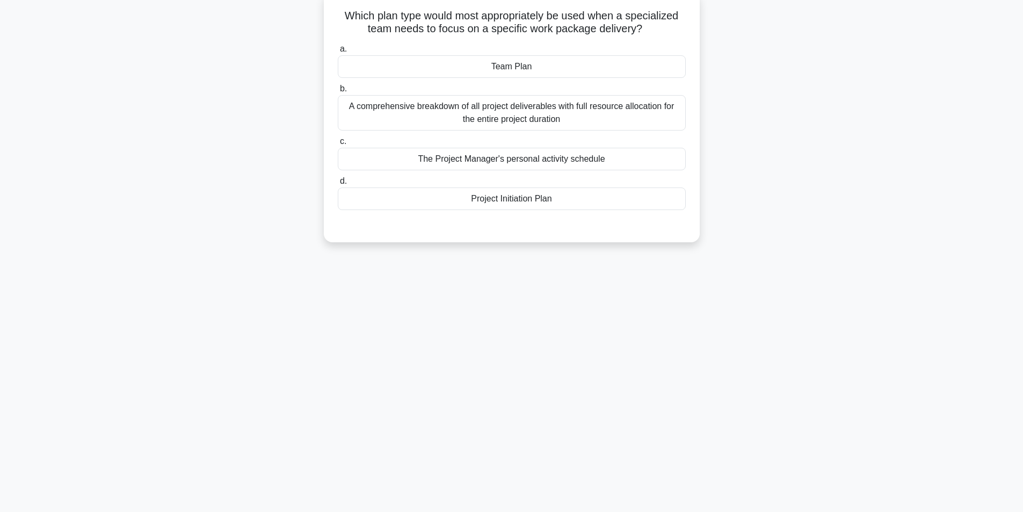
click at [510, 71] on div "Team Plan" at bounding box center [512, 66] width 348 height 23
click at [338, 53] on input "a. Team Plan" at bounding box center [338, 49] width 0 height 7
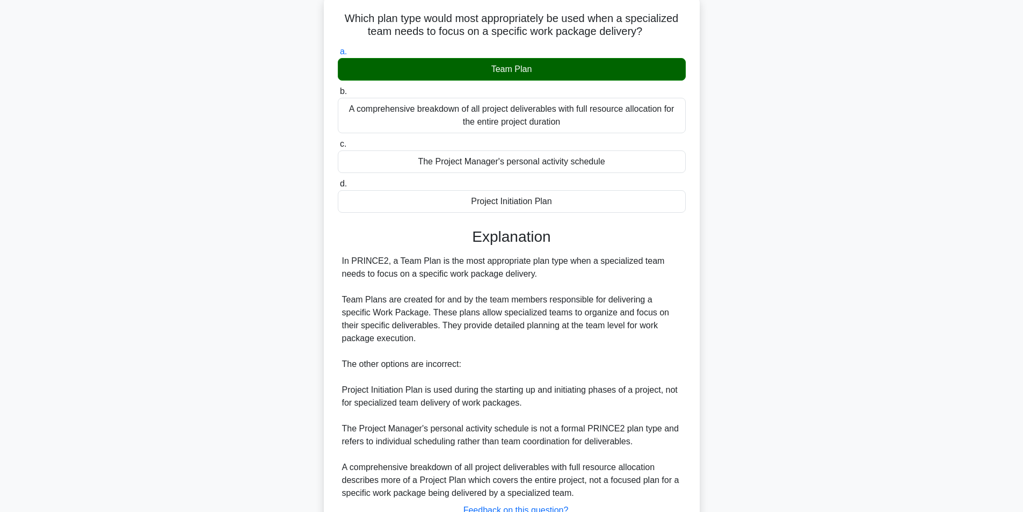
scroll to position [151, 0]
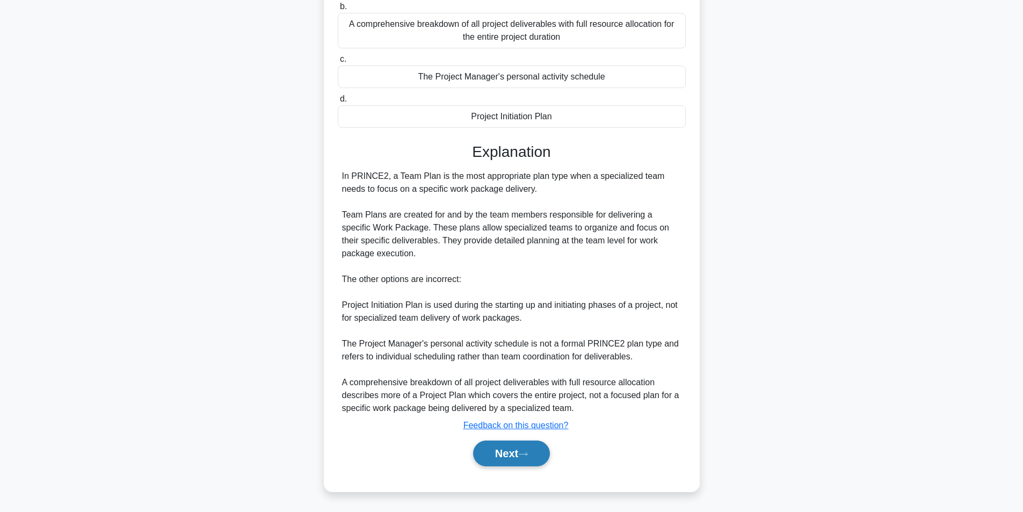
click at [524, 451] on button "Next" at bounding box center [511, 453] width 77 height 26
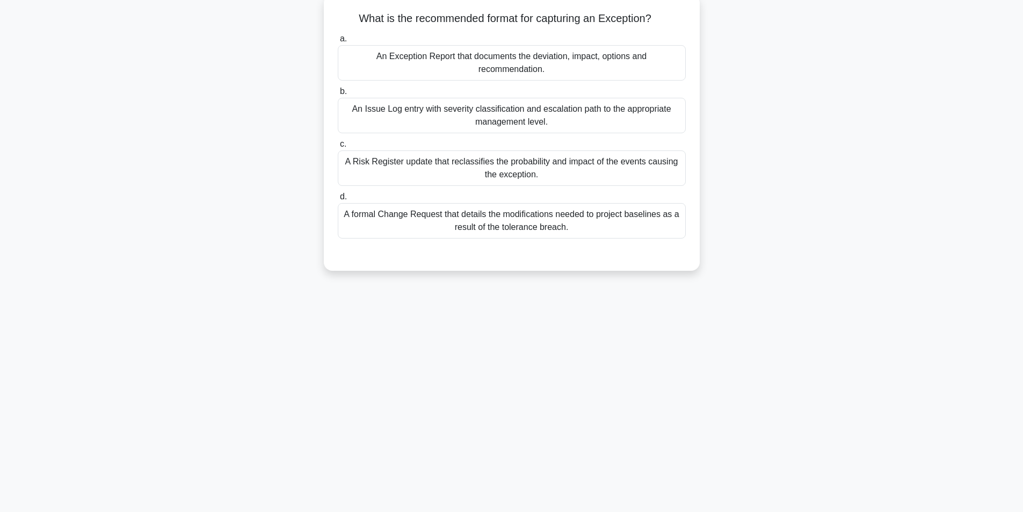
scroll to position [68, 0]
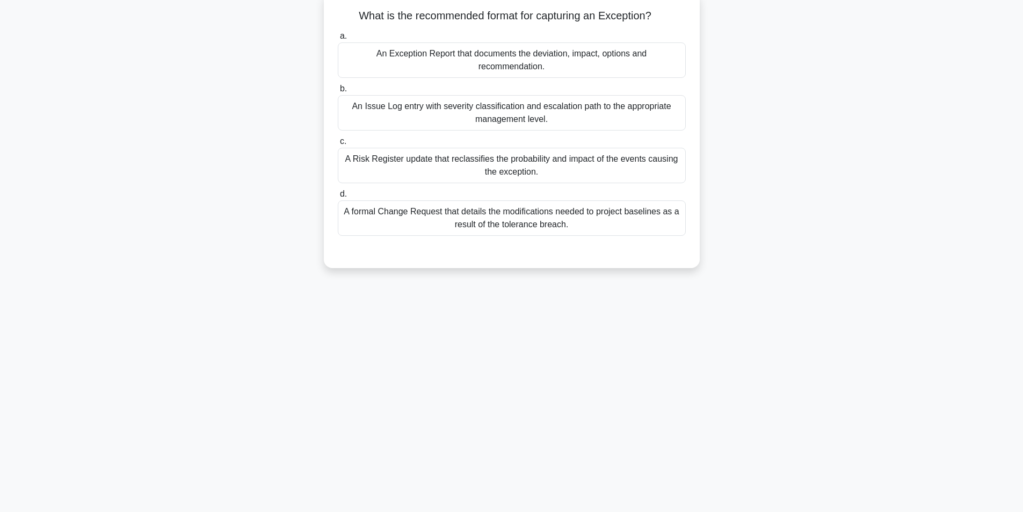
click at [517, 59] on div "An Exception Report that documents the deviation, impact, options and recommend…" at bounding box center [512, 59] width 348 height 35
click at [338, 40] on input "a. An Exception Report that documents the deviation, impact, options and recomm…" at bounding box center [338, 36] width 0 height 7
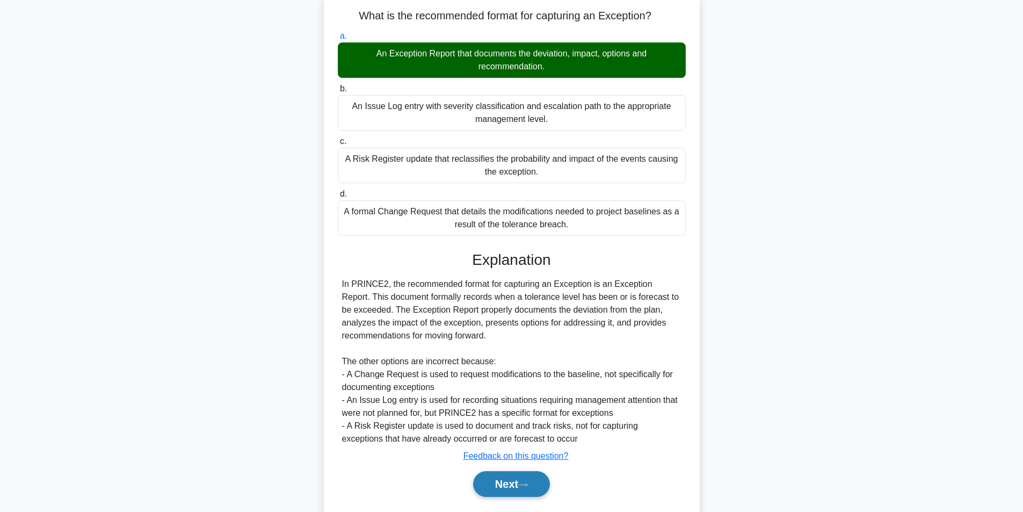
click at [497, 480] on button "Next" at bounding box center [511, 484] width 77 height 26
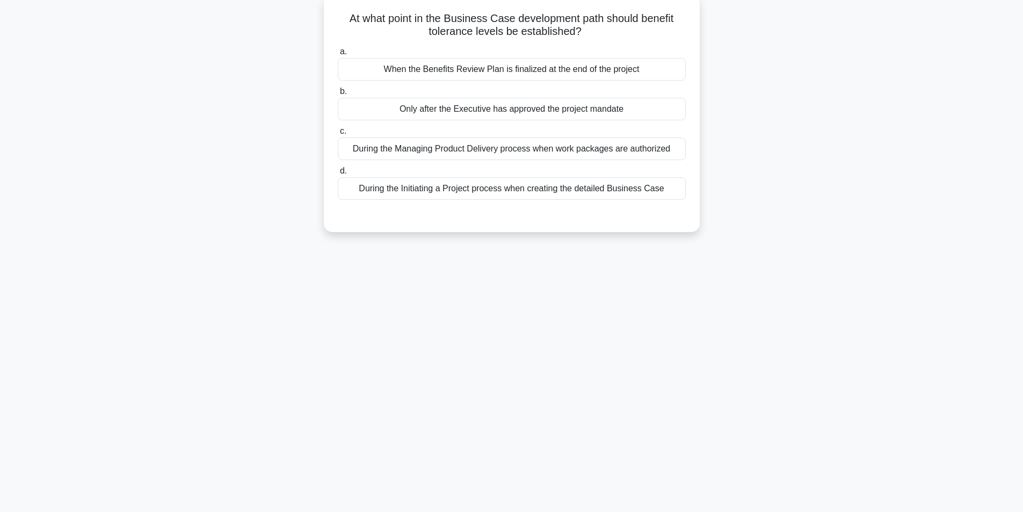
drag, startPoint x: 471, startPoint y: 148, endPoint x: 444, endPoint y: 282, distance: 137.0
click at [444, 282] on div "54:29 Stop PRINCE2 Foundation Master 9/60 At what point in the Business Case de…" at bounding box center [511, 238] width 709 height 537
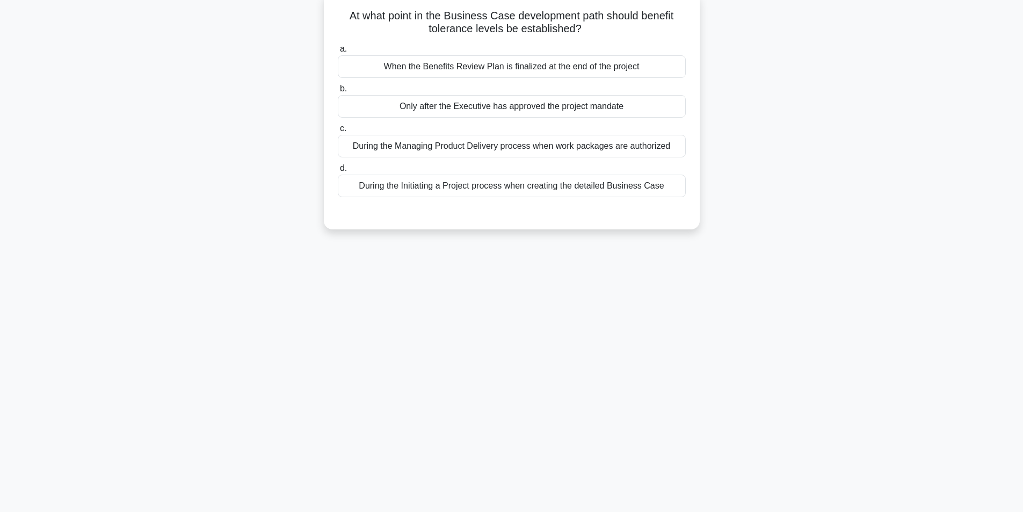
click at [498, 146] on div "During the Managing Product Delivery process when work packages are authorized" at bounding box center [512, 146] width 348 height 23
click at [338, 132] on input "c. During the Managing Product Delivery process when work packages are authoriz…" at bounding box center [338, 128] width 0 height 7
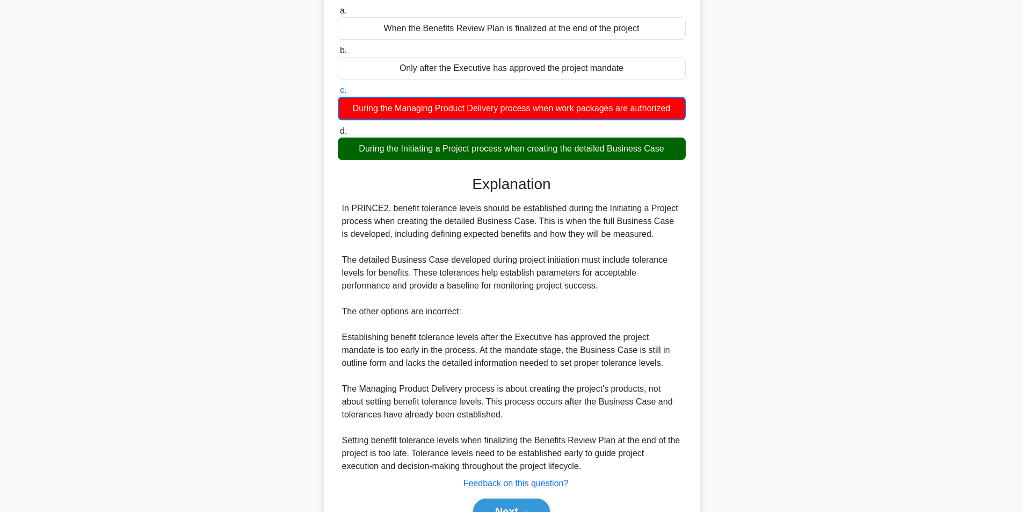
scroll to position [165, 0]
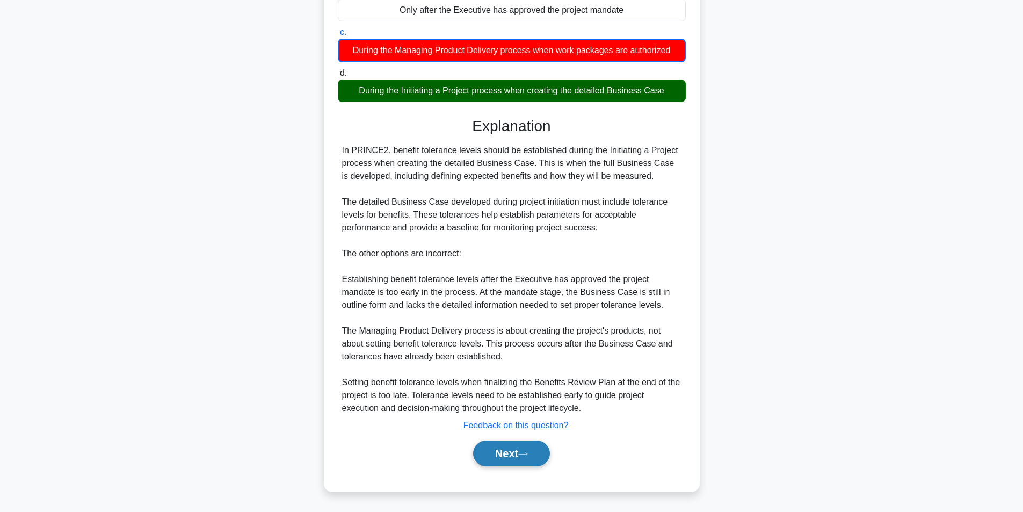
click at [520, 454] on button "Next" at bounding box center [511, 453] width 77 height 26
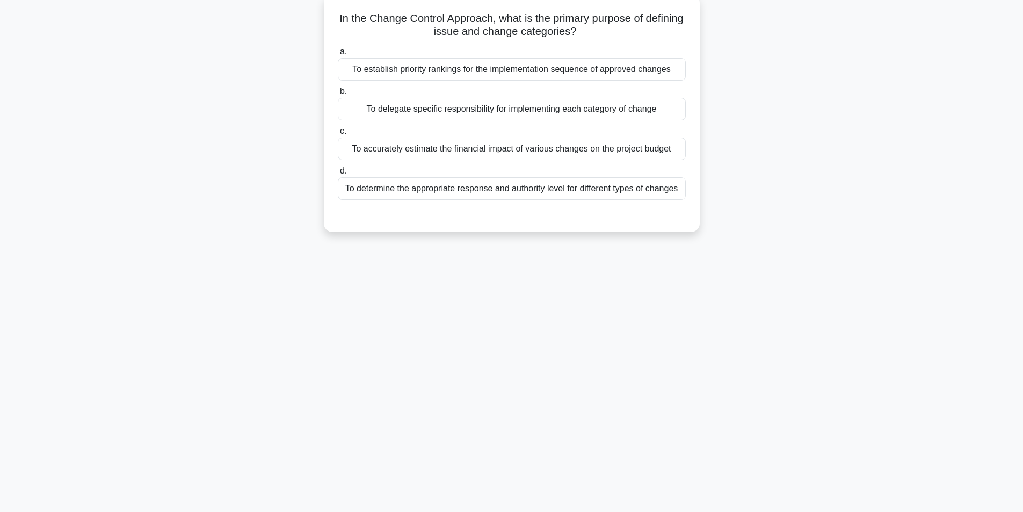
scroll to position [68, 0]
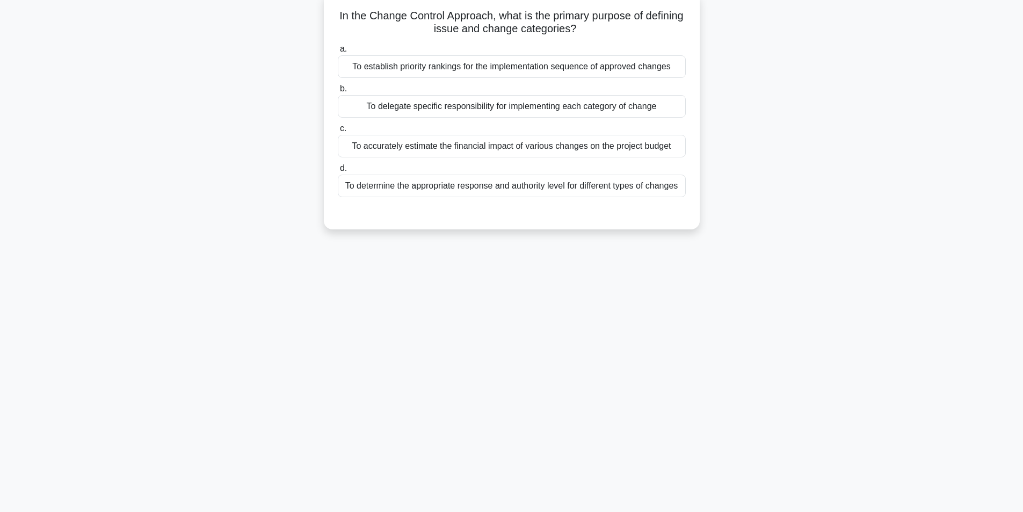
click at [556, 64] on div "To establish priority rankings for the implementation sequence of approved chan…" at bounding box center [512, 66] width 348 height 23
click at [338, 53] on input "a. To establish priority rankings for the implementation sequence of approved c…" at bounding box center [338, 49] width 0 height 7
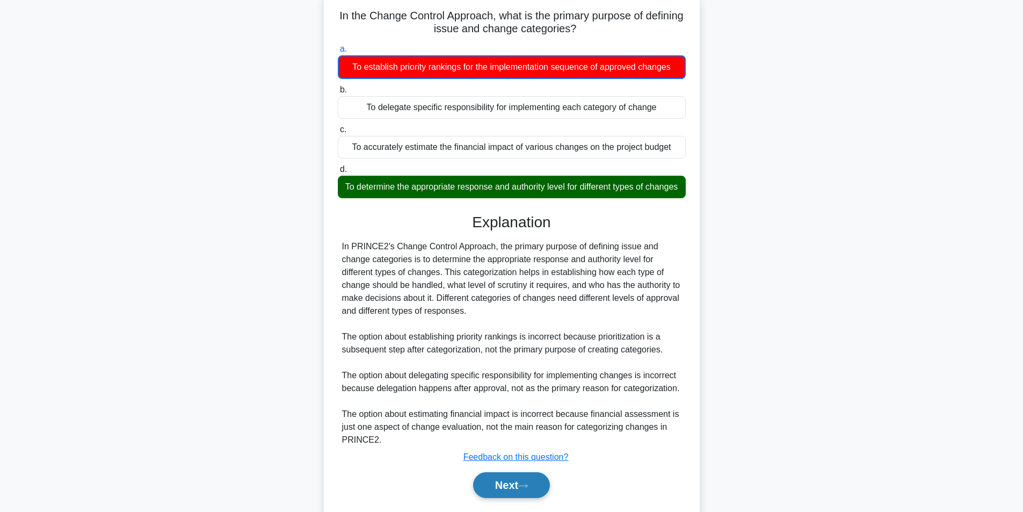
click at [502, 497] on button "Next" at bounding box center [511, 485] width 77 height 26
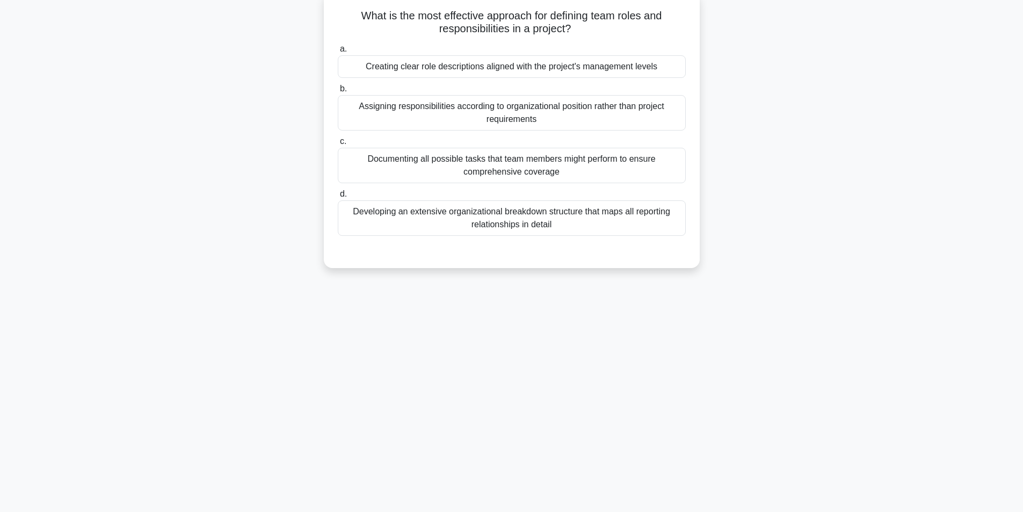
click at [496, 66] on div "Creating clear role descriptions aligned with the project's management levels" at bounding box center [512, 66] width 348 height 23
click at [338, 53] on input "a. Creating clear role descriptions aligned with the project's management levels" at bounding box center [338, 49] width 0 height 7
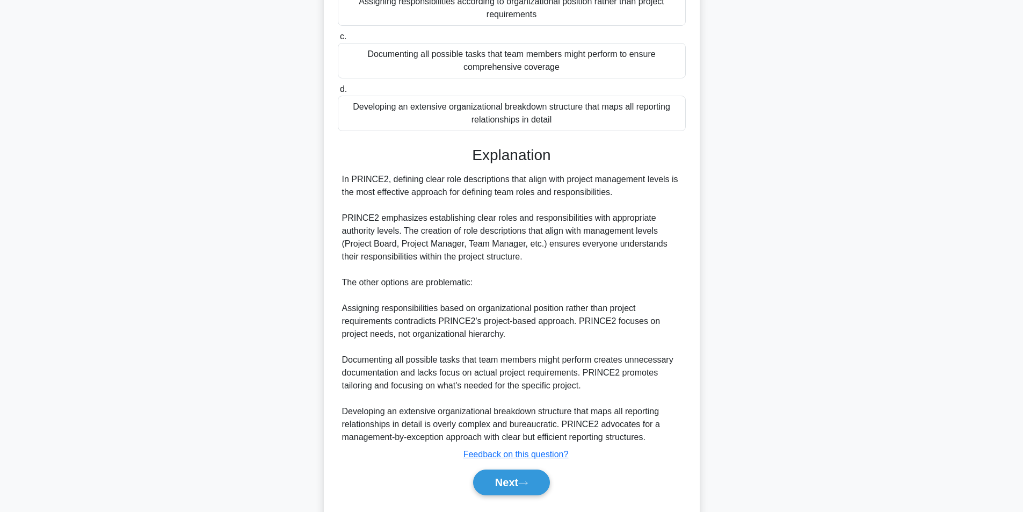
scroll to position [193, 0]
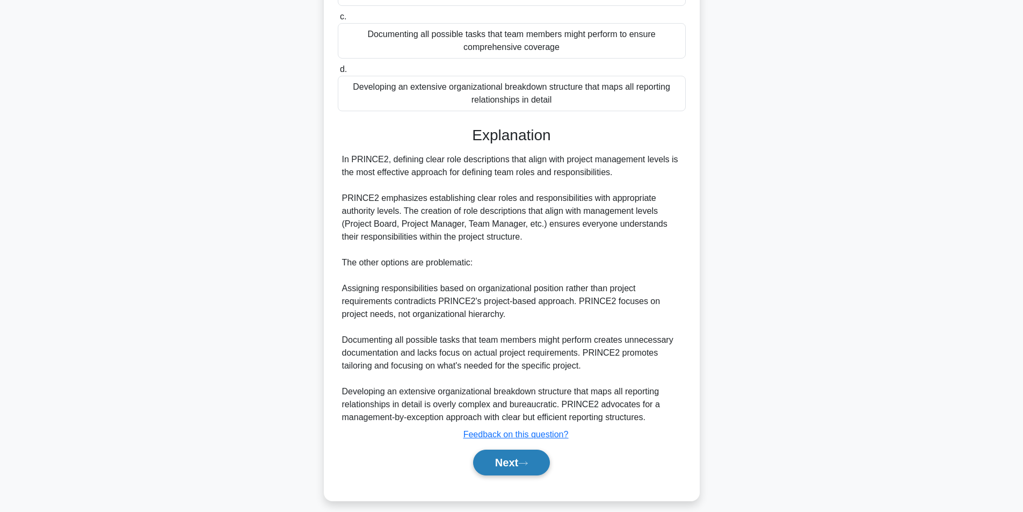
click at [519, 462] on button "Next" at bounding box center [511, 462] width 77 height 26
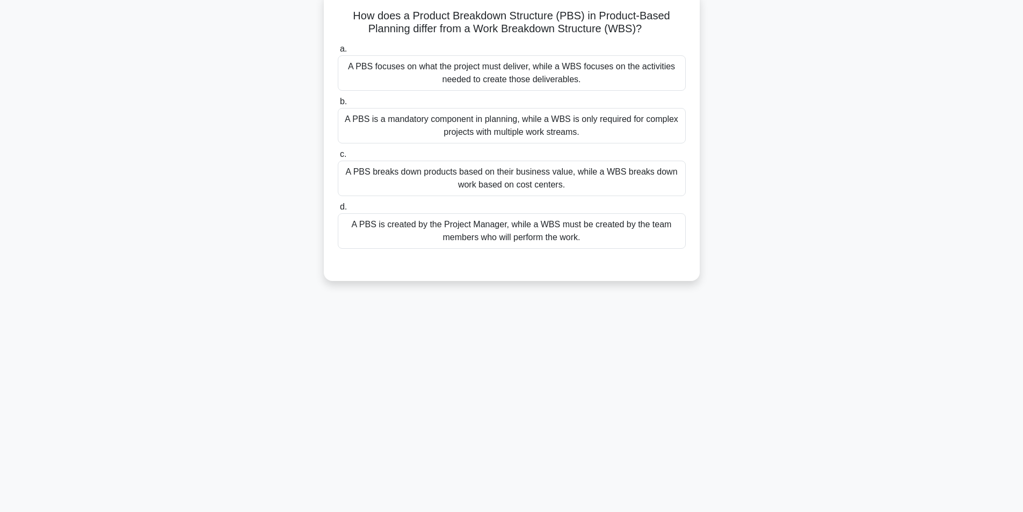
click at [491, 78] on div "A PBS focuses on what the project must deliver, while a WBS focuses on the acti…" at bounding box center [512, 72] width 348 height 35
click at [338, 53] on input "a. A PBS focuses on what the project must deliver, while a WBS focuses on the a…" at bounding box center [338, 49] width 0 height 7
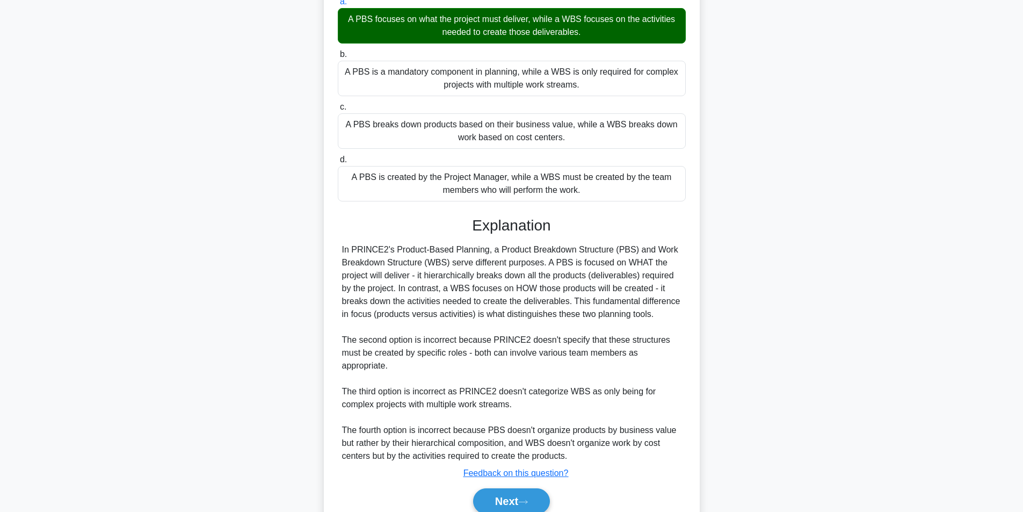
scroll to position [164, 0]
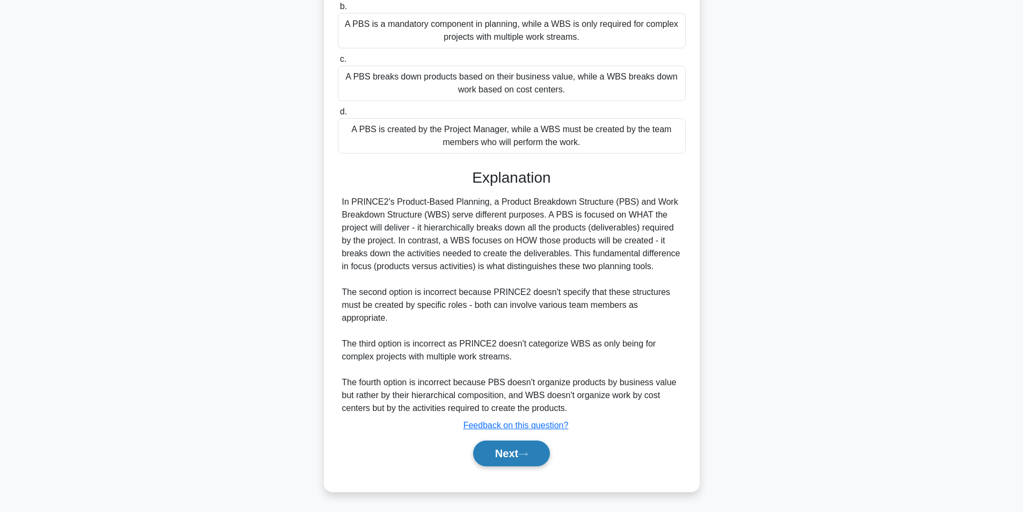
click at [504, 446] on button "Next" at bounding box center [511, 453] width 77 height 26
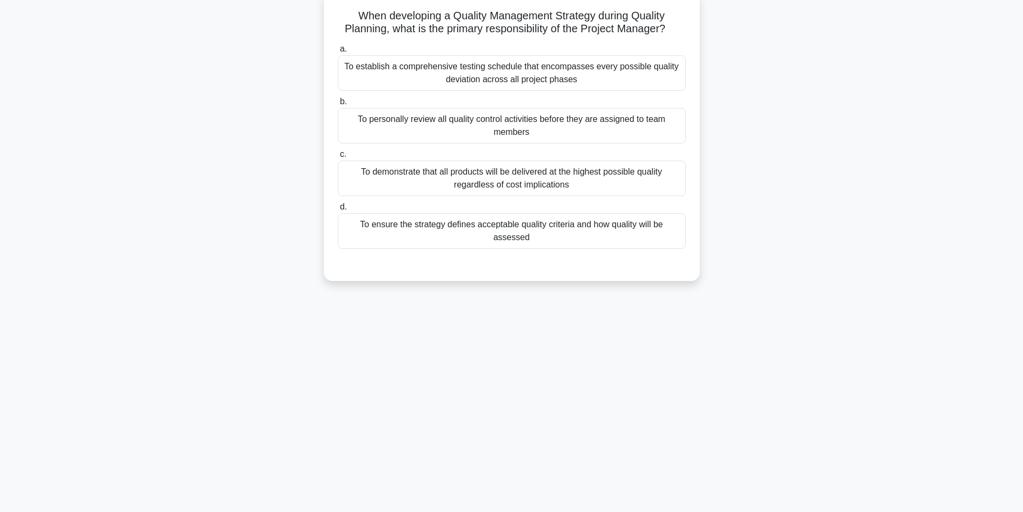
click at [506, 228] on div "To ensure the strategy defines acceptable quality criteria and how quality will…" at bounding box center [512, 230] width 348 height 35
click at [338, 210] on input "d. To ensure the strategy defines acceptable quality criteria and how quality w…" at bounding box center [338, 207] width 0 height 7
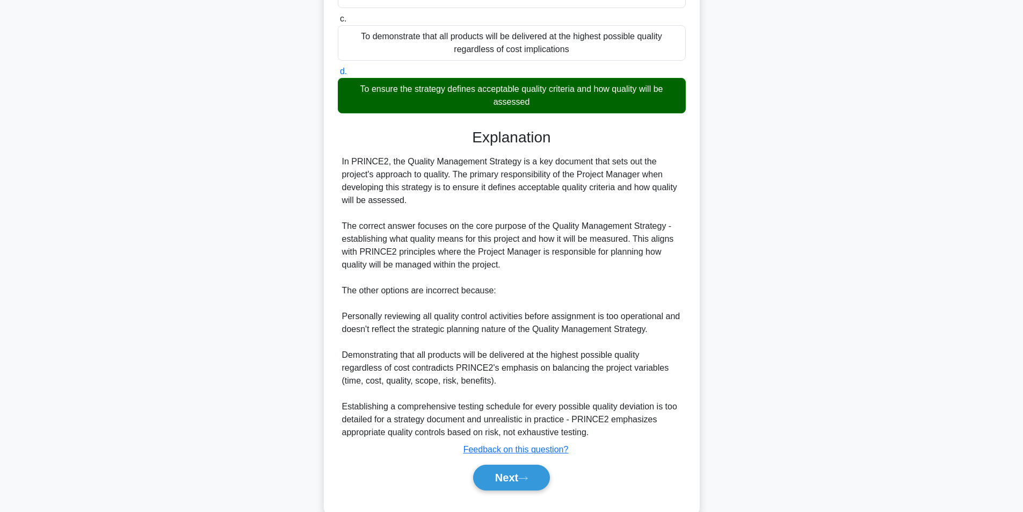
scroll to position [228, 0]
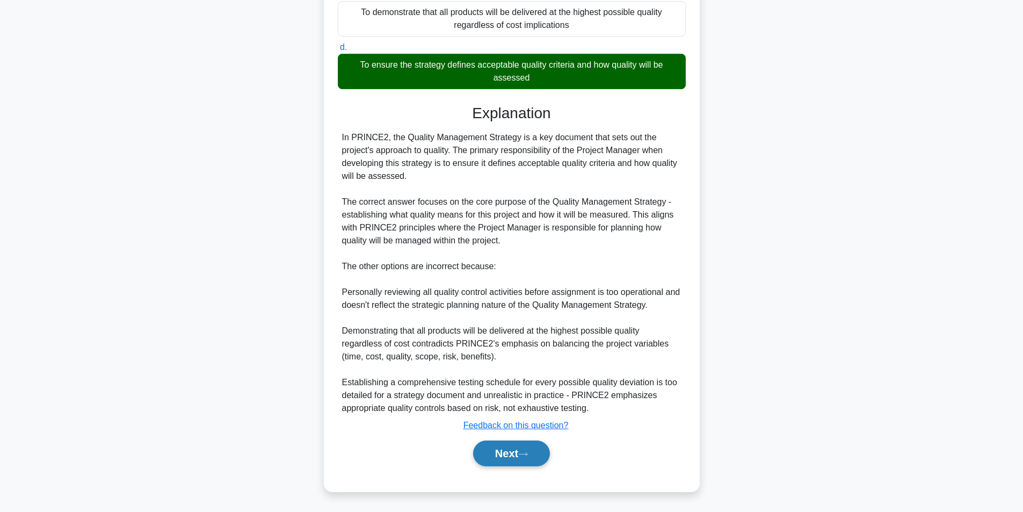
click at [524, 453] on icon at bounding box center [523, 454] width 10 height 6
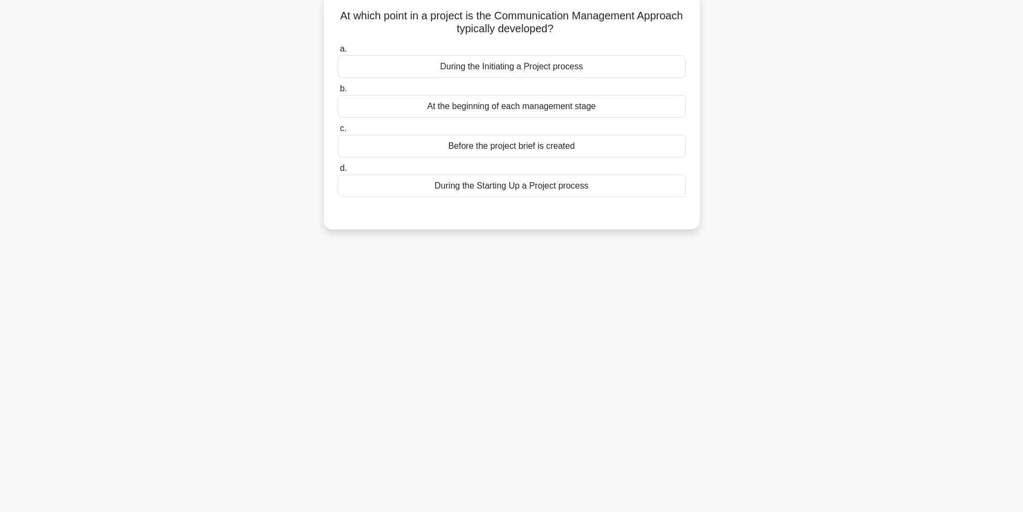
click at [471, 66] on div "During the Initiating a Project process" at bounding box center [512, 66] width 348 height 23
click at [338, 53] on input "a. During the Initiating a Project process" at bounding box center [338, 49] width 0 height 7
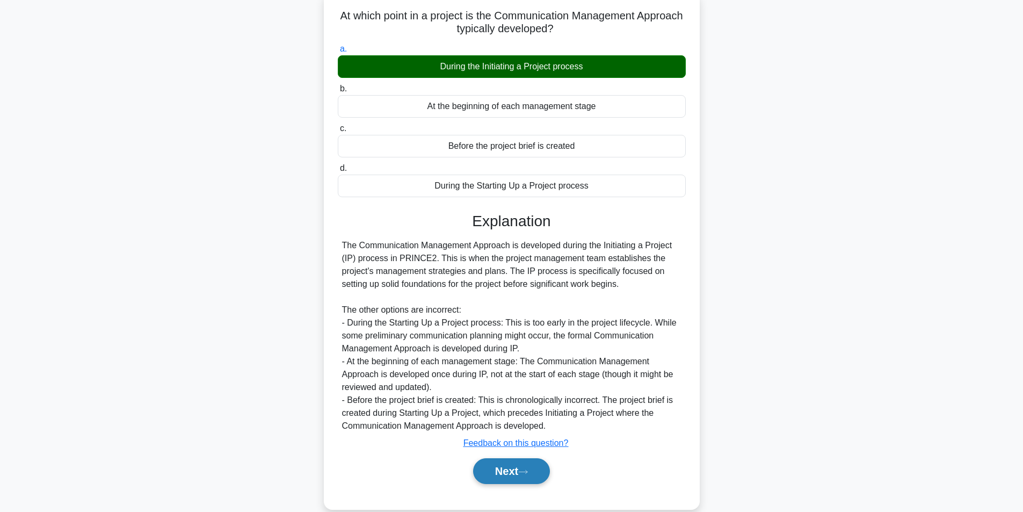
click at [503, 468] on button "Next" at bounding box center [511, 471] width 77 height 26
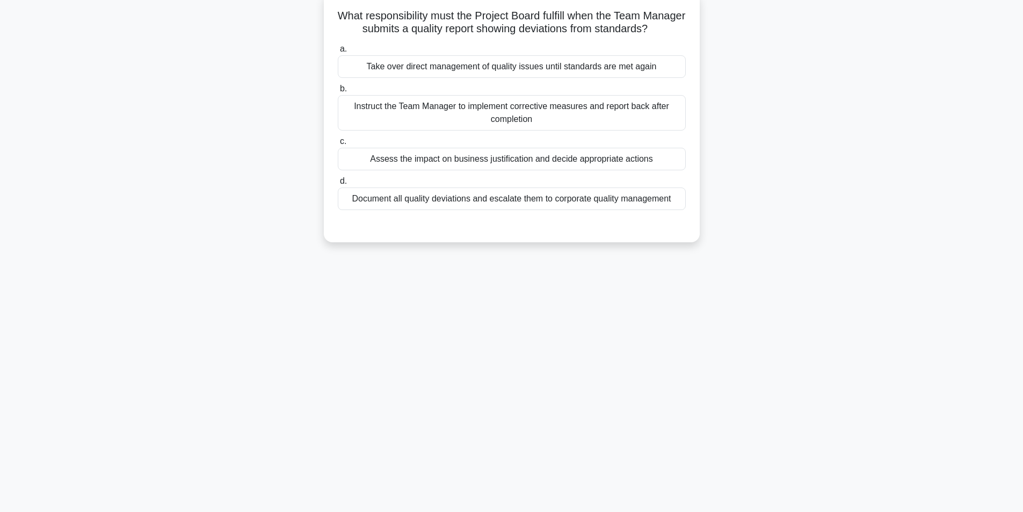
click at [478, 165] on div "Assess the impact on business justification and decide appropriate actions" at bounding box center [512, 159] width 348 height 23
click at [338, 145] on input "c. Assess the impact on business justification and decide appropriate actions" at bounding box center [338, 141] width 0 height 7
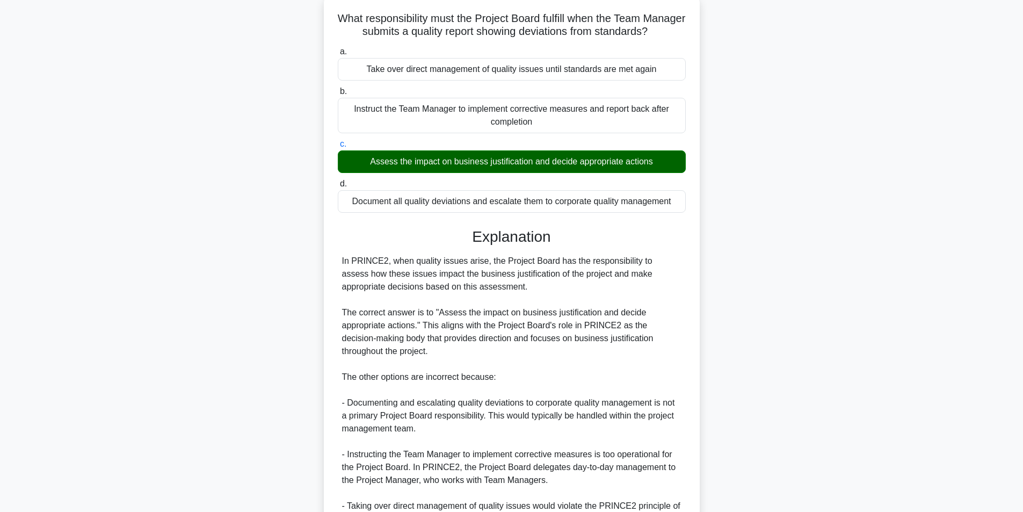
scroll to position [202, 0]
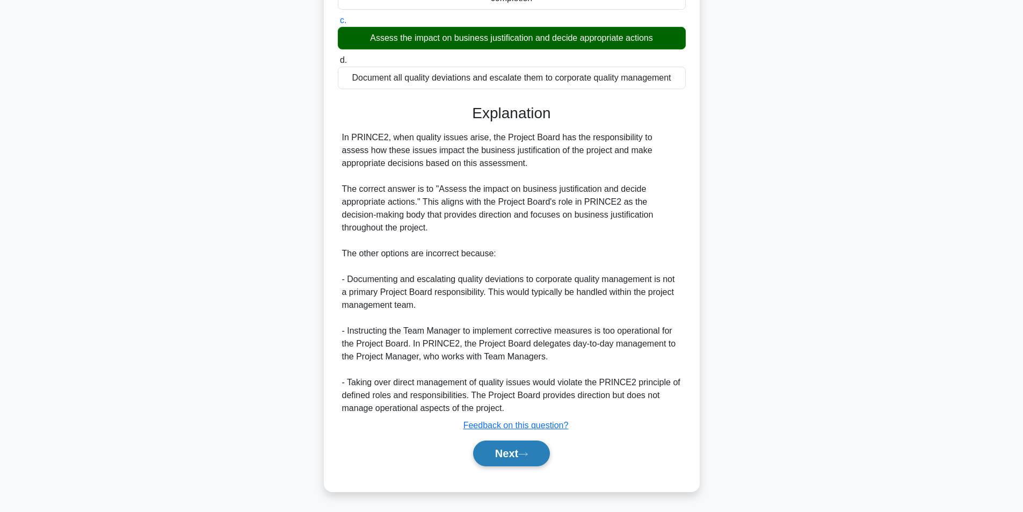
click at [512, 453] on button "Next" at bounding box center [511, 453] width 77 height 26
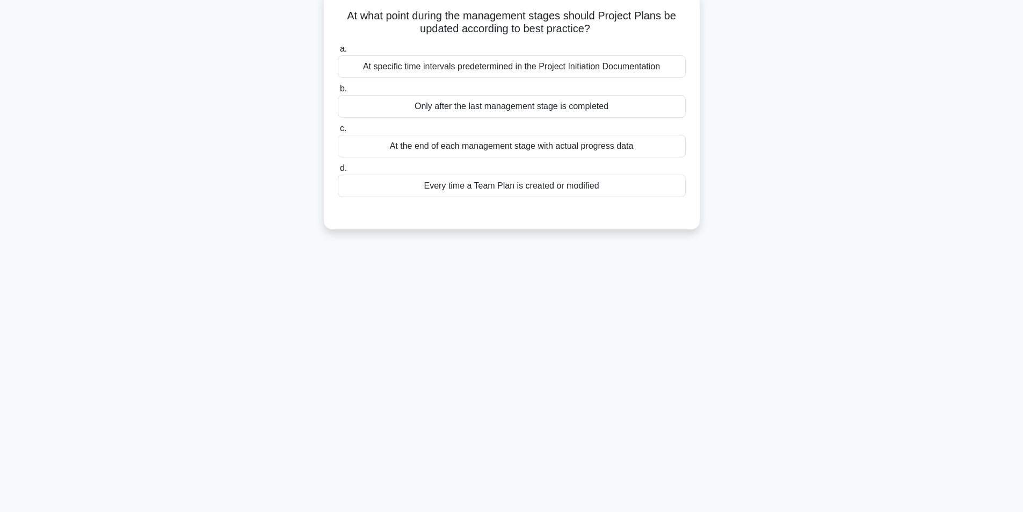
click at [536, 66] on div "At specific time intervals predetermined in the Project Initiation Documentation" at bounding box center [512, 66] width 348 height 23
click at [338, 53] on input "a. At specific time intervals predetermined in the Project Initiation Documenta…" at bounding box center [338, 49] width 0 height 7
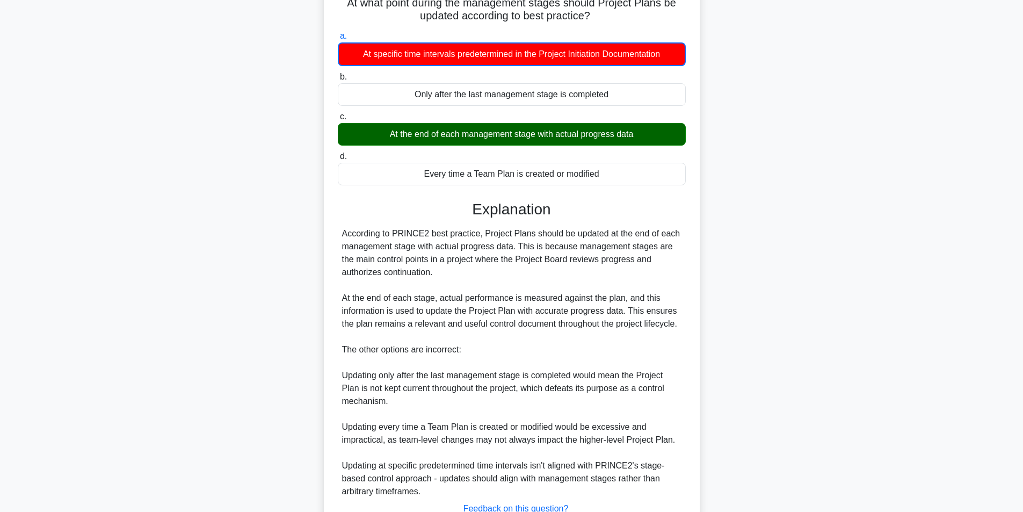
scroll to position [165, 0]
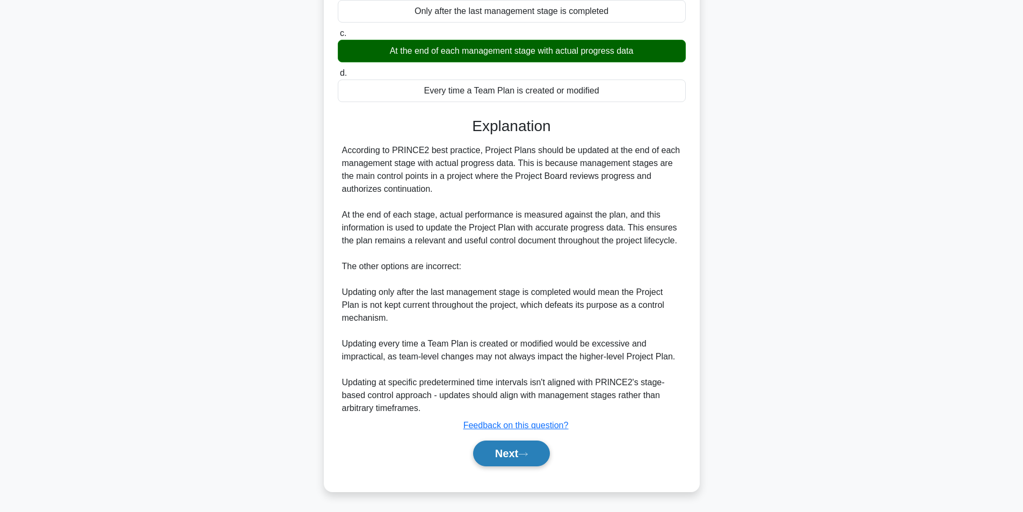
click at [502, 449] on button "Next" at bounding box center [511, 453] width 77 height 26
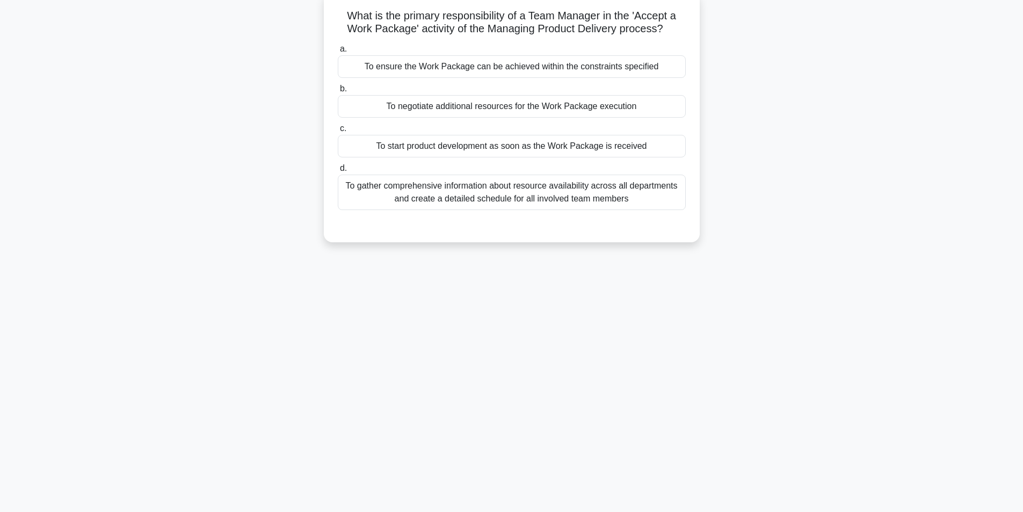
click at [500, 67] on div "To ensure the Work Package can be achieved within the constraints specified" at bounding box center [512, 66] width 348 height 23
click at [338, 53] on input "a. To ensure the Work Package can be achieved within the constraints specified" at bounding box center [338, 49] width 0 height 7
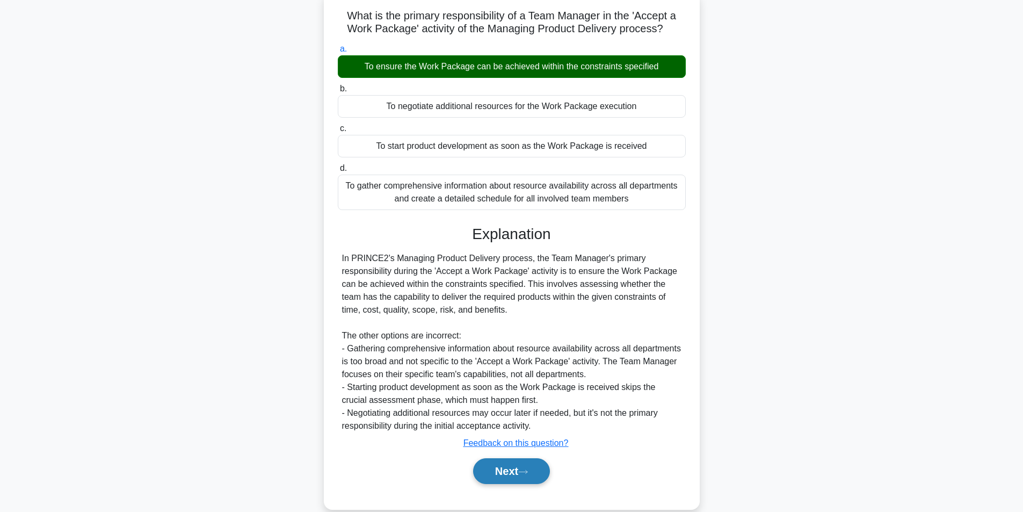
click at [527, 467] on button "Next" at bounding box center [511, 471] width 77 height 26
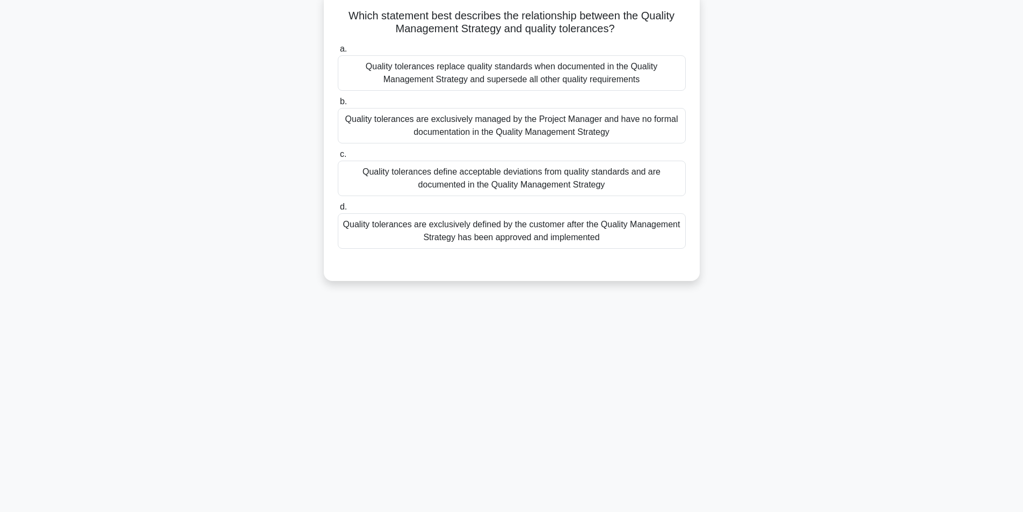
click at [455, 178] on div "Quality tolerances define acceptable deviations from quality standards and are …" at bounding box center [512, 178] width 348 height 35
click at [338, 158] on input "c. Quality tolerances define acceptable deviations from quality standards and a…" at bounding box center [338, 154] width 0 height 7
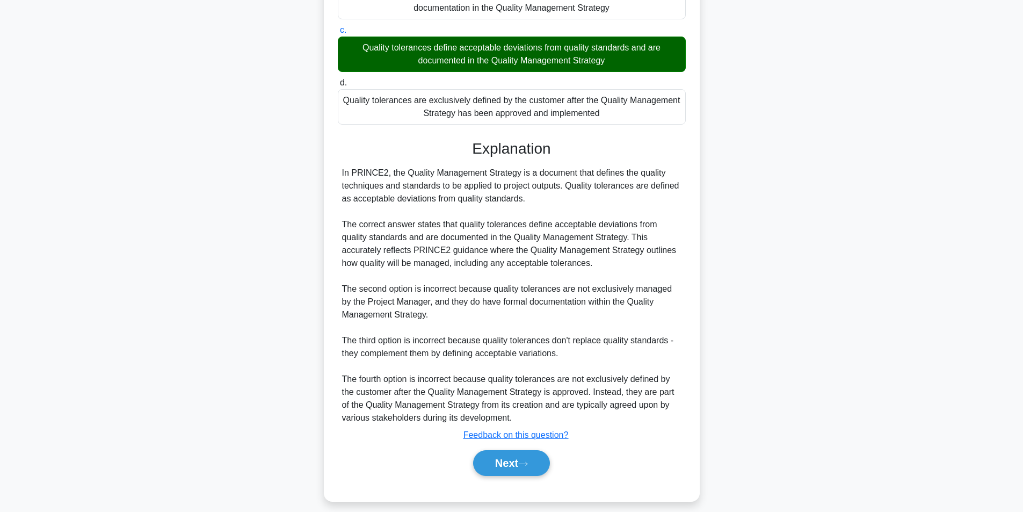
scroll to position [202, 0]
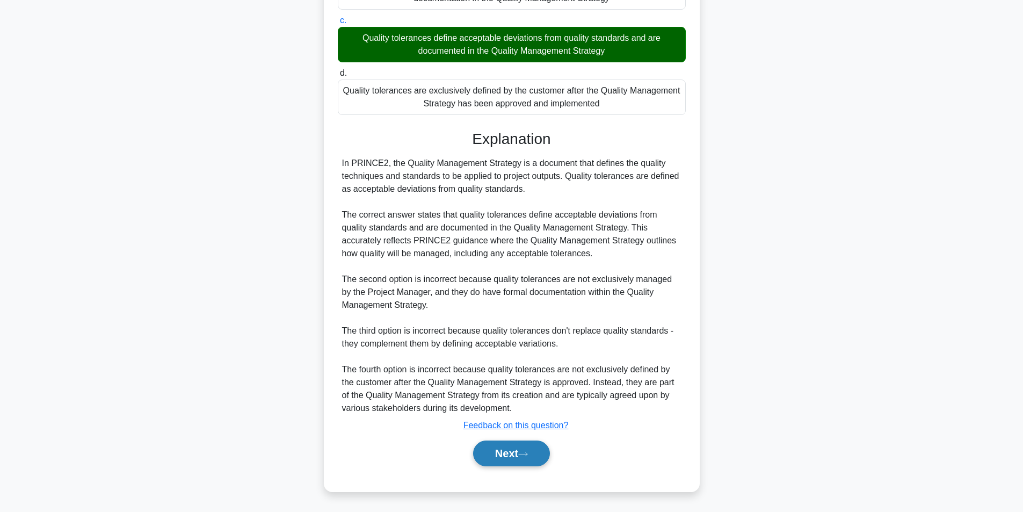
click at [500, 447] on button "Next" at bounding box center [511, 453] width 77 height 26
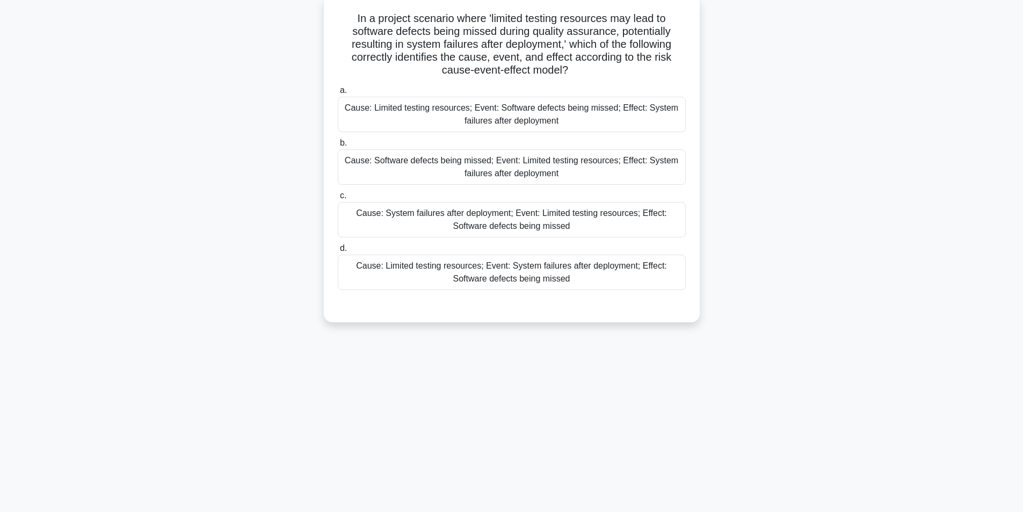
scroll to position [68, 0]
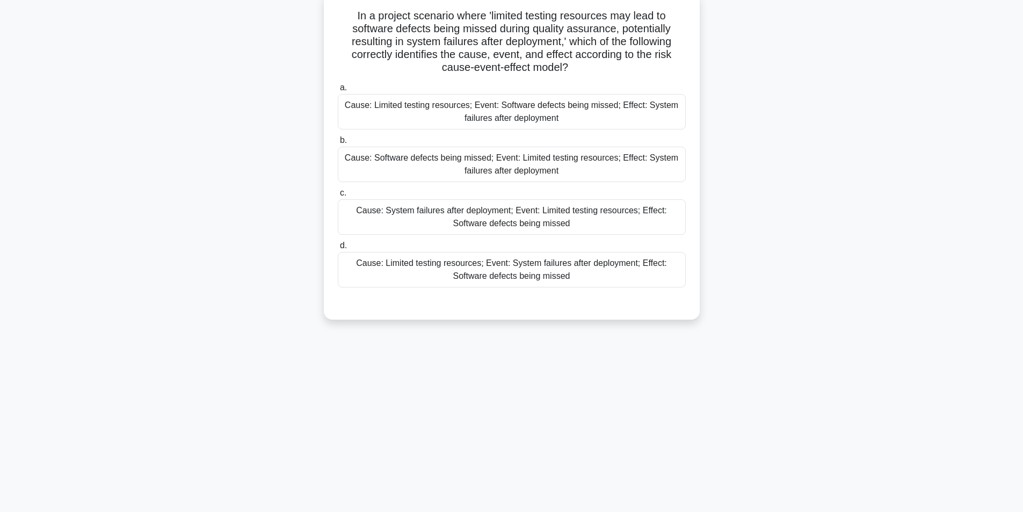
click at [573, 109] on div "Cause: Limited testing resources; Event: Software defects being missed; Effect:…" at bounding box center [512, 111] width 348 height 35
click at [338, 91] on input "a. Cause: Limited testing resources; Event: Software defects being missed; Effe…" at bounding box center [338, 87] width 0 height 7
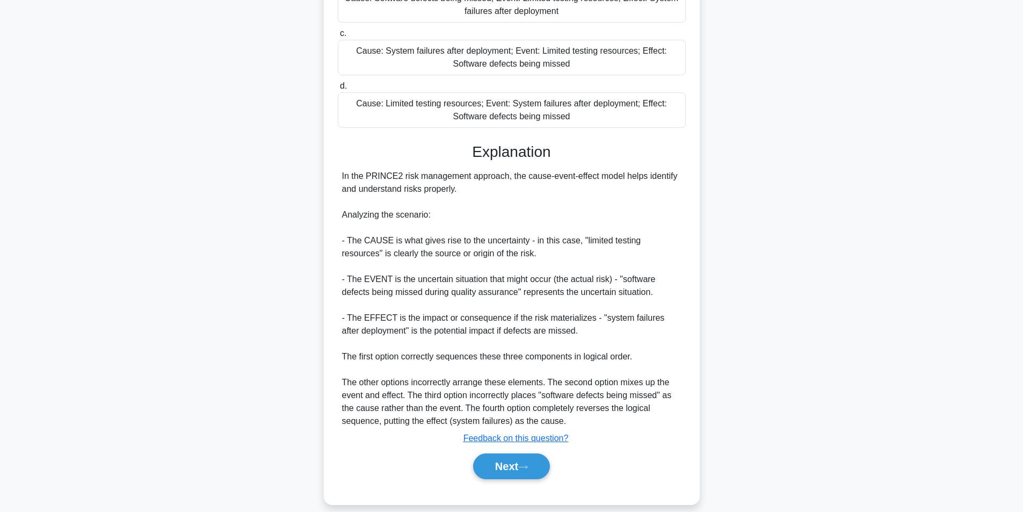
scroll to position [241, 0]
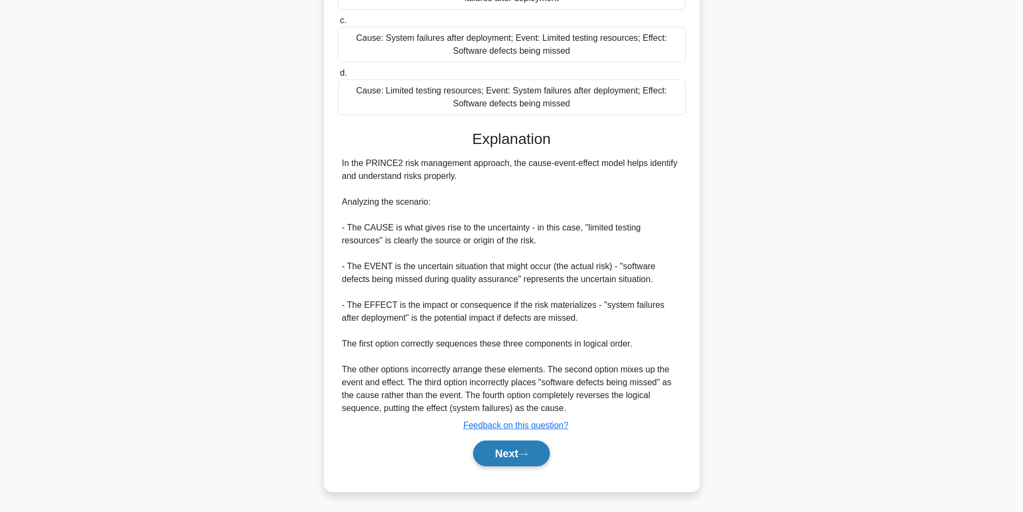
click at [506, 451] on button "Next" at bounding box center [511, 453] width 77 height 26
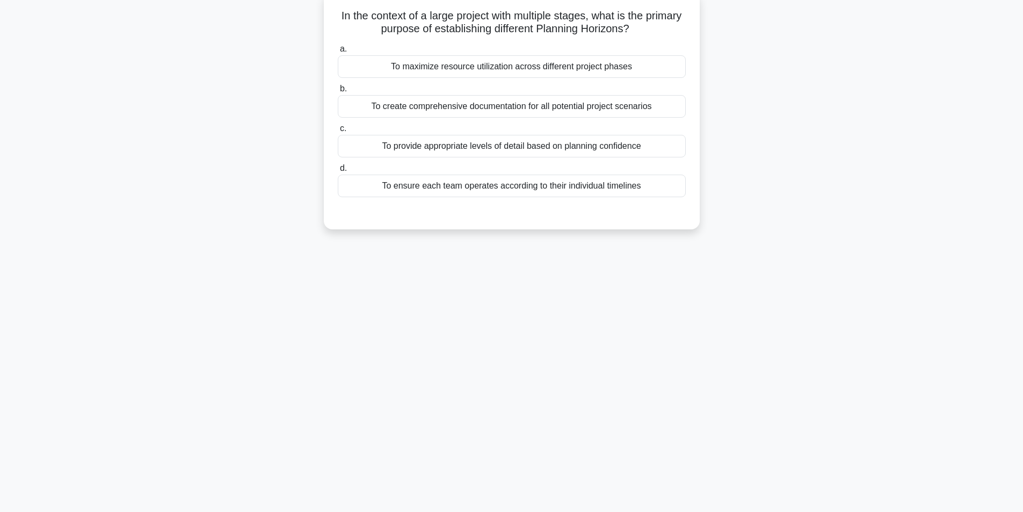
click at [551, 150] on div "To provide appropriate levels of detail based on planning confidence" at bounding box center [512, 146] width 348 height 23
click at [338, 132] on input "c. To provide appropriate levels of detail based on planning confidence" at bounding box center [338, 128] width 0 height 7
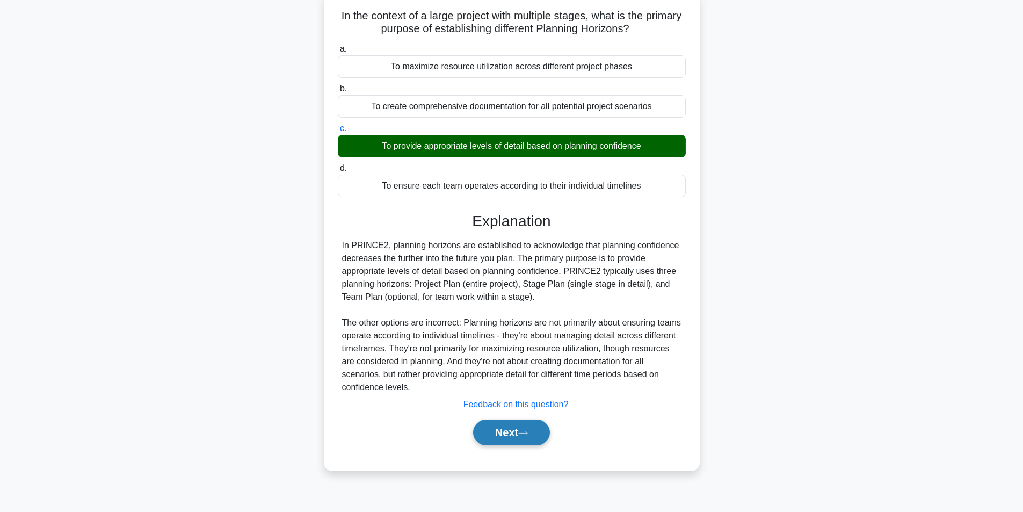
click at [502, 432] on button "Next" at bounding box center [511, 432] width 77 height 26
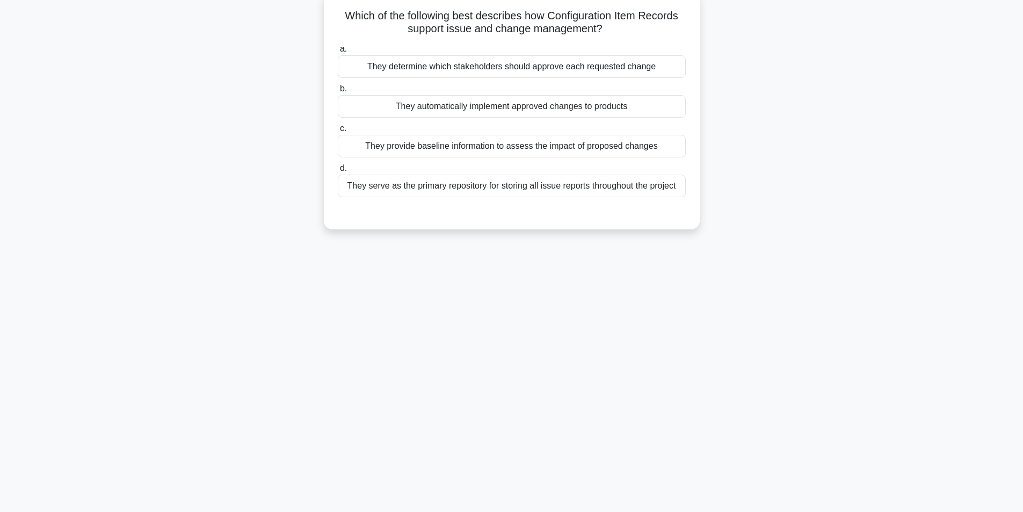
click at [521, 148] on div "They provide baseline information to assess the impact of proposed changes" at bounding box center [512, 146] width 348 height 23
click at [338, 132] on input "c. They provide baseline information to assess the impact of proposed changes" at bounding box center [338, 128] width 0 height 7
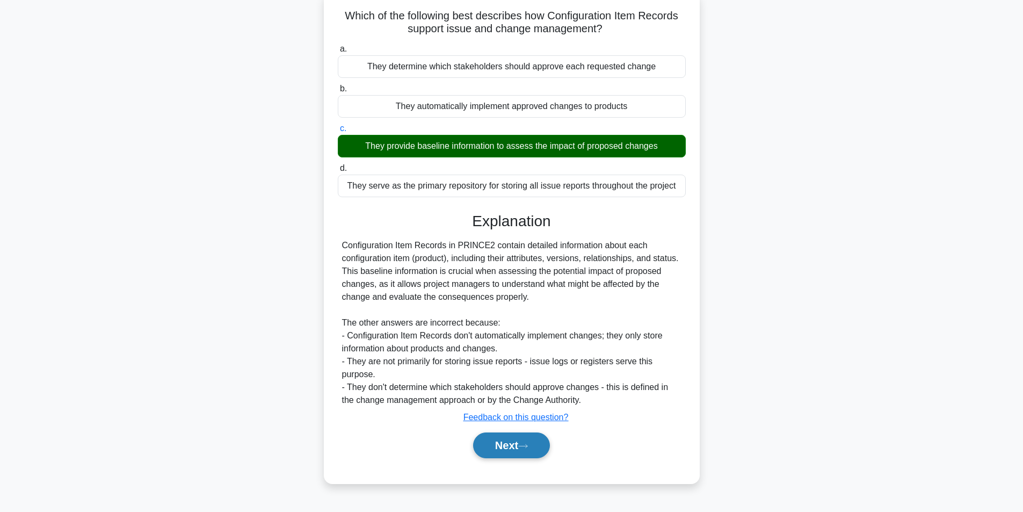
click at [493, 445] on button "Next" at bounding box center [511, 445] width 77 height 26
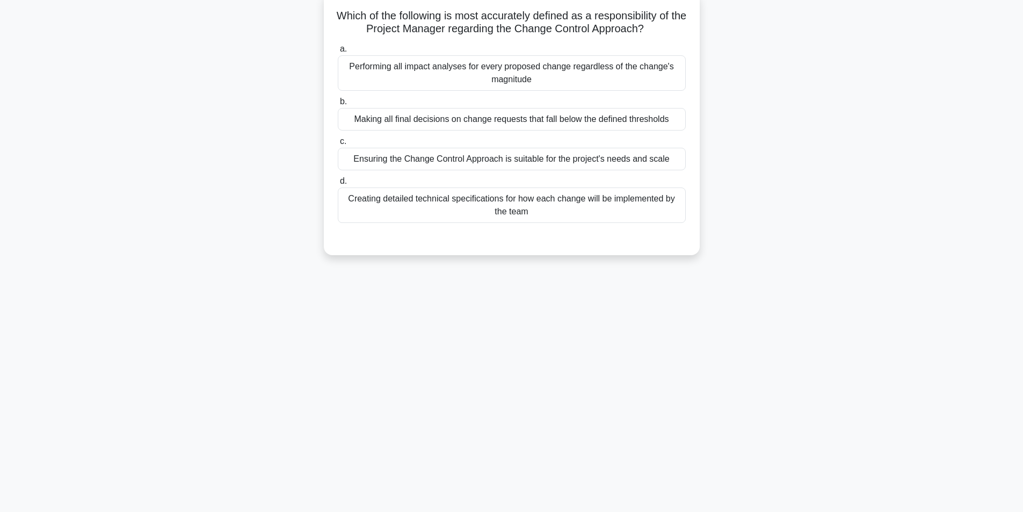
click at [532, 157] on div "Ensuring the Change Control Approach is suitable for the project's needs and sc…" at bounding box center [512, 159] width 348 height 23
click at [338, 145] on input "c. Ensuring the Change Control Approach is suitable for the project's needs and…" at bounding box center [338, 141] width 0 height 7
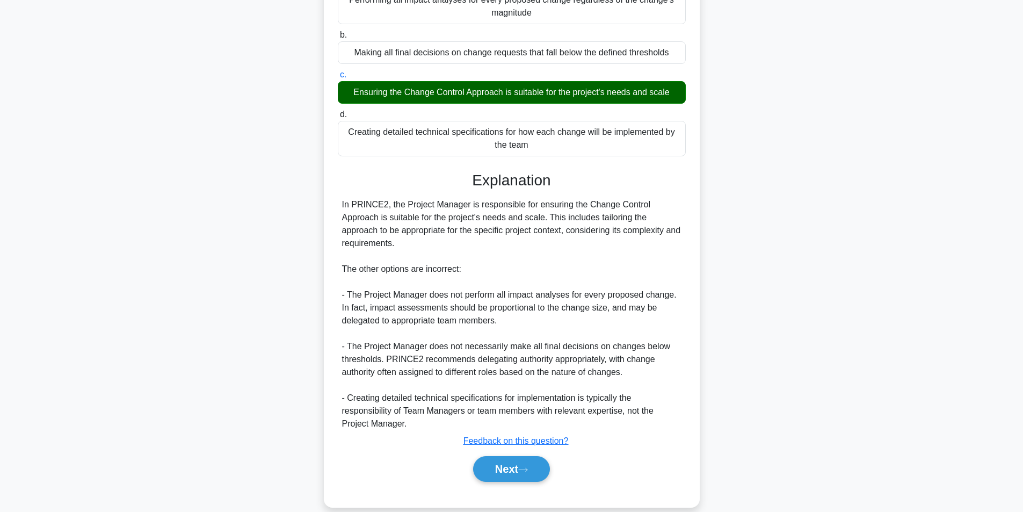
scroll to position [151, 0]
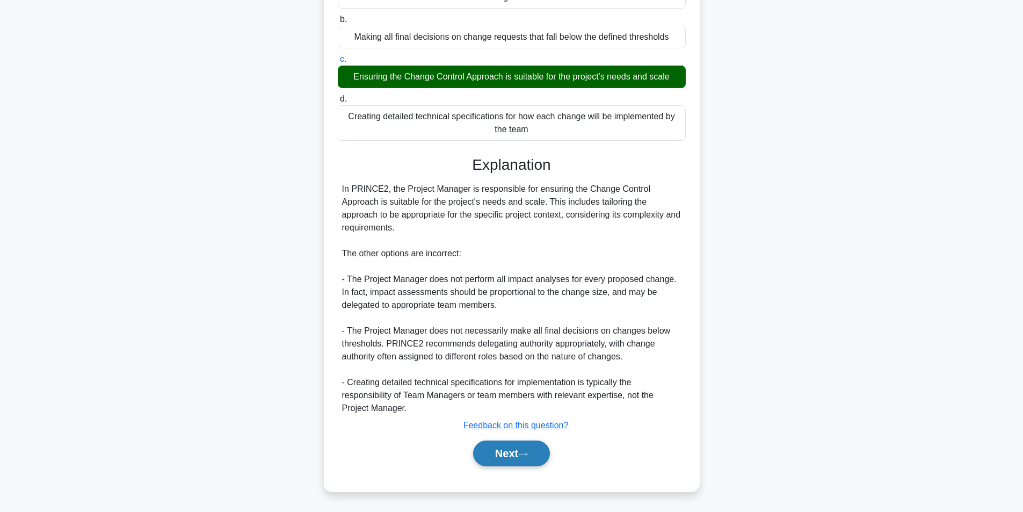
click at [503, 447] on button "Next" at bounding box center [511, 453] width 77 height 26
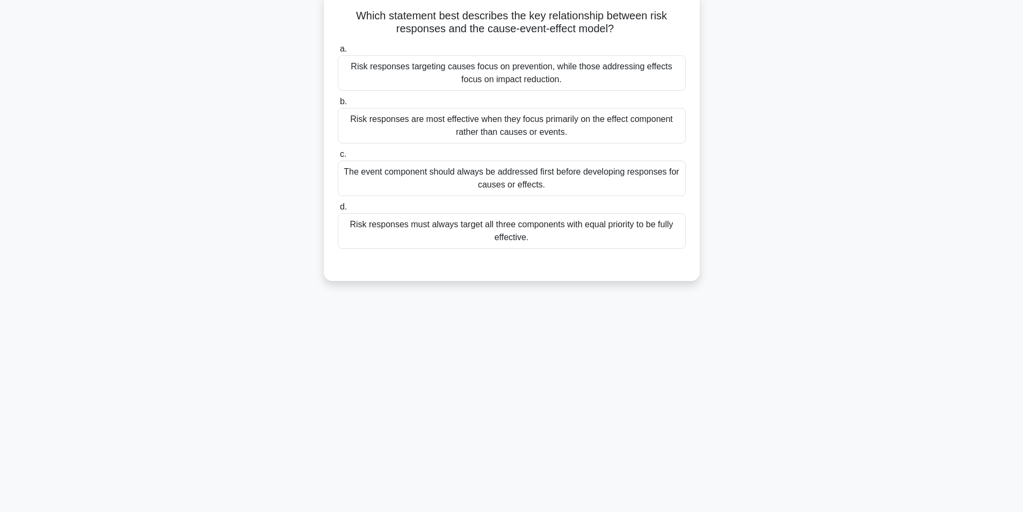
click at [547, 75] on div "Risk responses targeting causes focus on prevention, while those addressing eff…" at bounding box center [512, 72] width 348 height 35
click at [338, 53] on input "a. Risk responses targeting causes focus on prevention, while those addressing …" at bounding box center [338, 49] width 0 height 7
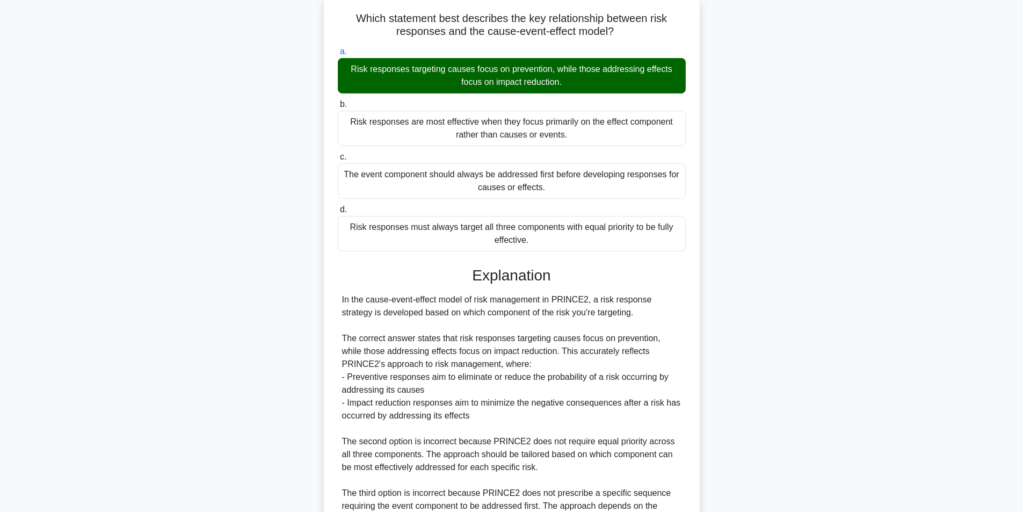
scroll to position [228, 0]
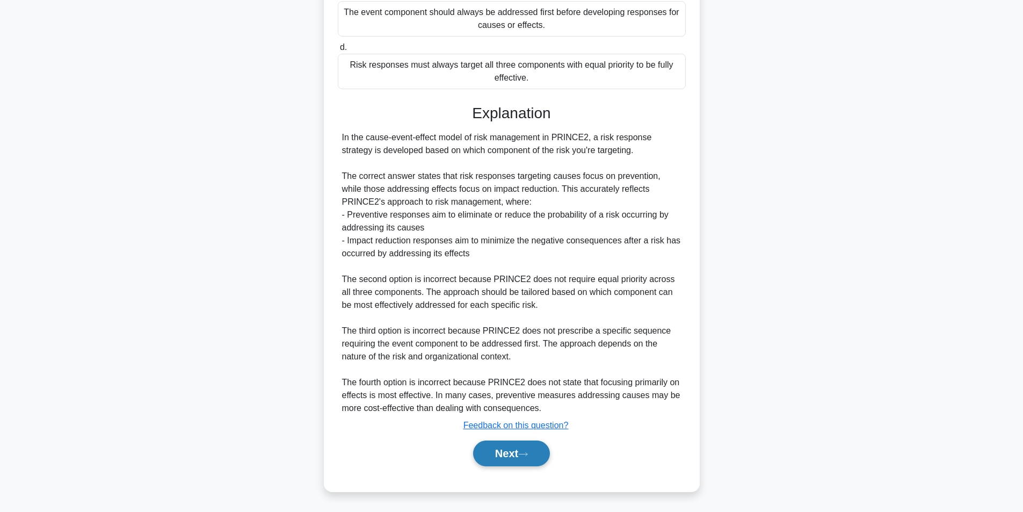
click at [505, 450] on button "Next" at bounding box center [511, 453] width 77 height 26
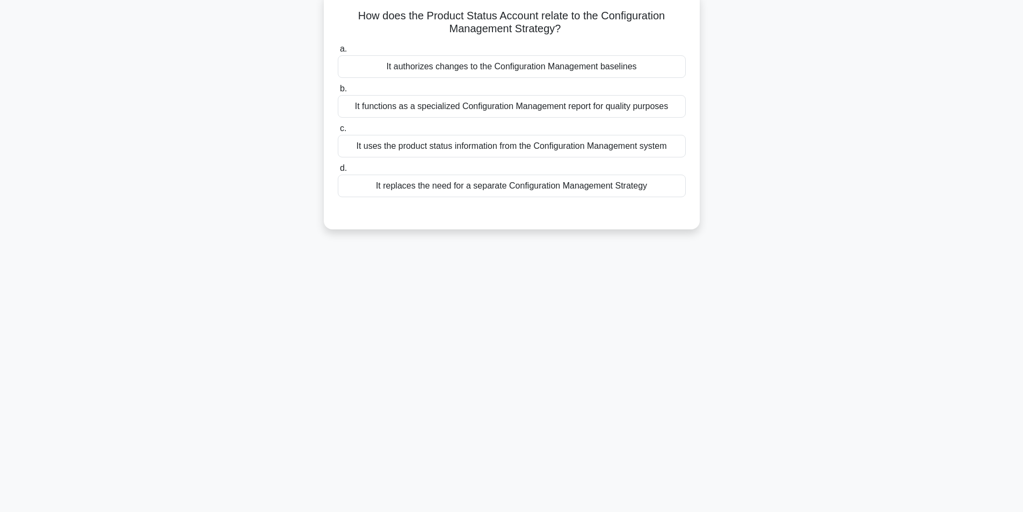
click at [555, 141] on div "It uses the product status information from the Configuration Management system" at bounding box center [512, 146] width 348 height 23
click at [338, 132] on input "c. It uses the product status information from the Configuration Management sys…" at bounding box center [338, 128] width 0 height 7
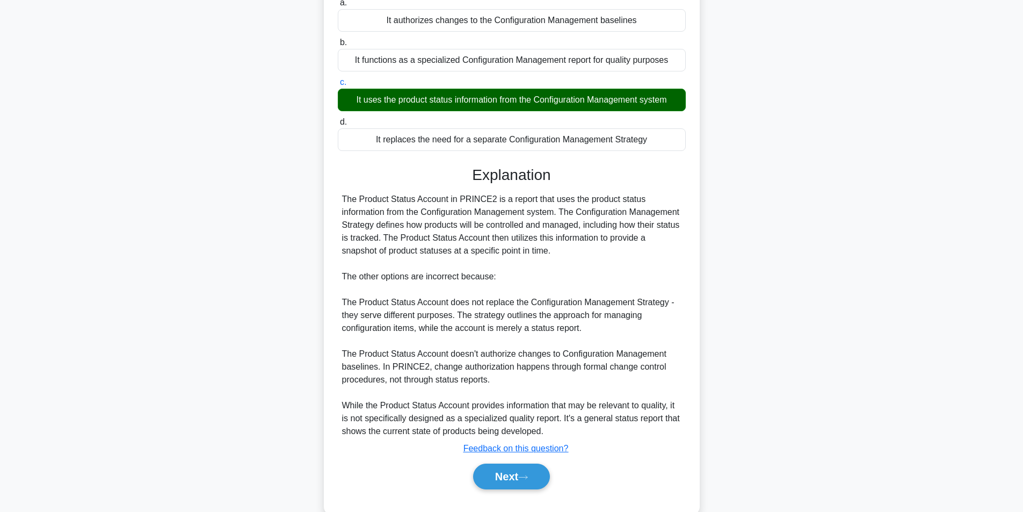
scroll to position [138, 0]
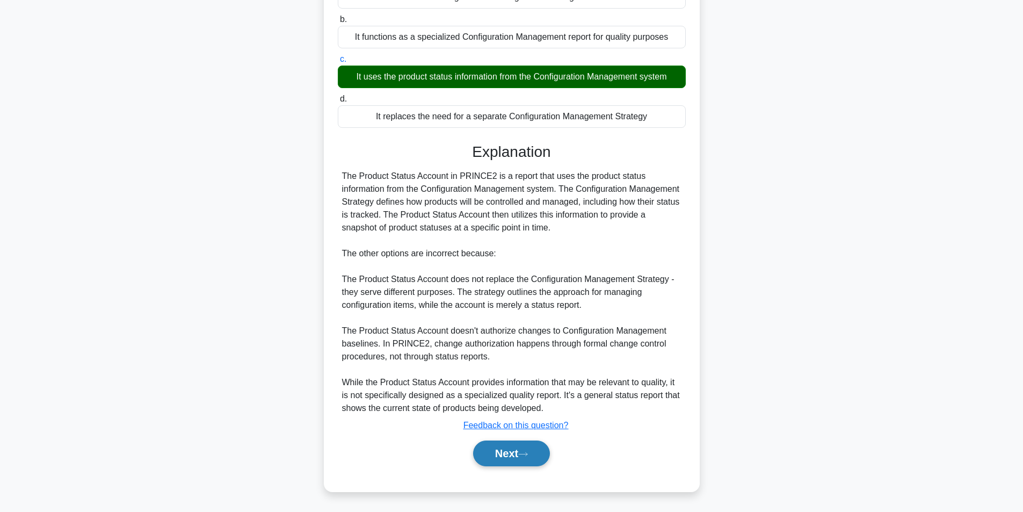
click at [513, 447] on button "Next" at bounding box center [511, 453] width 77 height 26
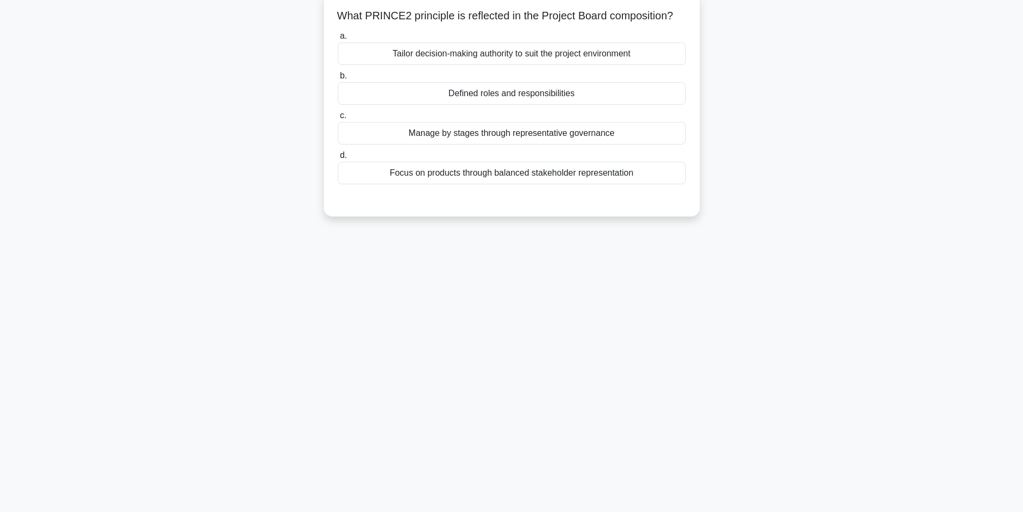
click at [505, 104] on div "Defined roles and responsibilities" at bounding box center [512, 93] width 348 height 23
click at [338, 79] on input "b. Defined roles and responsibilities" at bounding box center [338, 75] width 0 height 7
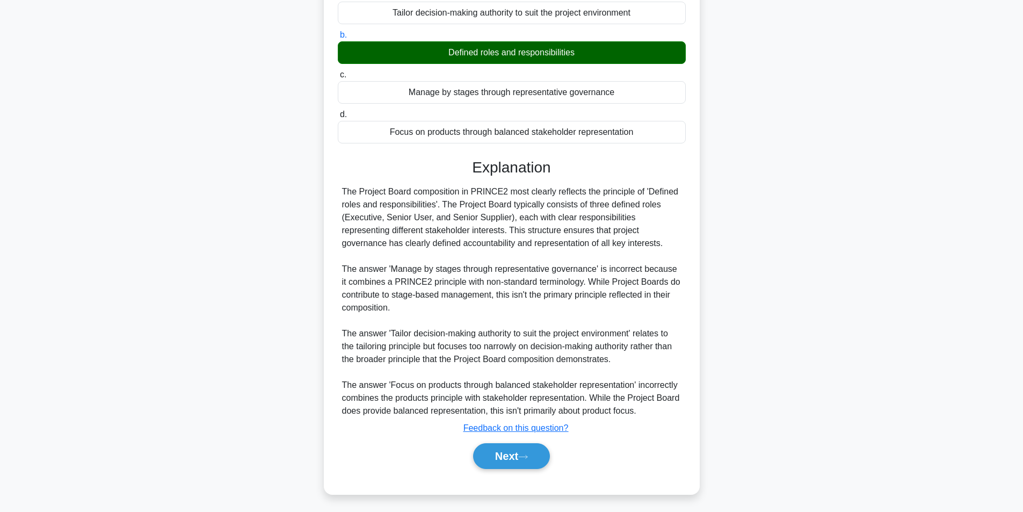
scroll to position [125, 0]
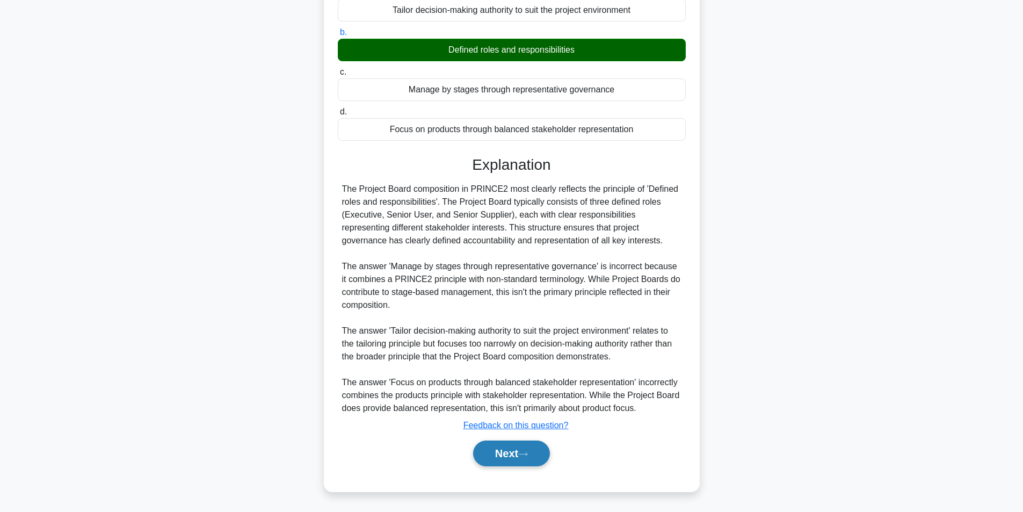
click at [497, 451] on button "Next" at bounding box center [511, 453] width 77 height 26
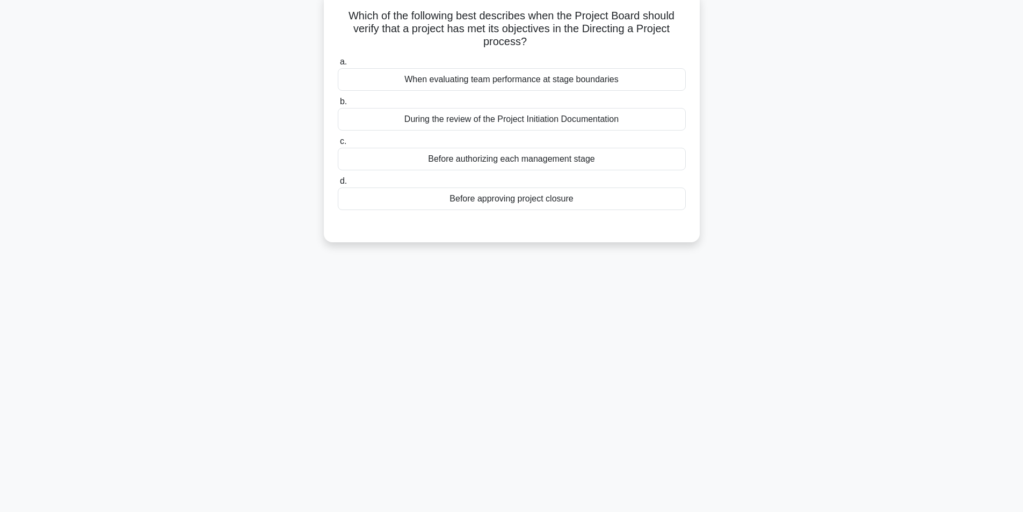
click at [498, 201] on div "Before approving project closure" at bounding box center [512, 198] width 348 height 23
click at [338, 185] on input "d. Before approving project closure" at bounding box center [338, 181] width 0 height 7
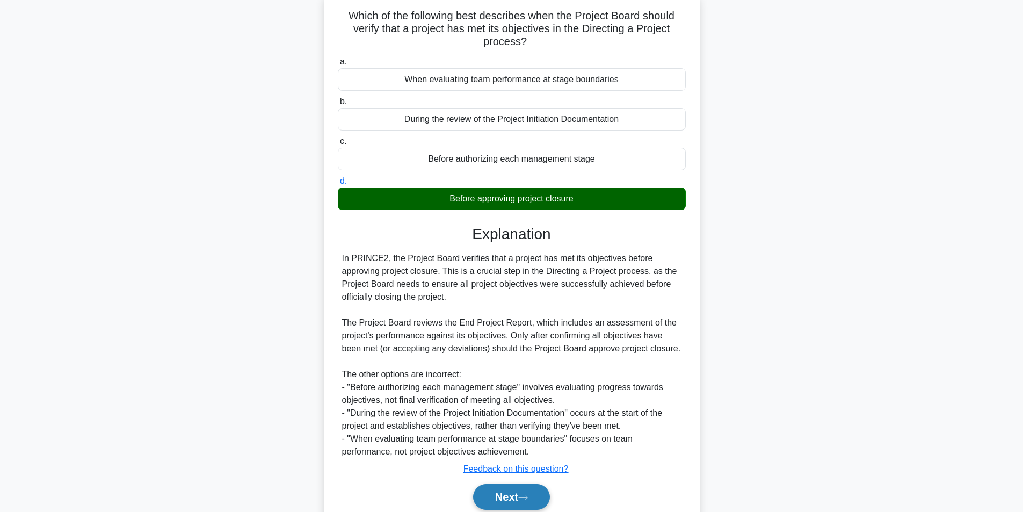
click at [498, 495] on button "Next" at bounding box center [511, 497] width 77 height 26
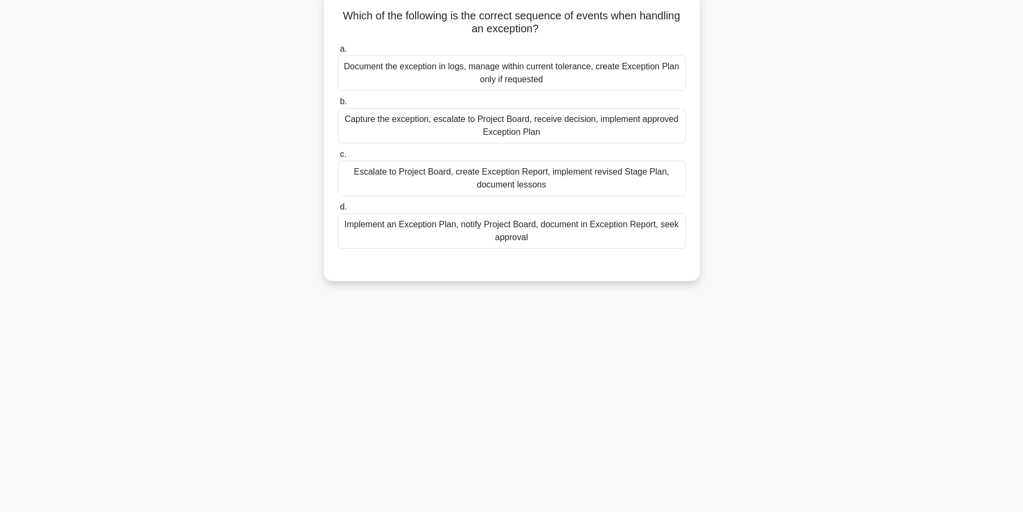
click at [525, 75] on div "Document the exception in logs, manage within current tolerance, create Excepti…" at bounding box center [512, 72] width 348 height 35
click at [338, 53] on input "a. Document the exception in logs, manage within current tolerance, create Exce…" at bounding box center [338, 49] width 0 height 7
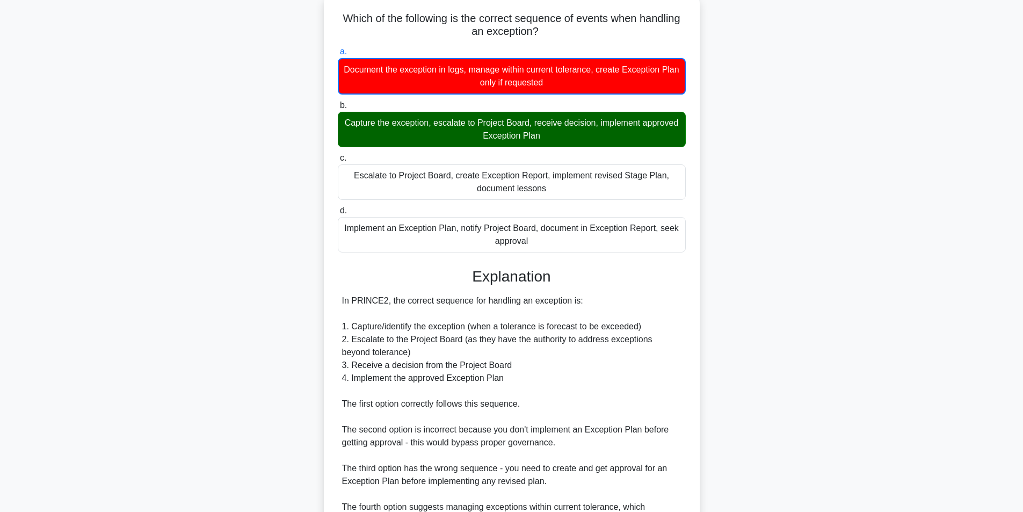
click at [872, 248] on main "35:04 Stop PRINCE2 Foundation Master 27/60 Which of the following is the correc…" at bounding box center [511, 306] width 1023 height 680
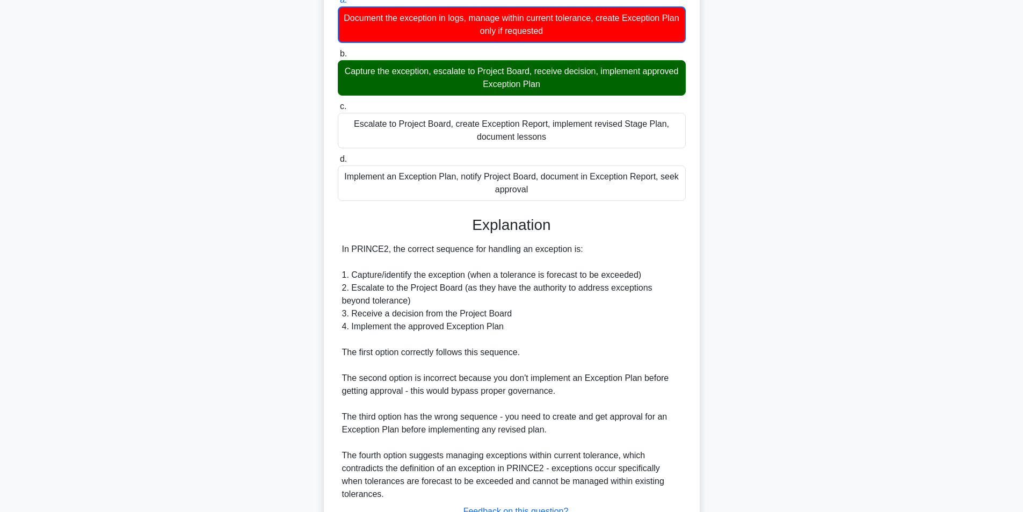
scroll to position [120, 0]
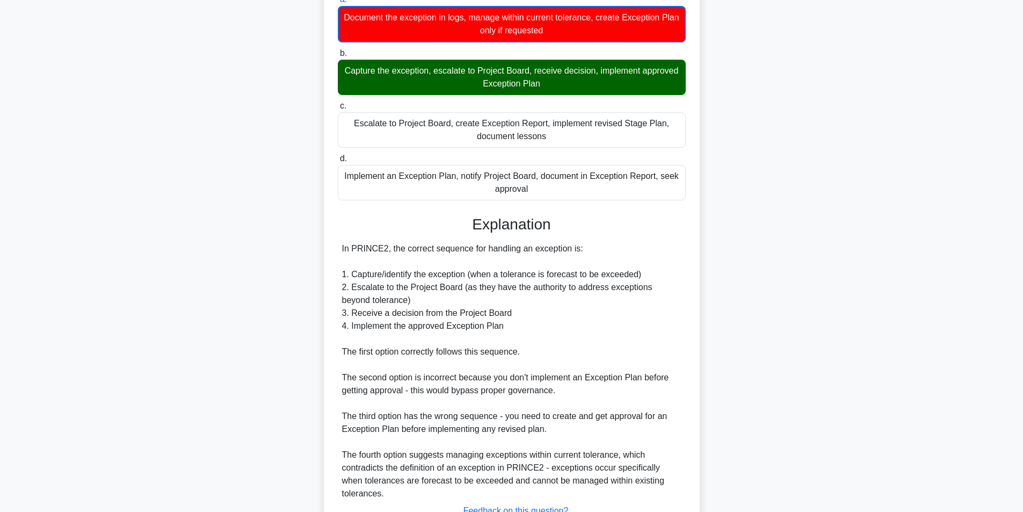
click at [1018, 212] on main "34:50 Stop PRINCE2 Foundation Master 27/60 Which of the following is the correc…" at bounding box center [511, 254] width 1023 height 680
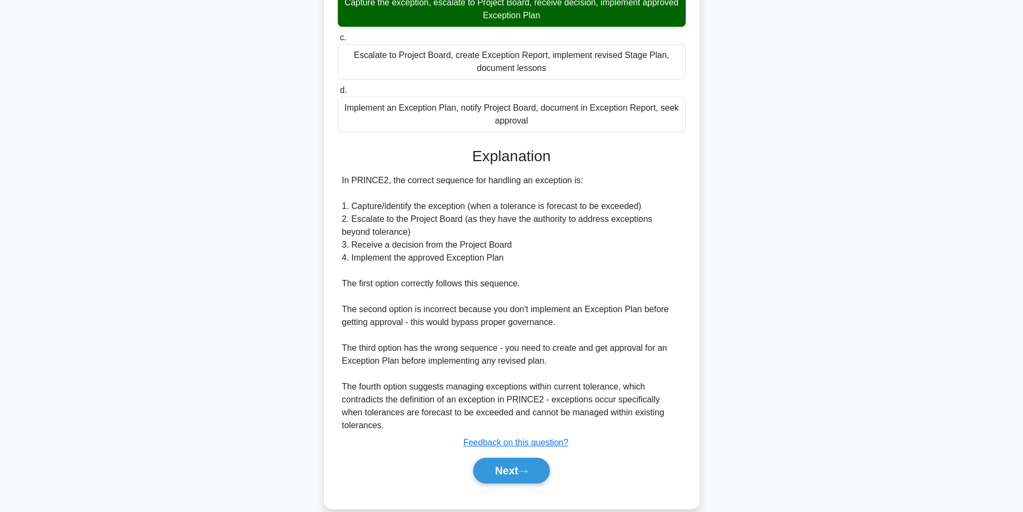
scroll to position [204, 0]
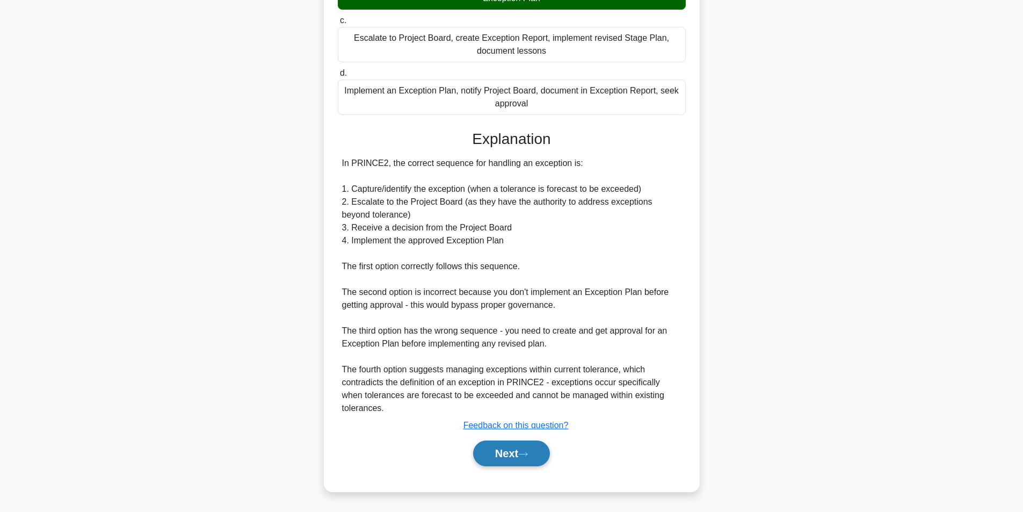
click at [490, 456] on button "Next" at bounding box center [511, 453] width 77 height 26
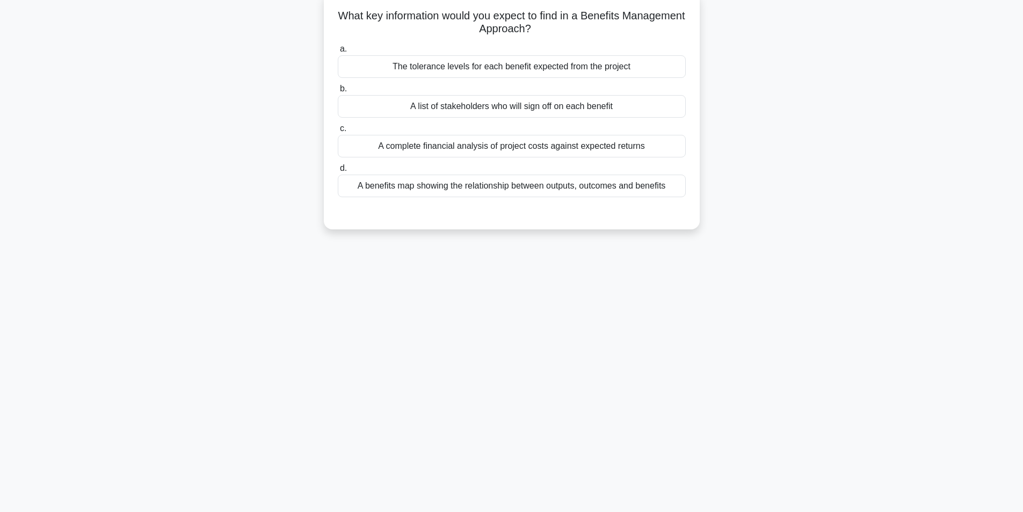
click at [510, 190] on div "A benefits map showing the relationship between outputs, outcomes and benefits" at bounding box center [512, 186] width 348 height 23
click at [338, 172] on input "d. A benefits map showing the relationship between outputs, outcomes and benefi…" at bounding box center [338, 168] width 0 height 7
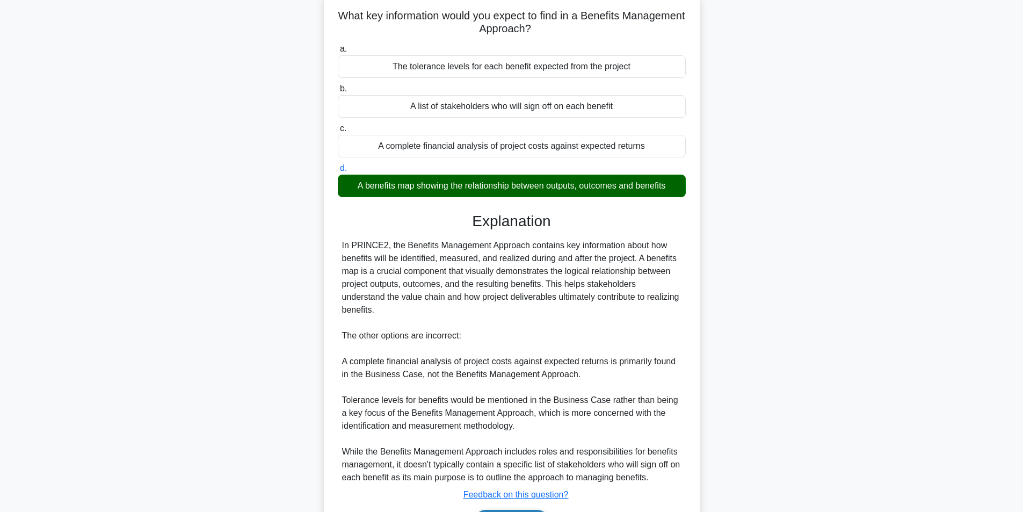
click at [507, 510] on button "Next" at bounding box center [511, 523] width 77 height 26
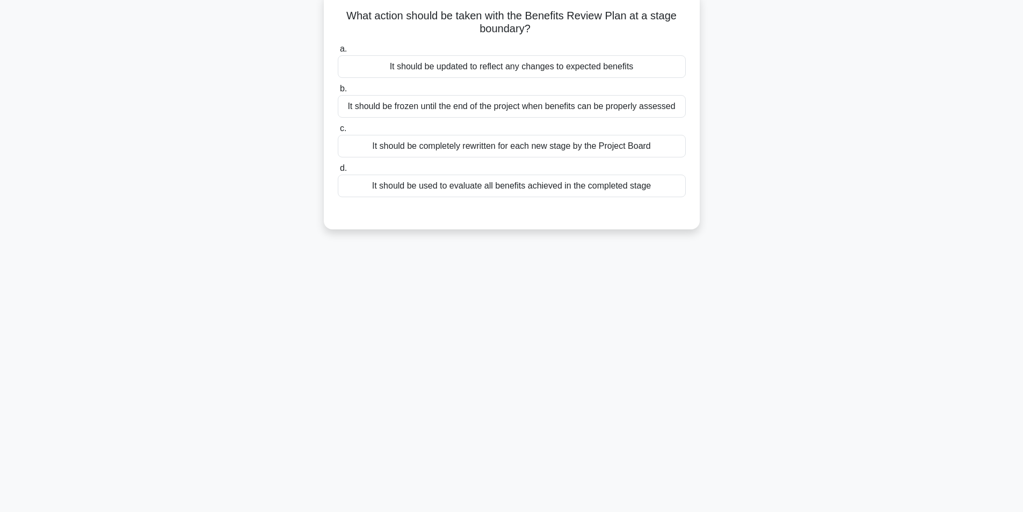
click at [570, 66] on div "It should be updated to reflect any changes to expected benefits" at bounding box center [512, 66] width 348 height 23
click at [338, 53] on input "a. It should be updated to reflect any changes to expected benefits" at bounding box center [338, 49] width 0 height 7
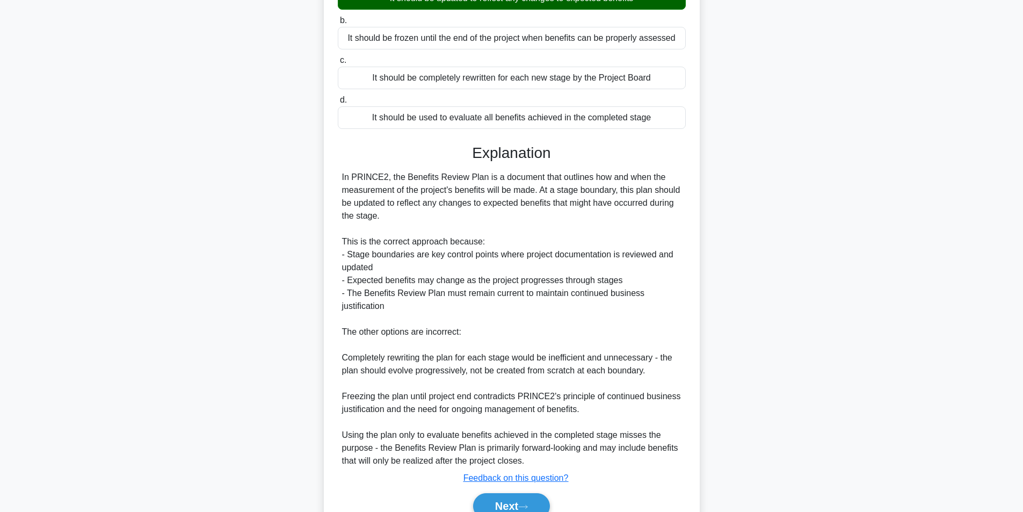
scroll to position [190, 0]
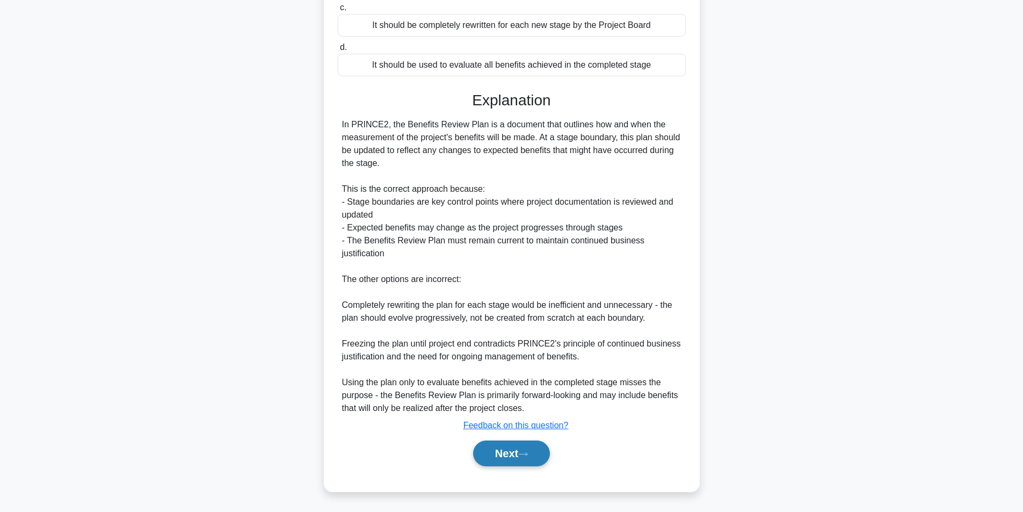
click at [506, 451] on button "Next" at bounding box center [511, 453] width 77 height 26
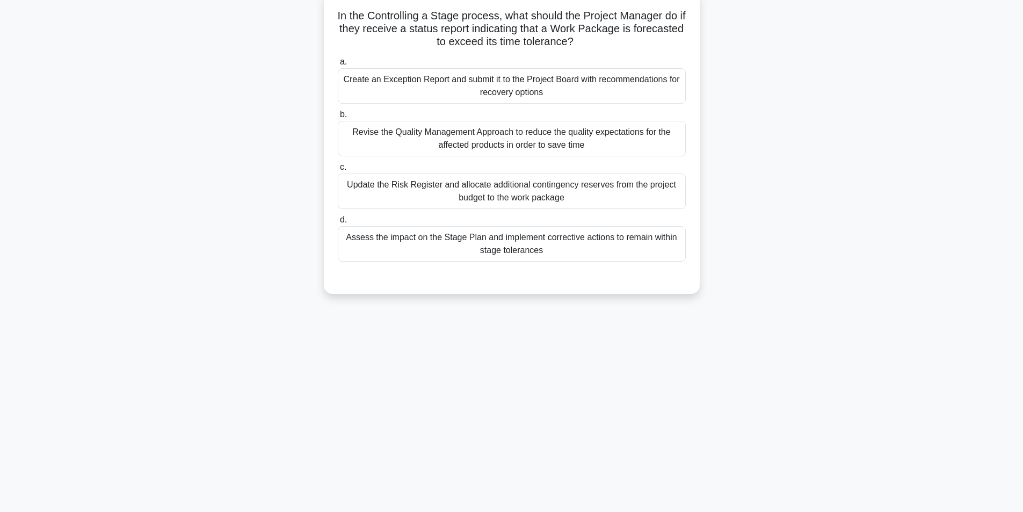
click at [438, 244] on div "Assess the impact on the Stage Plan and implement corrective actions to remain …" at bounding box center [512, 243] width 348 height 35
click at [338, 223] on input "d. Assess the impact on the Stage Plan and implement corrective actions to rema…" at bounding box center [338, 219] width 0 height 7
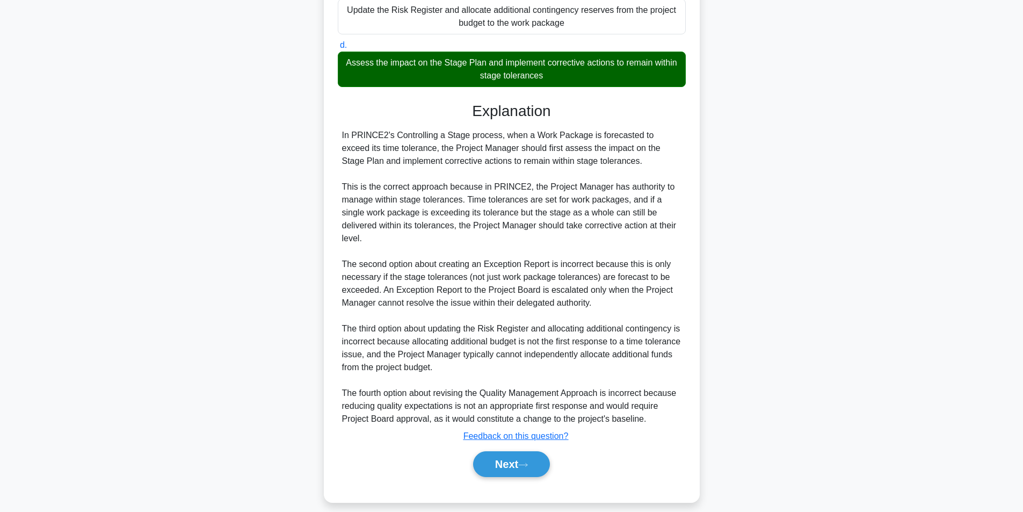
scroll to position [254, 0]
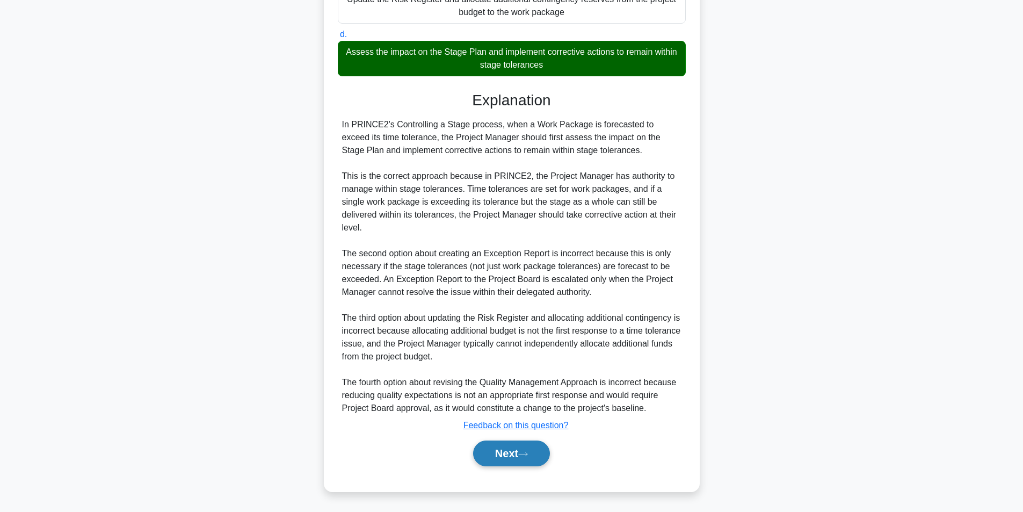
click at [488, 454] on button "Next" at bounding box center [511, 453] width 77 height 26
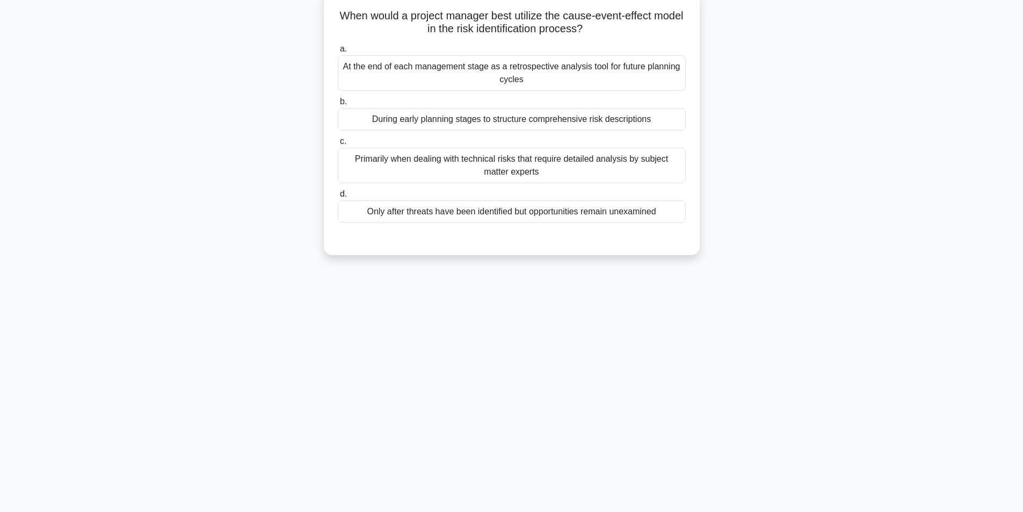
click at [484, 77] on div "At the end of each management stage as a retrospective analysis tool for future…" at bounding box center [512, 72] width 348 height 35
click at [338, 53] on input "a. At the end of each management stage as a retrospective analysis tool for fut…" at bounding box center [338, 49] width 0 height 7
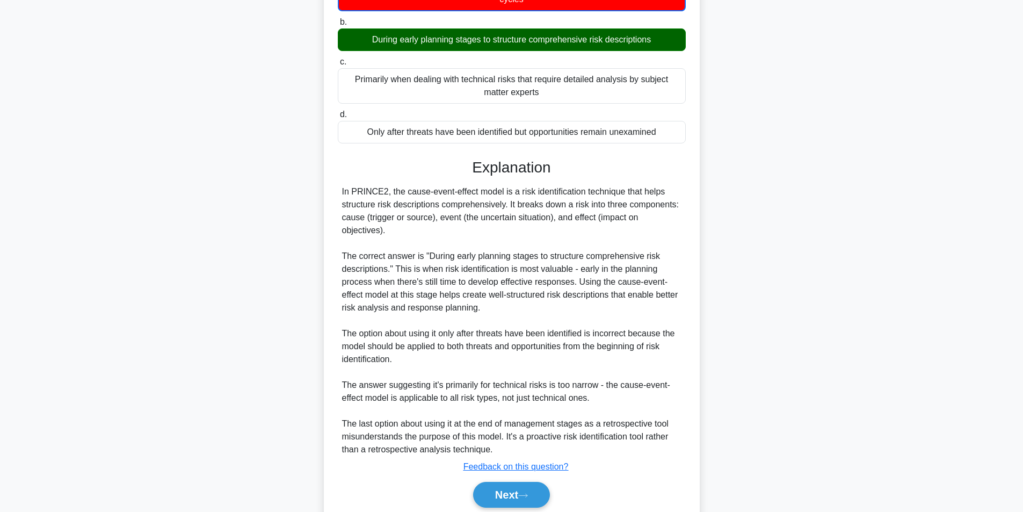
scroll to position [191, 0]
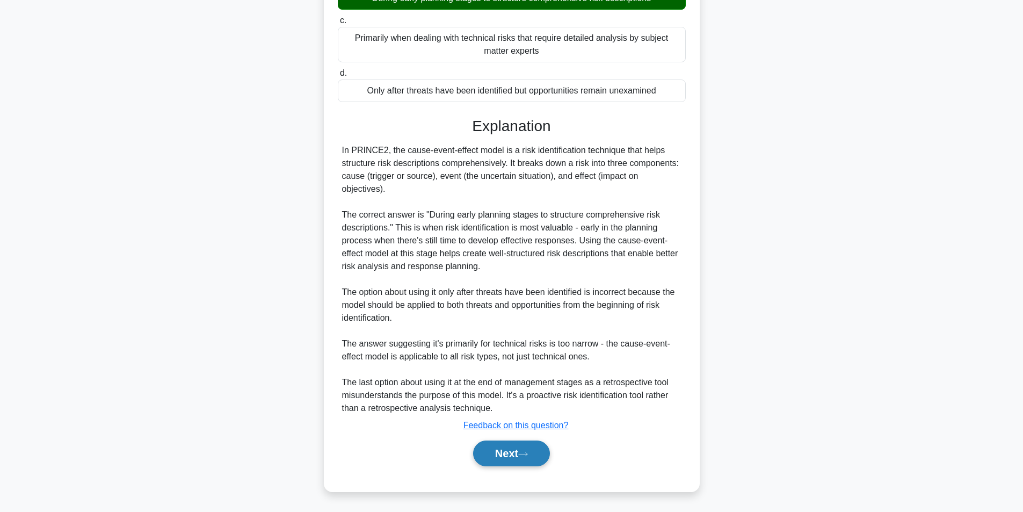
click at [521, 446] on button "Next" at bounding box center [511, 453] width 77 height 26
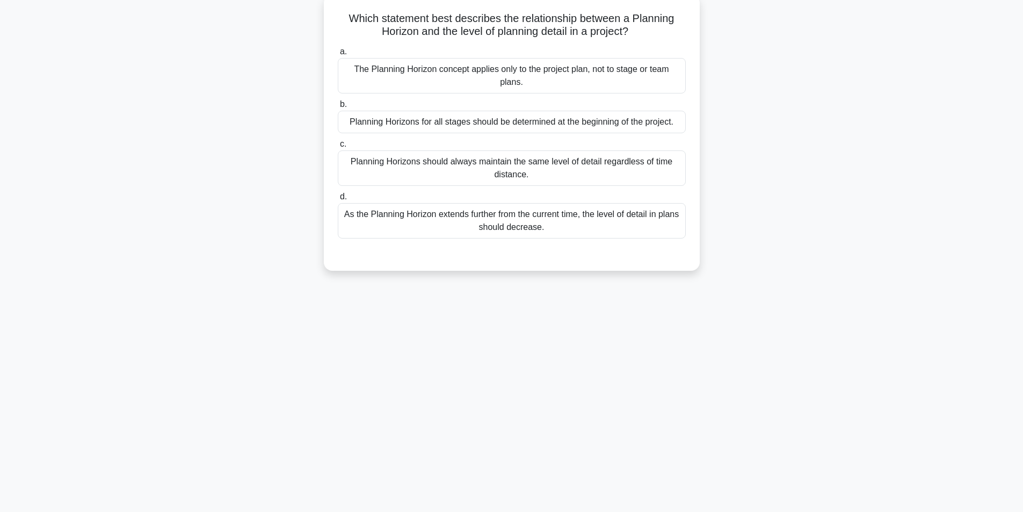
click at [521, 446] on div "30:05 Stop PRINCE2 Foundation Master 32/60 Which statement best describes the r…" at bounding box center [511, 238] width 709 height 537
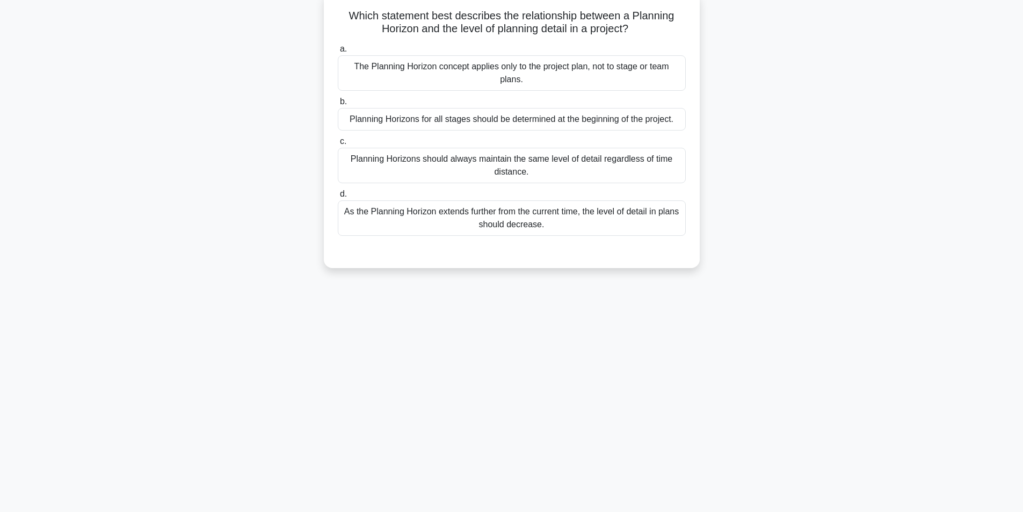
click at [493, 234] on div "As the Planning Horizon extends further from the current time, the level of det…" at bounding box center [512, 217] width 348 height 35
click at [338, 198] on input "d. As the Planning Horizon extends further from the current time, the level of …" at bounding box center [338, 194] width 0 height 7
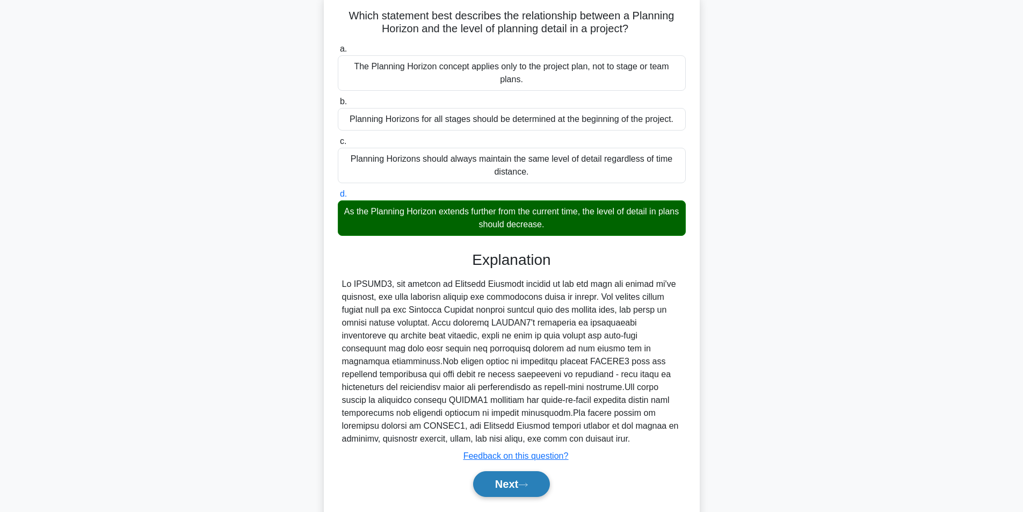
click at [495, 485] on button "Next" at bounding box center [511, 484] width 77 height 26
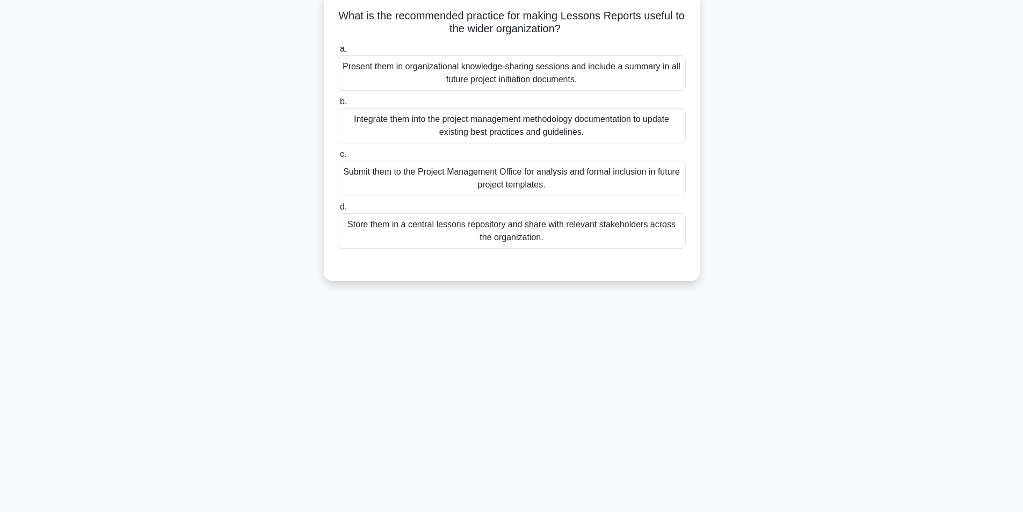
click at [499, 135] on div "Integrate them into the project management methodology documentation to update …" at bounding box center [512, 125] width 348 height 35
click at [338, 105] on input "b. Integrate them into the project management methodology documentation to upda…" at bounding box center [338, 101] width 0 height 7
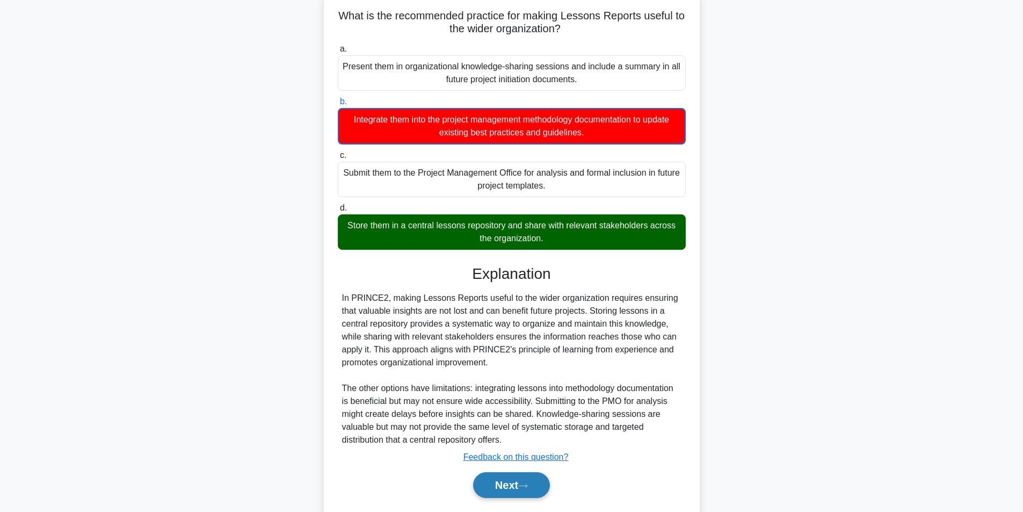
click at [494, 488] on button "Next" at bounding box center [511, 485] width 77 height 26
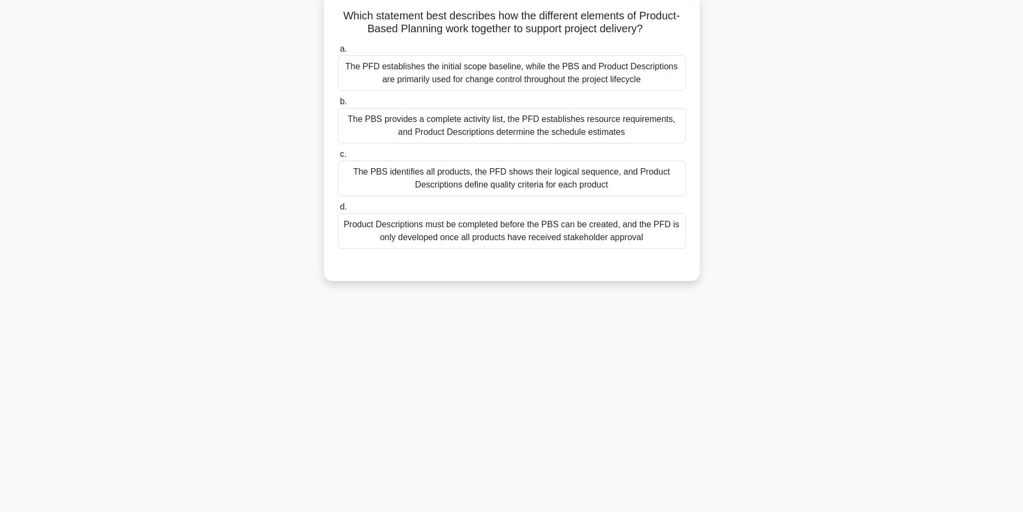
click at [525, 78] on div "The PFD establishes the initial scope baseline, while the PBS and Product Descr…" at bounding box center [512, 72] width 348 height 35
click at [338, 53] on input "a. The PFD establishes the initial scope baseline, while the PBS and Product De…" at bounding box center [338, 49] width 0 height 7
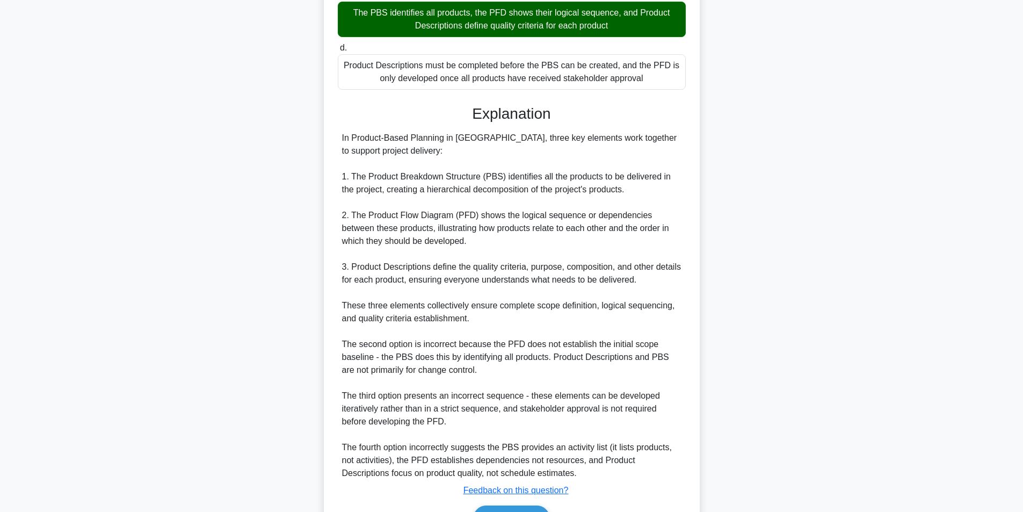
scroll to position [294, 0]
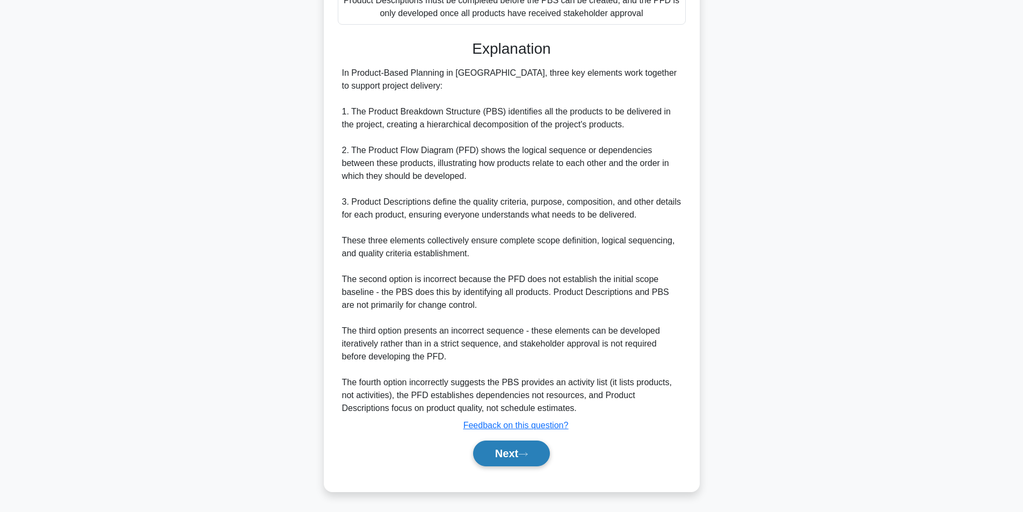
click at [522, 452] on button "Next" at bounding box center [511, 453] width 77 height 26
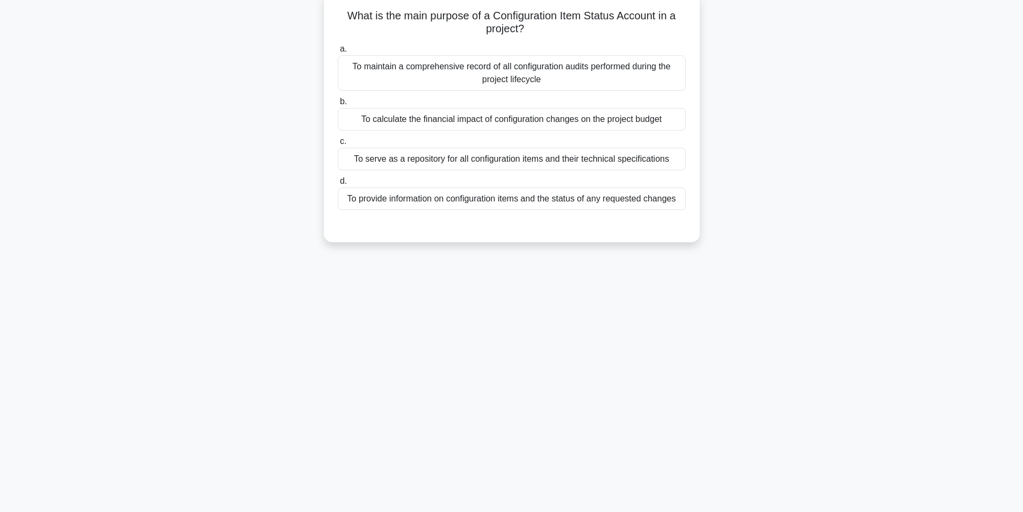
click at [550, 74] on div "To maintain a comprehensive record of all configuration audits performed during…" at bounding box center [512, 72] width 348 height 35
click at [338, 53] on input "a. To maintain a comprehensive record of all configuration audits performed dur…" at bounding box center [338, 49] width 0 height 7
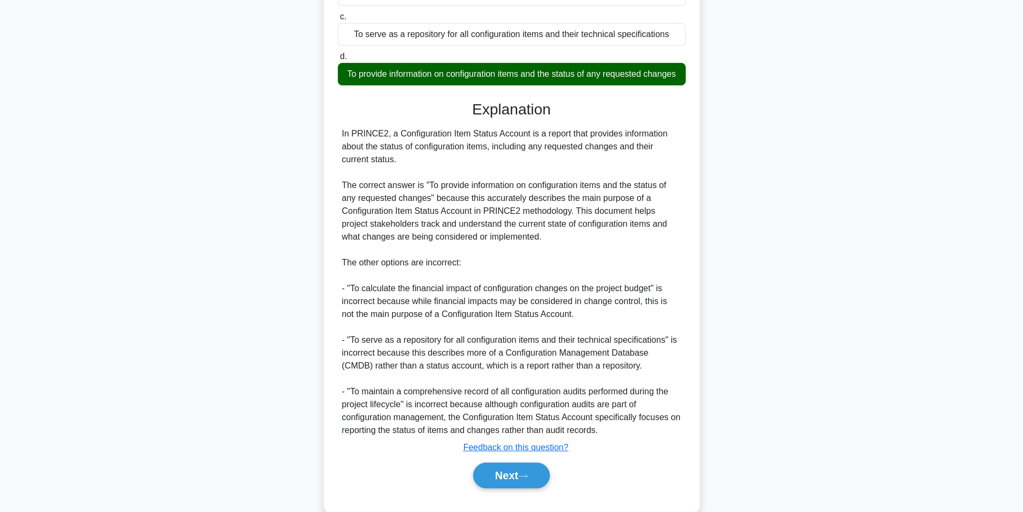
scroll to position [229, 0]
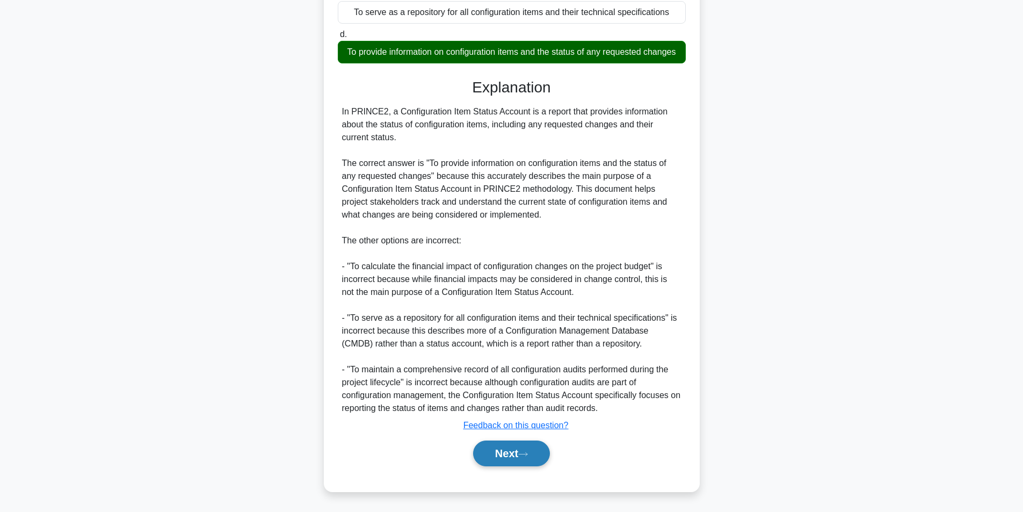
click at [513, 452] on button "Next" at bounding box center [511, 453] width 77 height 26
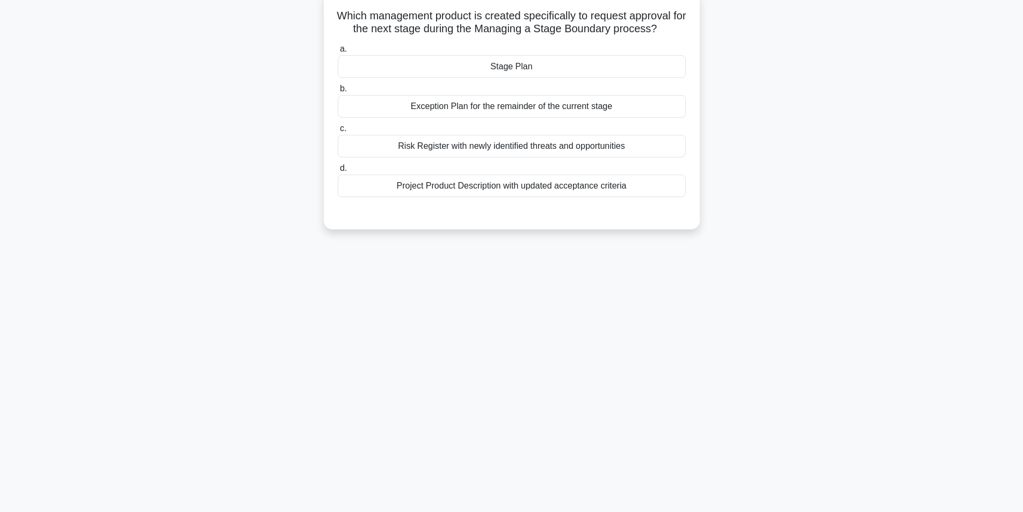
click at [492, 147] on div "Risk Register with newly identified threats and opportunities" at bounding box center [512, 146] width 348 height 23
click at [338, 132] on input "c. Risk Register with newly identified threats and opportunities" at bounding box center [338, 128] width 0 height 7
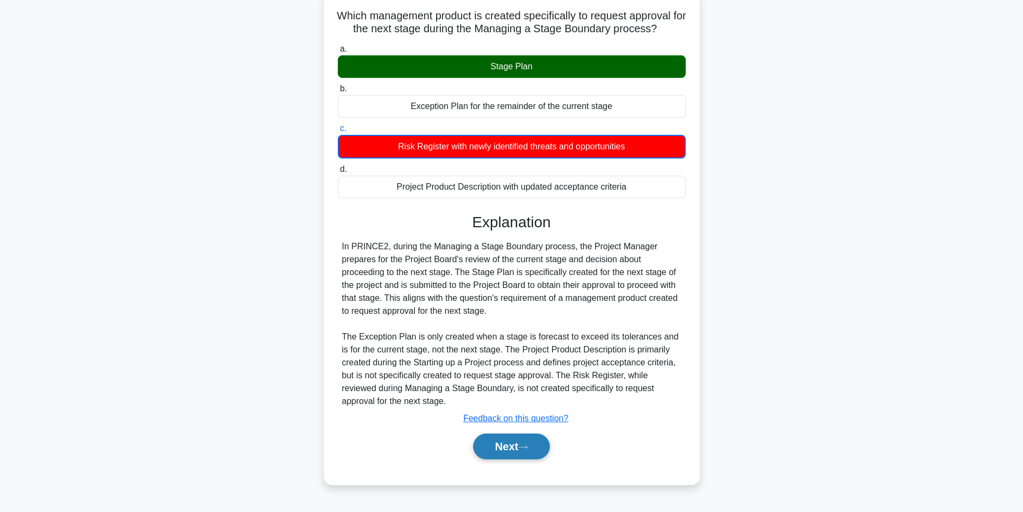
click at [518, 446] on button "Next" at bounding box center [511, 446] width 77 height 26
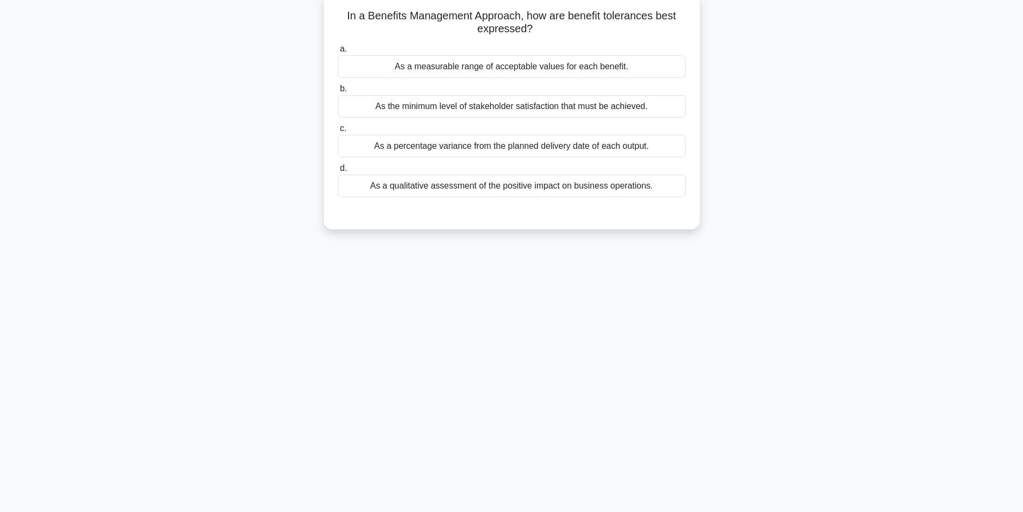
click at [571, 69] on div "As a measurable range of acceptable values for each benefit." at bounding box center [512, 66] width 348 height 23
click at [338, 53] on input "a. As a measurable range of acceptable values for each benefit." at bounding box center [338, 49] width 0 height 7
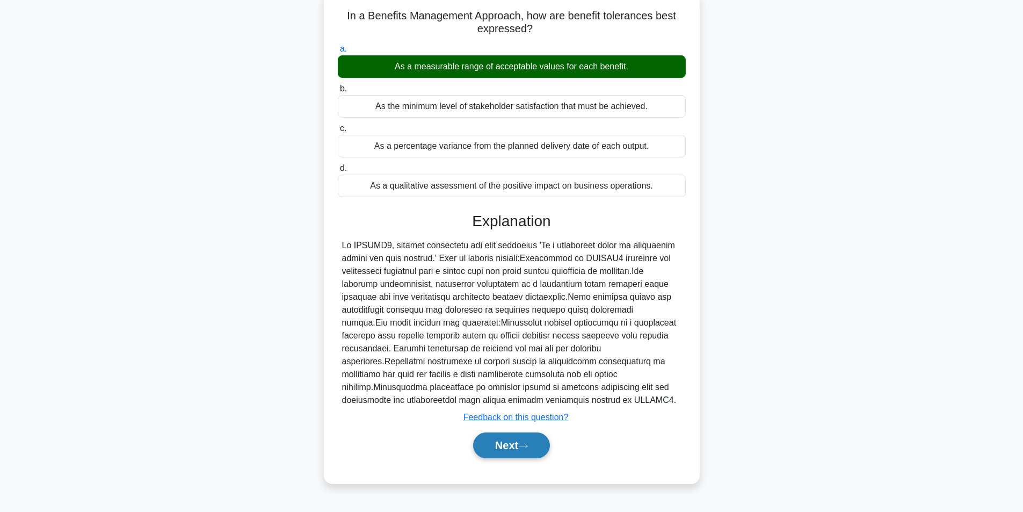
click at [488, 446] on button "Next" at bounding box center [511, 445] width 77 height 26
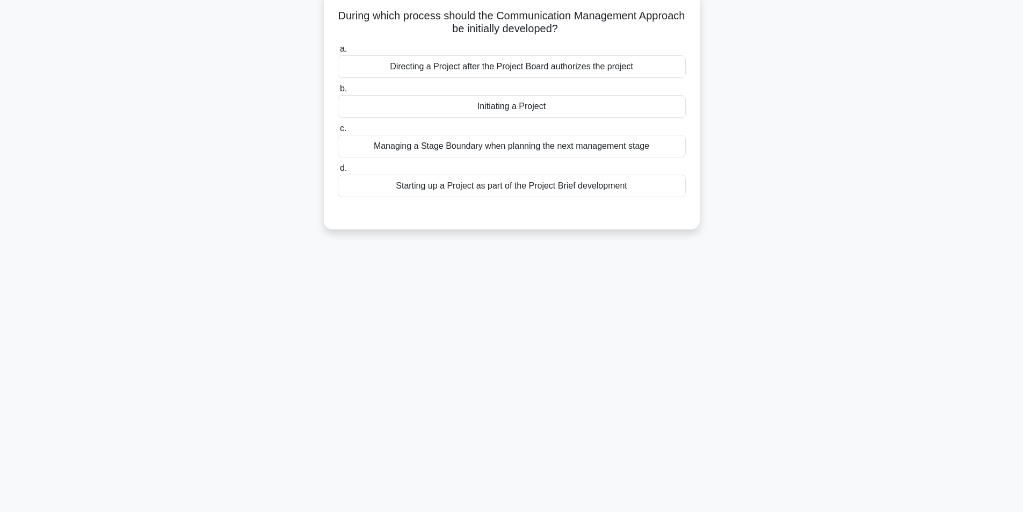
click at [533, 108] on div "Initiating a Project" at bounding box center [512, 106] width 348 height 23
click at [338, 92] on input "b. Initiating a Project" at bounding box center [338, 88] width 0 height 7
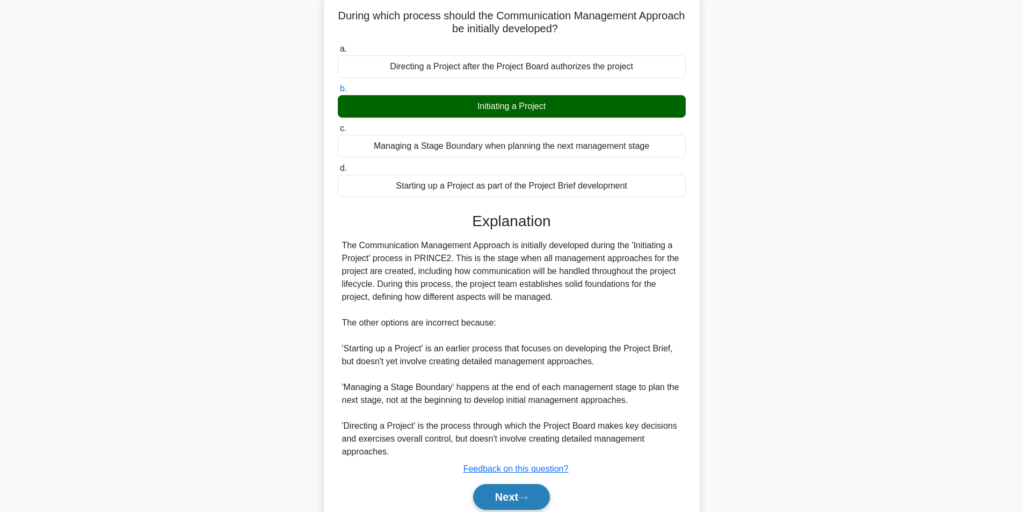
click at [506, 493] on button "Next" at bounding box center [511, 497] width 77 height 26
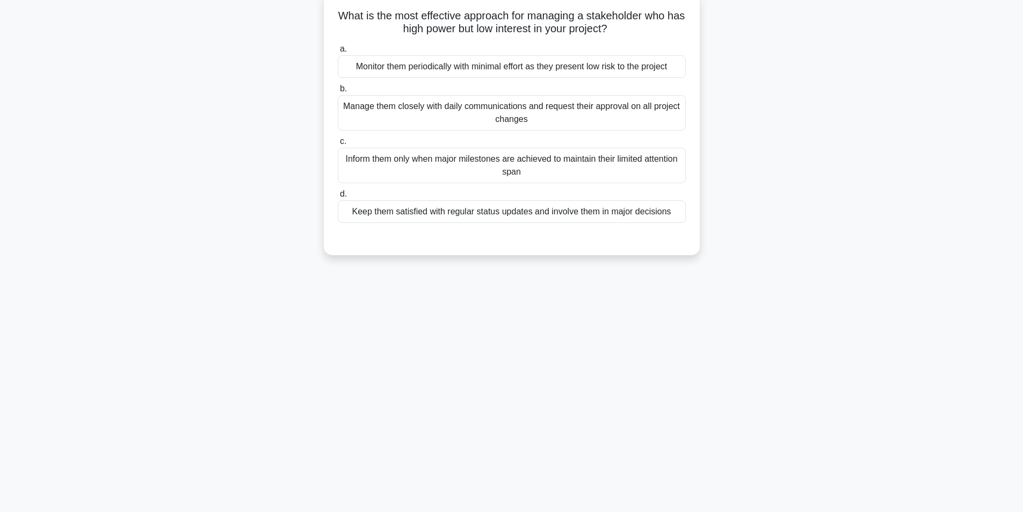
click at [515, 166] on div "Inform them only when major milestones are achieved to maintain their limited a…" at bounding box center [512, 165] width 348 height 35
click at [338, 145] on input "c. Inform them only when major milestones are achieved to maintain their limite…" at bounding box center [338, 141] width 0 height 7
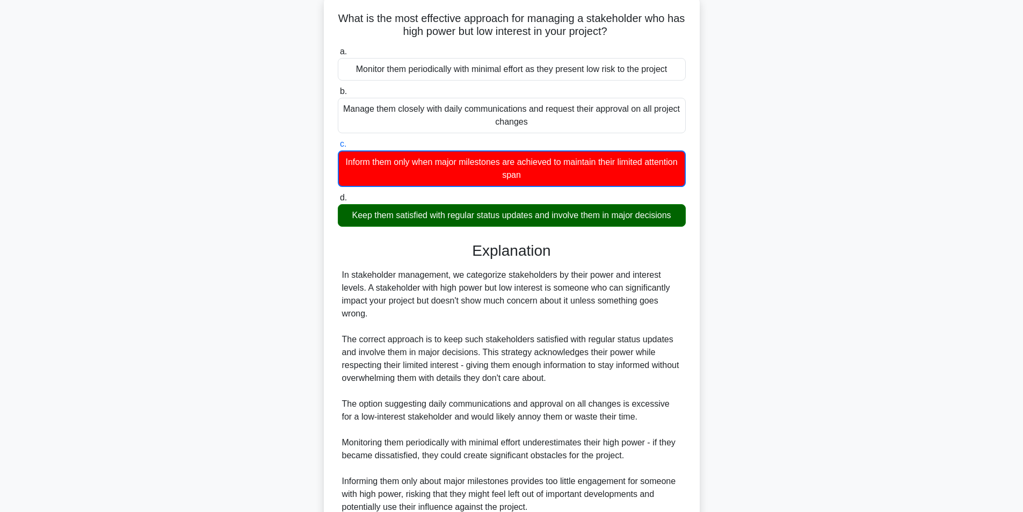
scroll to position [165, 0]
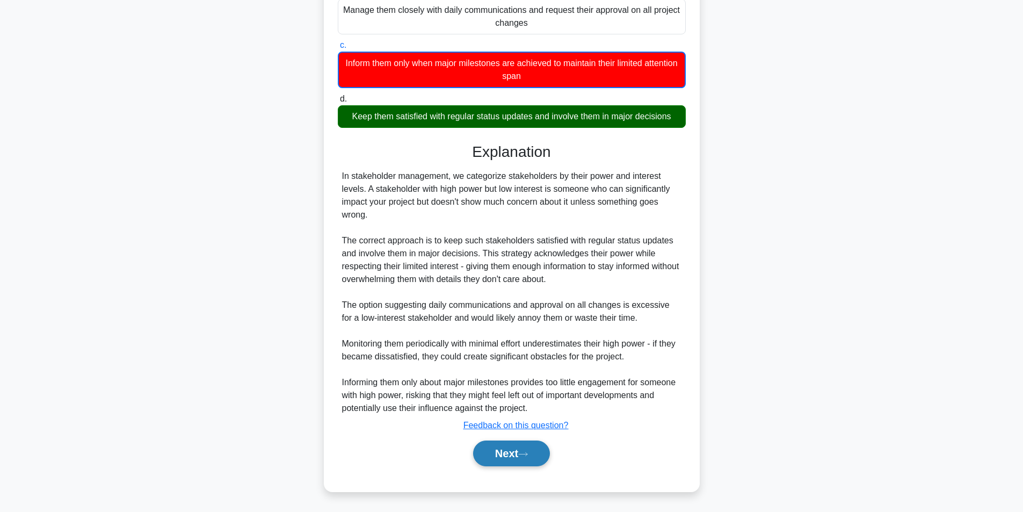
click at [498, 454] on button "Next" at bounding box center [511, 453] width 77 height 26
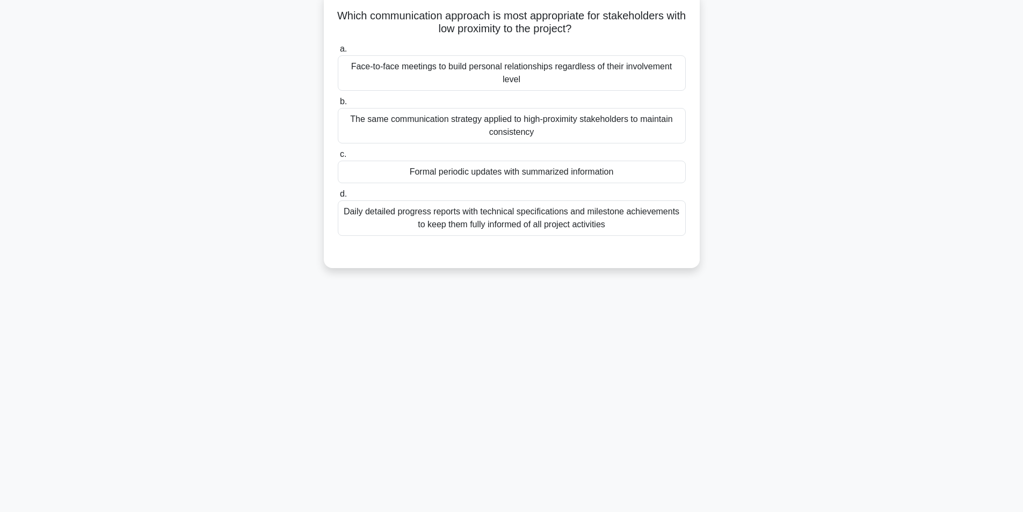
click at [532, 134] on div "The same communication strategy applied to high-proximity stakeholders to maint…" at bounding box center [512, 125] width 348 height 35
click at [338, 105] on input "b. The same communication strategy applied to high-proximity stakeholders to ma…" at bounding box center [338, 101] width 0 height 7
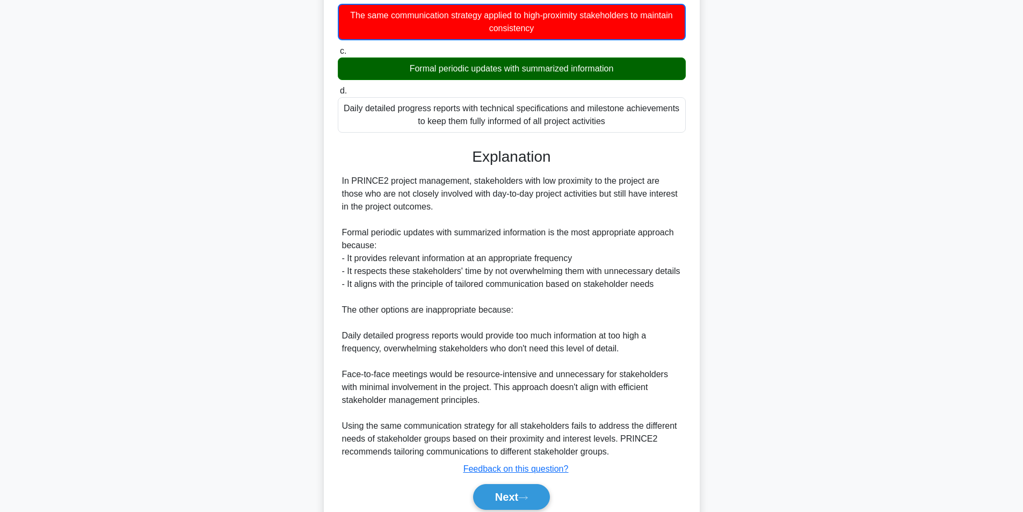
scroll to position [216, 0]
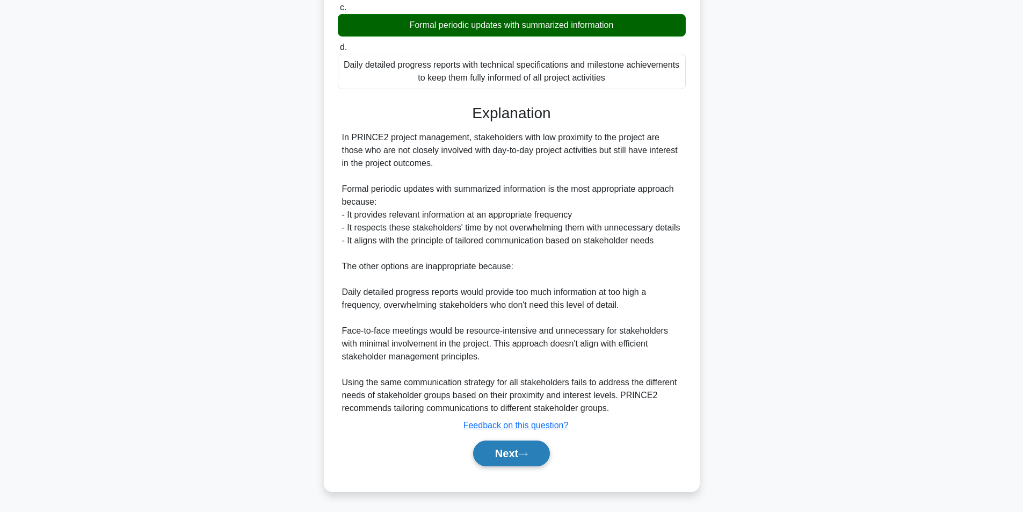
click at [505, 448] on button "Next" at bounding box center [511, 453] width 77 height 26
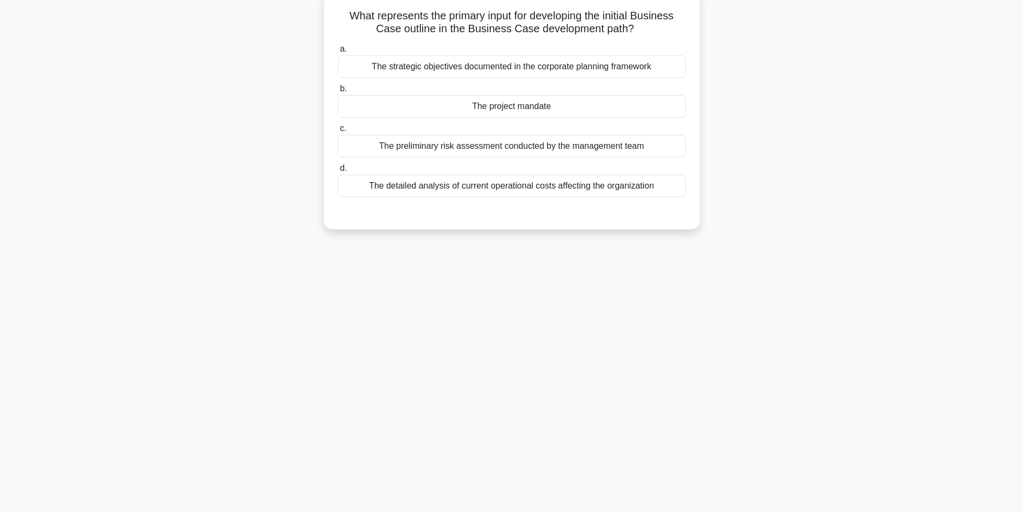
click at [551, 105] on div "The project mandate" at bounding box center [512, 106] width 348 height 23
click at [338, 92] on input "b. The project mandate" at bounding box center [338, 88] width 0 height 7
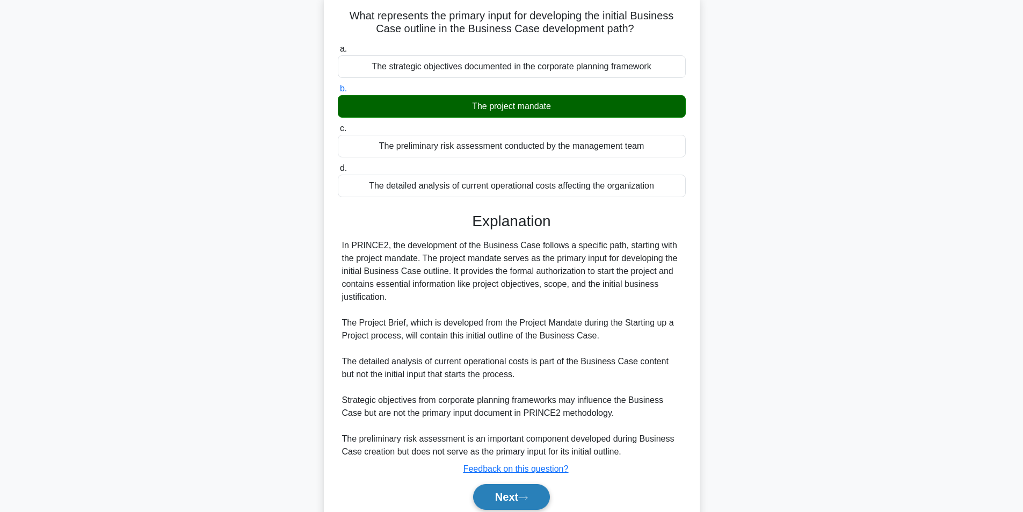
click at [502, 497] on button "Next" at bounding box center [511, 497] width 77 height 26
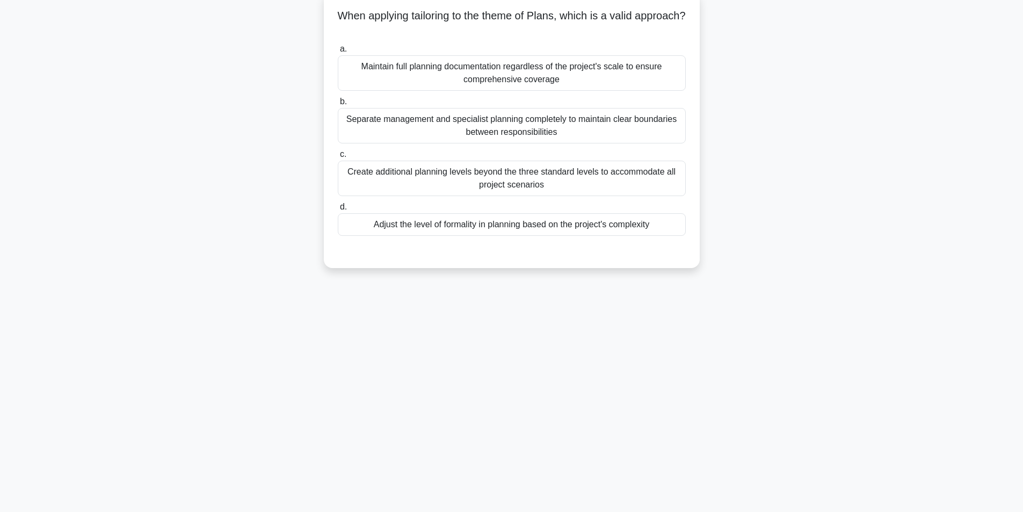
click at [474, 223] on div "Adjust the level of formality in planning based on the project's complexity" at bounding box center [512, 224] width 348 height 23
click at [338, 210] on input "d. Adjust the level of formality in planning based on the project's complexity" at bounding box center [338, 207] width 0 height 7
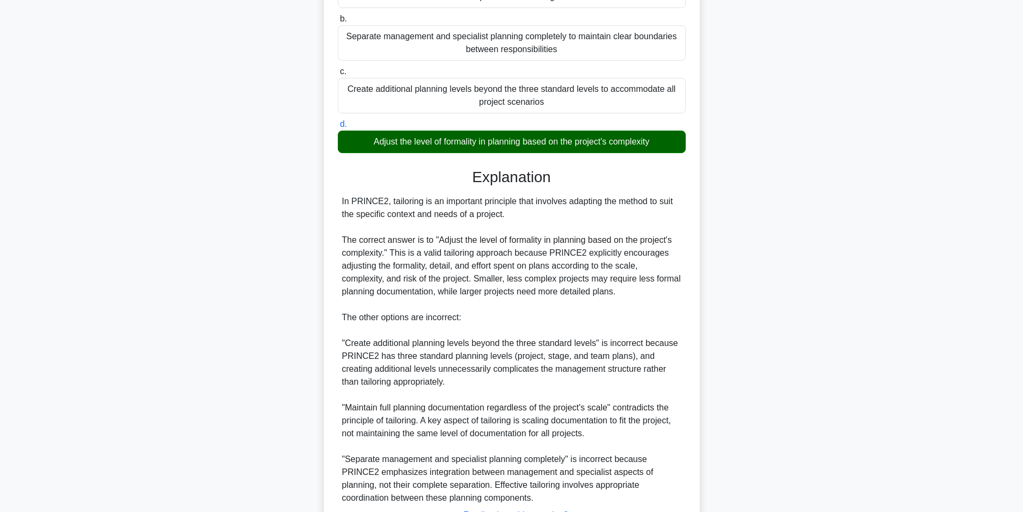
scroll to position [241, 0]
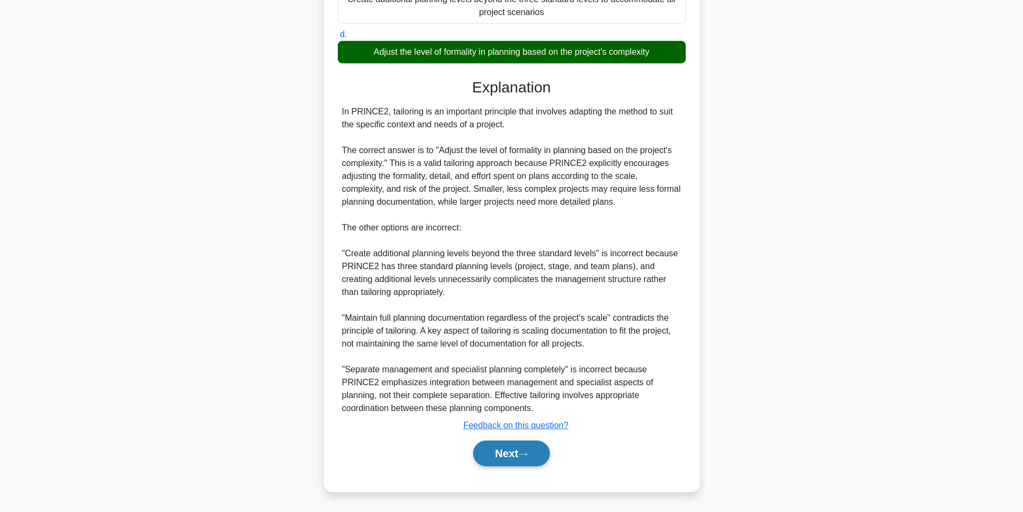
click at [518, 450] on button "Next" at bounding box center [511, 453] width 77 height 26
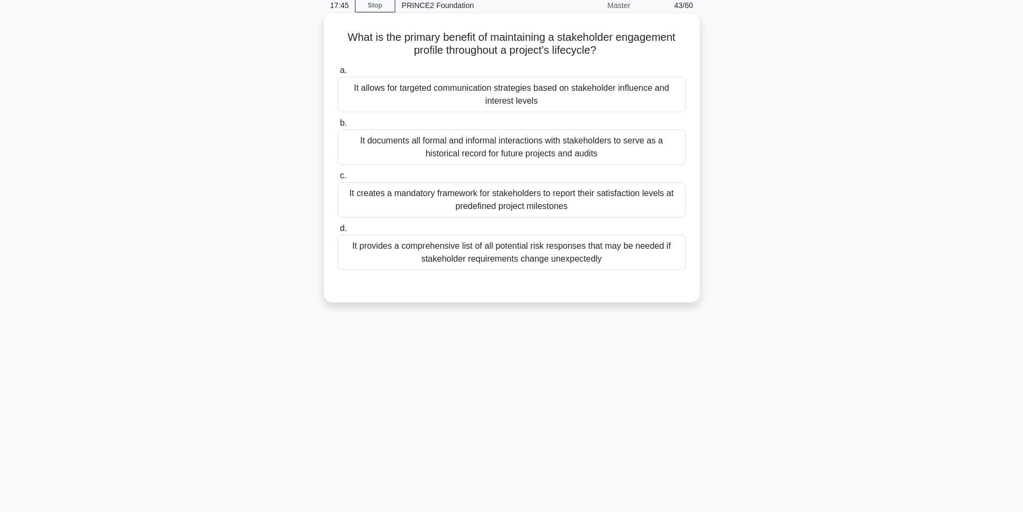
scroll to position [68, 0]
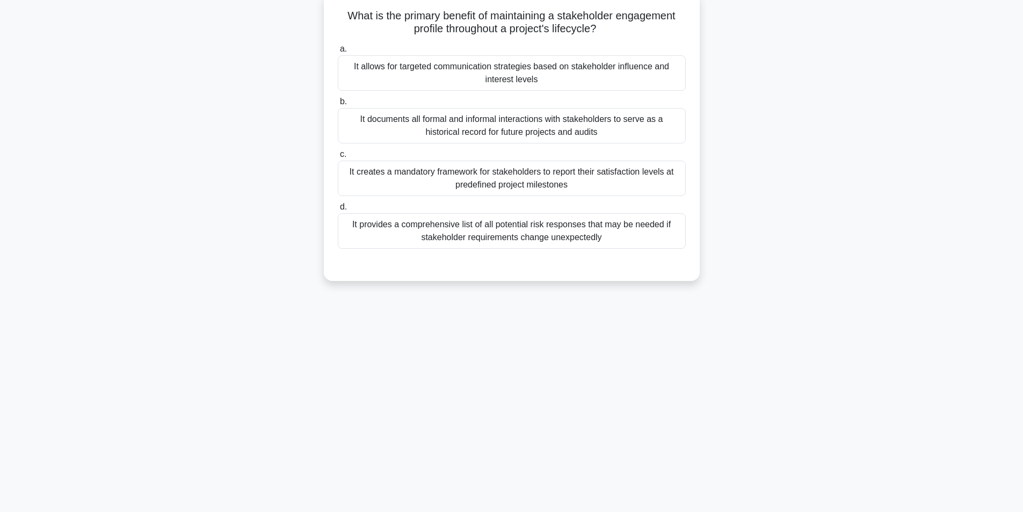
click at [560, 73] on div "It allows for targeted communication strategies based on stakeholder influence …" at bounding box center [512, 72] width 348 height 35
click at [338, 53] on input "a. It allows for targeted communication strategies based on stakeholder influen…" at bounding box center [338, 49] width 0 height 7
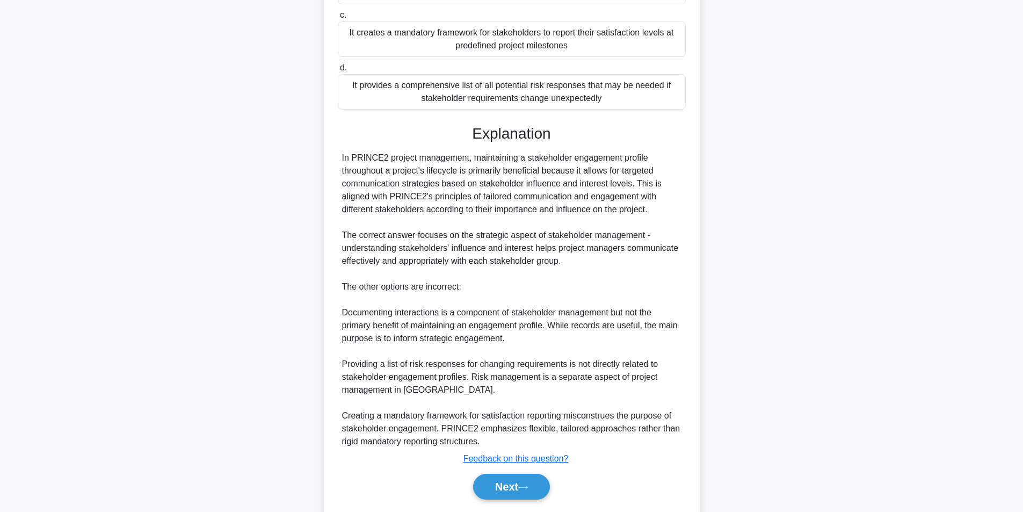
scroll to position [225, 0]
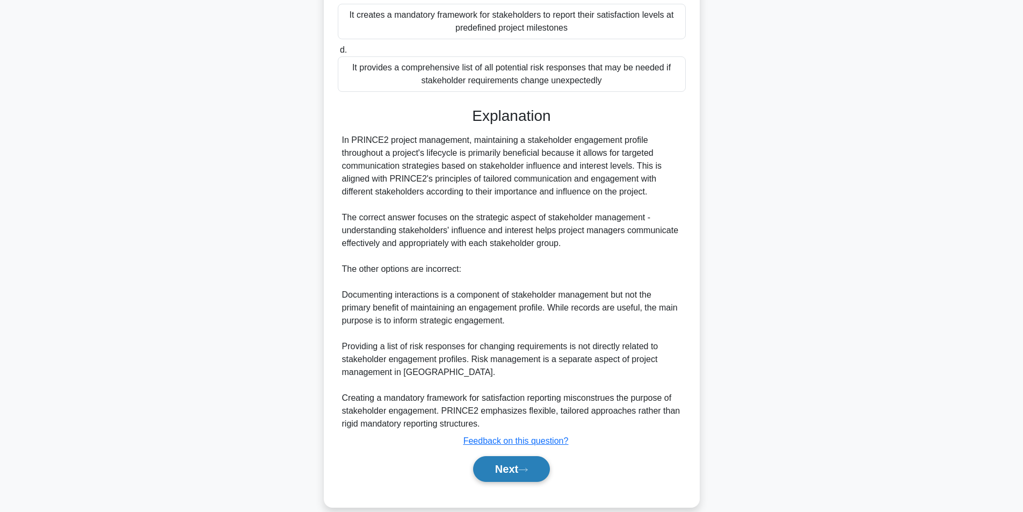
click at [519, 464] on button "Next" at bounding box center [511, 469] width 77 height 26
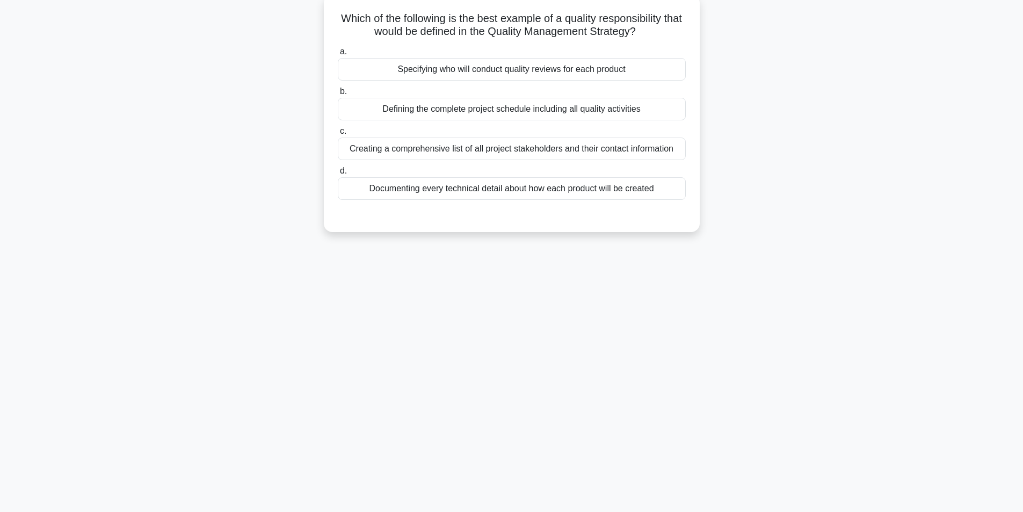
scroll to position [68, 0]
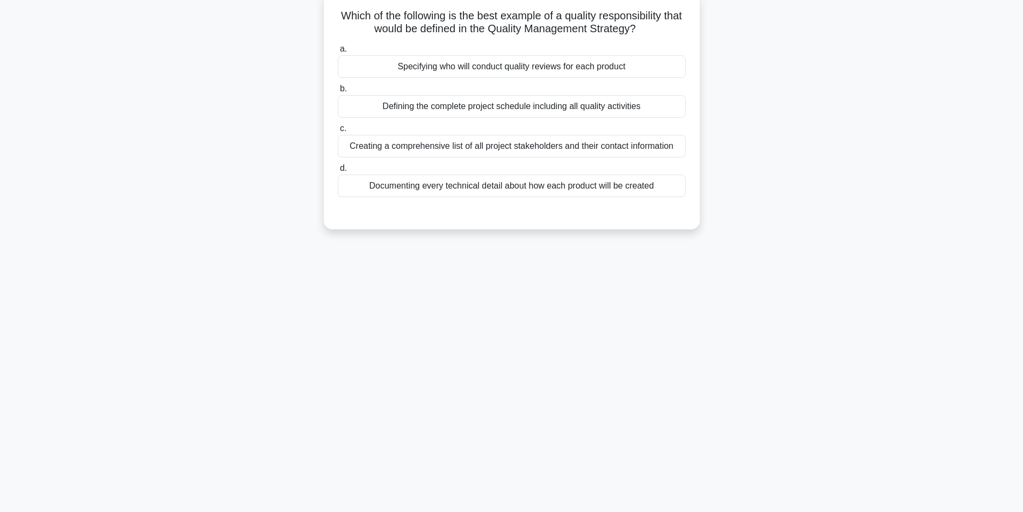
click at [614, 72] on div "Specifying who will conduct quality reviews for each product" at bounding box center [512, 66] width 348 height 23
click at [338, 53] on input "a. Specifying who will conduct quality reviews for each product" at bounding box center [338, 49] width 0 height 7
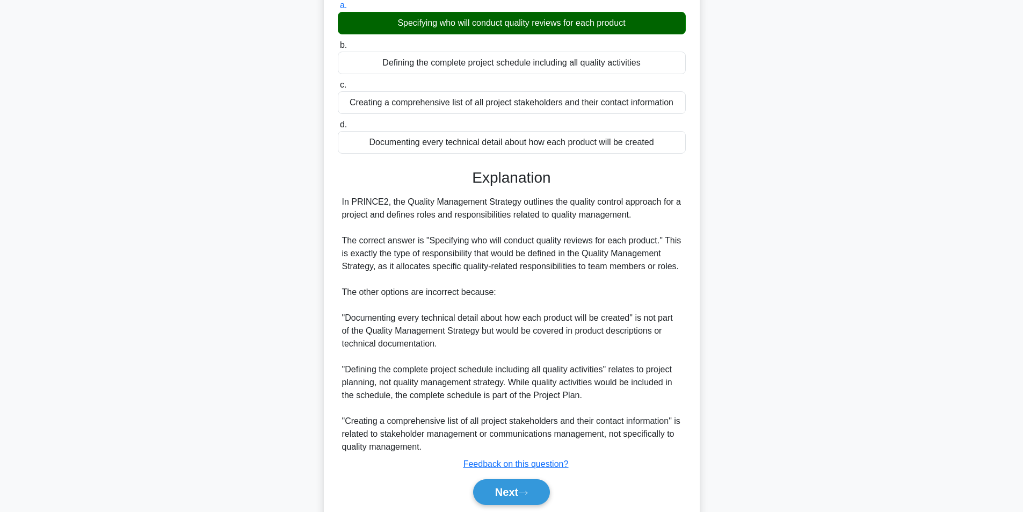
scroll to position [151, 0]
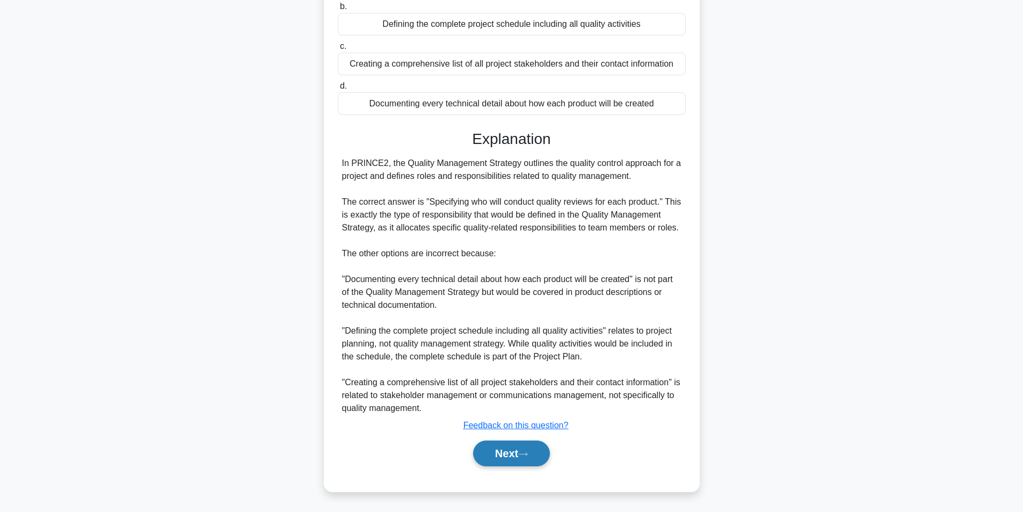
click at [515, 447] on button "Next" at bounding box center [511, 453] width 77 height 26
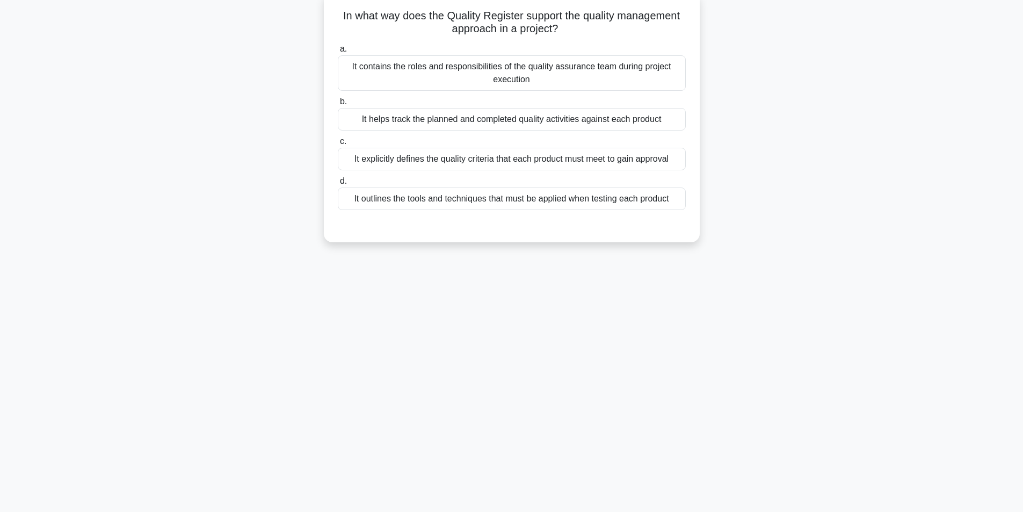
click at [557, 156] on div "It explicitly defines the quality criteria that each product must meet to gain …" at bounding box center [512, 159] width 348 height 23
click at [338, 145] on input "c. It explicitly defines the quality criteria that each product must meet to ga…" at bounding box center [338, 141] width 0 height 7
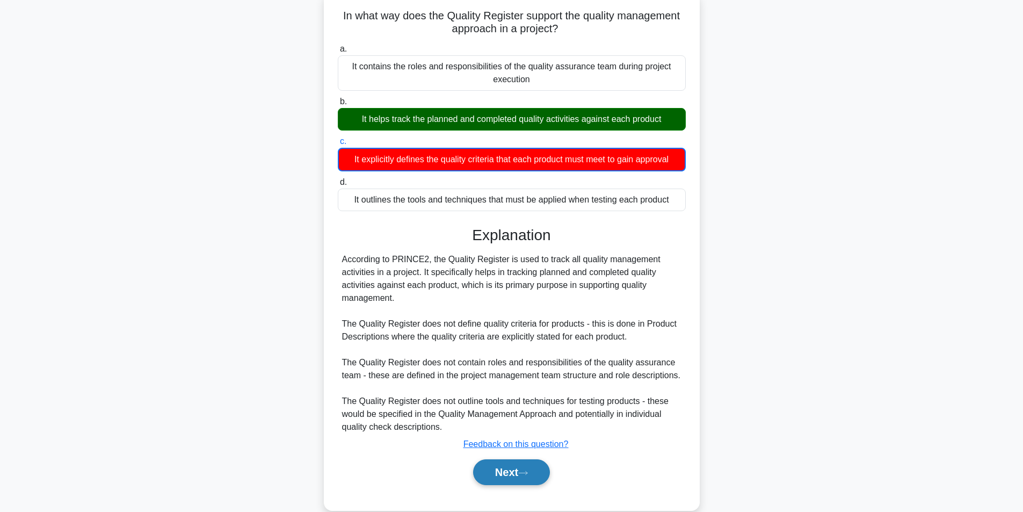
click at [481, 484] on button "Next" at bounding box center [511, 472] width 77 height 26
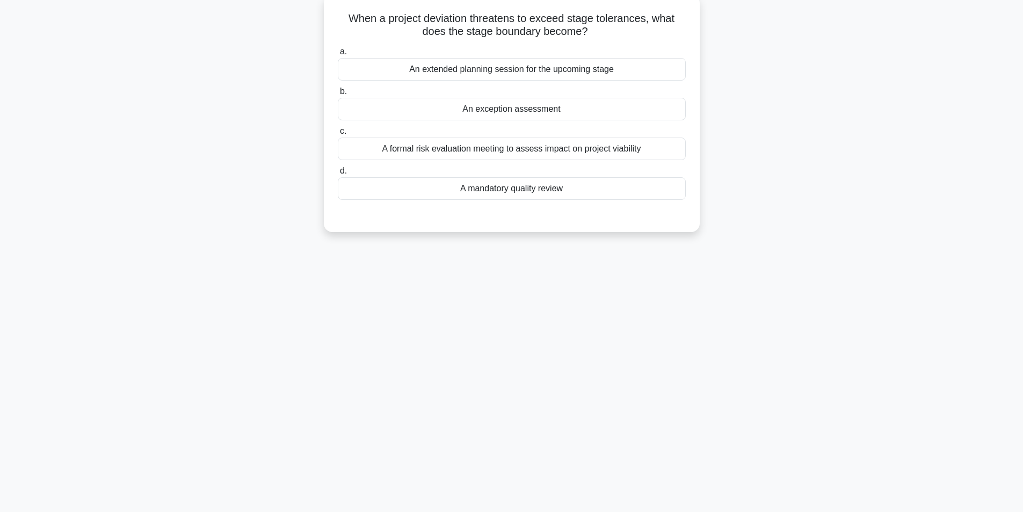
click at [481, 484] on div "16:08 Stop PRINCE2 Foundation Master 46/60 When a project deviation threatens t…" at bounding box center [511, 238] width 709 height 537
click at [506, 111] on div "An exception assessment" at bounding box center [512, 106] width 348 height 23
click at [338, 92] on input "b. An exception assessment" at bounding box center [338, 88] width 0 height 7
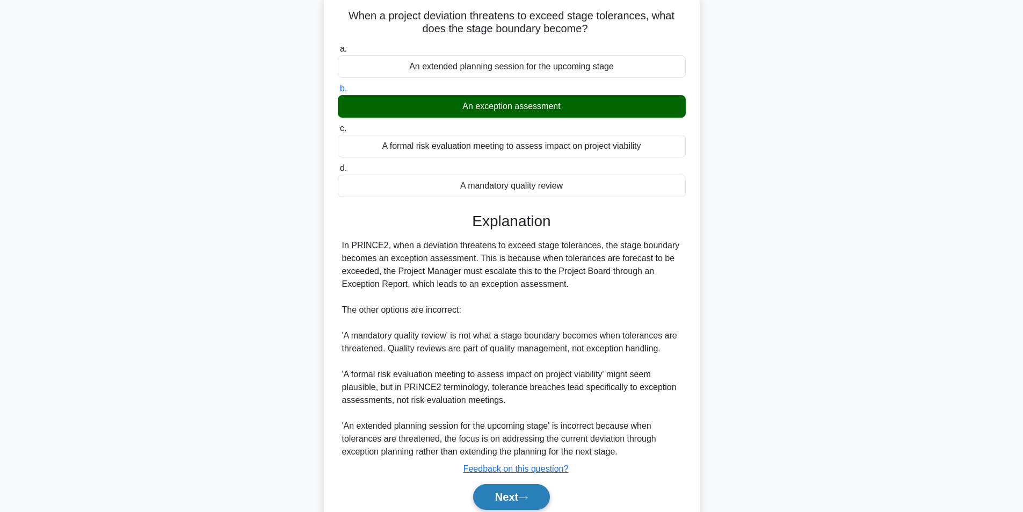
click at [491, 495] on button "Next" at bounding box center [511, 497] width 77 height 26
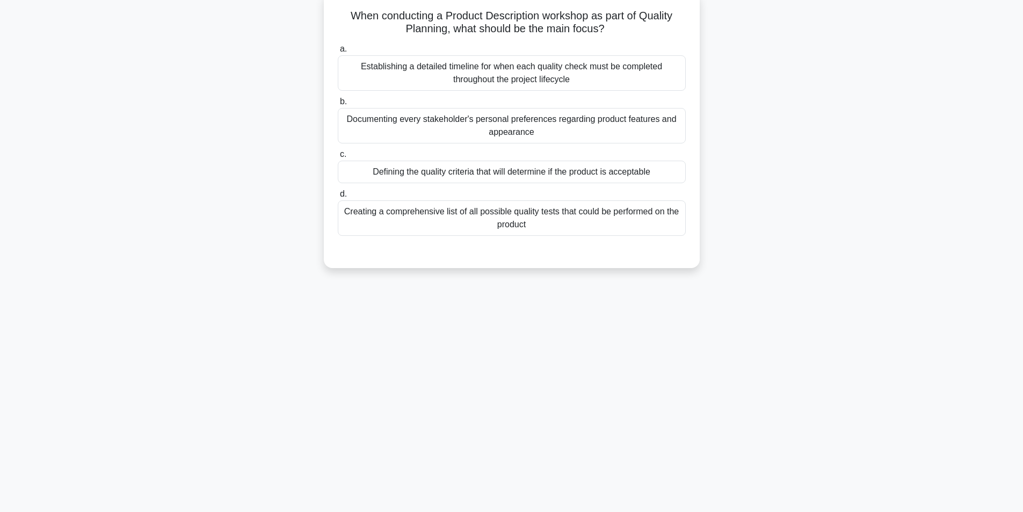
click at [588, 169] on div "Defining the quality criteria that will determine if the product is acceptable" at bounding box center [512, 172] width 348 height 23
click at [338, 158] on input "c. Defining the quality criteria that will determine if the product is acceptab…" at bounding box center [338, 154] width 0 height 7
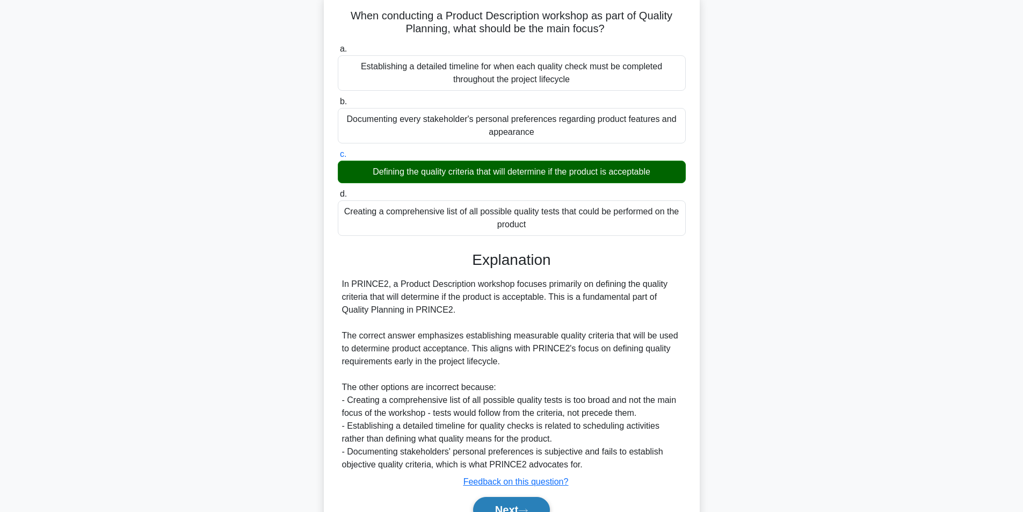
click at [483, 505] on button "Next" at bounding box center [511, 510] width 77 height 26
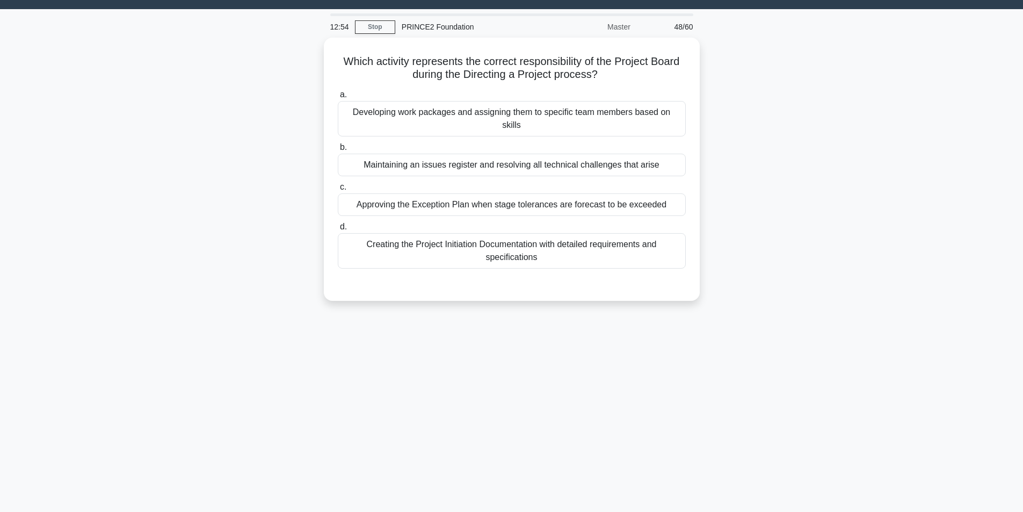
scroll to position [47, 0]
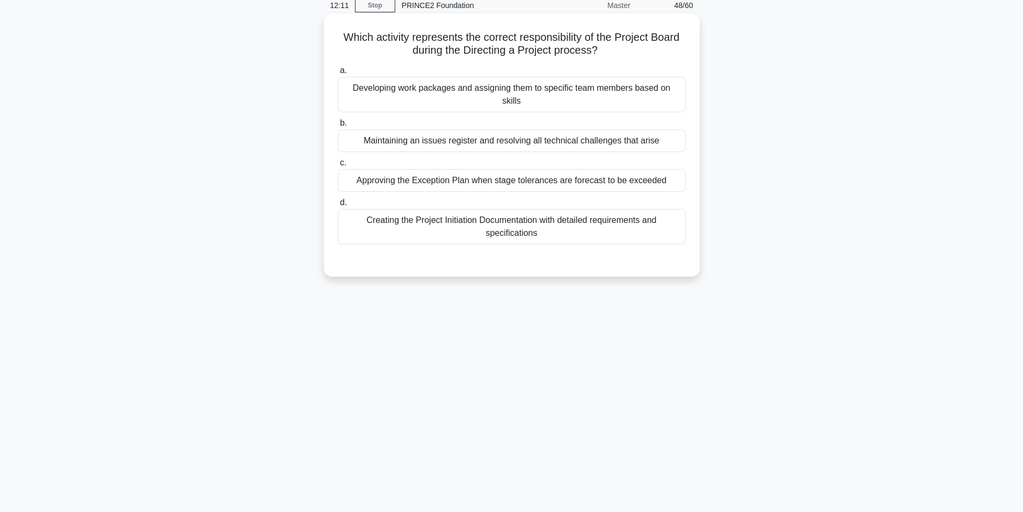
click at [552, 169] on div "Approving the Exception Plan when stage tolerances are forecast to be exceeded" at bounding box center [512, 180] width 348 height 23
click at [338, 166] on input "c. Approving the Exception Plan when stage tolerances are forecast to be exceed…" at bounding box center [338, 162] width 0 height 7
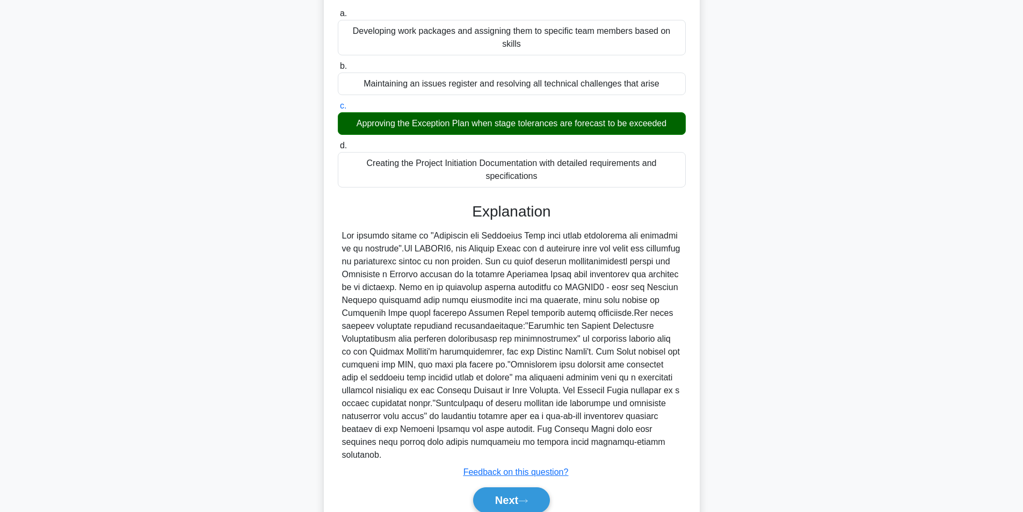
scroll to position [125, 0]
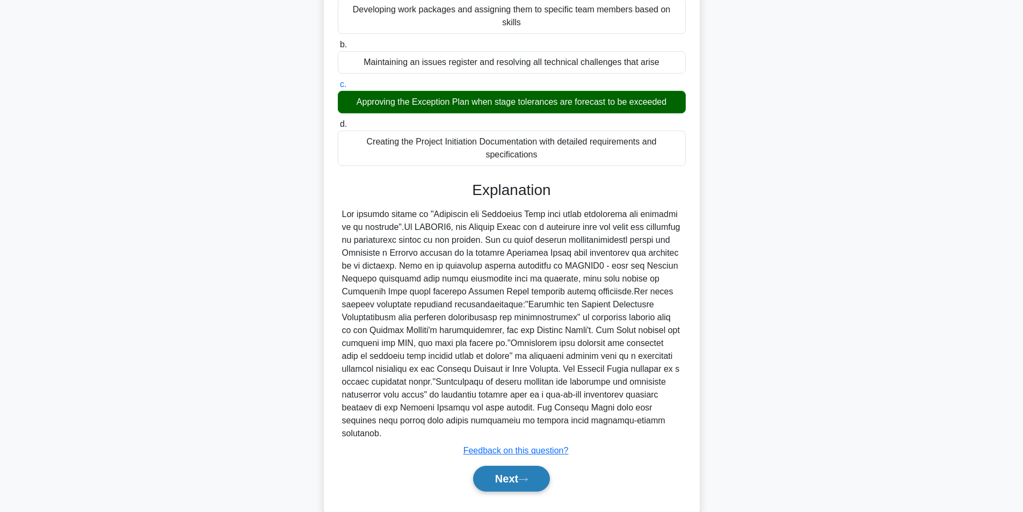
click at [479, 466] on button "Next" at bounding box center [511, 479] width 77 height 26
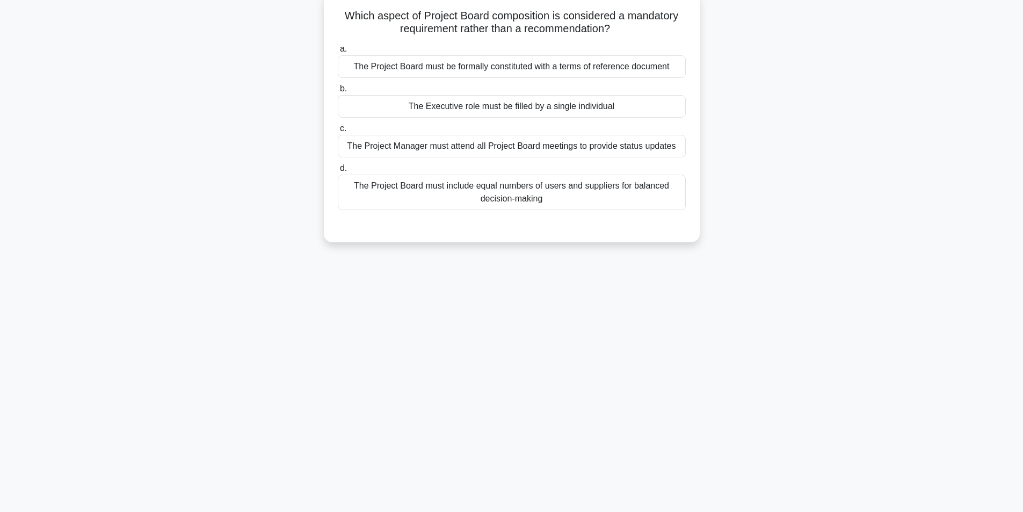
click at [550, 195] on div "The Project Board must include equal numbers of users and suppliers for balance…" at bounding box center [512, 192] width 348 height 35
click at [338, 172] on input "d. The Project Board must include equal numbers of users and suppliers for bala…" at bounding box center [338, 168] width 0 height 7
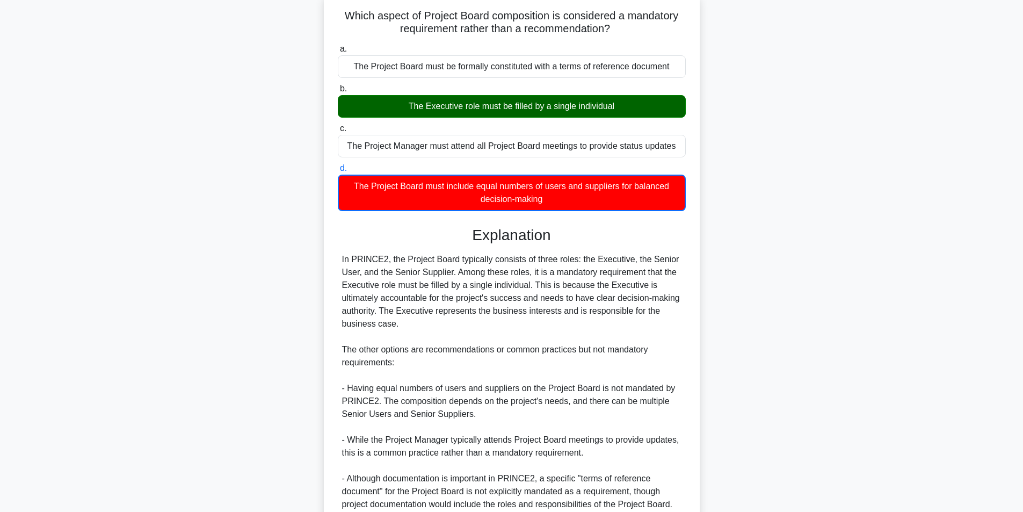
click at [550, 195] on div "The Project Board must include equal numbers of users and suppliers for balance…" at bounding box center [512, 193] width 348 height 37
click at [338, 172] on input "d. The Project Board must include equal numbers of users and suppliers for bala…" at bounding box center [338, 168] width 0 height 7
click at [552, 328] on div "In PRINCE2, the Project Board typically consists of three roles: the Executive,…" at bounding box center [511, 382] width 339 height 258
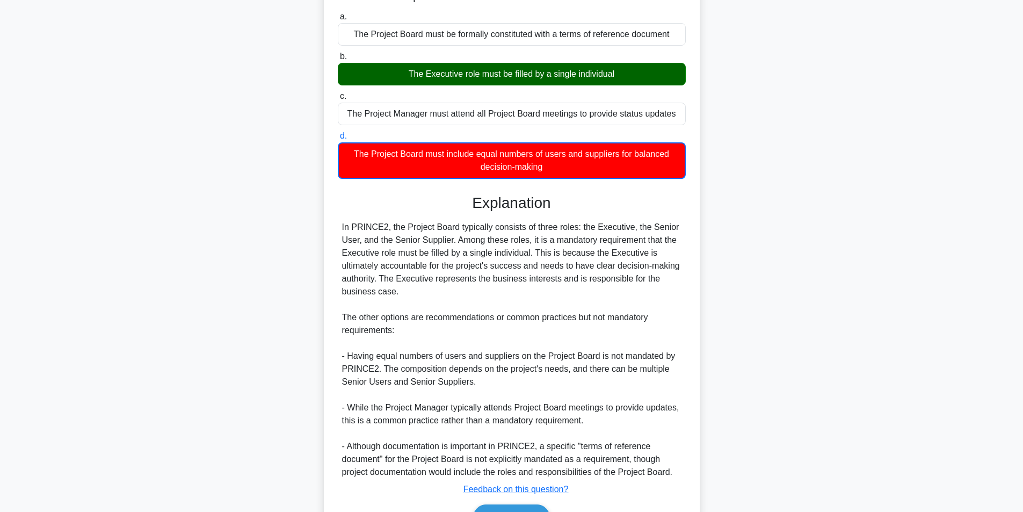
scroll to position [165, 0]
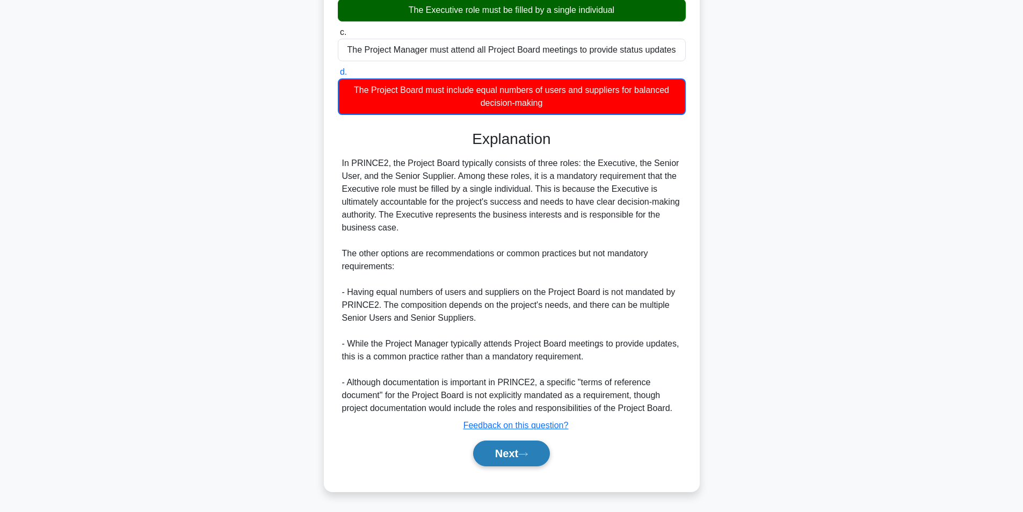
click at [513, 449] on button "Next" at bounding box center [511, 453] width 77 height 26
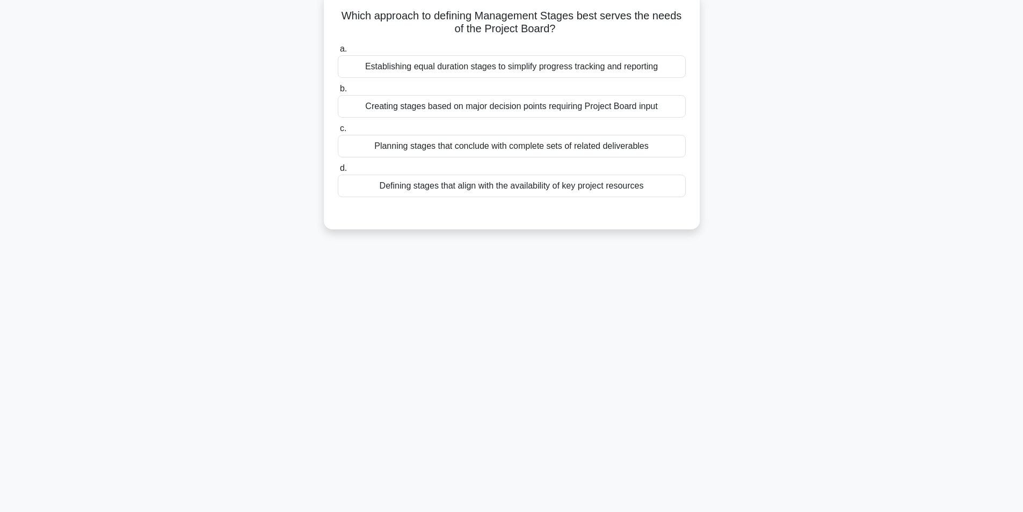
click at [599, 108] on div "Creating stages based on major decision points requiring Project Board input" at bounding box center [512, 106] width 348 height 23
click at [338, 92] on input "b. Creating stages based on major decision points requiring Project Board input" at bounding box center [338, 88] width 0 height 7
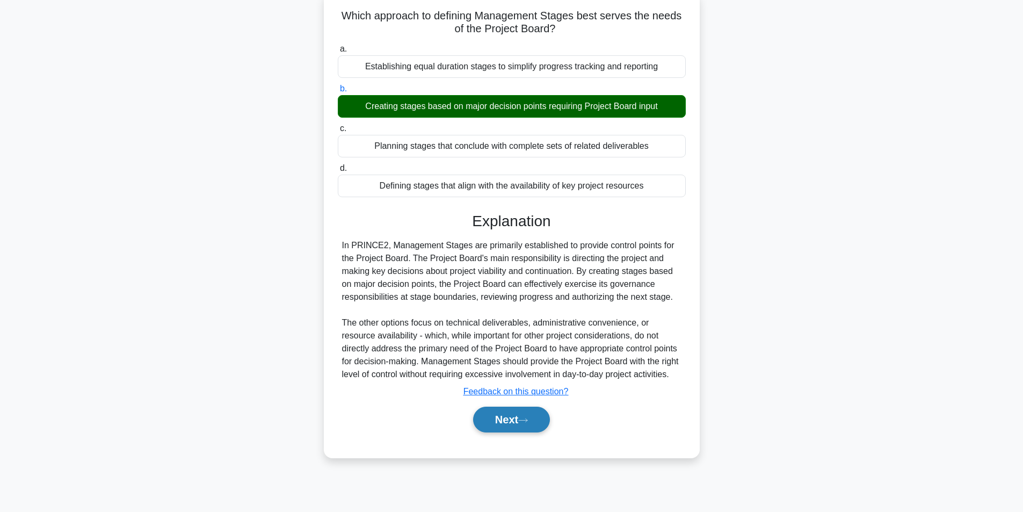
click at [496, 427] on button "Next" at bounding box center [511, 419] width 77 height 26
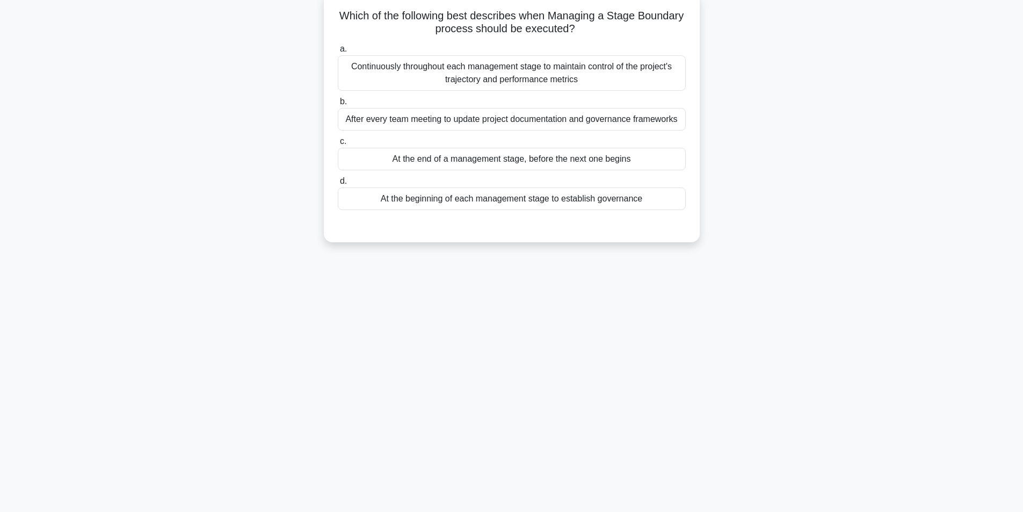
click at [556, 81] on div "Continuously throughout each management stage to maintain control of the projec…" at bounding box center [512, 72] width 348 height 35
click at [338, 53] on input "a. Continuously throughout each management stage to maintain control of the pro…" at bounding box center [338, 49] width 0 height 7
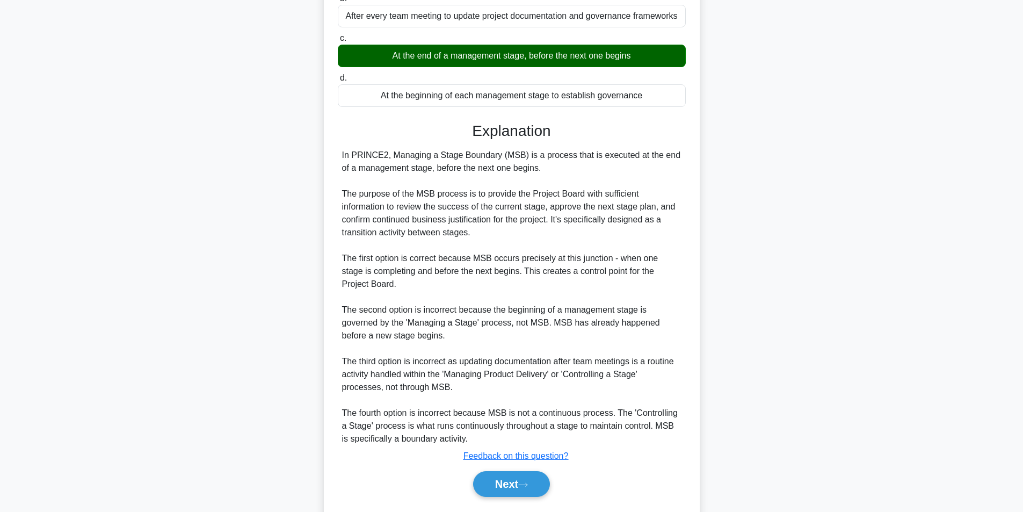
scroll to position [191, 0]
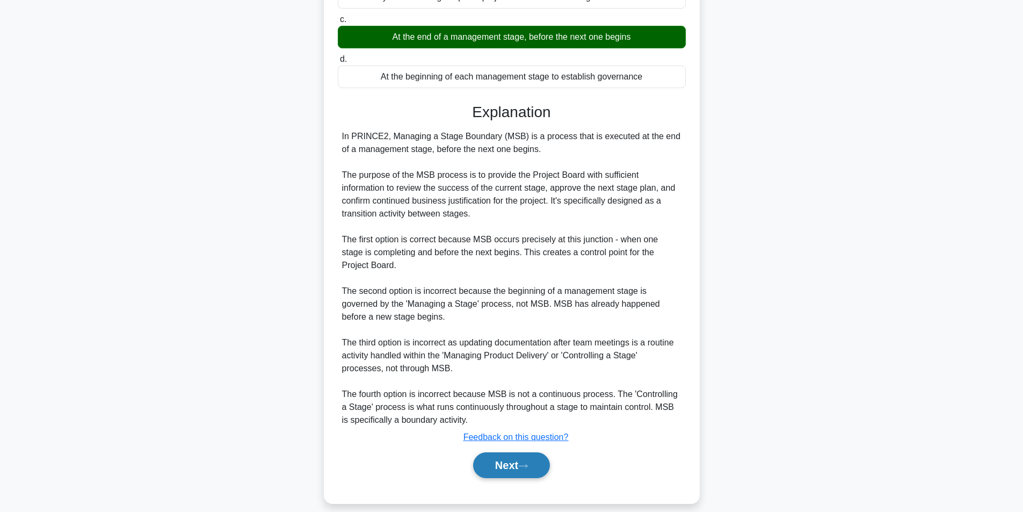
click at [520, 463] on button "Next" at bounding box center [511, 465] width 77 height 26
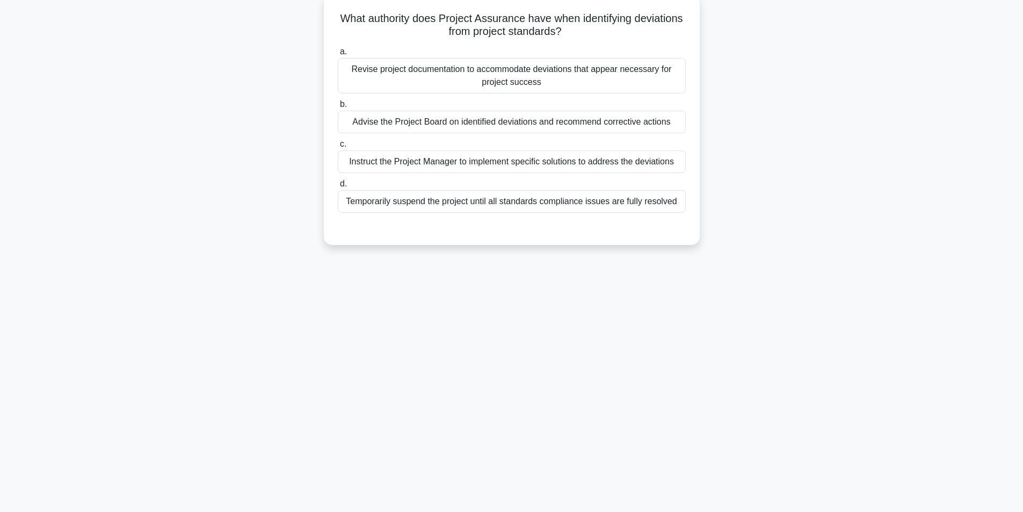
click at [520, 463] on div "9:52 Stop PRINCE2 Foundation Master 52/60 What authority does Project Assurance…" at bounding box center [511, 238] width 709 height 537
drag, startPoint x: 520, startPoint y: 463, endPoint x: 524, endPoint y: 319, distance: 144.0
click at [524, 319] on div "9:37 Stop PRINCE2 Foundation Master 52/60 What authority does Project Assurance…" at bounding box center [511, 238] width 709 height 537
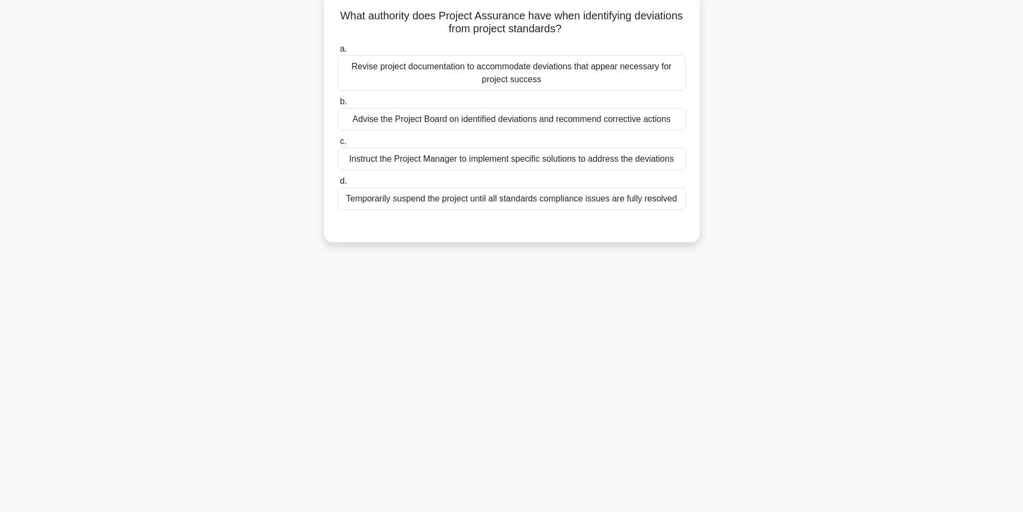
click at [525, 119] on div "Advise the Project Board on identified deviations and recommend corrective acti…" at bounding box center [512, 119] width 348 height 23
click at [338, 105] on input "b. Advise the Project Board on identified deviations and recommend corrective a…" at bounding box center [338, 101] width 0 height 7
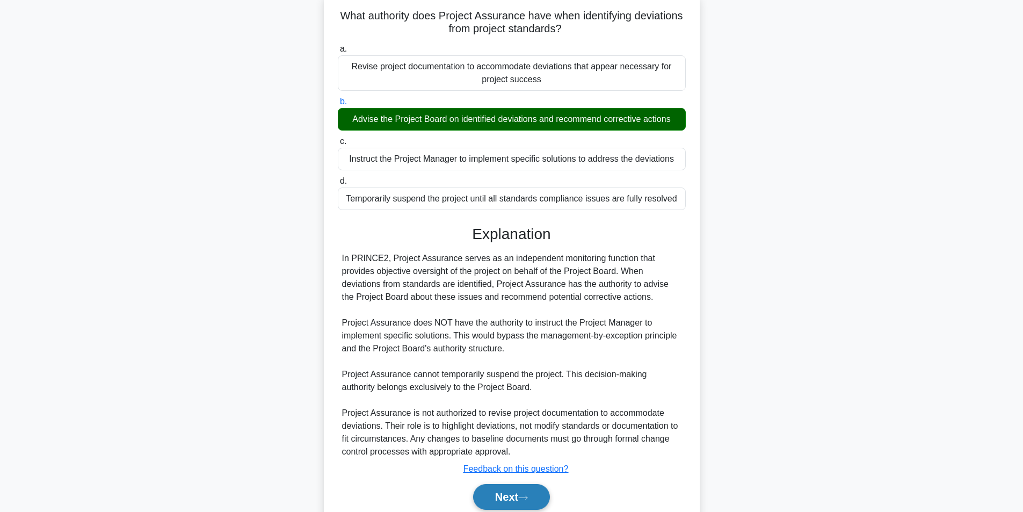
click at [524, 492] on button "Next" at bounding box center [511, 497] width 77 height 26
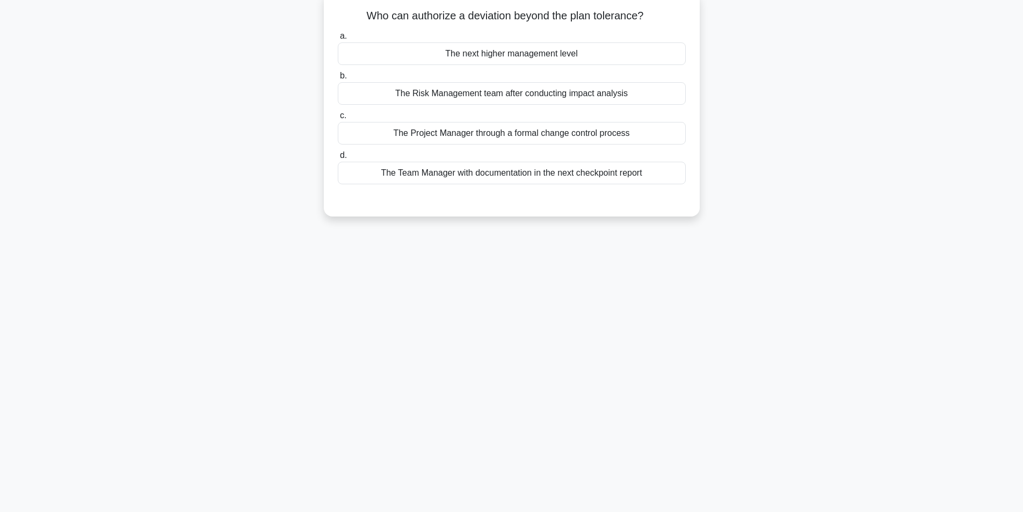
click at [563, 50] on div "The next higher management level" at bounding box center [512, 53] width 348 height 23
click at [338, 40] on input "a. The next higher management level" at bounding box center [338, 36] width 0 height 7
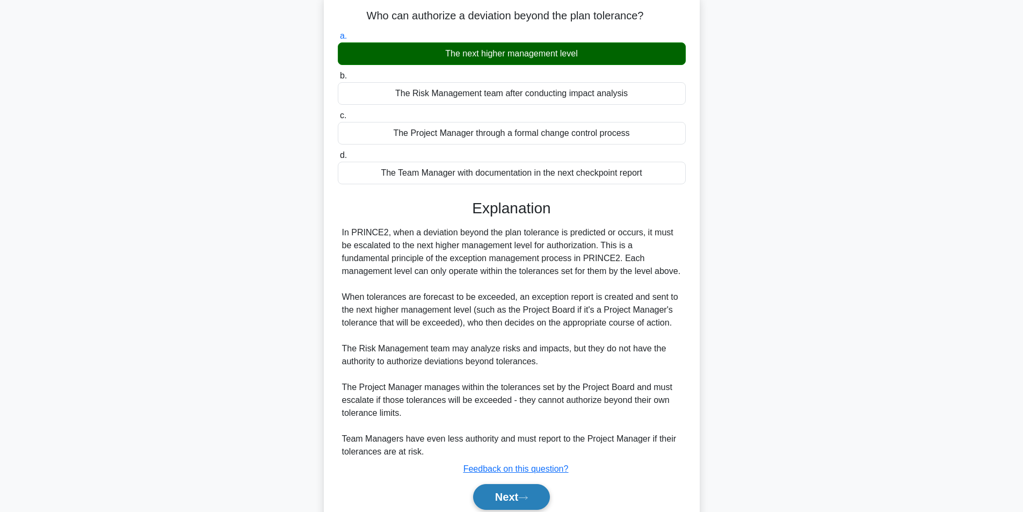
click at [513, 488] on button "Next" at bounding box center [511, 497] width 77 height 26
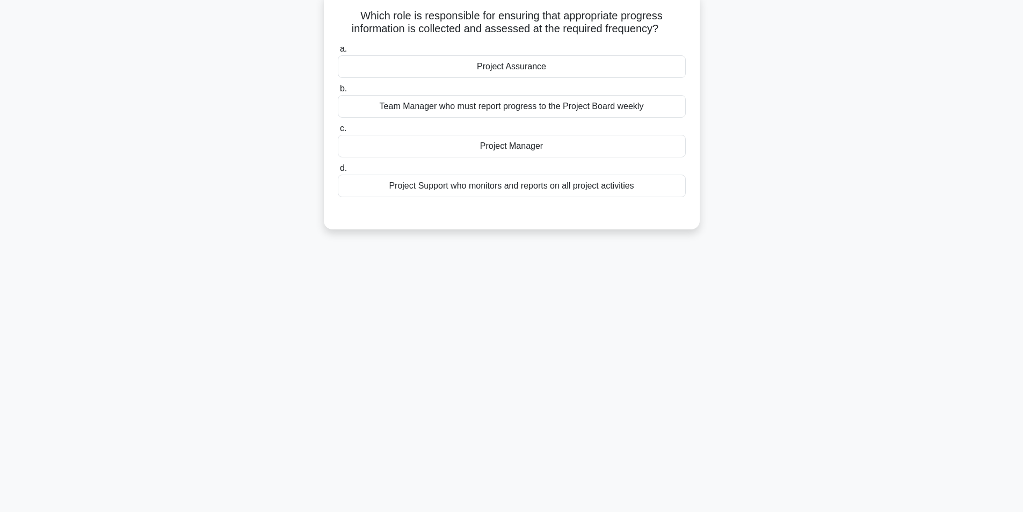
click at [531, 143] on div "Project Manager" at bounding box center [512, 146] width 348 height 23
click at [338, 132] on input "c. Project Manager" at bounding box center [338, 128] width 0 height 7
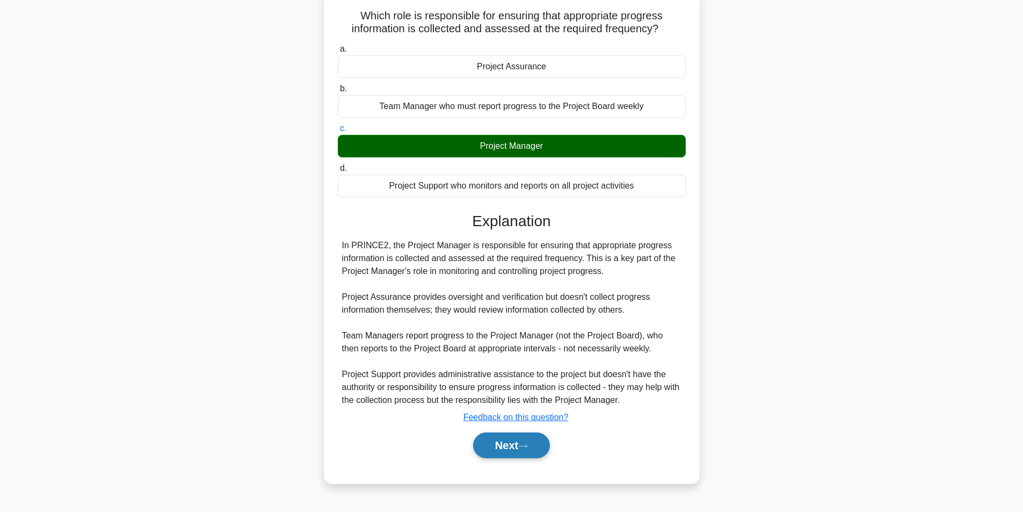
click at [493, 440] on button "Next" at bounding box center [511, 445] width 77 height 26
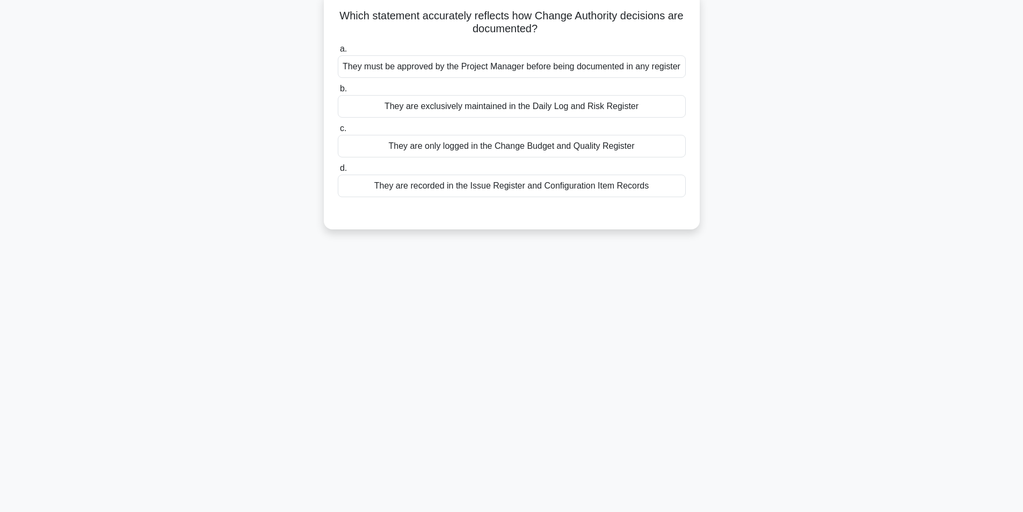
click at [543, 69] on div "They must be approved by the Project Manager before being documented in any reg…" at bounding box center [512, 66] width 348 height 23
click at [338, 53] on input "a. They must be approved by the Project Manager before being documented in any …" at bounding box center [338, 49] width 0 height 7
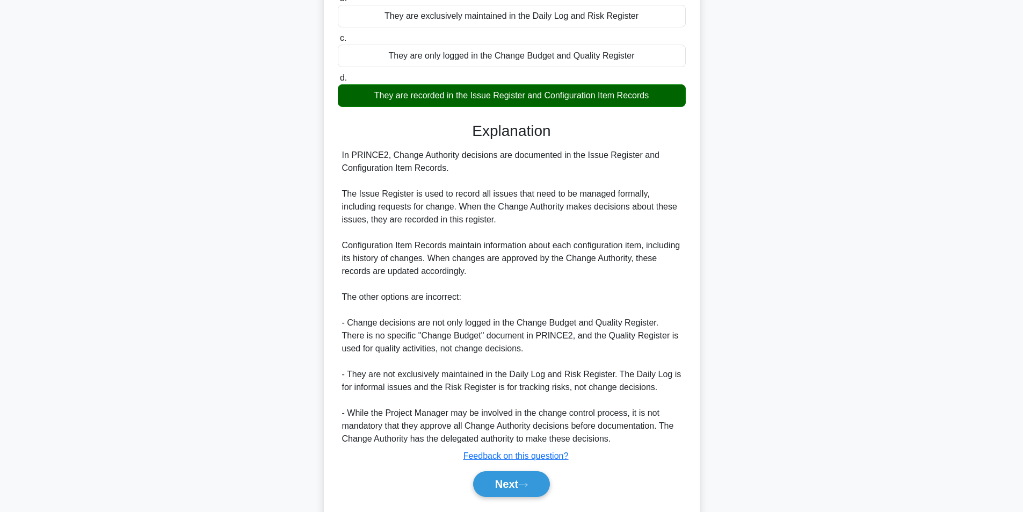
scroll to position [204, 0]
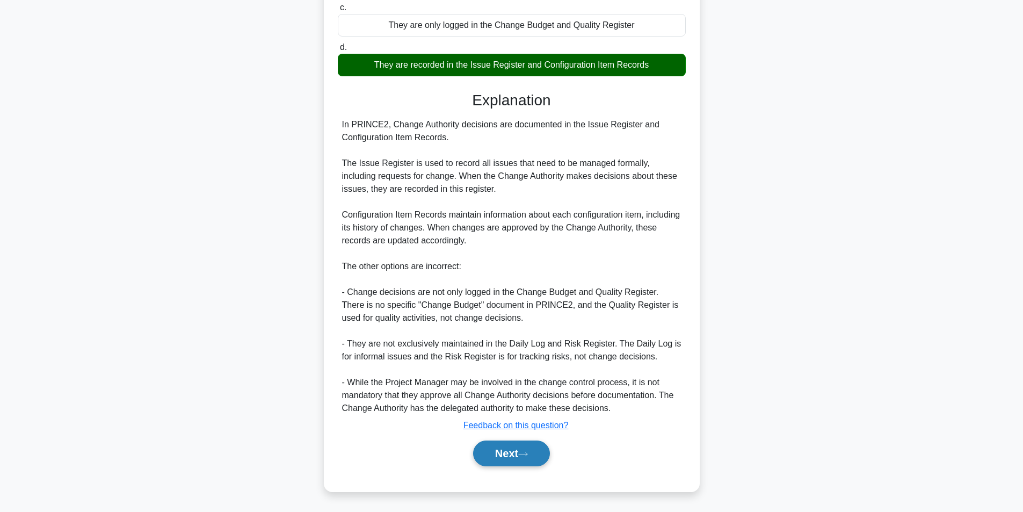
drag, startPoint x: 519, startPoint y: 453, endPoint x: 516, endPoint y: 440, distance: 12.6
click at [516, 440] on button "Next" at bounding box center [511, 453] width 77 height 26
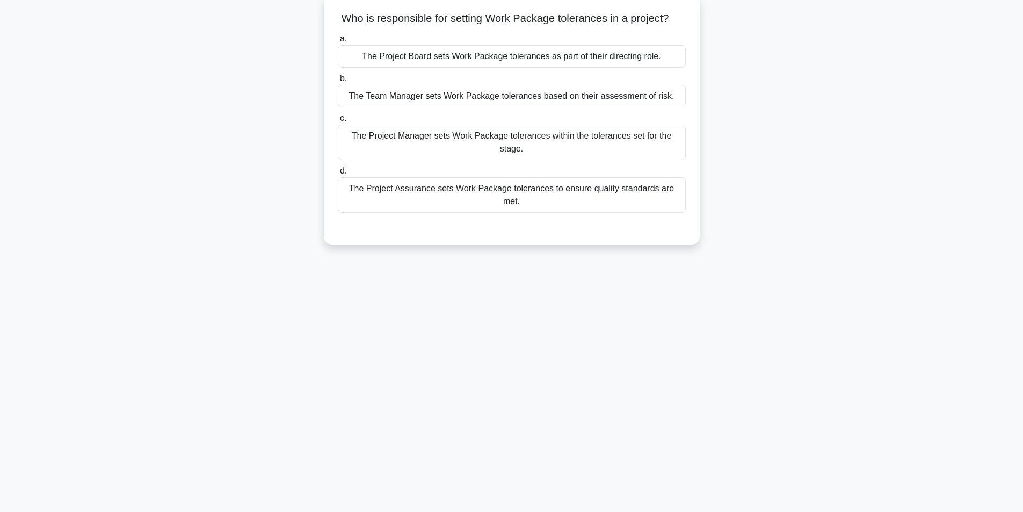
scroll to position [68, 0]
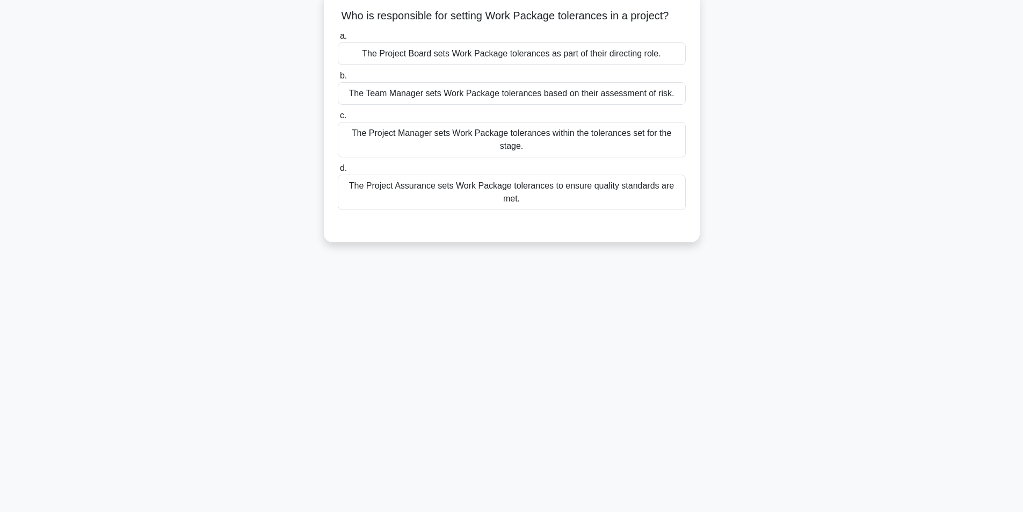
click at [608, 141] on div "The Project Manager sets Work Package tolerances within the tolerances set for …" at bounding box center [512, 139] width 348 height 35
click at [338, 119] on input "c. The Project Manager sets Work Package tolerances within the tolerances set f…" at bounding box center [338, 115] width 0 height 7
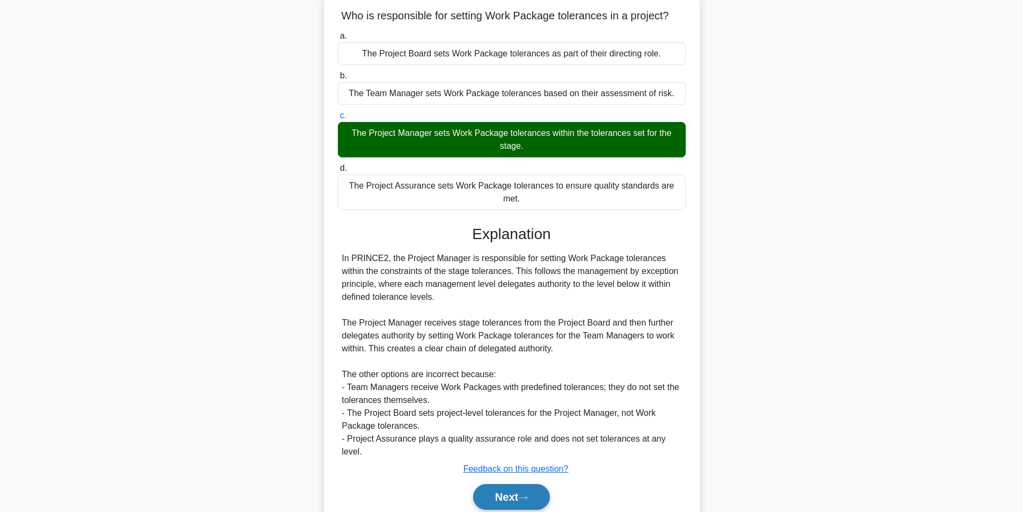
click at [498, 484] on button "Next" at bounding box center [511, 497] width 77 height 26
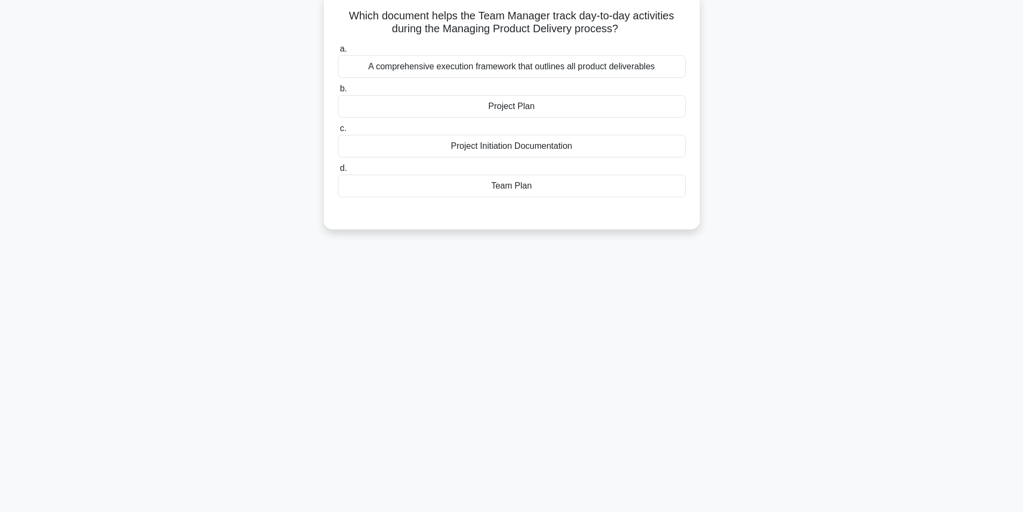
click at [515, 192] on div "Team Plan" at bounding box center [512, 186] width 348 height 23
click at [338, 172] on input "d. Team Plan" at bounding box center [338, 168] width 0 height 7
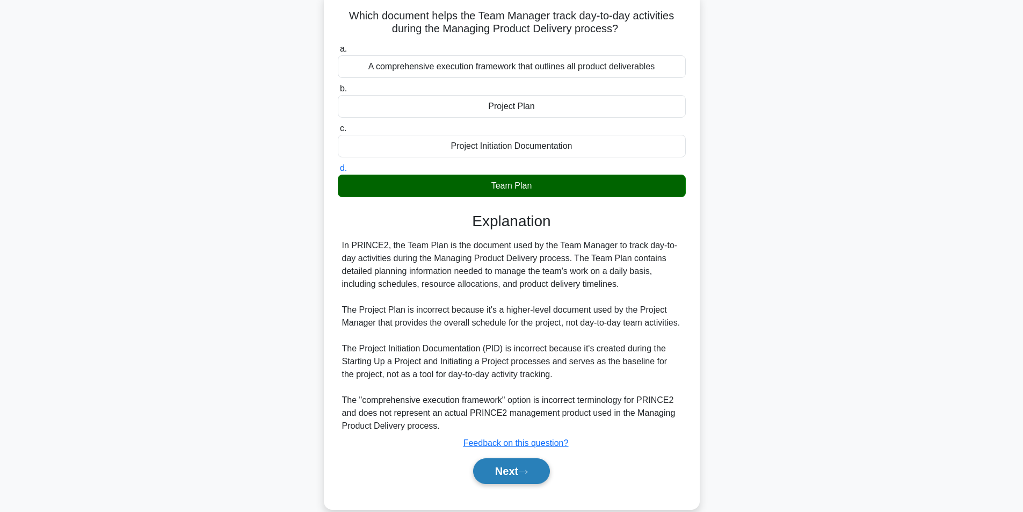
click at [509, 484] on button "Next" at bounding box center [511, 471] width 77 height 26
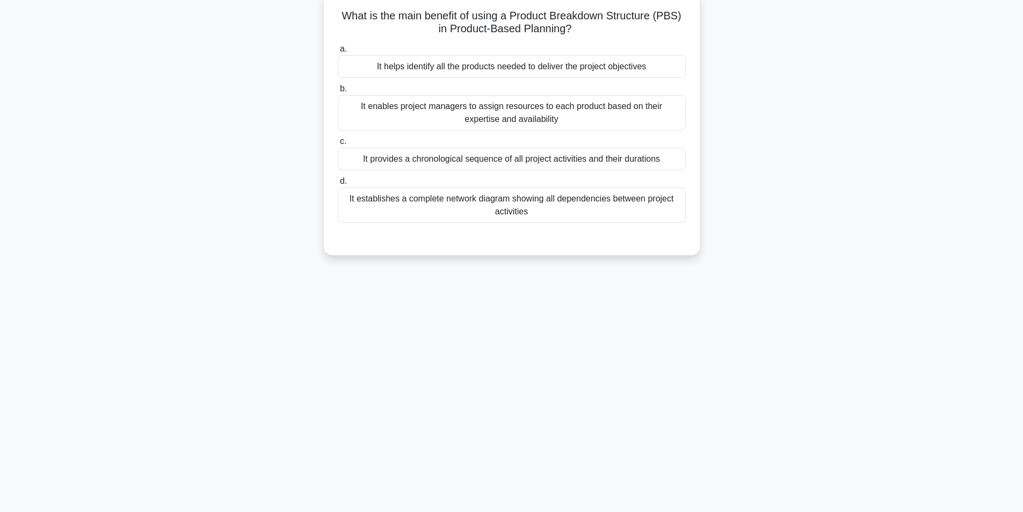
click at [561, 72] on div "It helps identify all the products needed to deliver the project objectives" at bounding box center [512, 66] width 348 height 23
click at [338, 53] on input "a. It helps identify all the products needed to deliver the project objectives" at bounding box center [338, 49] width 0 height 7
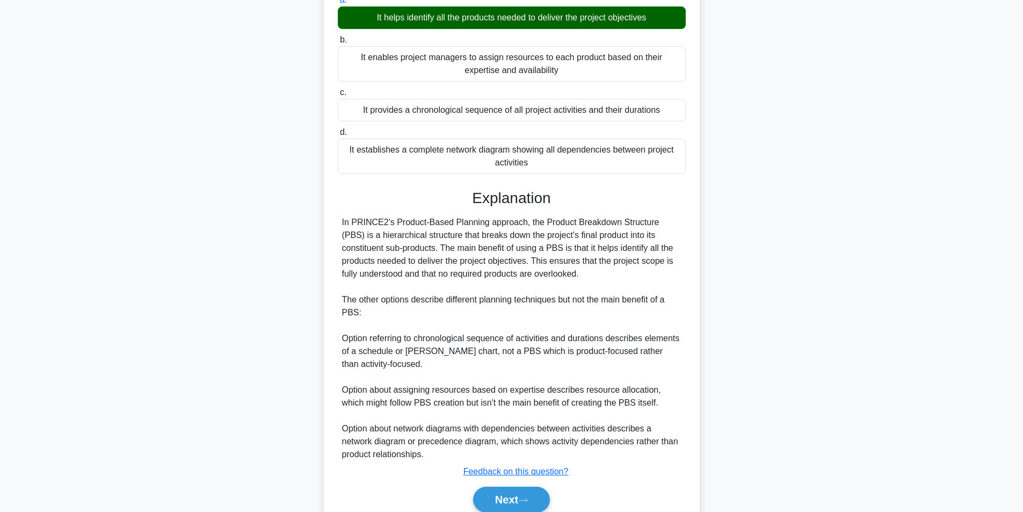
scroll to position [164, 0]
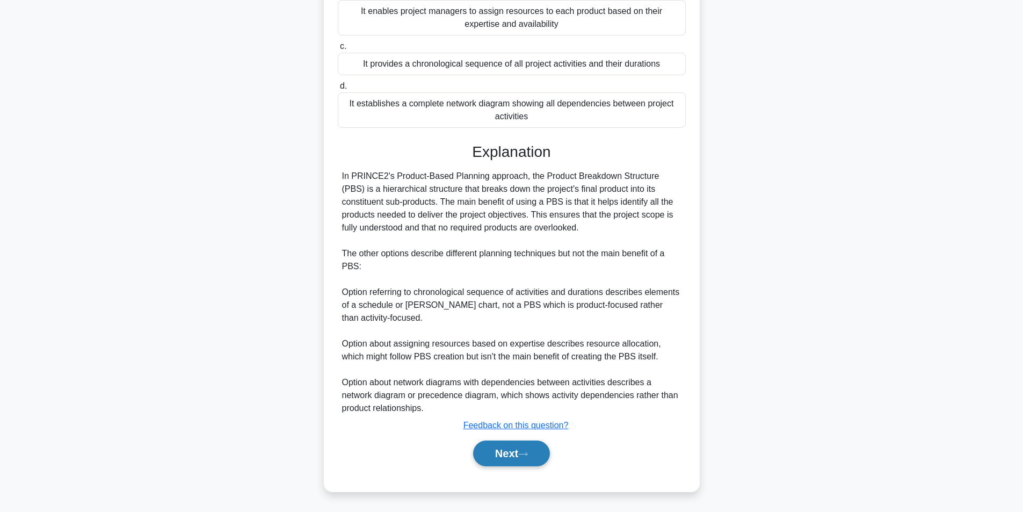
click at [500, 447] on button "Next" at bounding box center [511, 453] width 77 height 26
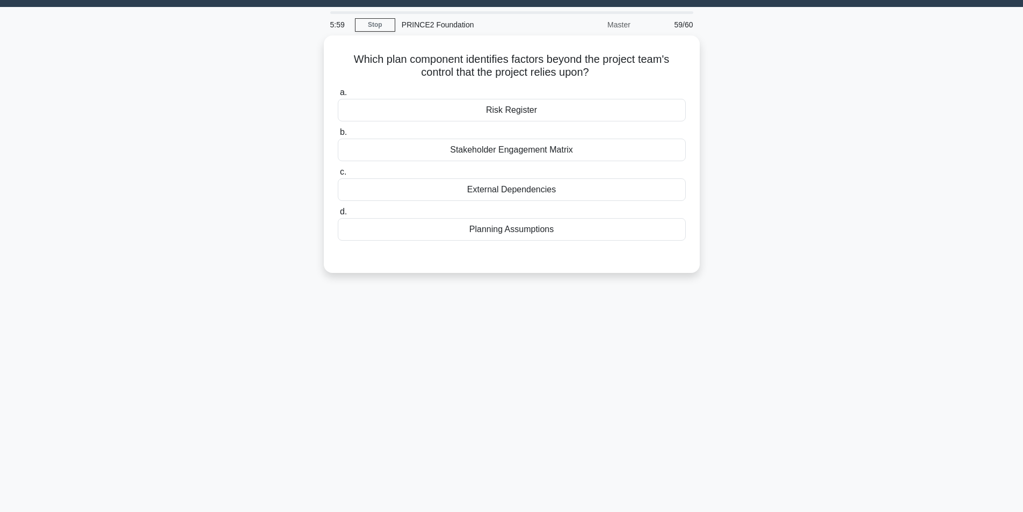
scroll to position [25, 0]
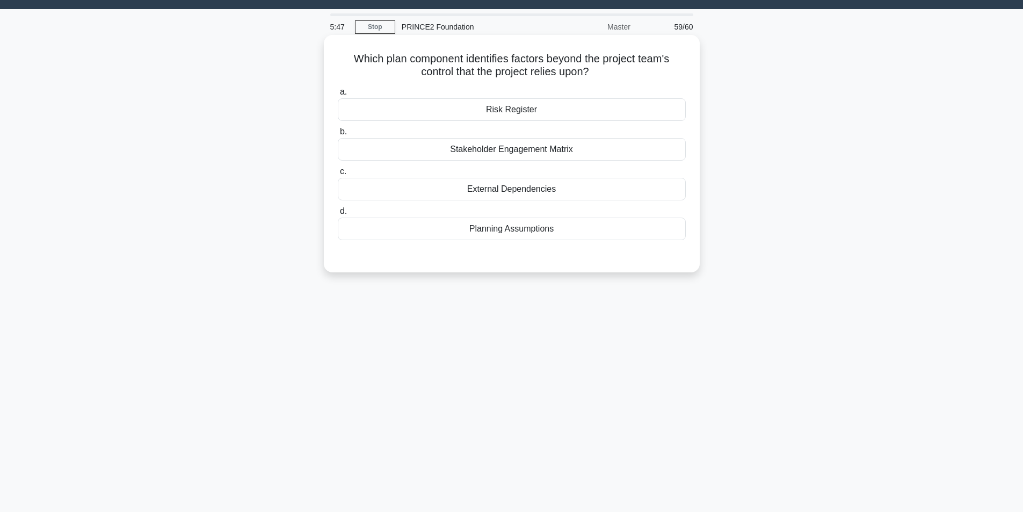
click at [473, 189] on div "External Dependencies" at bounding box center [512, 189] width 348 height 23
click at [338, 175] on input "c. External Dependencies" at bounding box center [338, 171] width 0 height 7
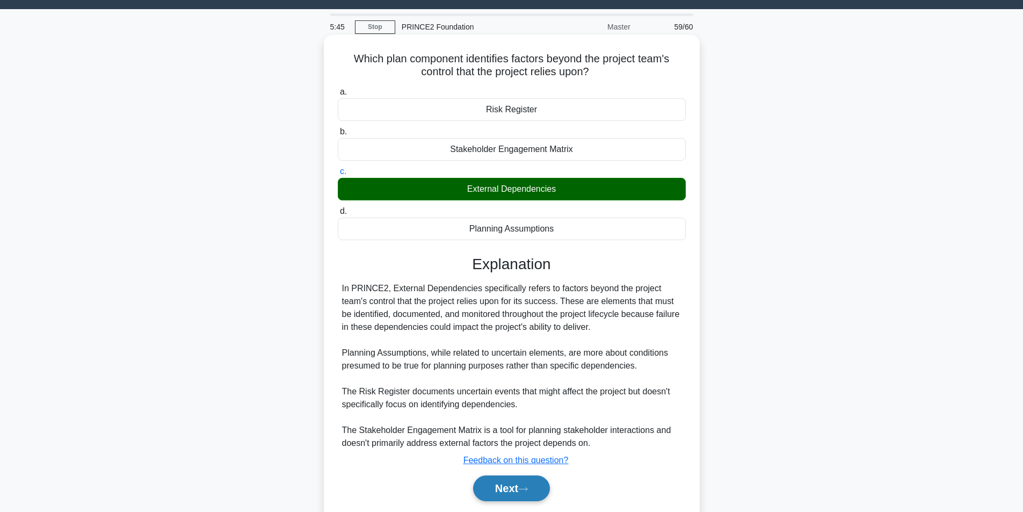
click at [511, 488] on button "Next" at bounding box center [511, 488] width 77 height 26
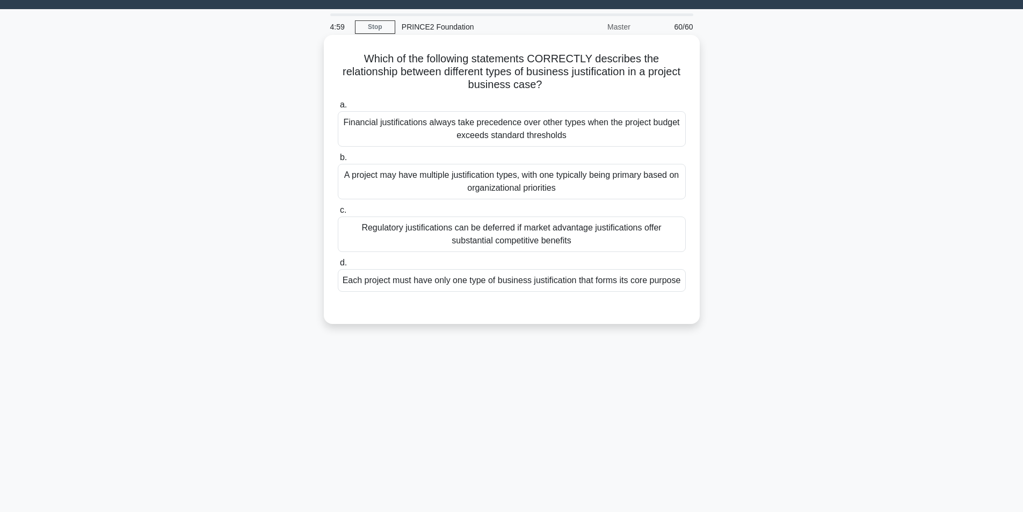
click at [510, 132] on div "Financial justifications always take precedence over other types when the proje…" at bounding box center [512, 128] width 348 height 35
click at [338, 108] on input "a. Financial justifications always take precedence over other types when the pr…" at bounding box center [338, 104] width 0 height 7
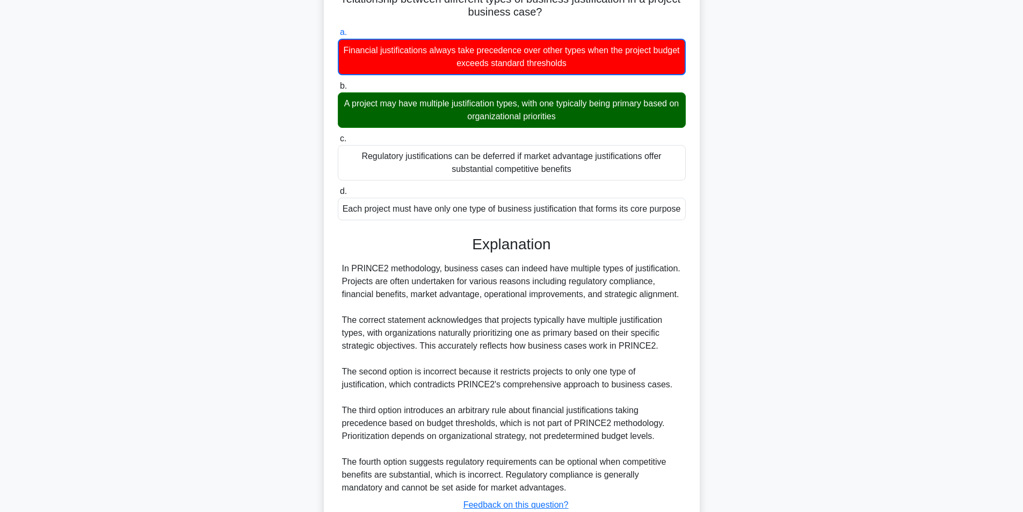
scroll to position [178, 0]
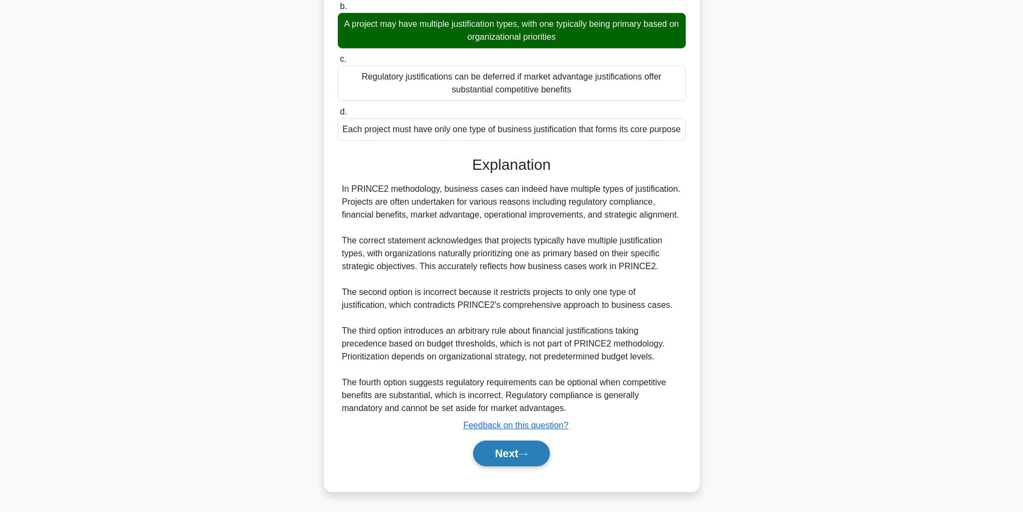
click at [509, 451] on button "Next" at bounding box center [511, 453] width 77 height 26
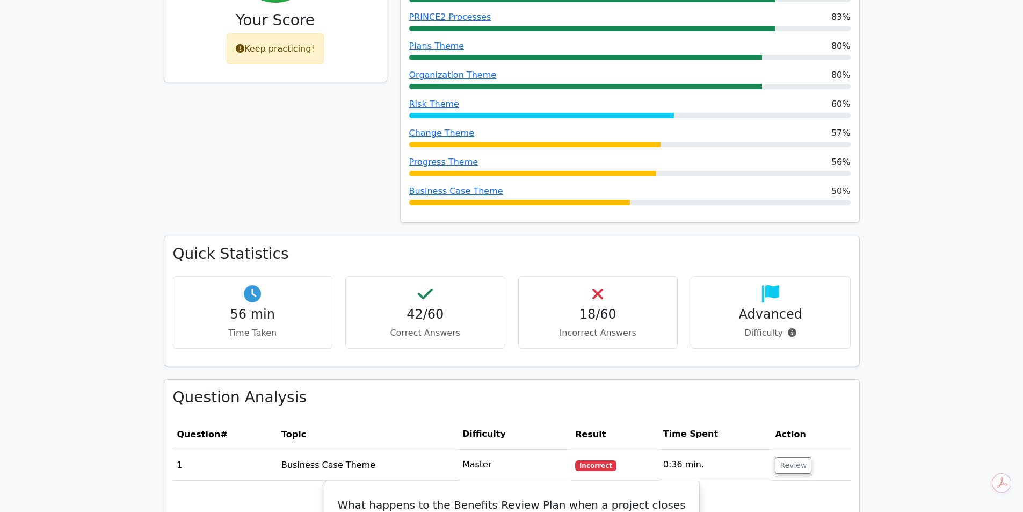
scroll to position [579, 0]
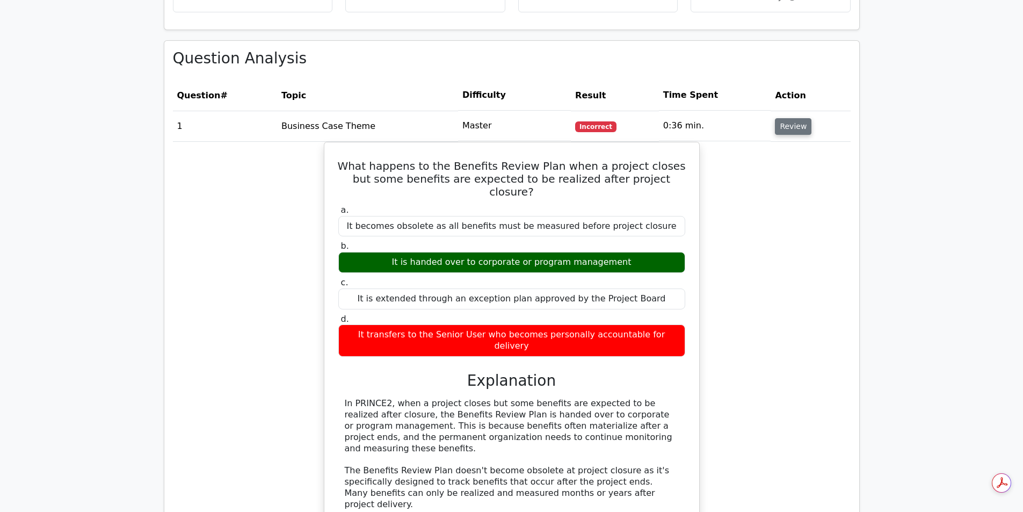
click at [785, 130] on button "Review" at bounding box center [793, 126] width 37 height 17
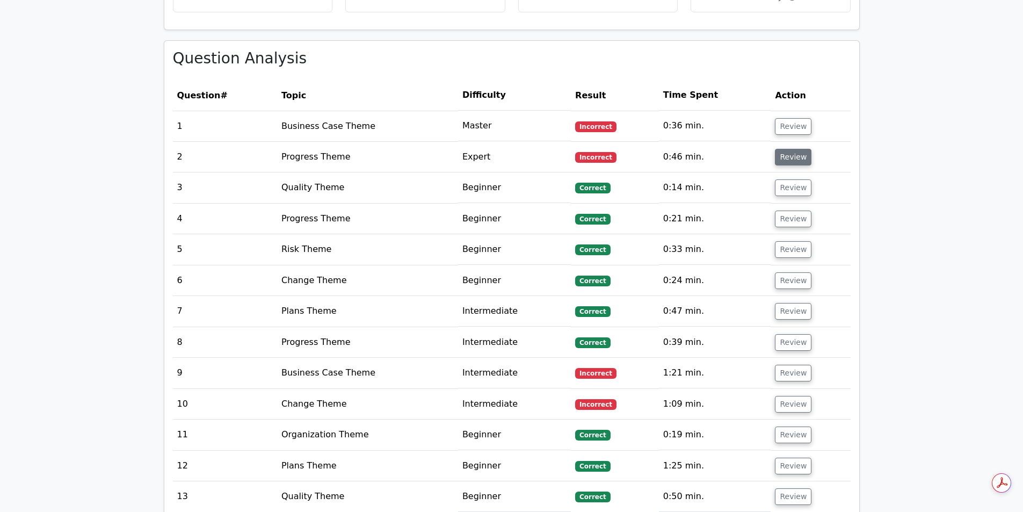
click at [785, 156] on button "Review" at bounding box center [793, 157] width 37 height 17
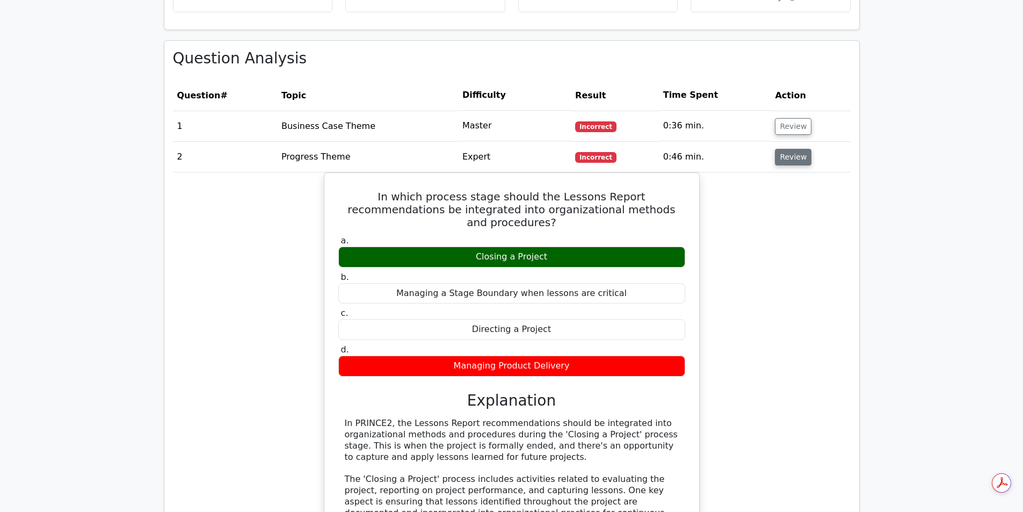
click at [785, 155] on button "Review" at bounding box center [793, 157] width 37 height 17
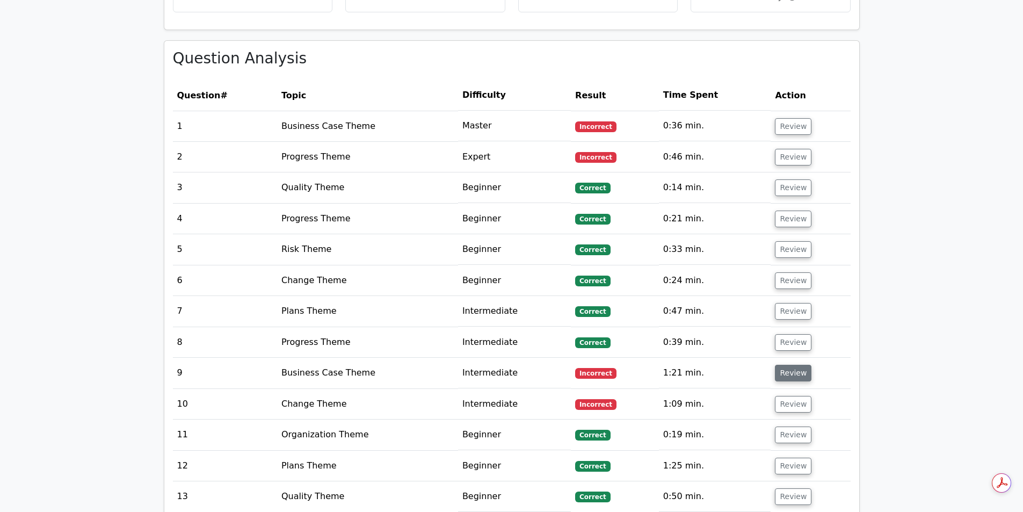
click at [785, 372] on button "Review" at bounding box center [793, 373] width 37 height 17
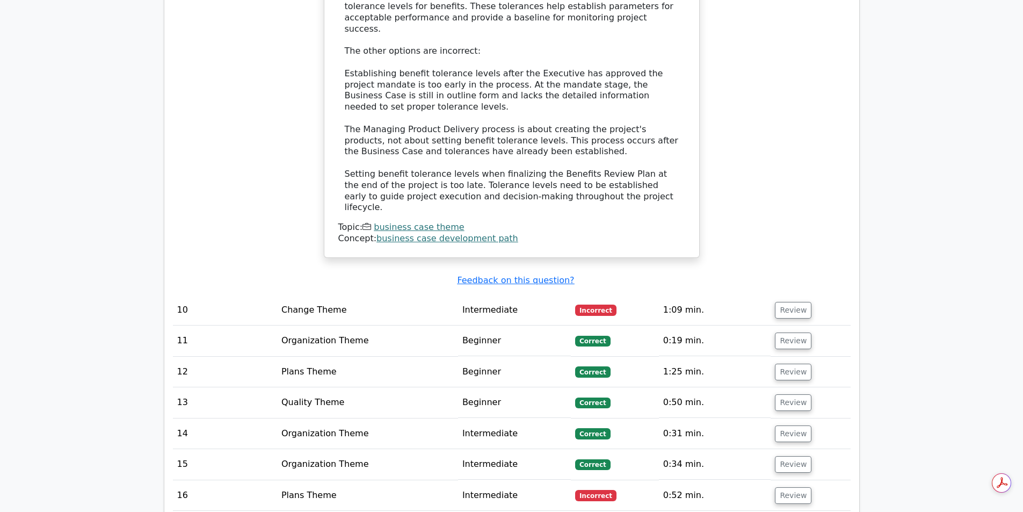
scroll to position [1295, 0]
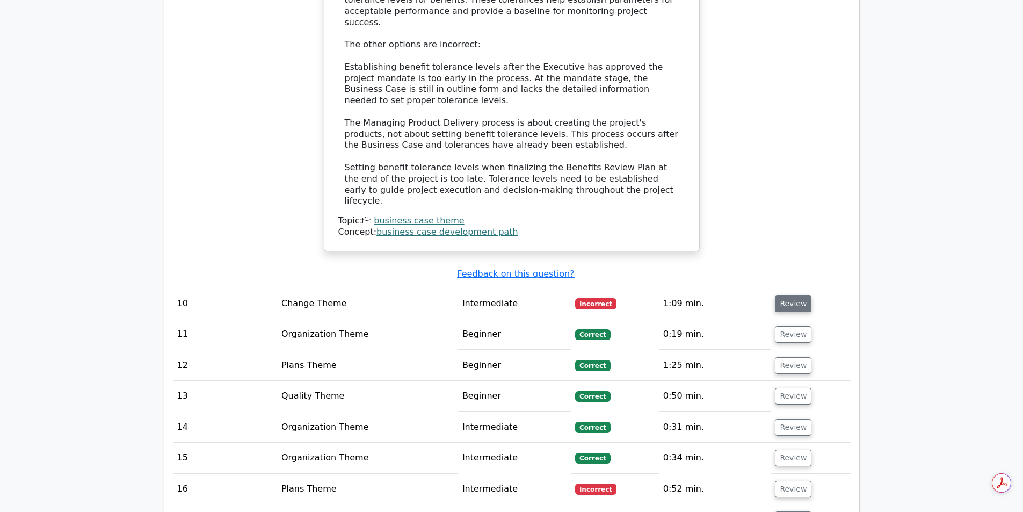
click at [789, 295] on button "Review" at bounding box center [793, 303] width 37 height 17
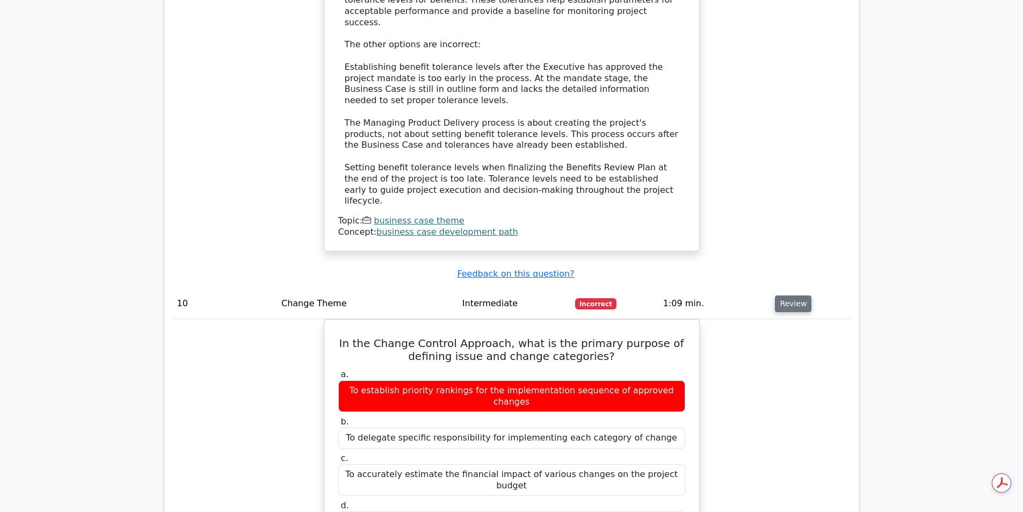
click at [789, 295] on button "Review" at bounding box center [793, 303] width 37 height 17
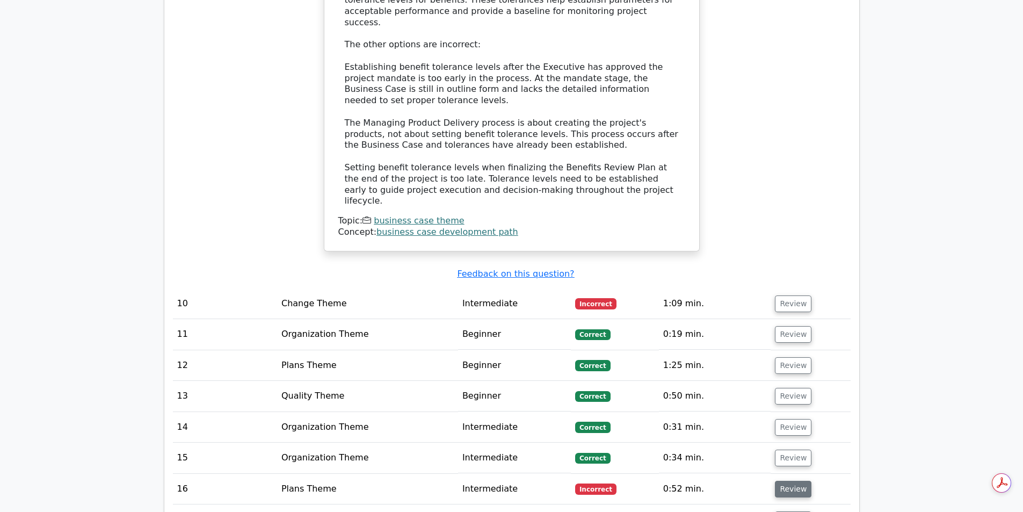
click at [789, 481] on button "Review" at bounding box center [793, 489] width 37 height 17
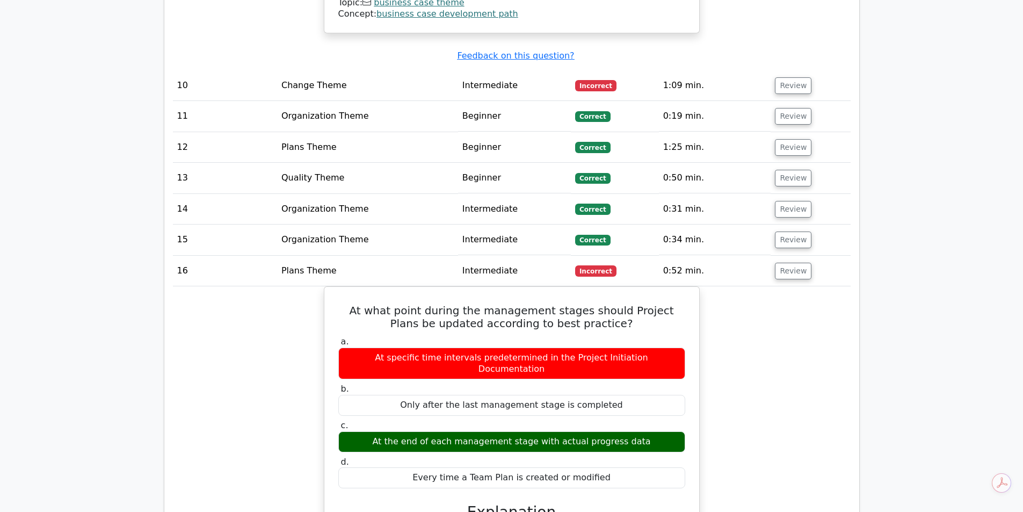
scroll to position [1702, 0]
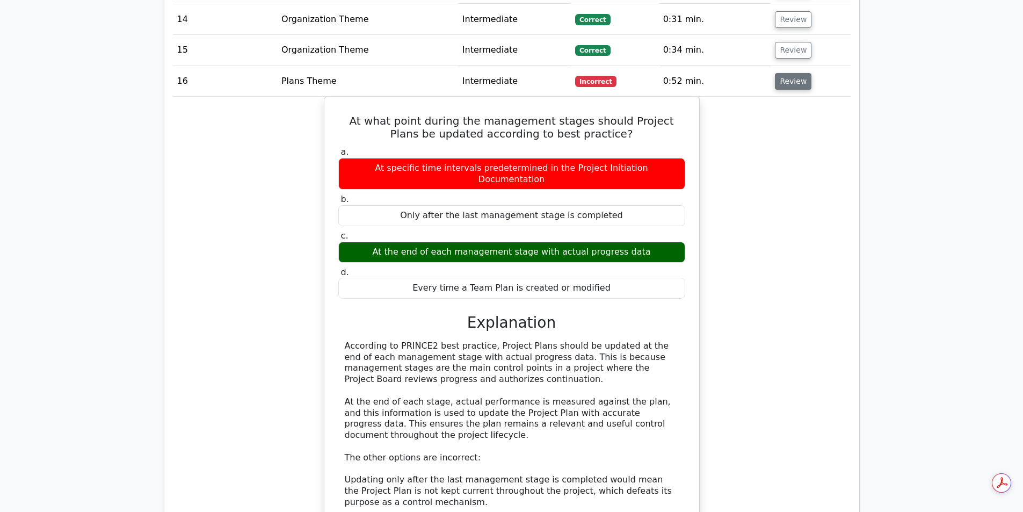
click at [786, 73] on button "Review" at bounding box center [793, 81] width 37 height 17
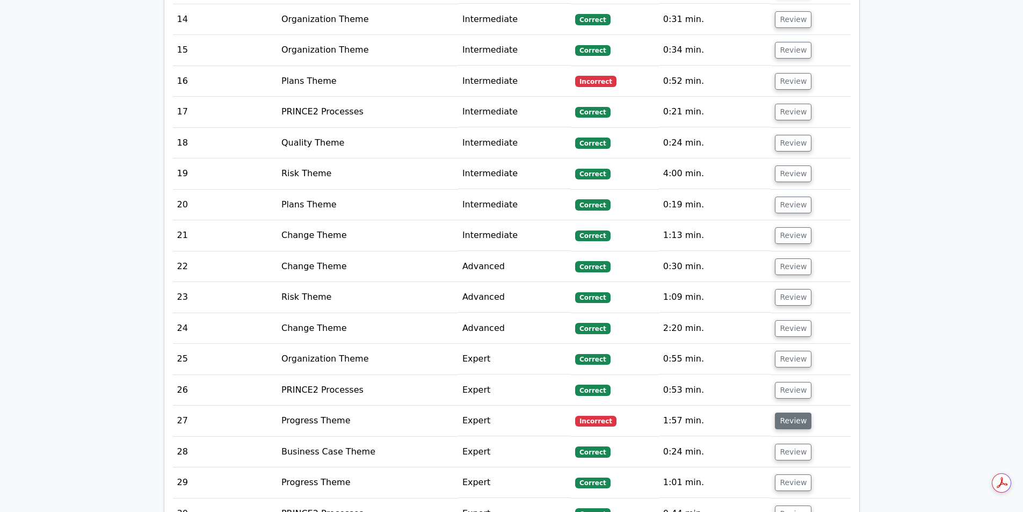
click at [781, 412] on button "Review" at bounding box center [793, 420] width 37 height 17
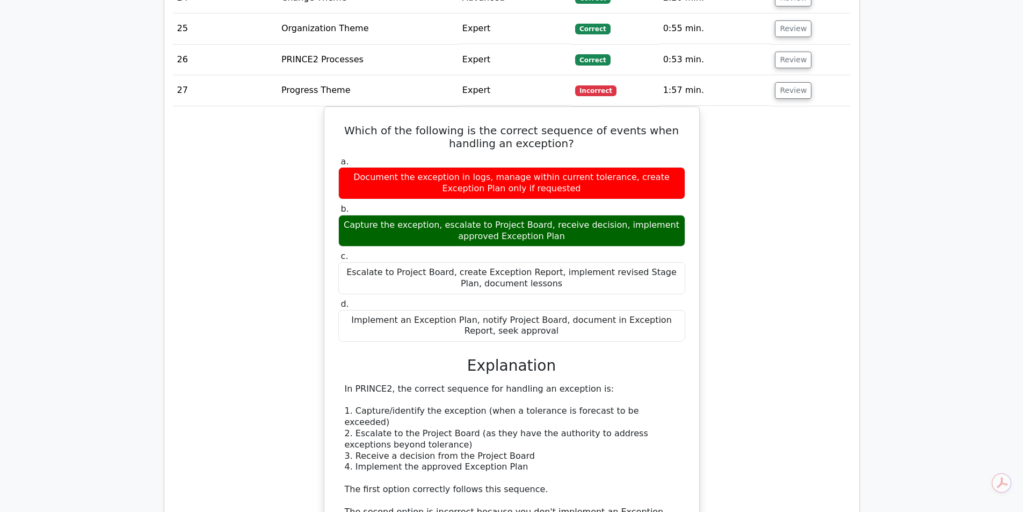
scroll to position [1996, 0]
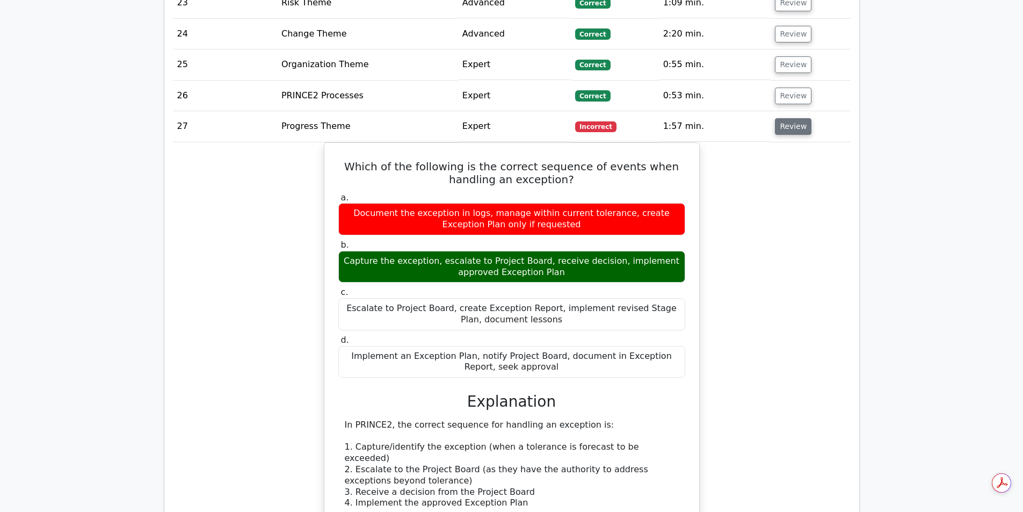
click at [793, 118] on button "Review" at bounding box center [793, 126] width 37 height 17
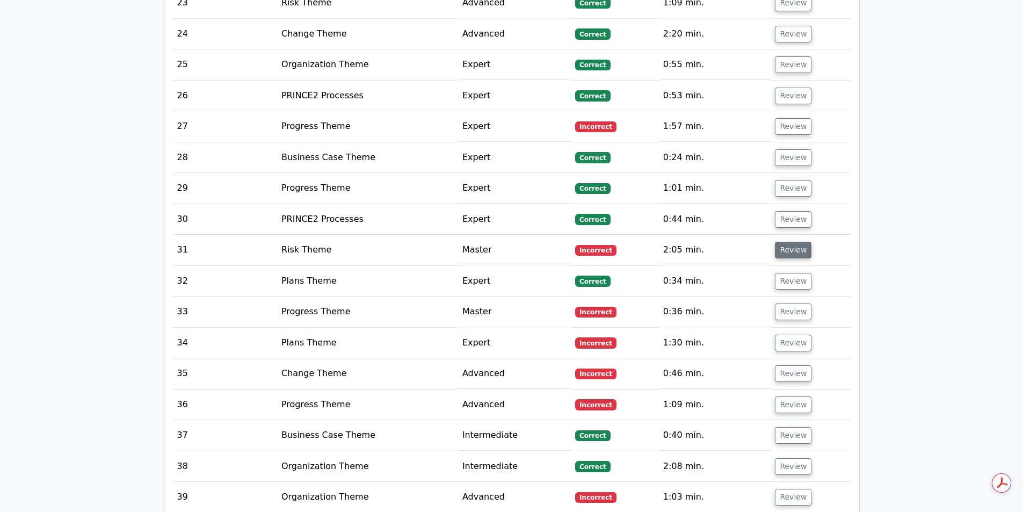
click at [788, 242] on button "Review" at bounding box center [793, 250] width 37 height 17
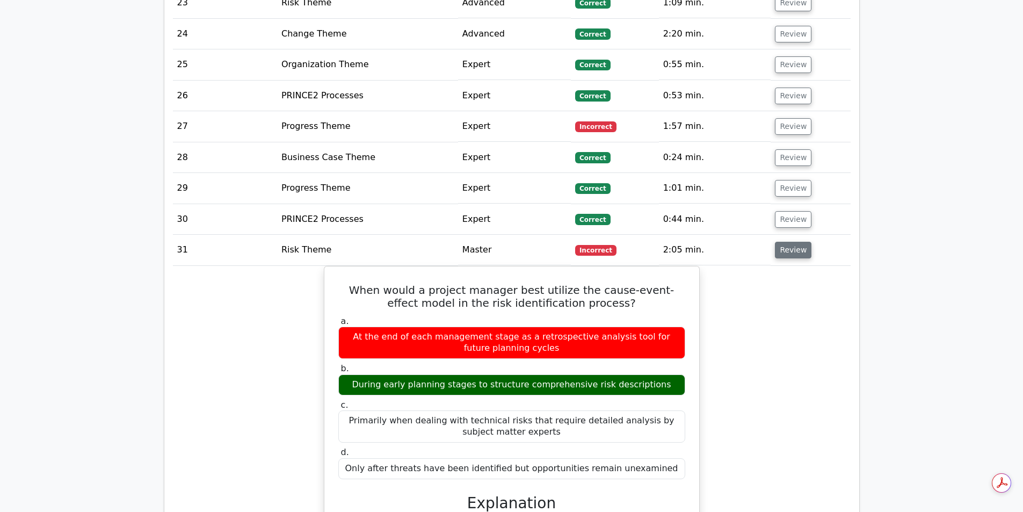
click at [788, 242] on button "Review" at bounding box center [793, 250] width 37 height 17
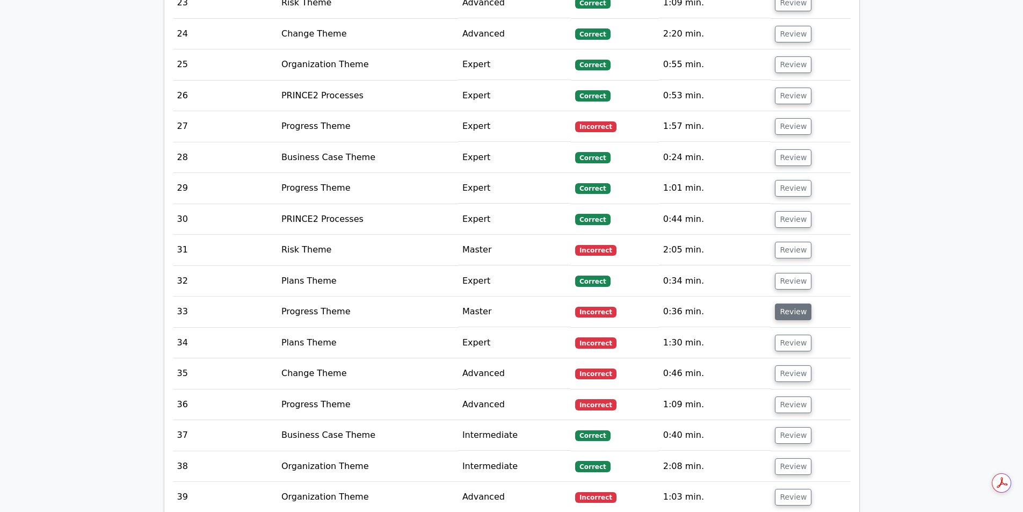
click at [780, 303] on button "Review" at bounding box center [793, 311] width 37 height 17
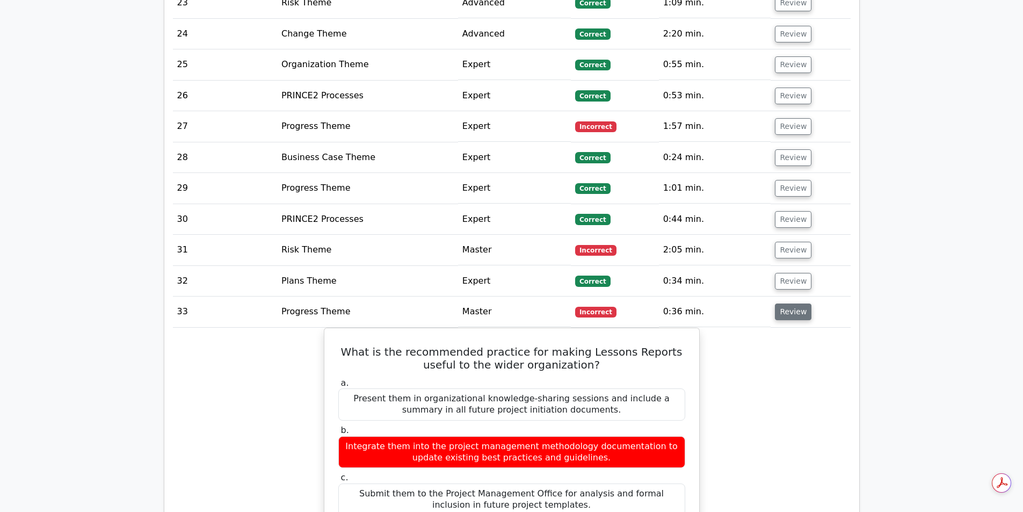
click at [776, 303] on button "Review" at bounding box center [793, 311] width 37 height 17
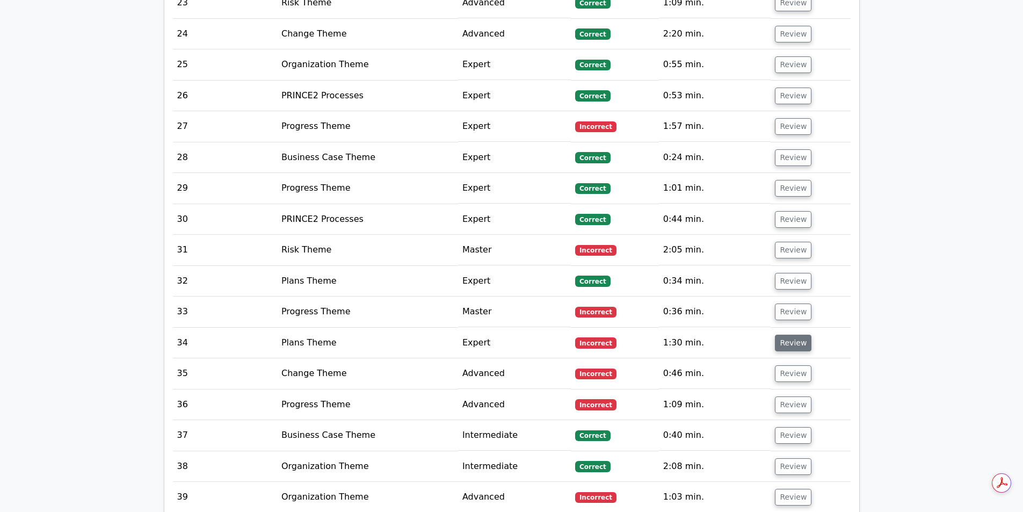
click at [785, 335] on button "Review" at bounding box center [793, 343] width 37 height 17
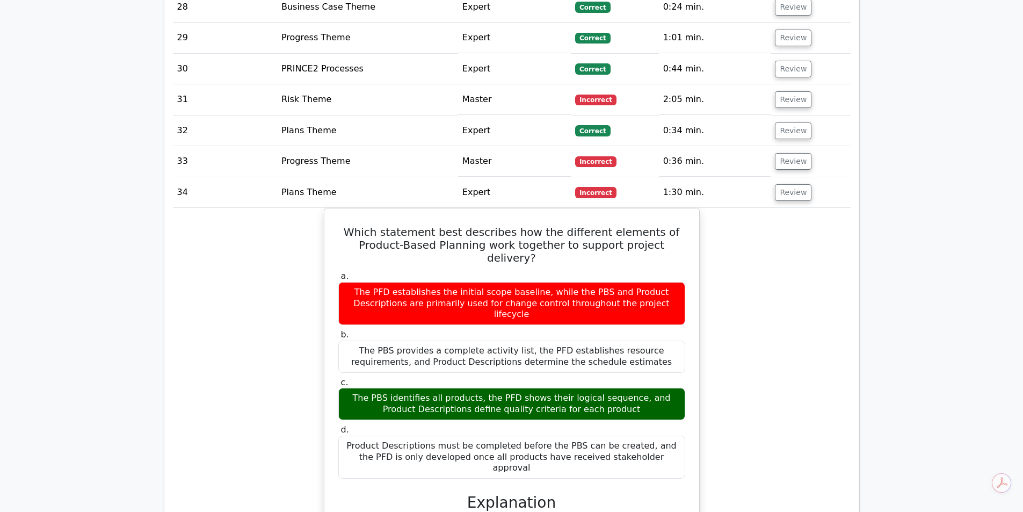
scroll to position [2168, 0]
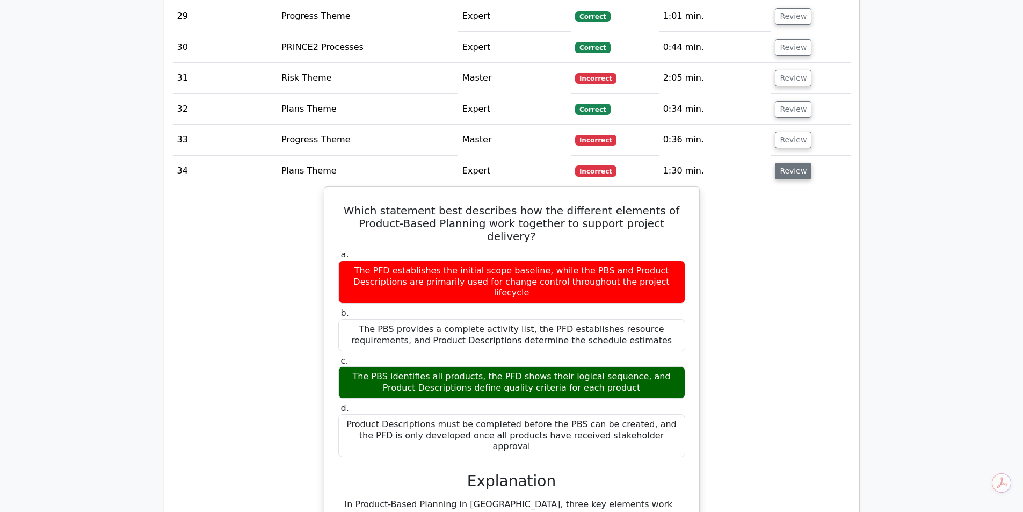
click at [788, 163] on button "Review" at bounding box center [793, 171] width 37 height 17
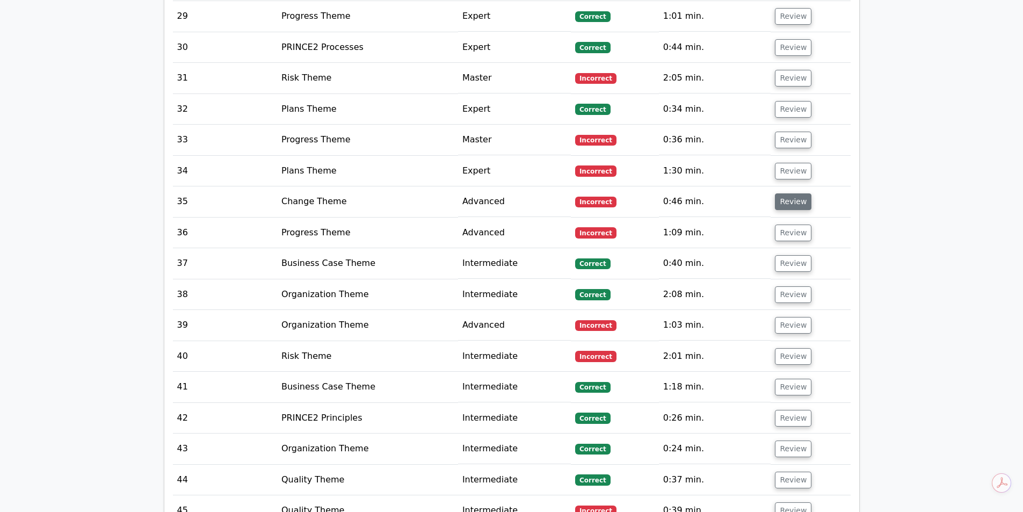
click at [794, 193] on button "Review" at bounding box center [793, 201] width 37 height 17
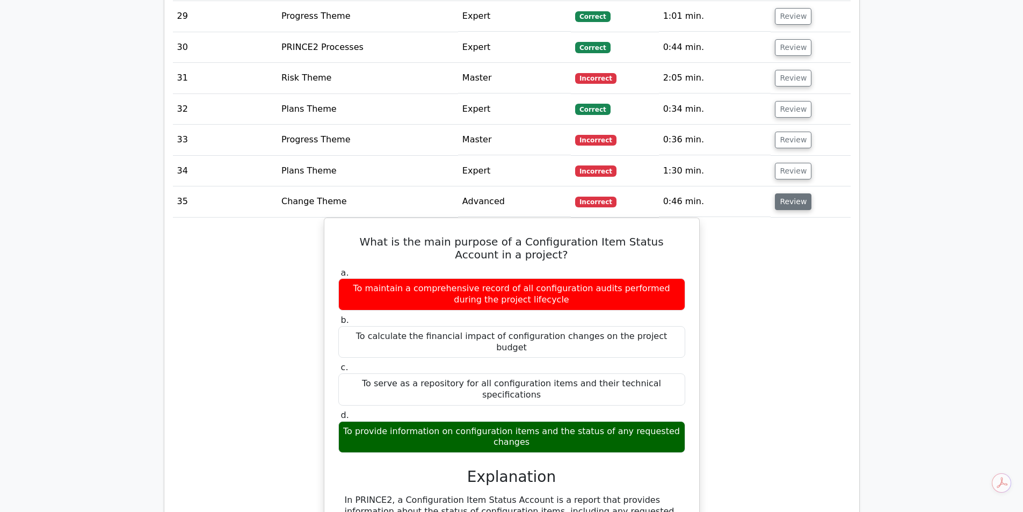
click at [794, 193] on button "Review" at bounding box center [793, 201] width 37 height 17
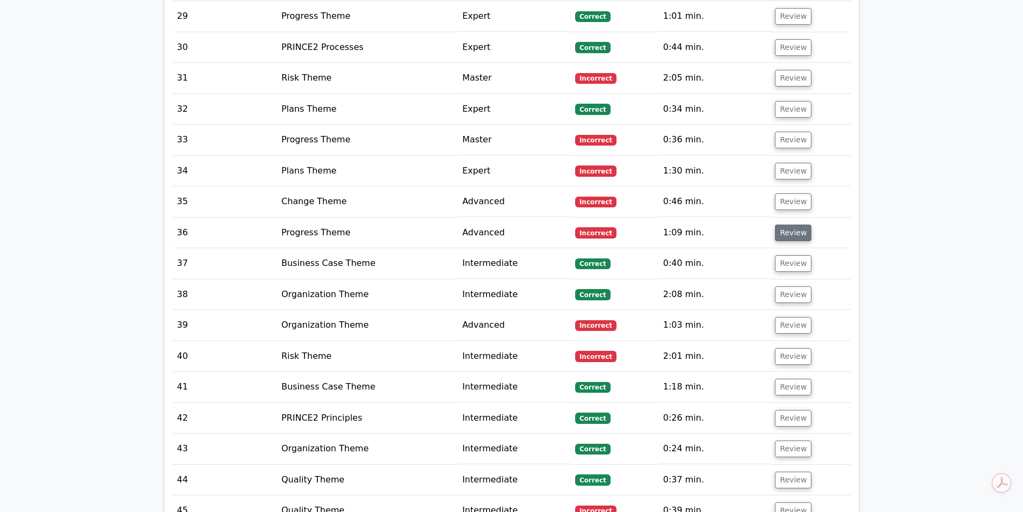
click at [786, 224] on button "Review" at bounding box center [793, 232] width 37 height 17
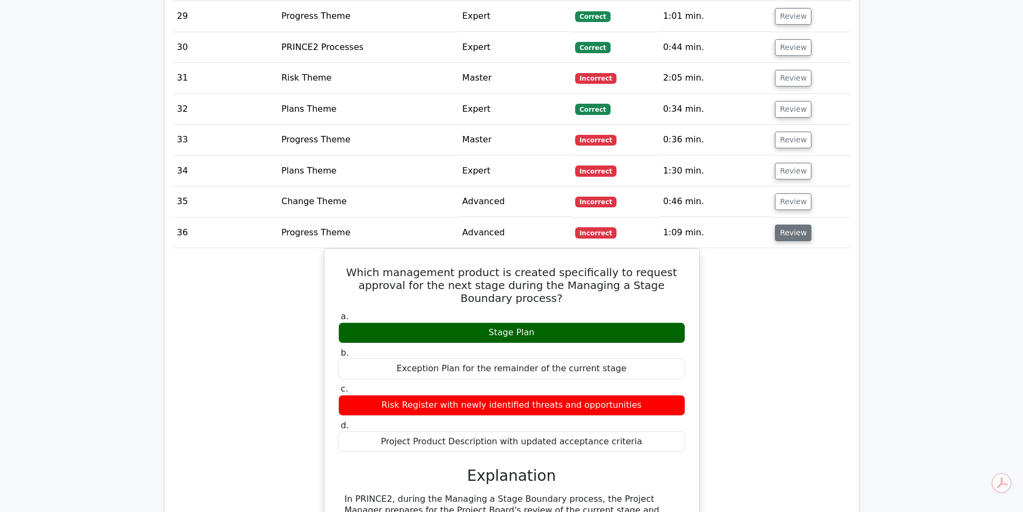
click at [786, 224] on button "Review" at bounding box center [793, 232] width 37 height 17
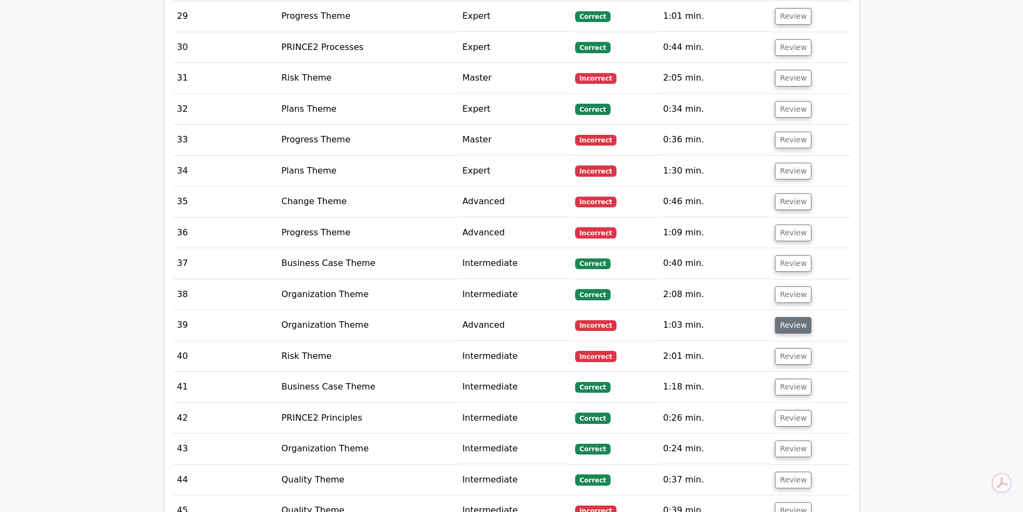
click at [792, 317] on button "Review" at bounding box center [793, 325] width 37 height 17
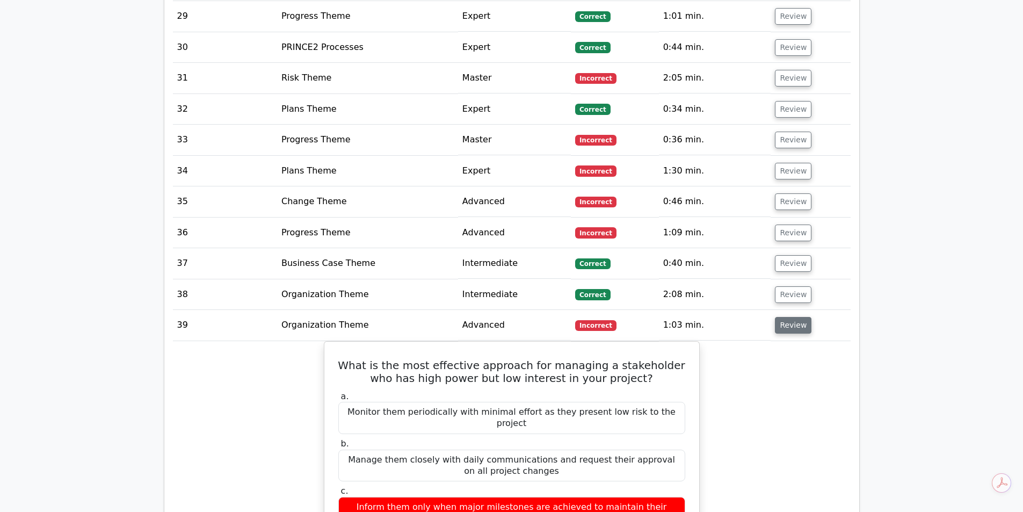
click at [792, 317] on button "Review" at bounding box center [793, 325] width 37 height 17
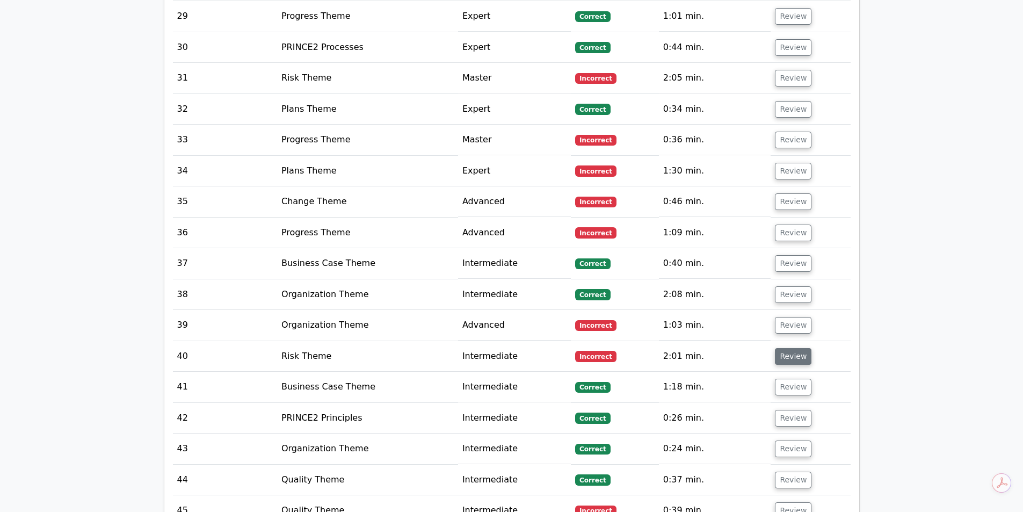
click at [788, 348] on button "Review" at bounding box center [793, 356] width 37 height 17
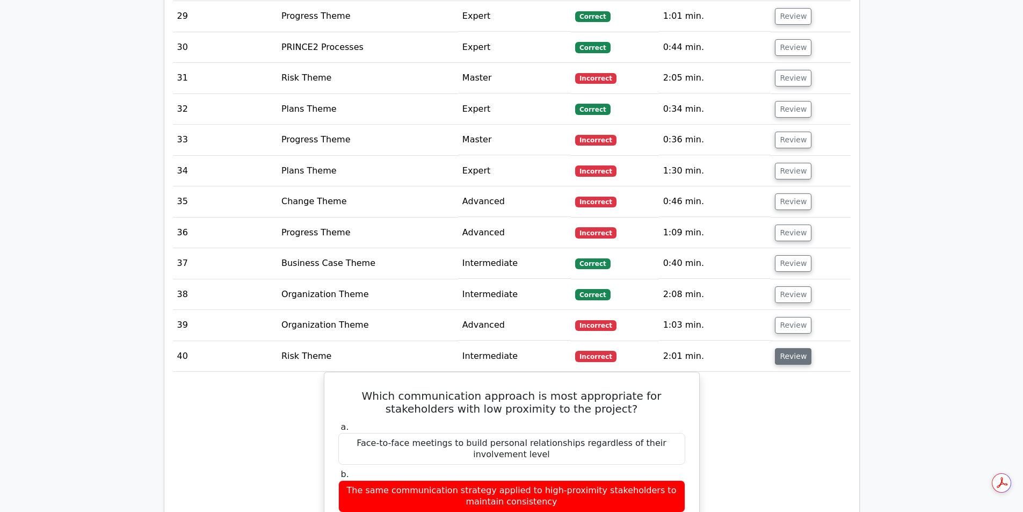
click at [789, 348] on button "Review" at bounding box center [793, 356] width 37 height 17
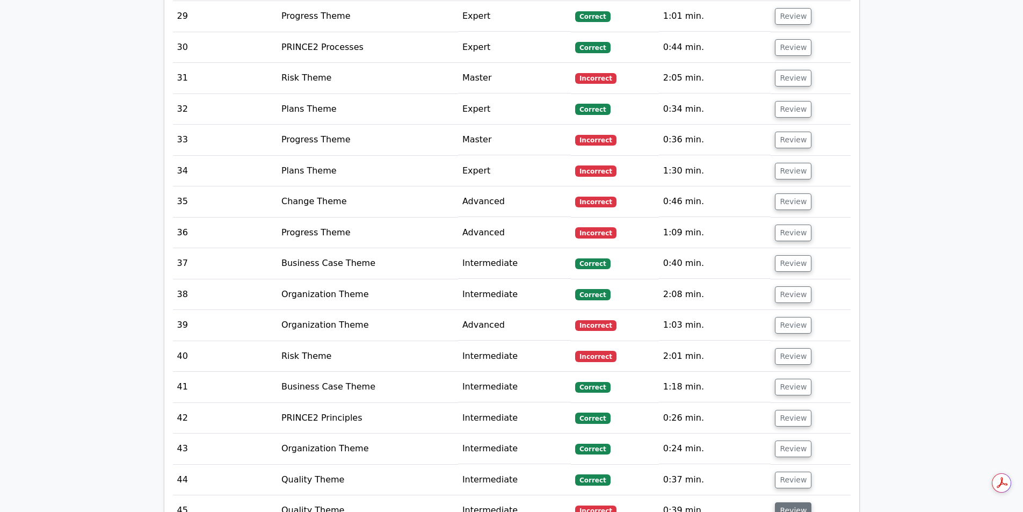
click at [779, 502] on button "Review" at bounding box center [793, 510] width 37 height 17
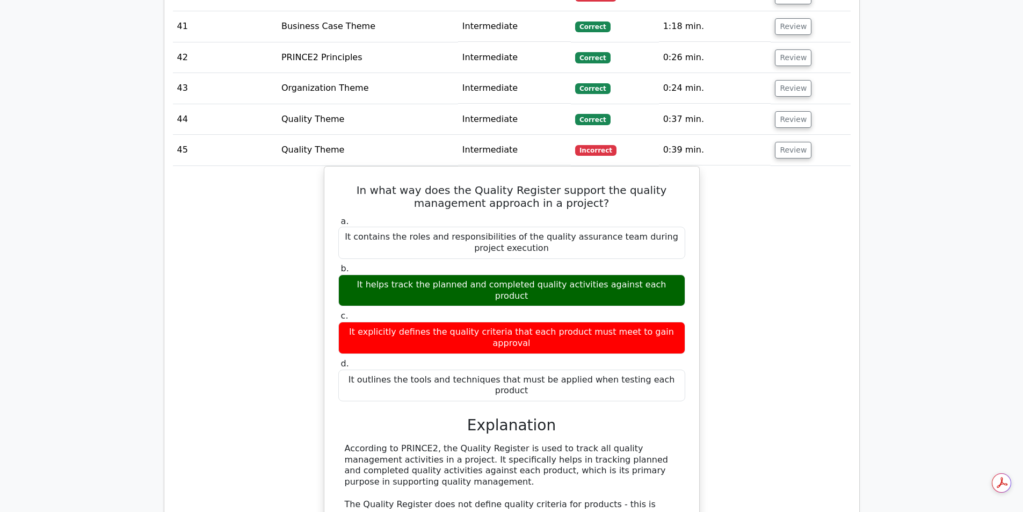
scroll to position [2544, 0]
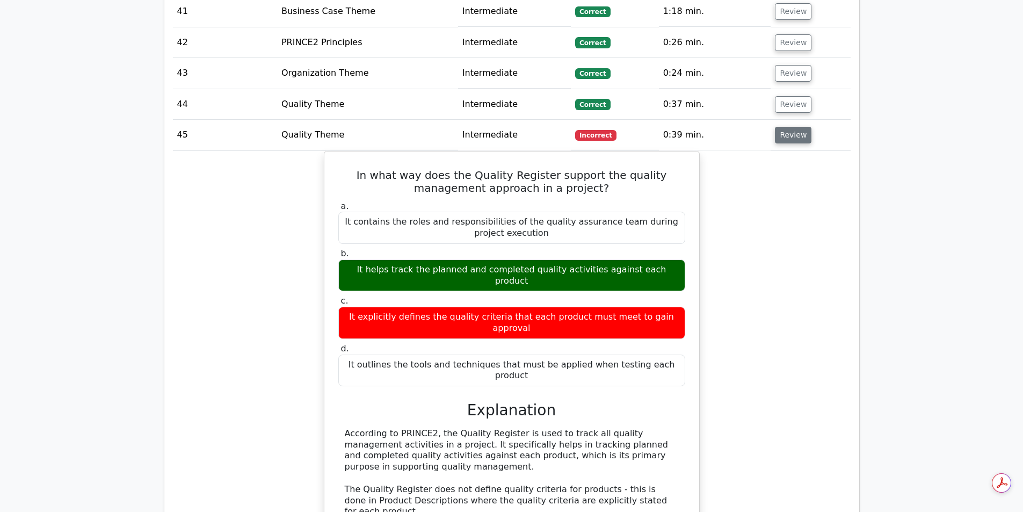
click at [795, 127] on button "Review" at bounding box center [793, 135] width 37 height 17
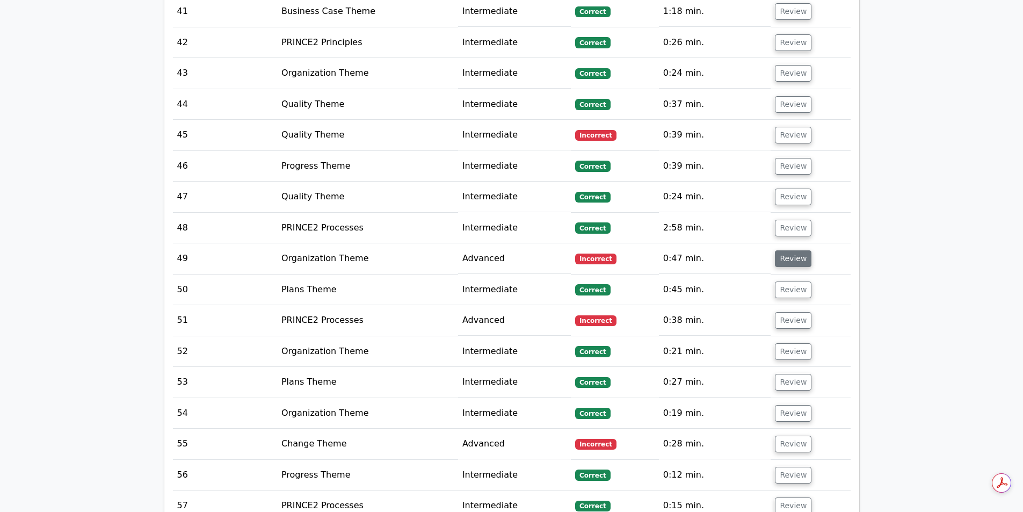
click at [782, 250] on button "Review" at bounding box center [793, 258] width 37 height 17
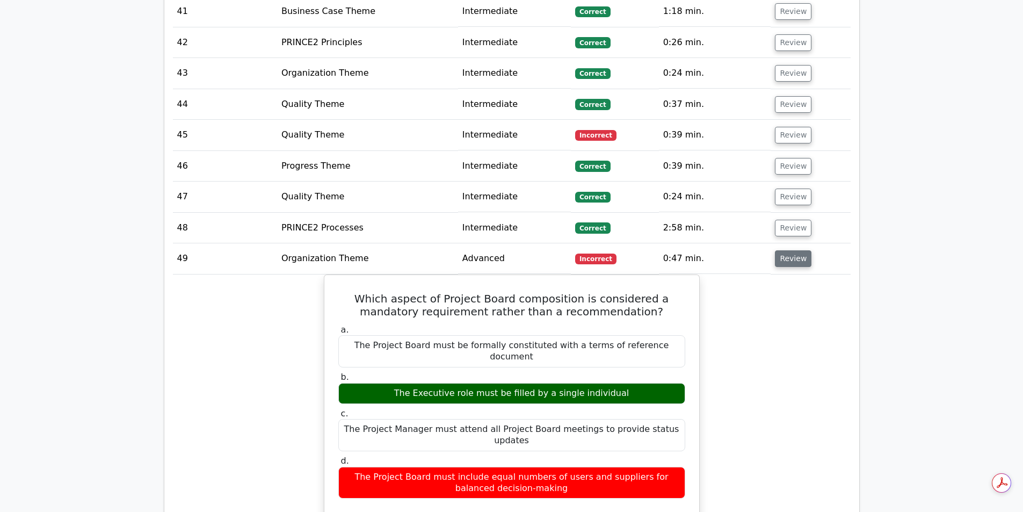
click at [782, 250] on button "Review" at bounding box center [793, 258] width 37 height 17
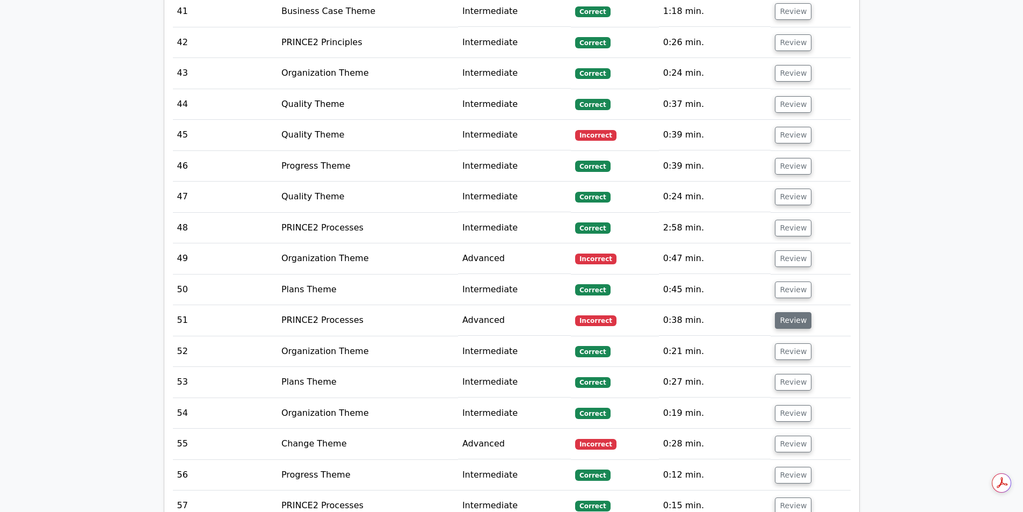
click at [783, 312] on button "Review" at bounding box center [793, 320] width 37 height 17
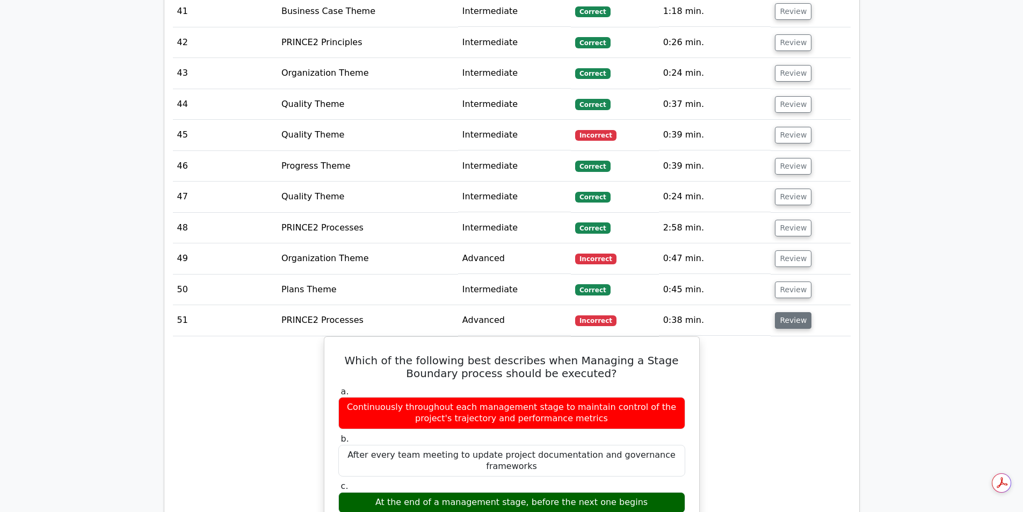
click at [783, 312] on button "Review" at bounding box center [793, 320] width 37 height 17
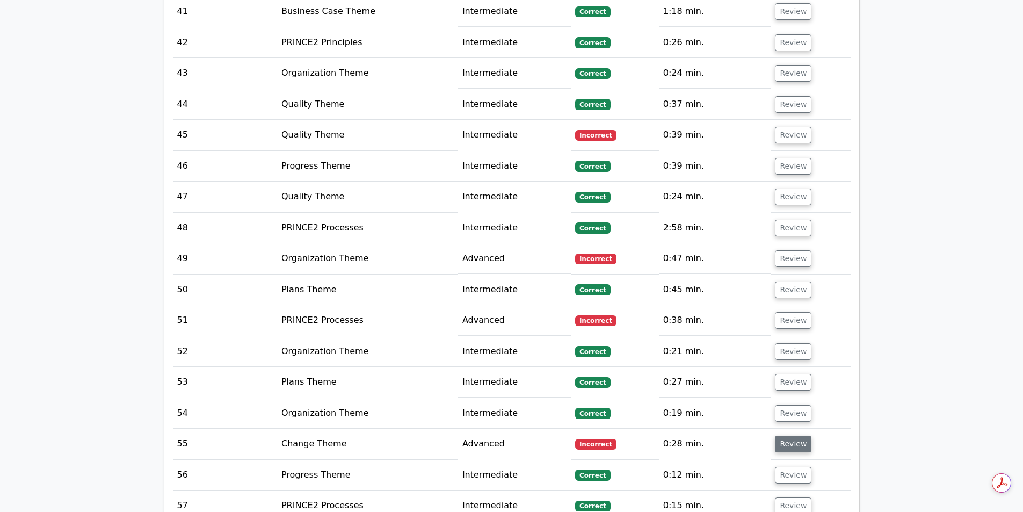
click at [780, 435] on button "Review" at bounding box center [793, 443] width 37 height 17
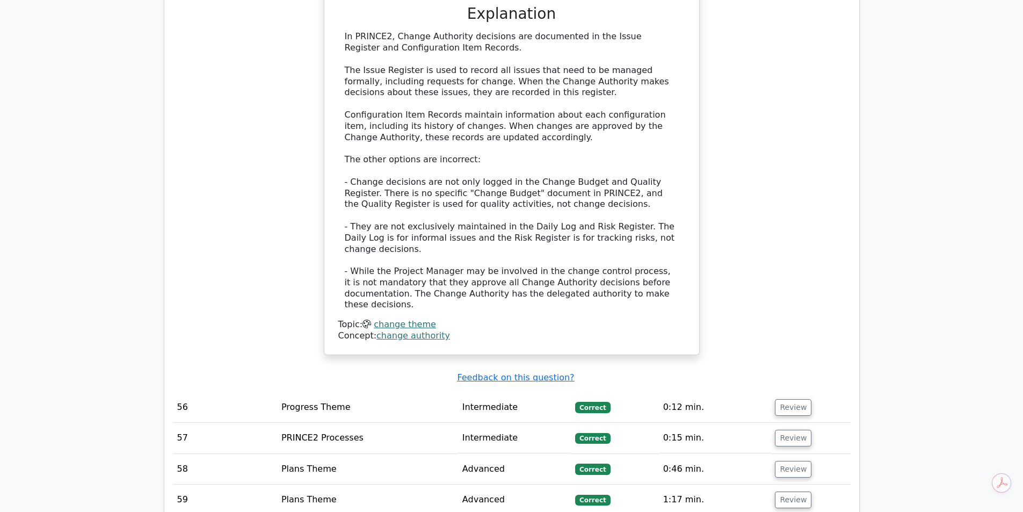
scroll to position [3252, 0]
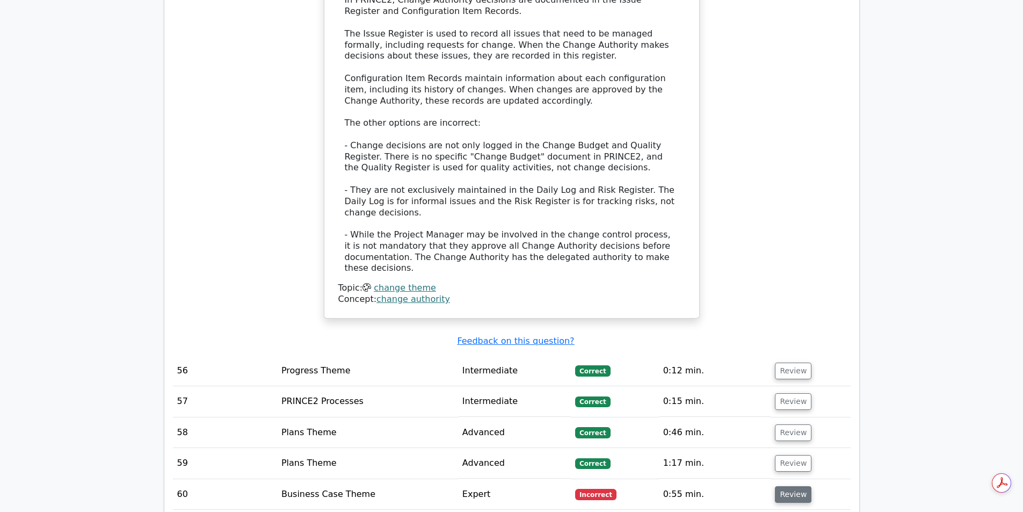
click at [781, 486] on button "Review" at bounding box center [793, 494] width 37 height 17
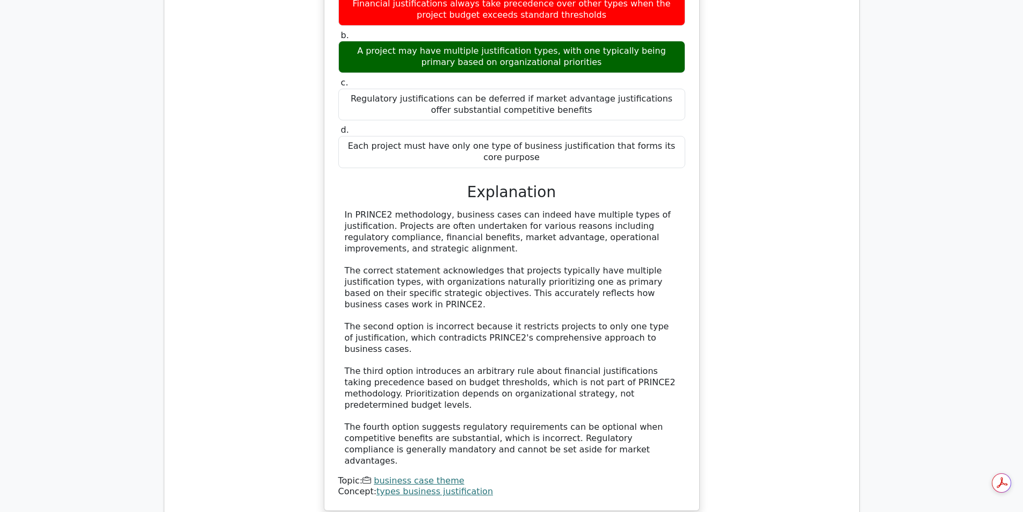
scroll to position [3984, 0]
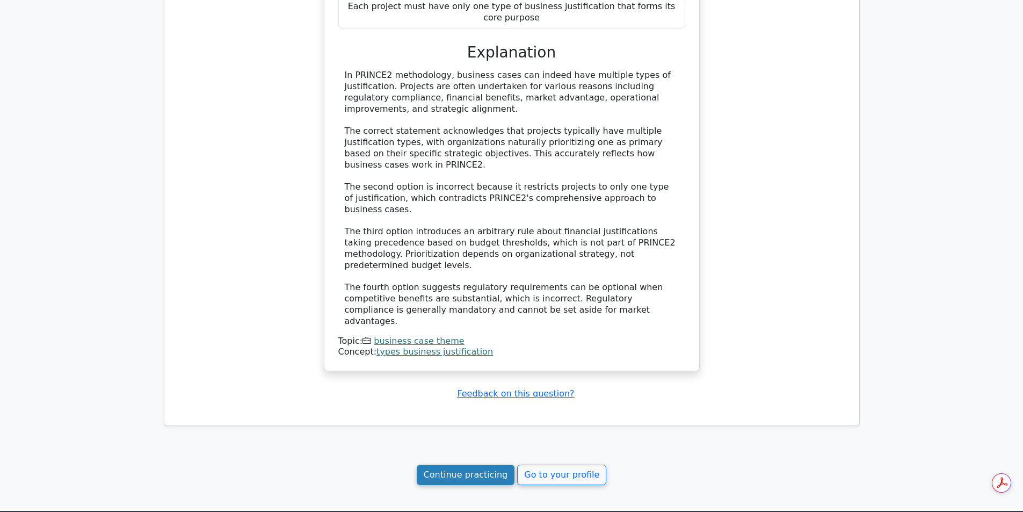
click at [452, 464] on link "Continue practicing" at bounding box center [466, 474] width 98 height 20
